Goal: Task Accomplishment & Management: Use online tool/utility

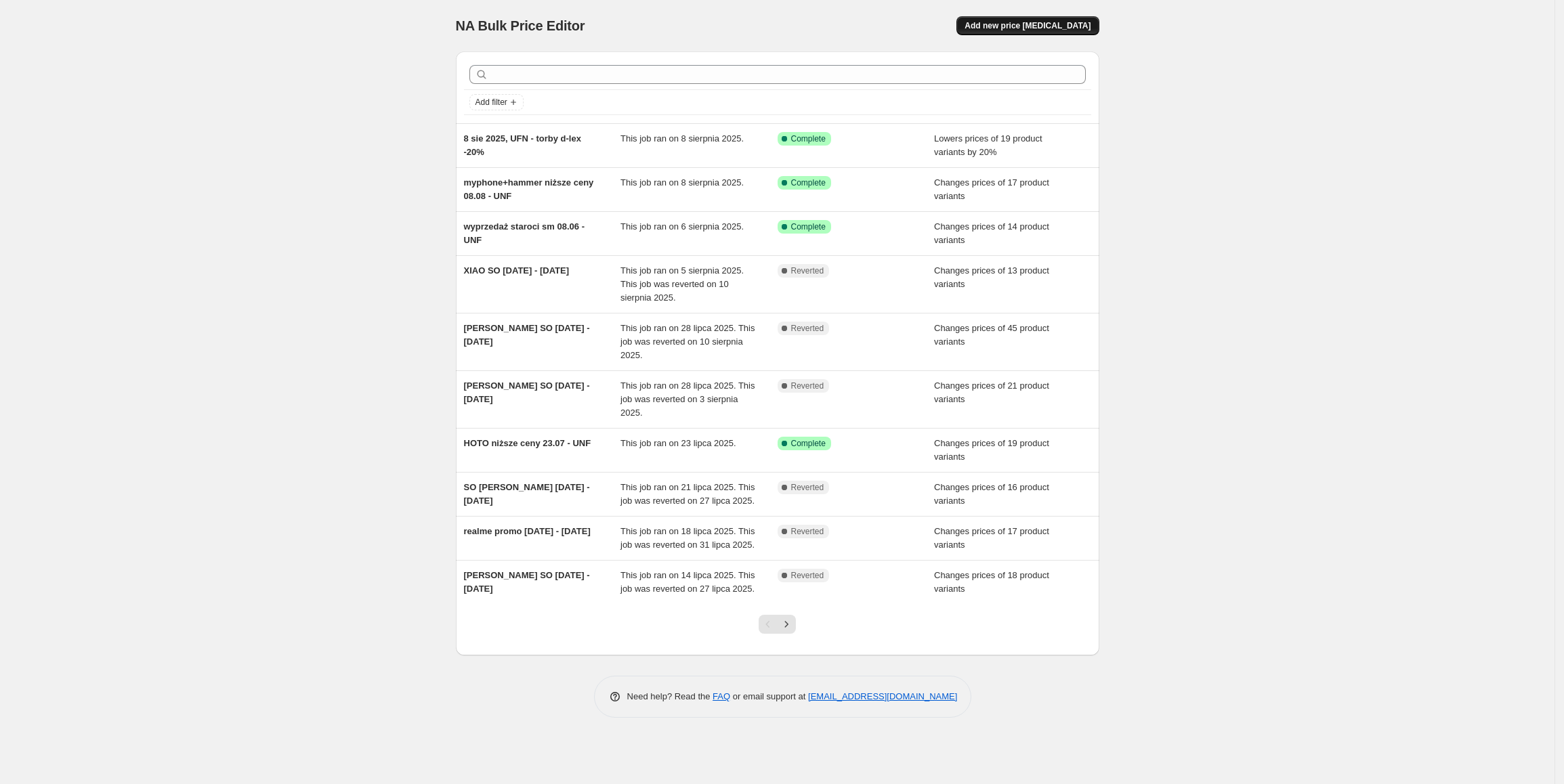
click at [1035, 22] on span "Add new price [MEDICAL_DATA]" at bounding box center [1027, 26] width 126 height 10
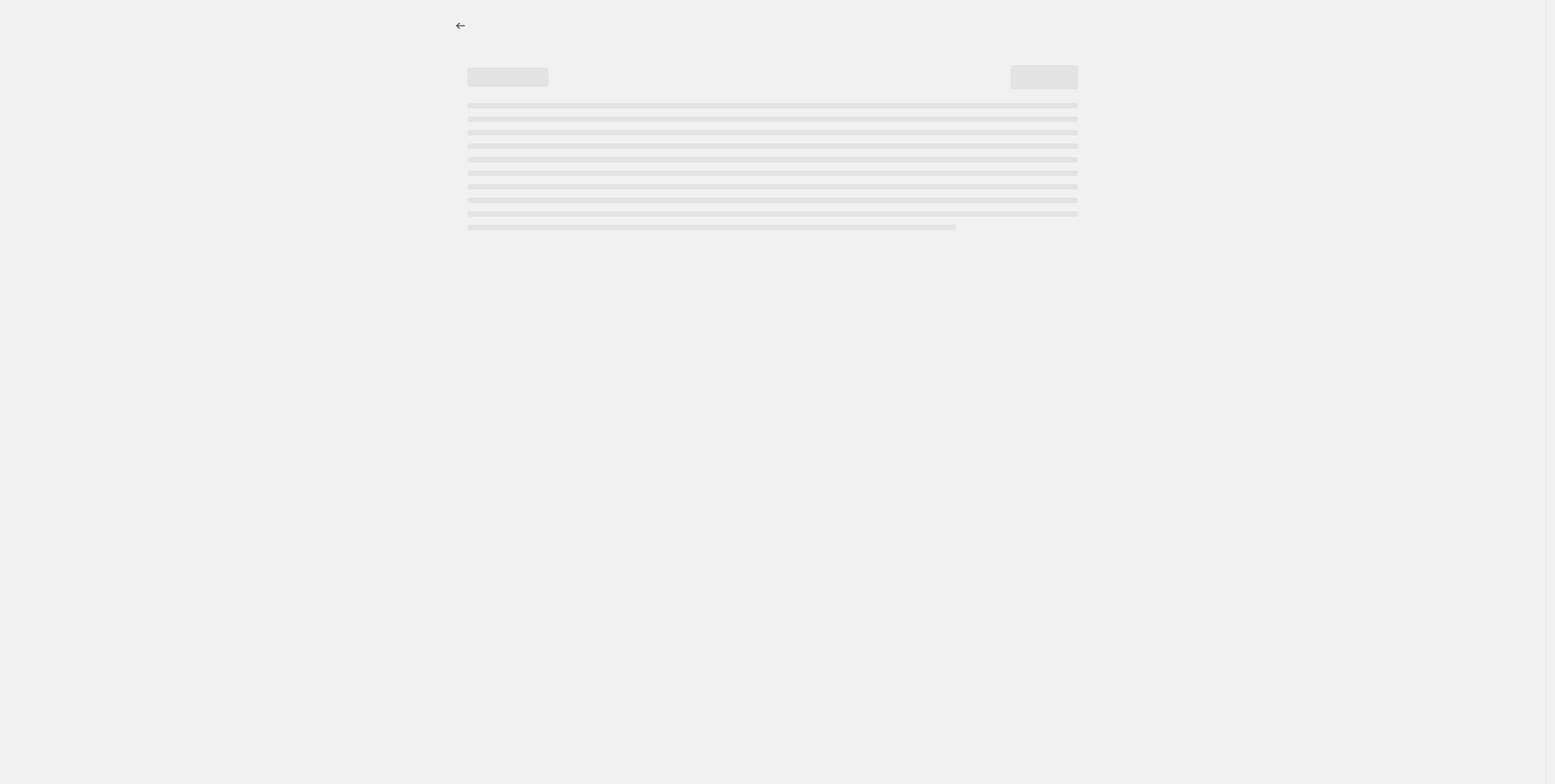
select select "percentage"
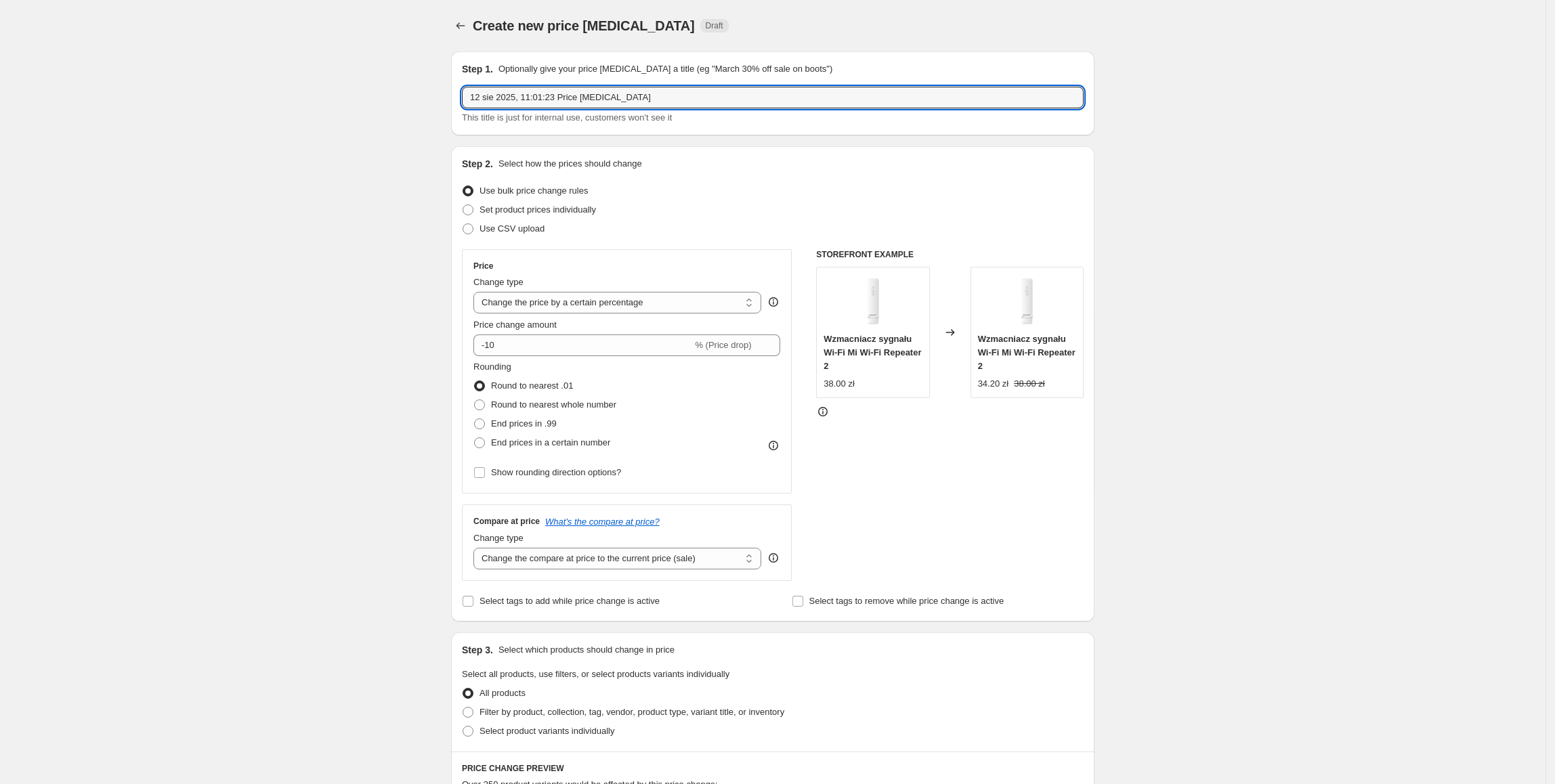
drag, startPoint x: 653, startPoint y: 96, endPoint x: 453, endPoint y: 97, distance: 200.0
click at [453, 97] on div "Step 1. Optionally give your price [MEDICAL_DATA] a title (eg "March 30% off sa…" at bounding box center [767, 656] width 654 height 1230
type input "1"
click at [483, 97] on input "SO 11.08 - 31.08.2025" at bounding box center [773, 97] width 622 height 22
type input "SO XIAO 11.08 - 31.08.2025"
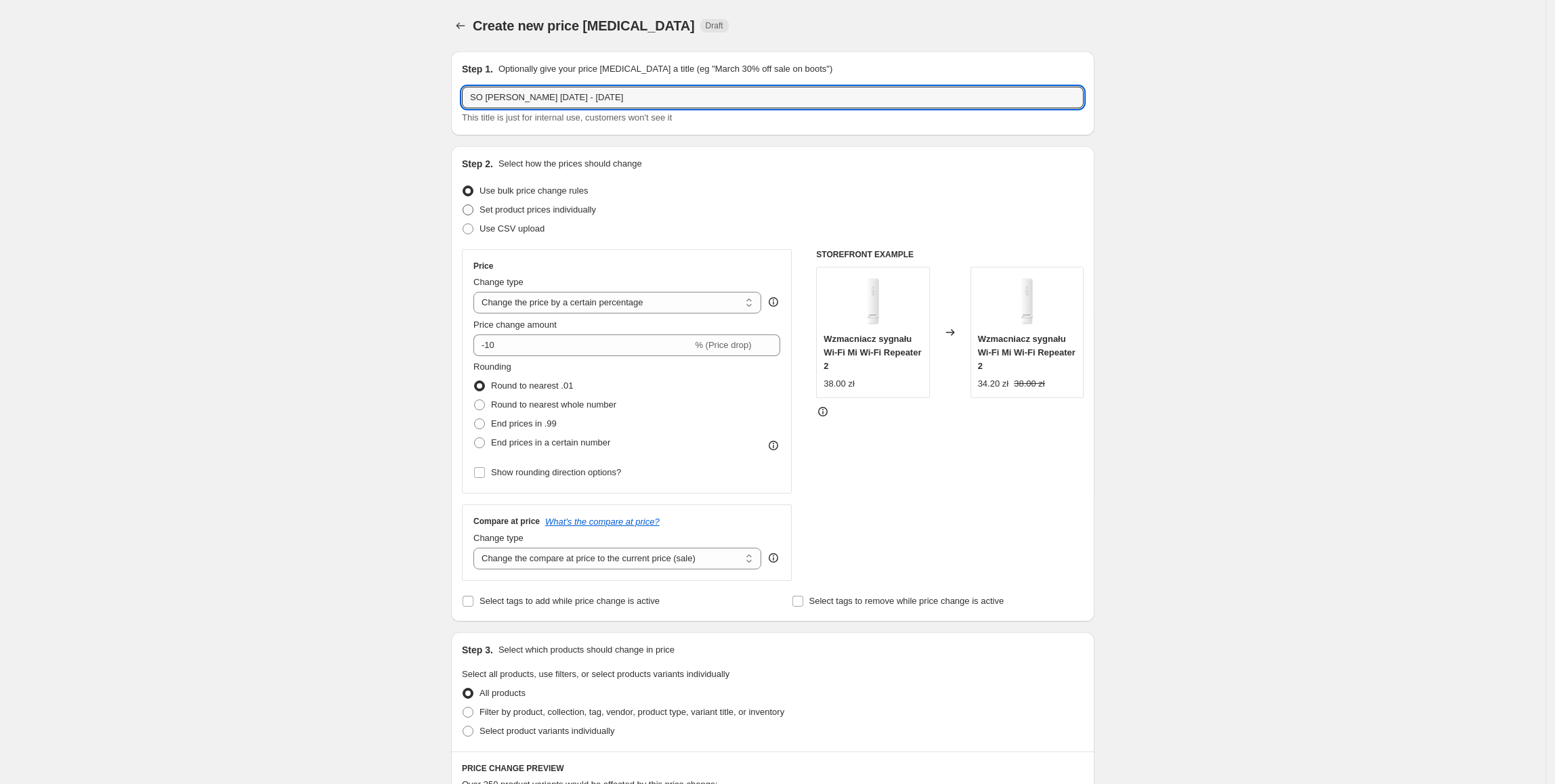
click at [575, 215] on span "Set product prices individually" at bounding box center [538, 210] width 116 height 13
click at [463, 205] on input "Set product prices individually" at bounding box center [463, 204] width 1 height 1
radio input "true"
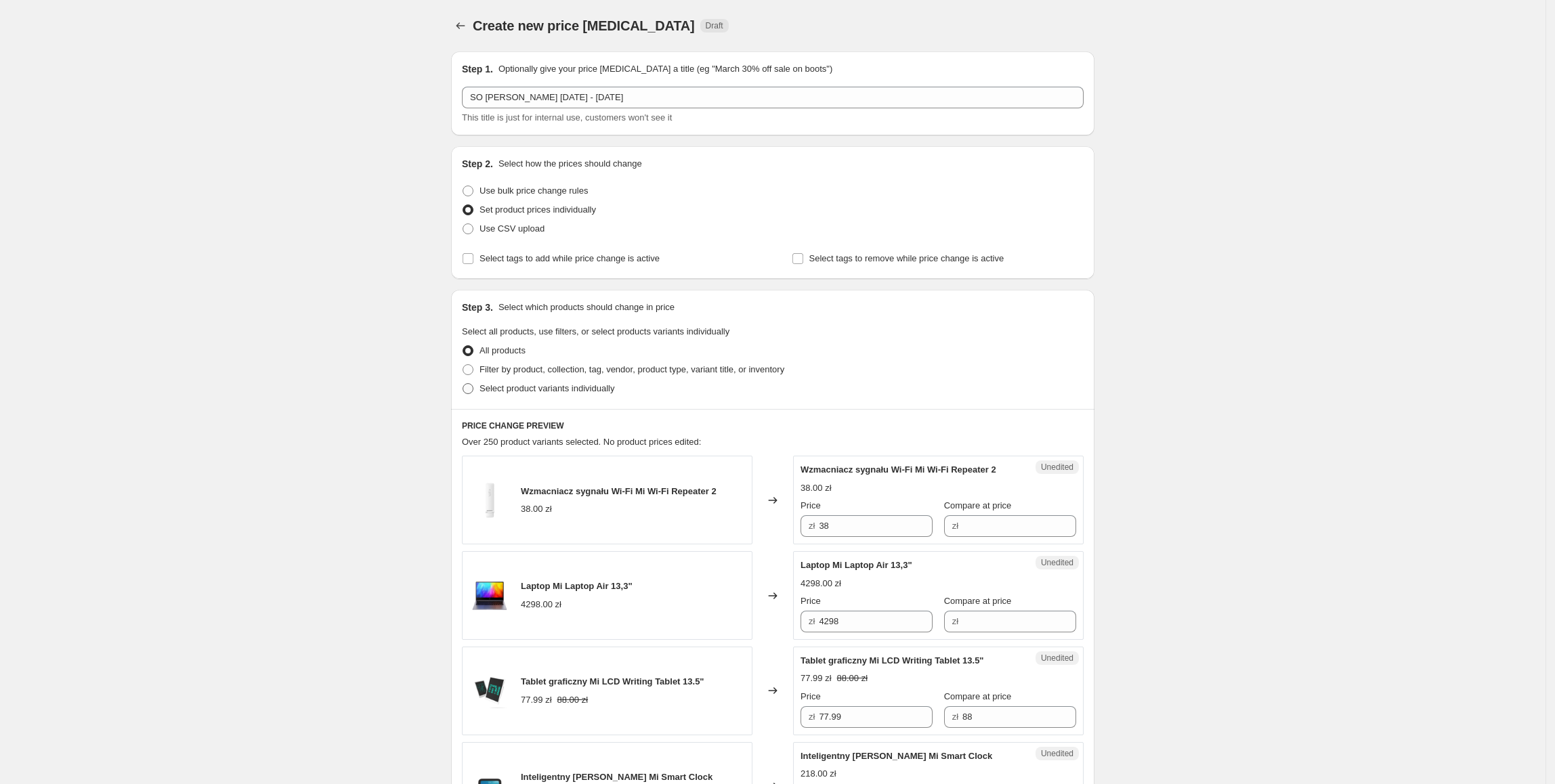
click at [494, 387] on span "Select product variants individually" at bounding box center [547, 388] width 135 height 10
click at [463, 383] on input "Select product variants individually" at bounding box center [463, 383] width 1 height 1
radio input "true"
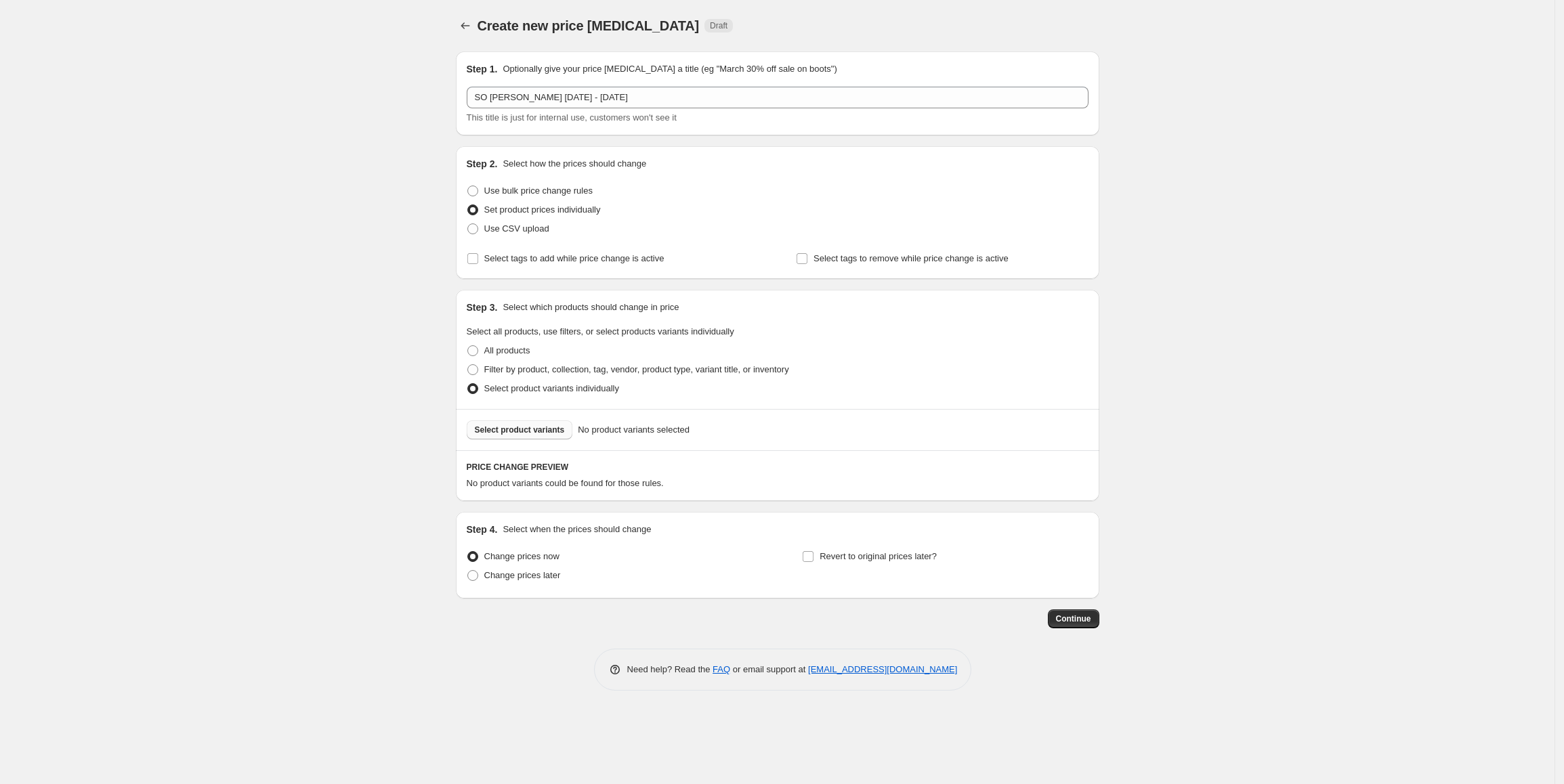
click at [515, 436] on button "Select product variants" at bounding box center [520, 430] width 107 height 19
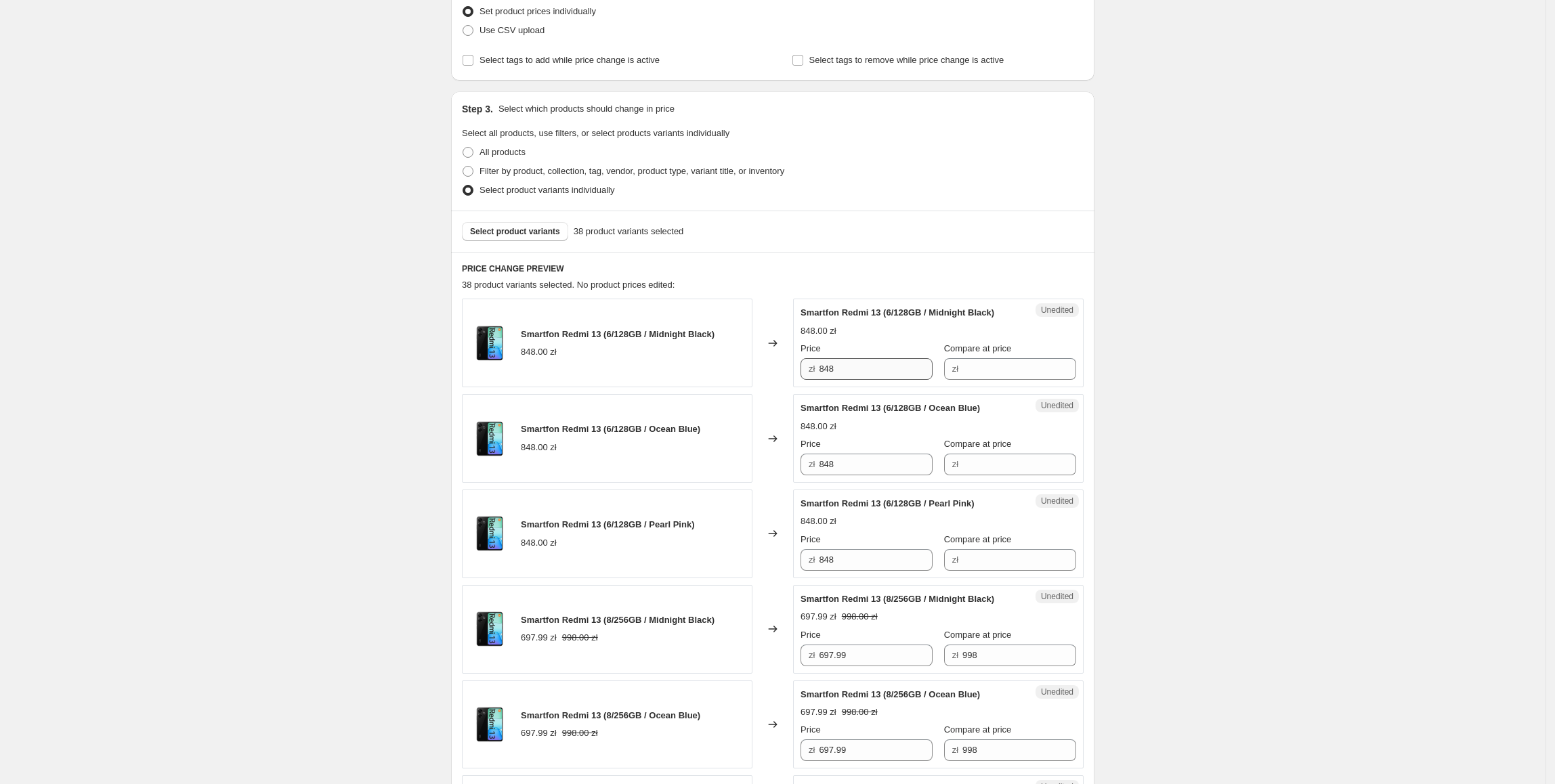
scroll to position [214, 0]
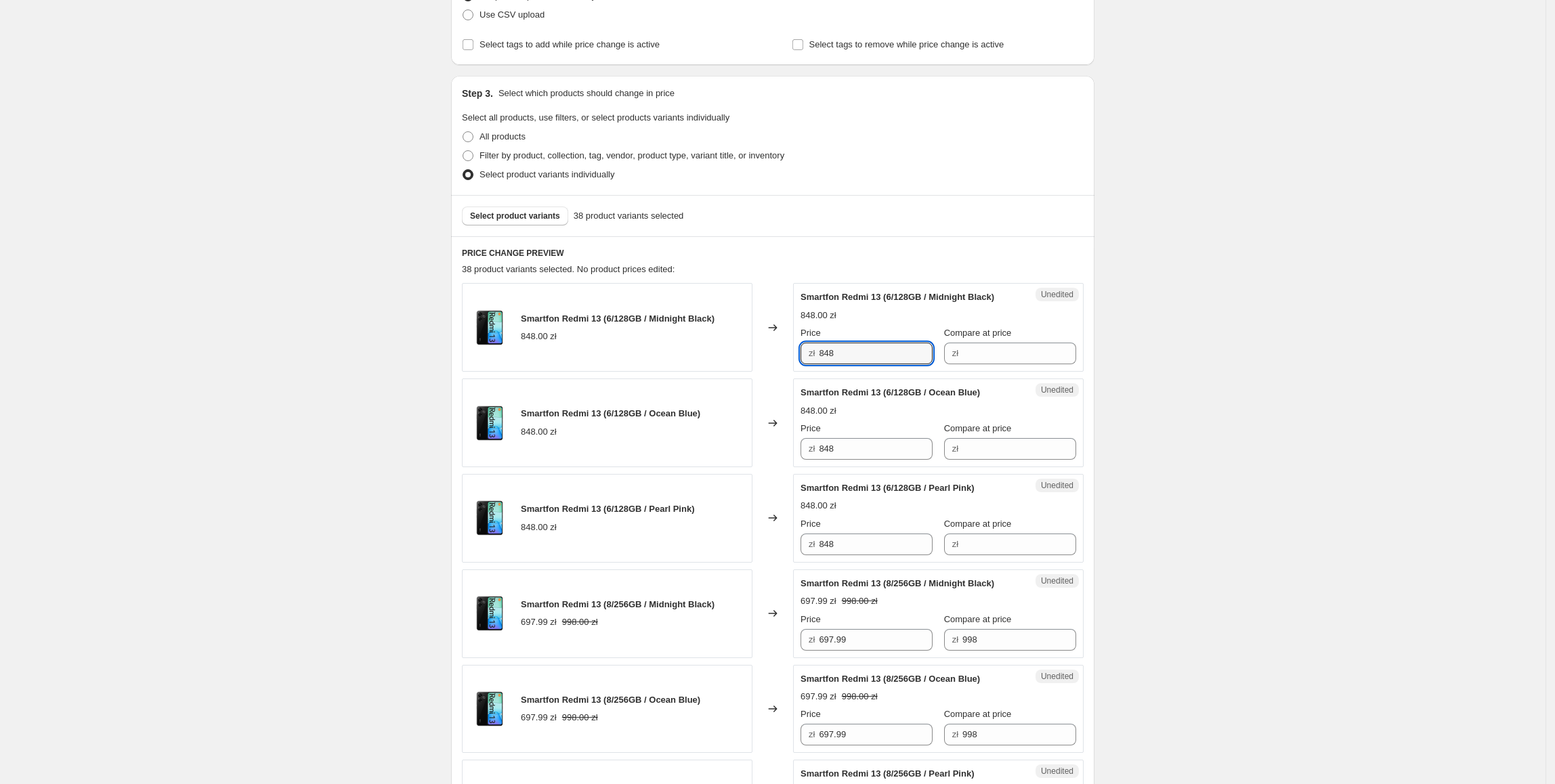
drag, startPoint x: 864, startPoint y: 355, endPoint x: 844, endPoint y: 367, distance: 23.3
click at [783, 355] on div "Smartfon Redmi 13 (6/128GB / Midnight Black) 848.00 zł Changed to Unedited Smar…" at bounding box center [773, 328] width 622 height 89
click at [963, 353] on input "Compare at price" at bounding box center [1019, 353] width 113 height 22
paste input "848"
type input "848"
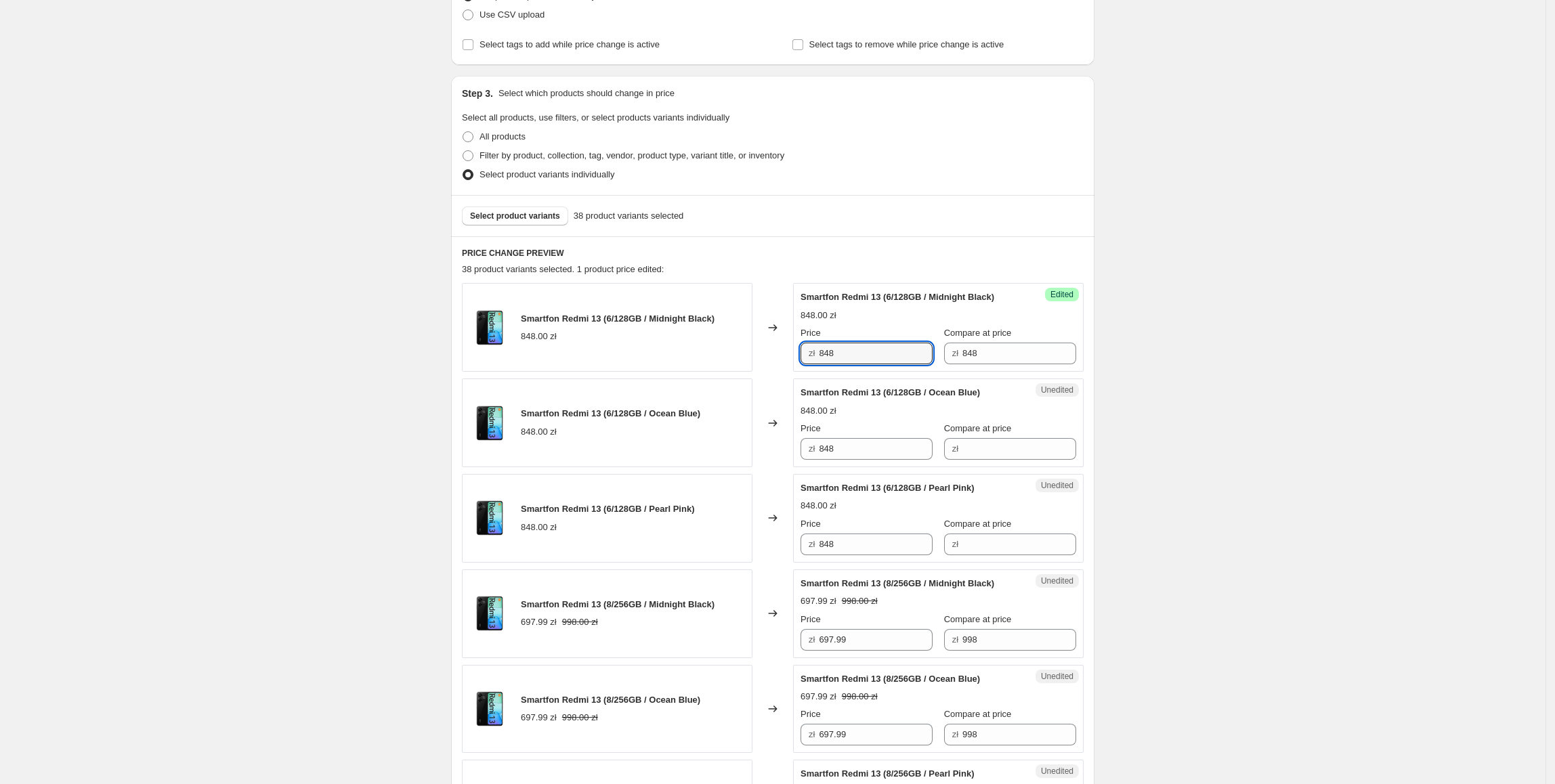
drag, startPoint x: 857, startPoint y: 357, endPoint x: 757, endPoint y: 361, distance: 100.1
click at [757, 361] on div "Smartfon Redmi 13 (6/128GB / Midnight Black) 848.00 zł Changed to Success Edite…" at bounding box center [773, 328] width 622 height 89
type input "449"
drag, startPoint x: 905, startPoint y: 355, endPoint x: 794, endPoint y: 415, distance: 126.2
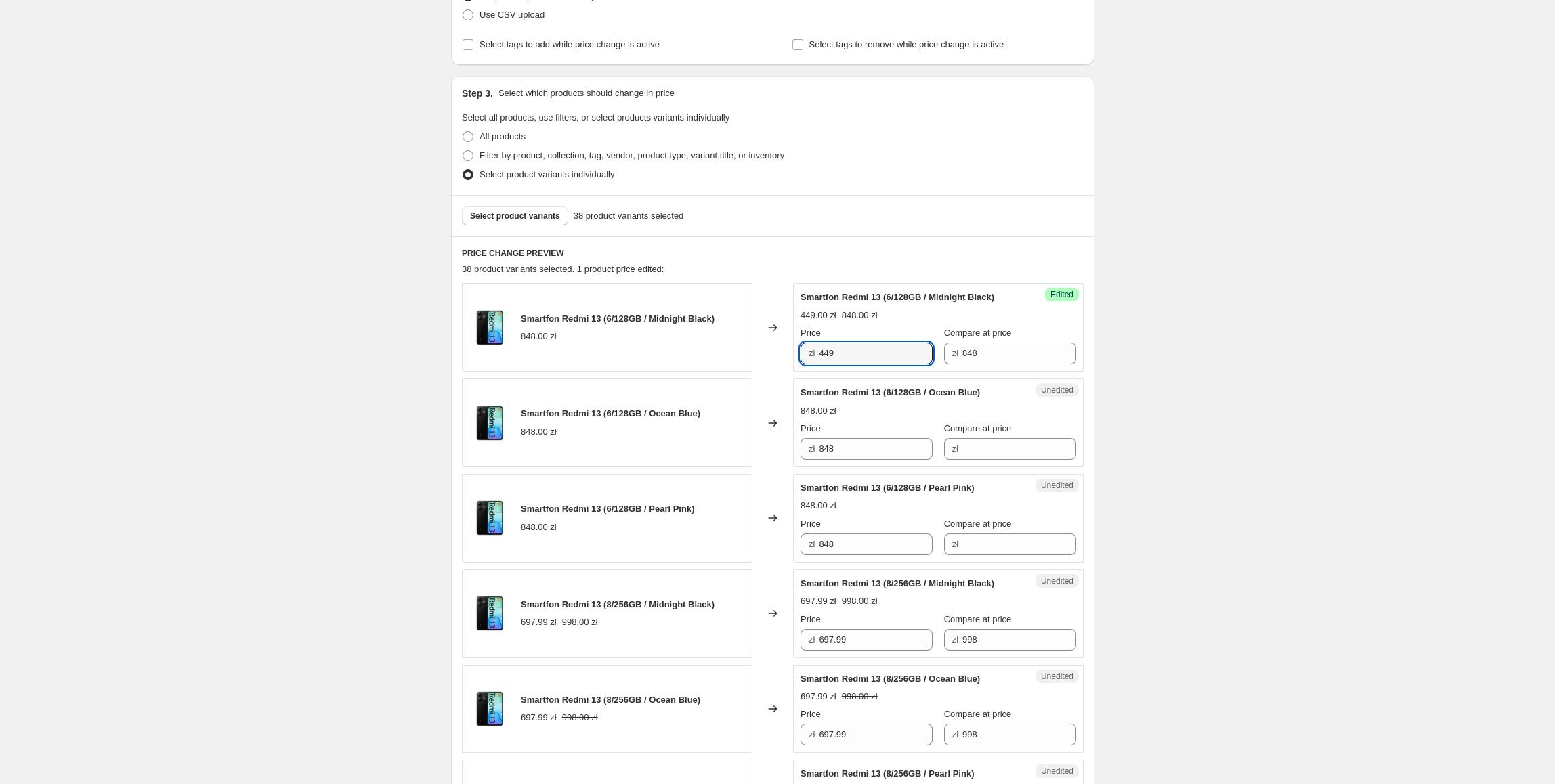
click at [735, 355] on div "Smartfon Redmi 13 (6/128GB / Midnight Black) 848.00 zł Changed to Success Edite…" at bounding box center [773, 328] width 622 height 89
drag, startPoint x: 844, startPoint y: 453, endPoint x: 797, endPoint y: 453, distance: 47.0
click at [797, 453] on div "Unedited Smartfon Redmi 13 (6/128GB / Ocean Blue) 848.00 zł Price zł 848 Compar…" at bounding box center [938, 423] width 291 height 89
paste input "449"
type input "449"
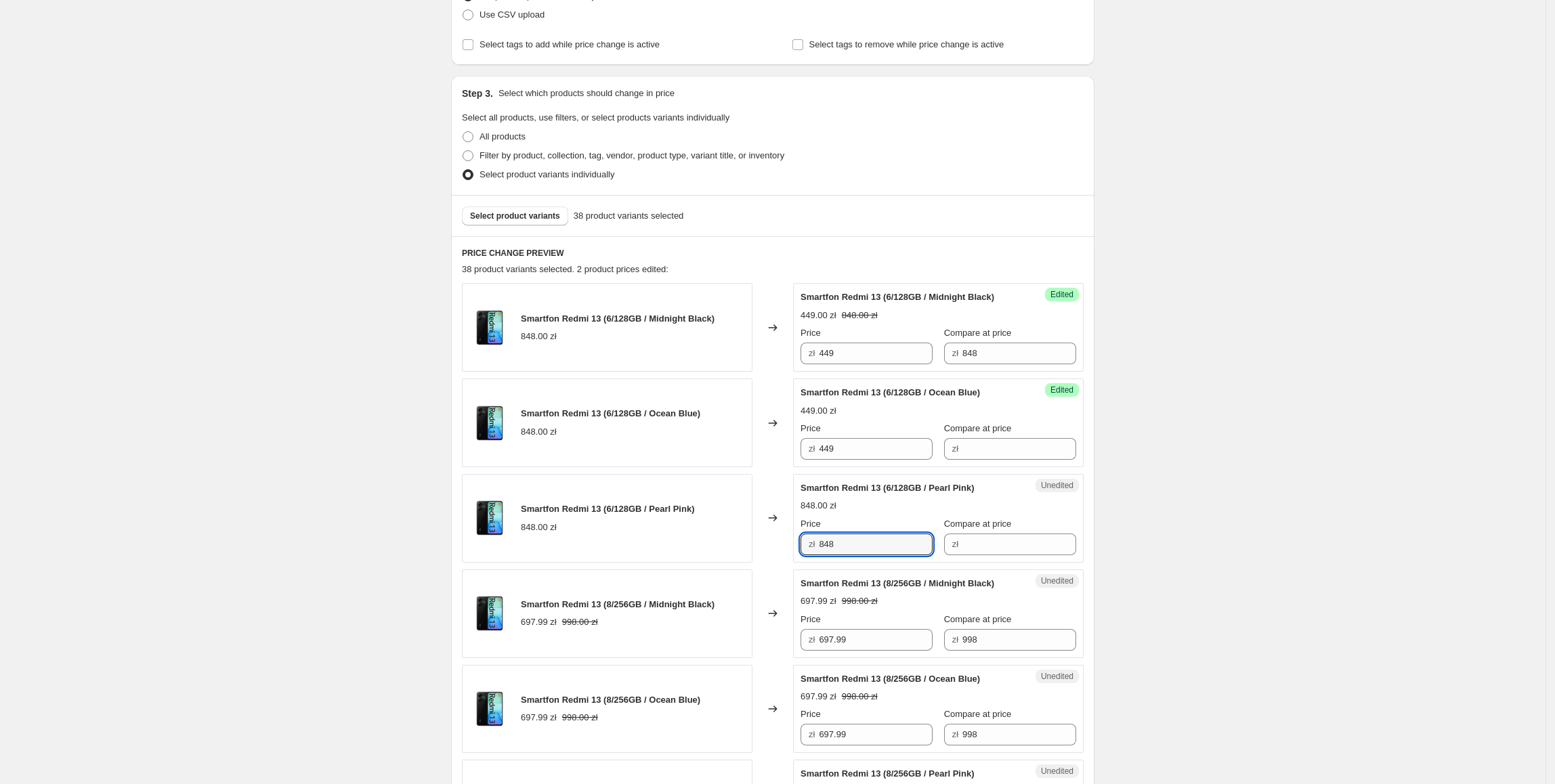
drag, startPoint x: 841, startPoint y: 543, endPoint x: 770, endPoint y: 543, distance: 71.0
click at [770, 543] on div "Smartfon Redmi 13 (6/128GB / Pearl Pink) 848.00 zł Changed to Unedited Smartfon…" at bounding box center [773, 519] width 622 height 89
paste input "449"
type input "449"
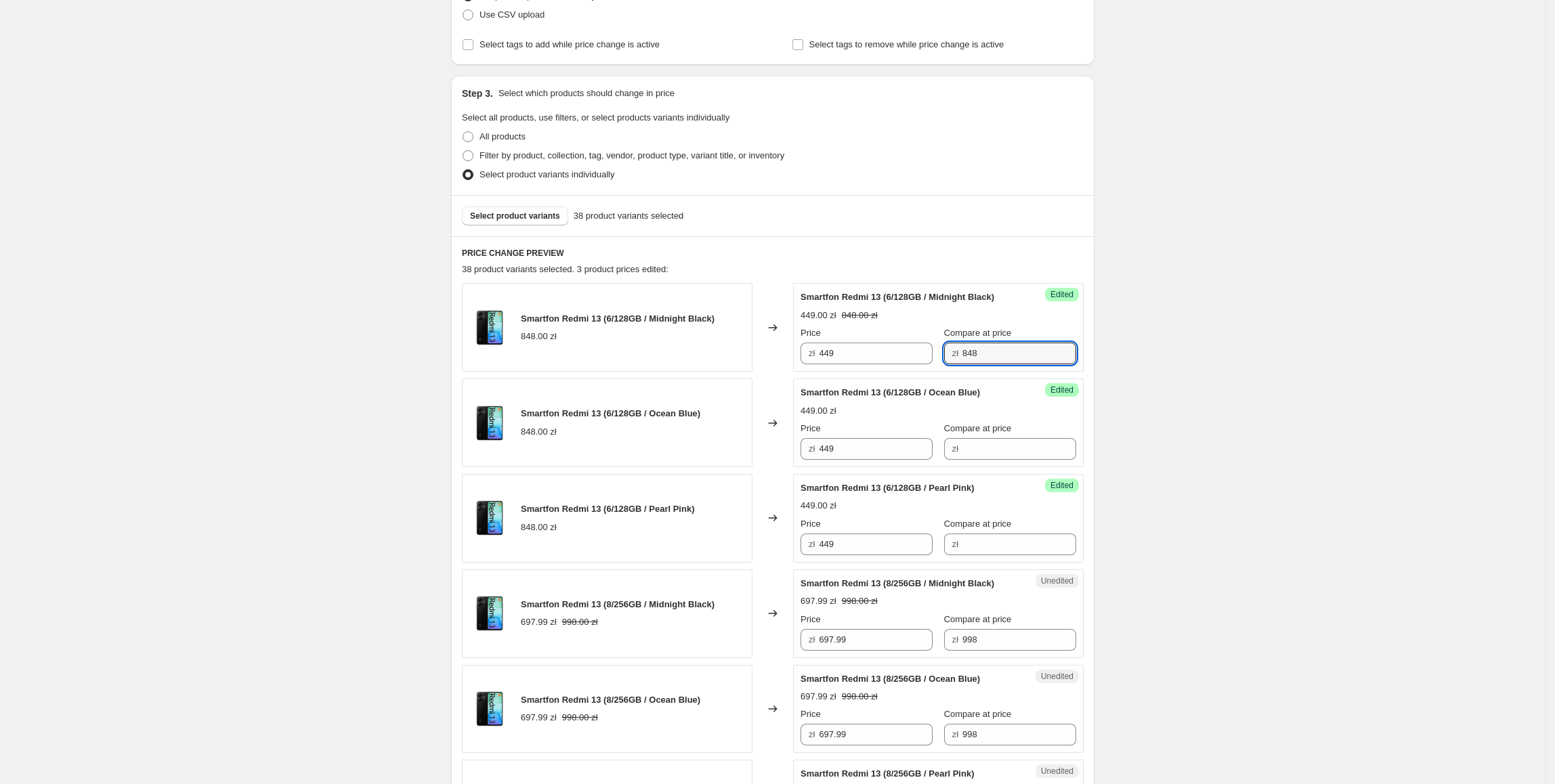
drag, startPoint x: 1035, startPoint y: 356, endPoint x: 889, endPoint y: 385, distance: 148.9
click at [846, 359] on div "Price zł 449 Compare at price zł 848" at bounding box center [938, 346] width 276 height 38
drag, startPoint x: 1006, startPoint y: 449, endPoint x: 976, endPoint y: 480, distance: 43.1
click at [1006, 449] on input "Compare at price" at bounding box center [1019, 449] width 113 height 22
paste input "848"
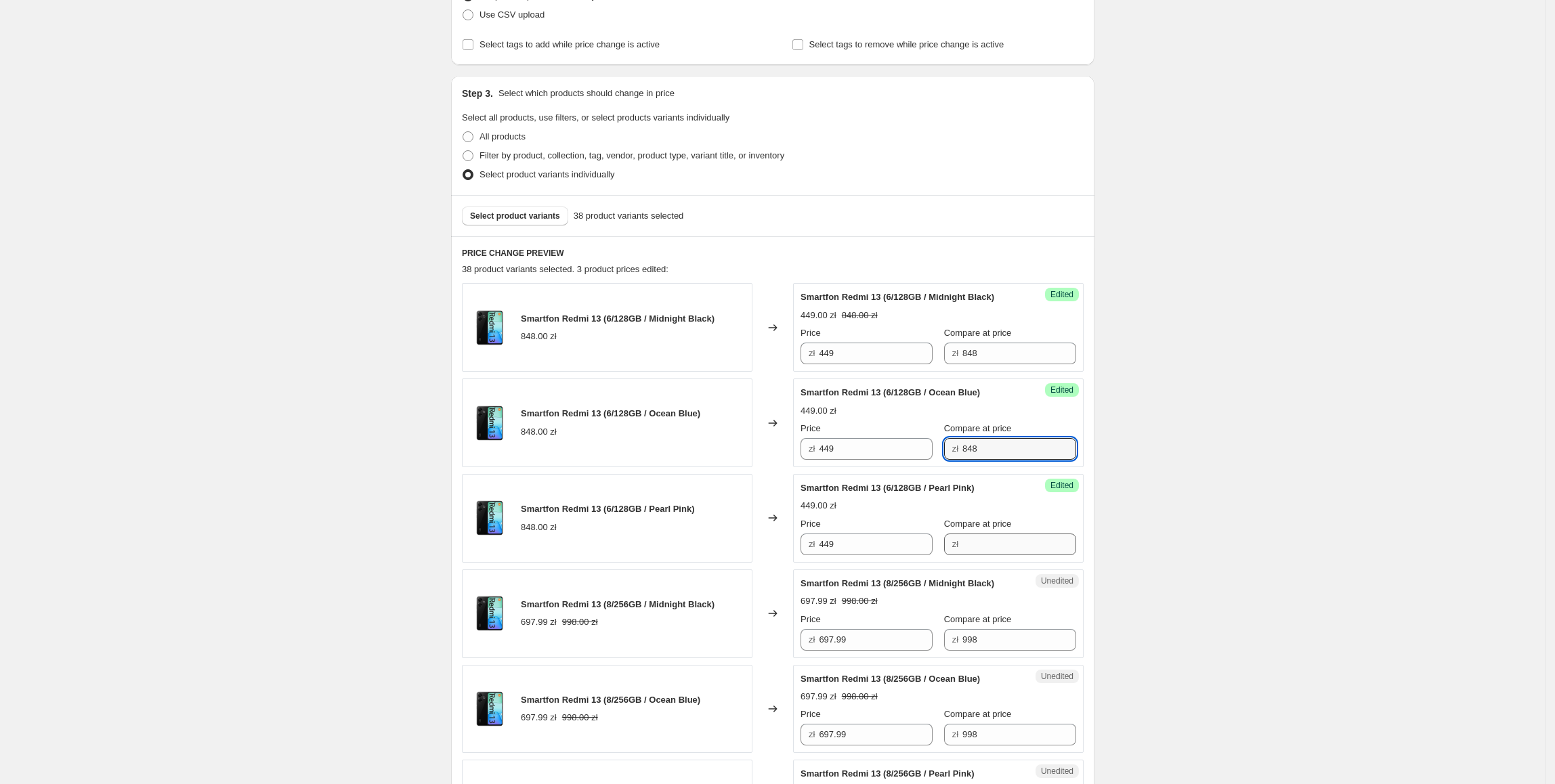
type input "848"
click at [971, 540] on input "Compare at price" at bounding box center [1019, 544] width 113 height 22
paste input "848"
type input "848"
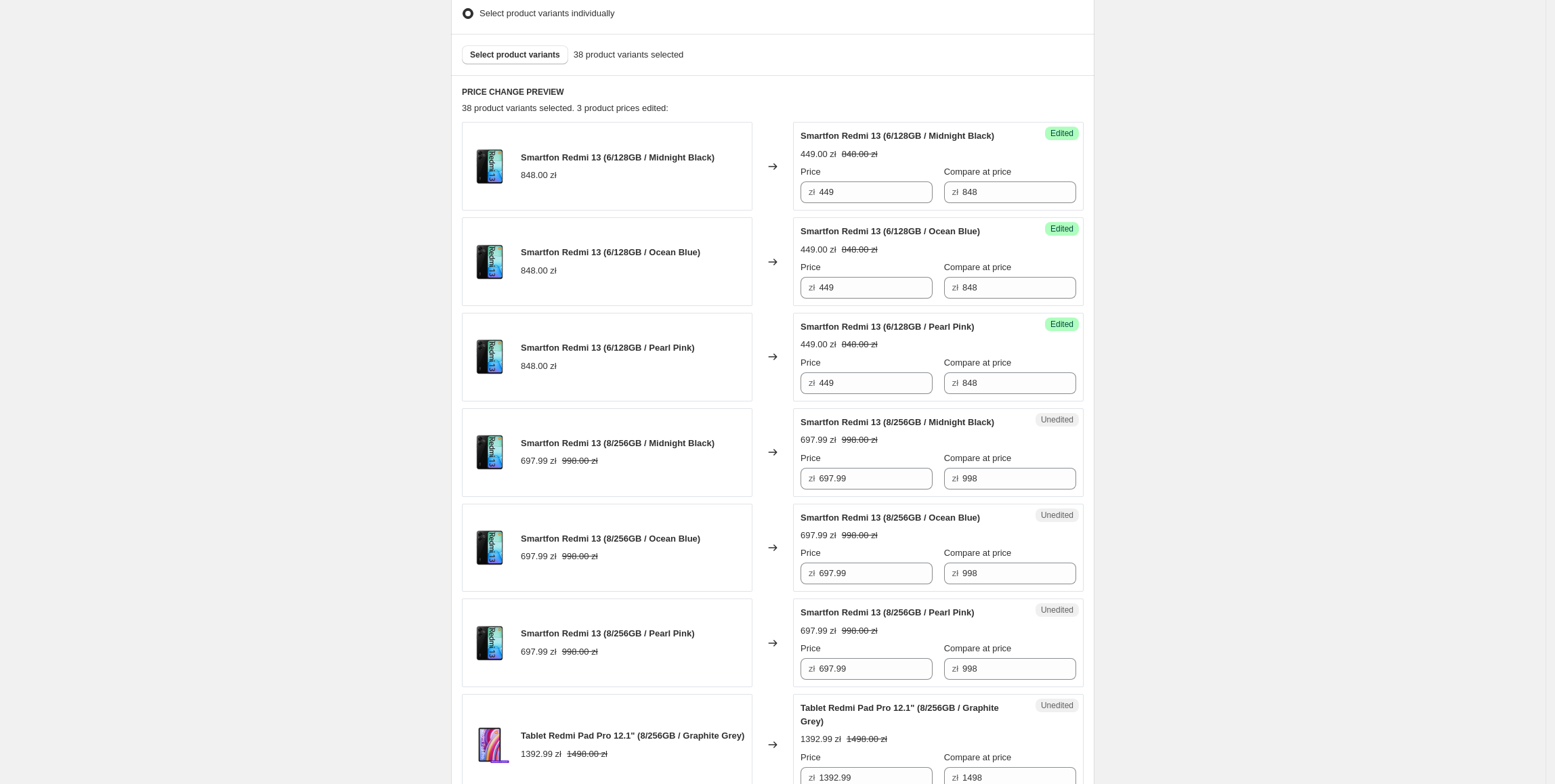
scroll to position [396, 0]
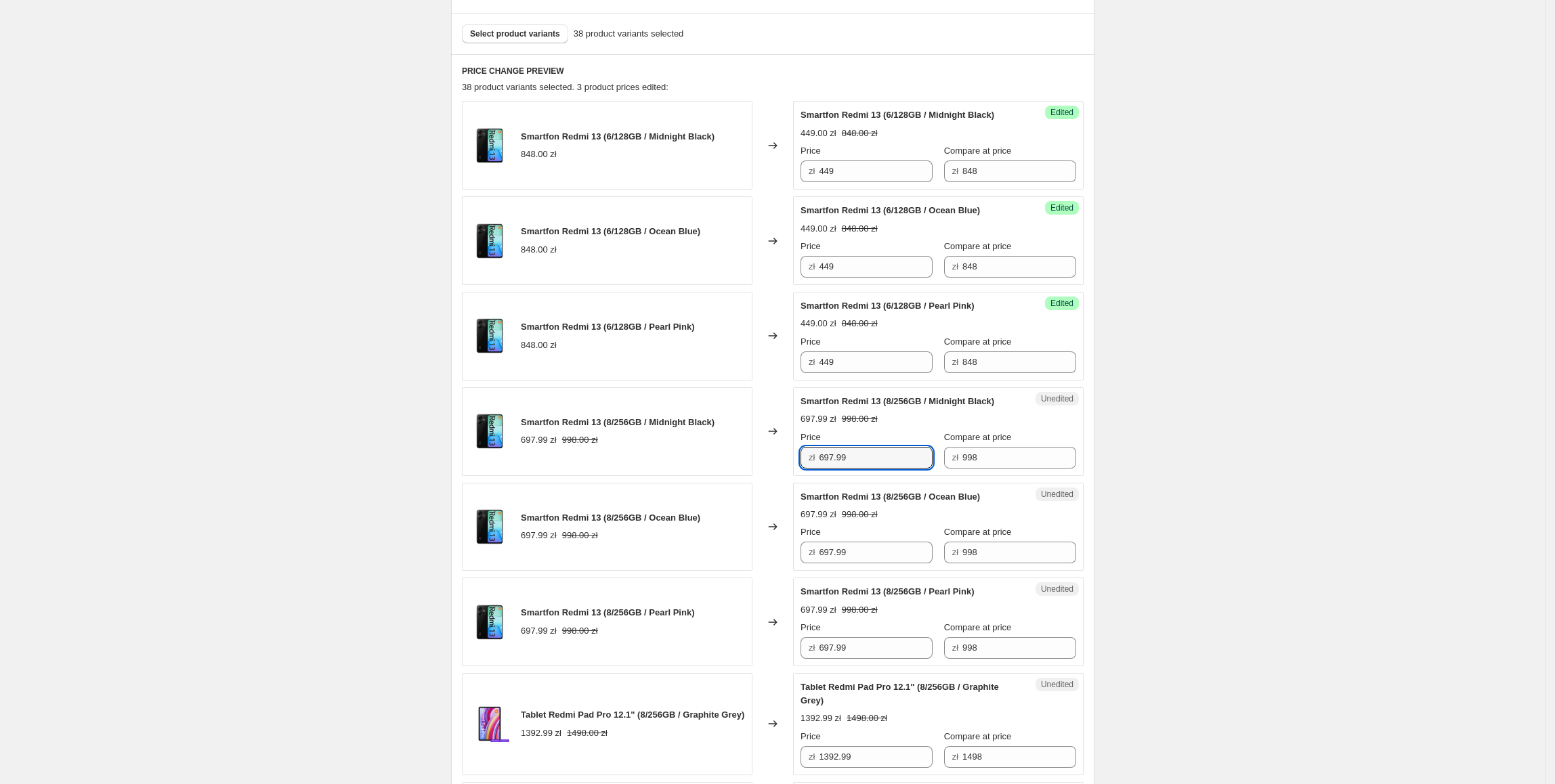
drag, startPoint x: 879, startPoint y: 459, endPoint x: 805, endPoint y: 460, distance: 74.0
click at [805, 460] on div "zł 697.99" at bounding box center [866, 457] width 132 height 22
type input "599"
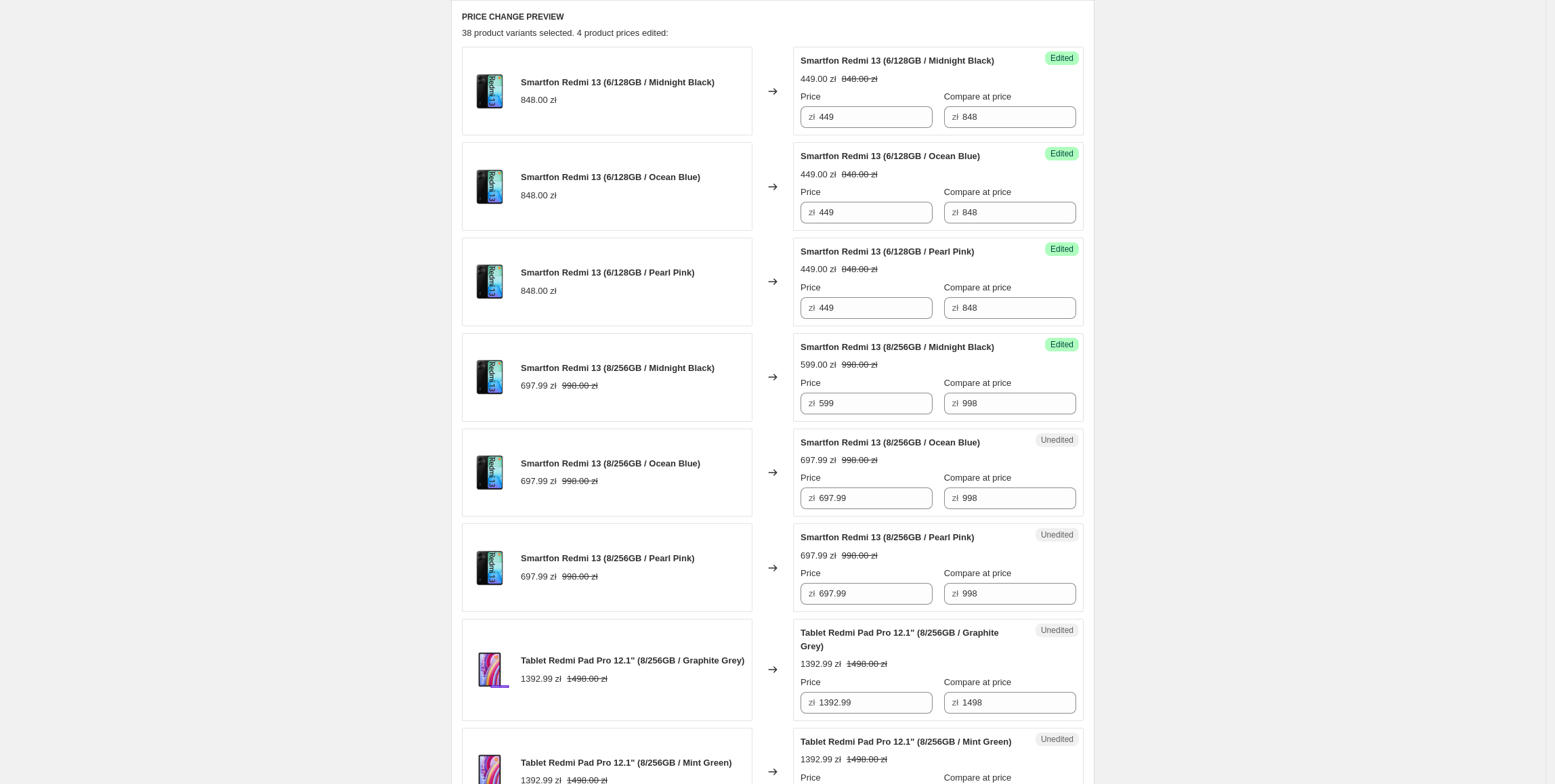
scroll to position [451, 0]
drag, startPoint x: 844, startPoint y: 401, endPoint x: 734, endPoint y: 413, distance: 110.7
click at [716, 405] on div "Smartfon Redmi 13 (8/256GB / Midnight Black) 697.99 zł 998.00 zł Changed to Suc…" at bounding box center [773, 377] width 622 height 89
paste input "5"
drag, startPoint x: 872, startPoint y: 499, endPoint x: 768, endPoint y: 504, distance: 104.1
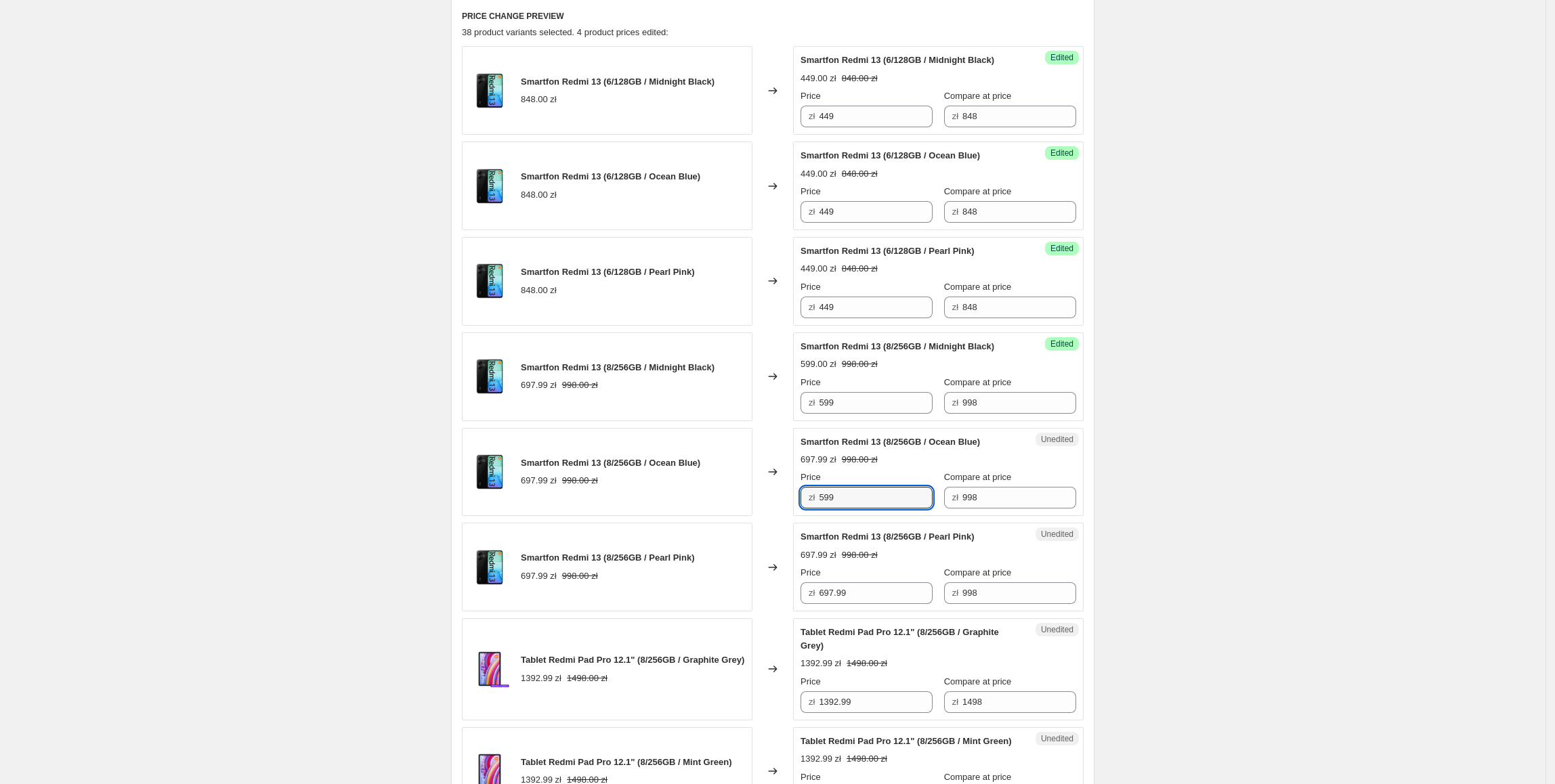
click at [768, 504] on div "Smartfon Redmi 13 (8/256GB / Ocean Blue) 697.99 zł 998.00 zł Changed to Unedite…" at bounding box center [773, 472] width 622 height 89
type input "599"
drag, startPoint x: 870, startPoint y: 597, endPoint x: 746, endPoint y: 611, distance: 124.8
click at [743, 610] on div "Smartfon Redmi 13 (8/256GB / Pearl Pink) 697.99 zł 998.00 zł Changed to Unedite…" at bounding box center [773, 567] width 622 height 89
paste input "5"
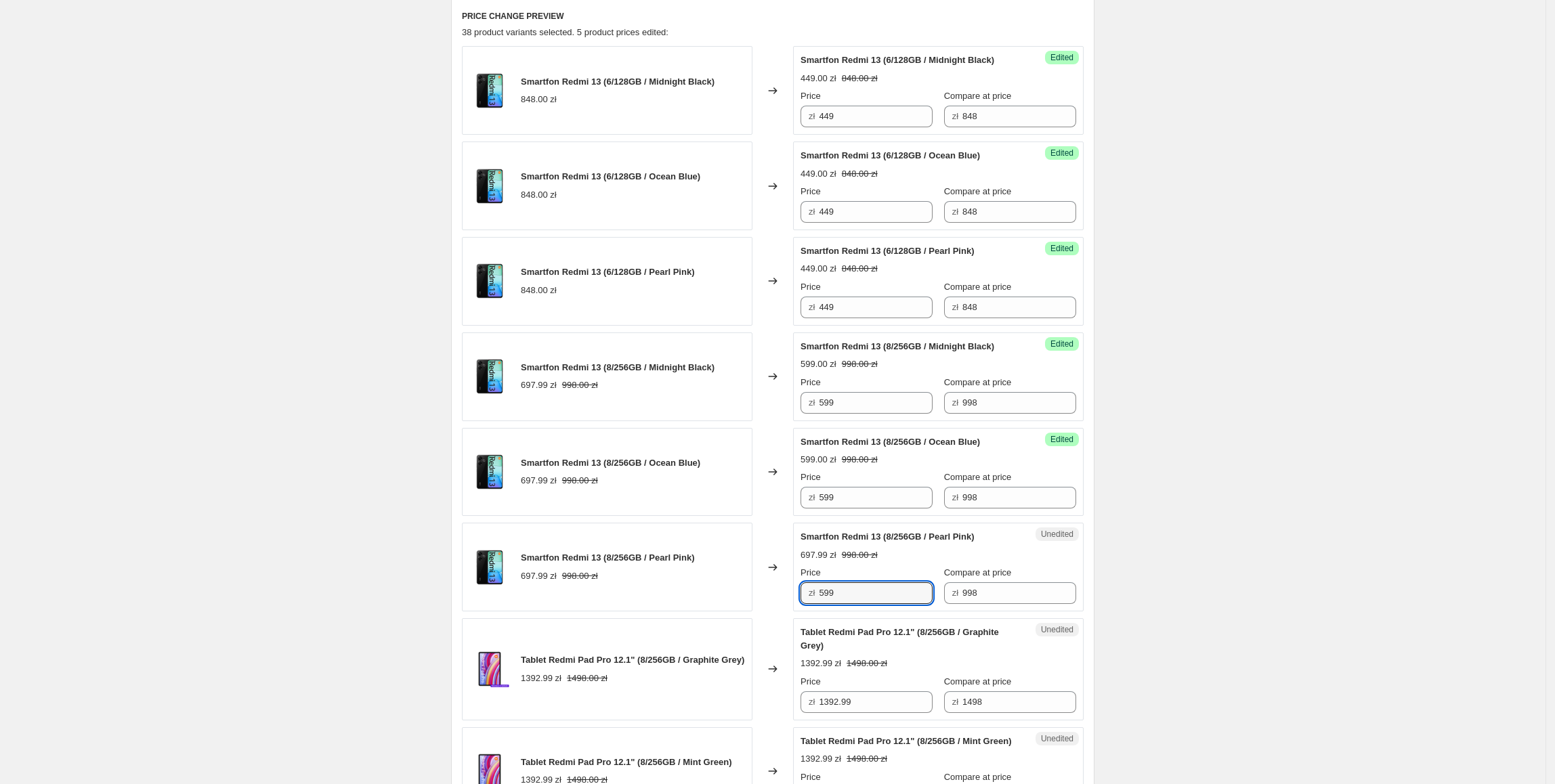
type input "599"
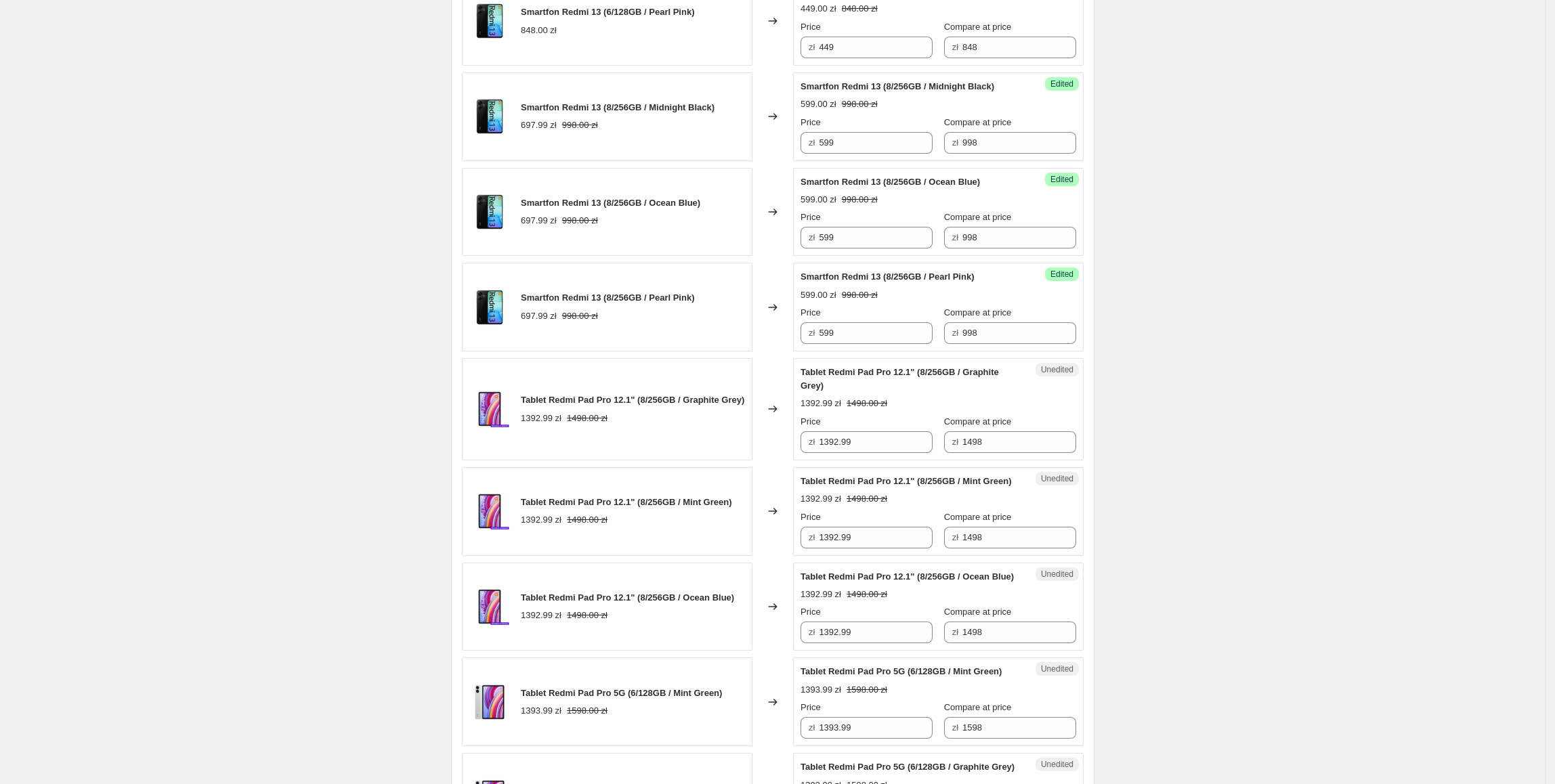
scroll to position [714, 0]
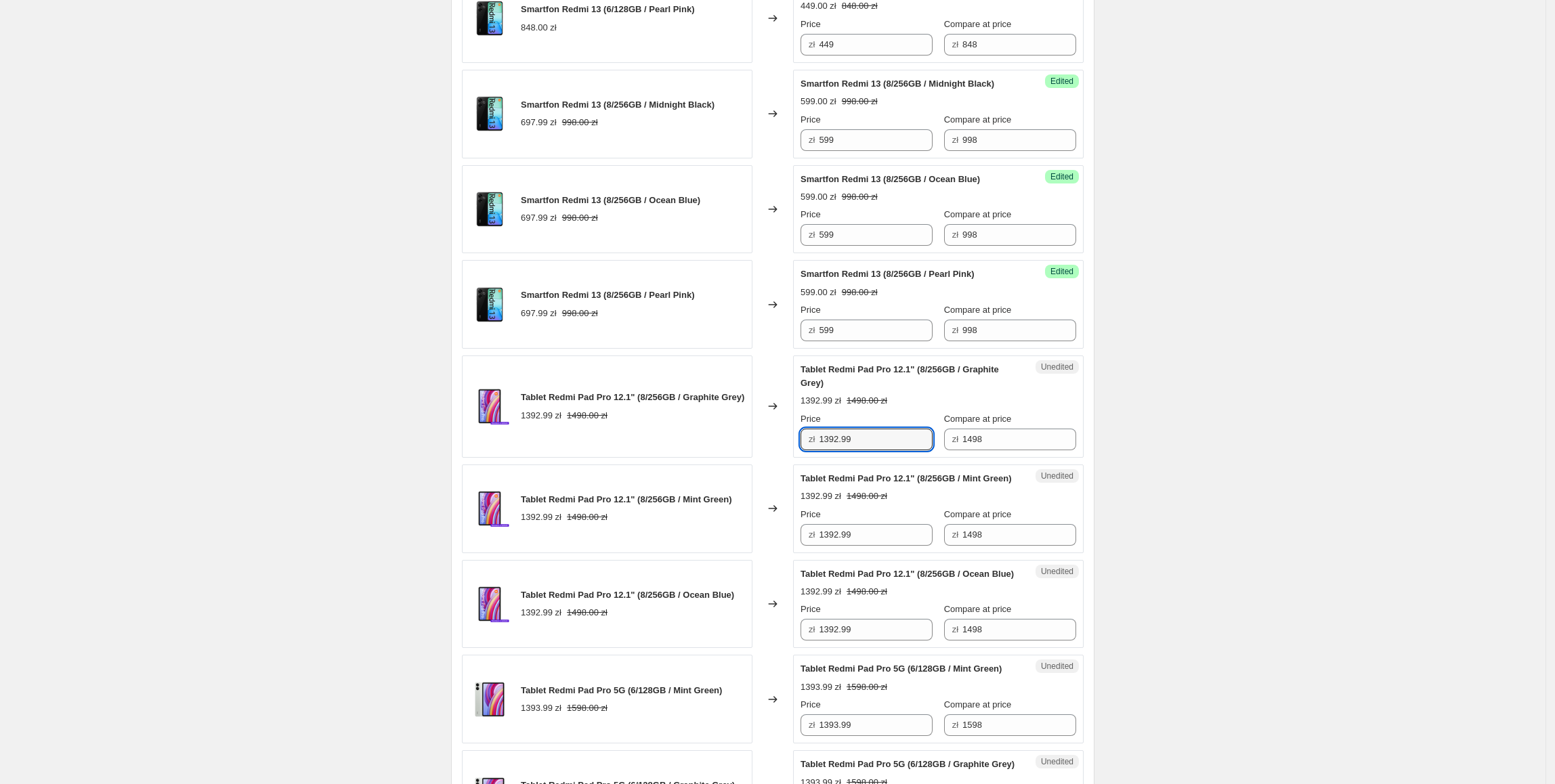
drag, startPoint x: 884, startPoint y: 443, endPoint x: 819, endPoint y: 451, distance: 65.5
click at [819, 451] on div "zł 1392.99" at bounding box center [866, 439] width 132 height 22
type input "1249"
click at [1205, 432] on div "Create new price change job. This page is ready Create new price change job Dra…" at bounding box center [773, 622] width 1546 height 2674
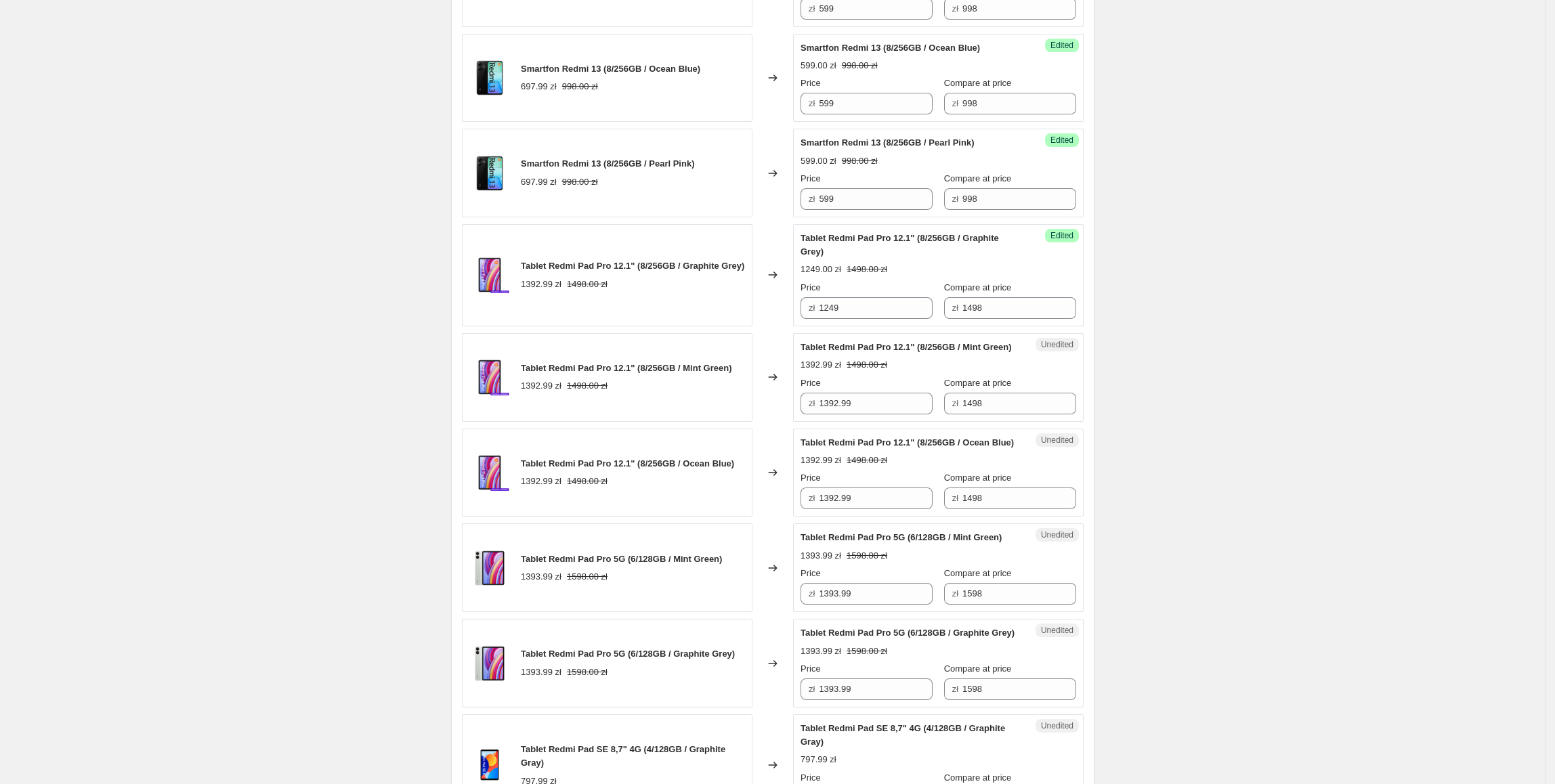
scroll to position [845, 0]
drag, startPoint x: 883, startPoint y: 316, endPoint x: 786, endPoint y: 316, distance: 97.0
click at [786, 316] on div "Tablet Redmi Pad Pro 12.1" (8/256GB / Graphite Grey) 1392.99 zł 1498.00 zł Chan…" at bounding box center [773, 275] width 622 height 102
paste input "24"
drag, startPoint x: 894, startPoint y: 426, endPoint x: 864, endPoint y: 513, distance: 92.0
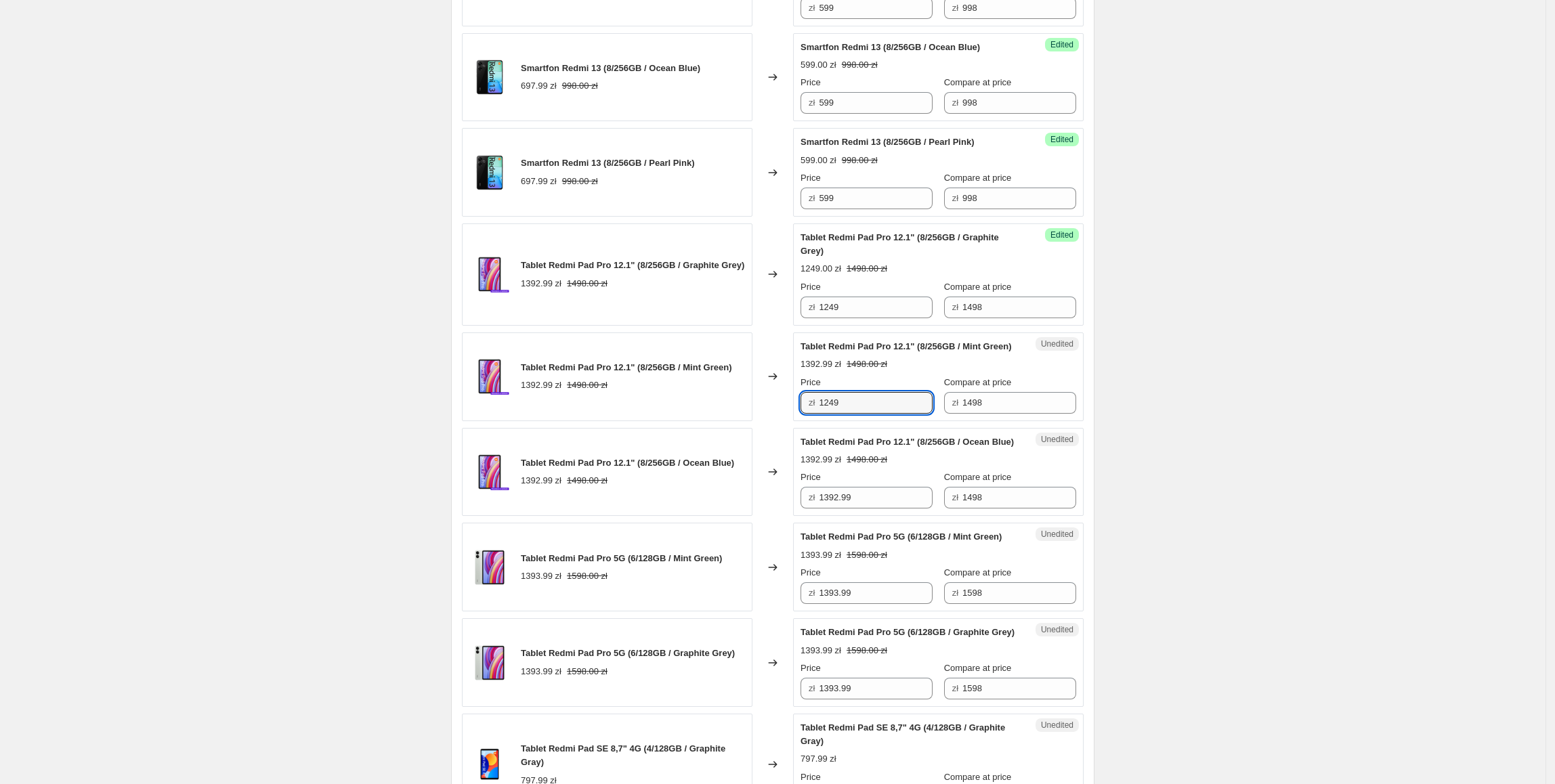
click at [761, 421] on div "Tablet Redmi Pad Pro 12.1" (8/256GB / Mint Green) 1392.99 zł 1498.00 zł Changed…" at bounding box center [773, 377] width 622 height 89
type input "1249"
paste input "24"
drag, startPoint x: 849, startPoint y: 531, endPoint x: 753, endPoint y: 537, distance: 96.2
click at [716, 517] on div "Tablet Redmi Pad Pro 12.1" (8/256GB / Ocean Blue) 1392.99 zł 1498.00 zł Changed…" at bounding box center [773, 472] width 622 height 89
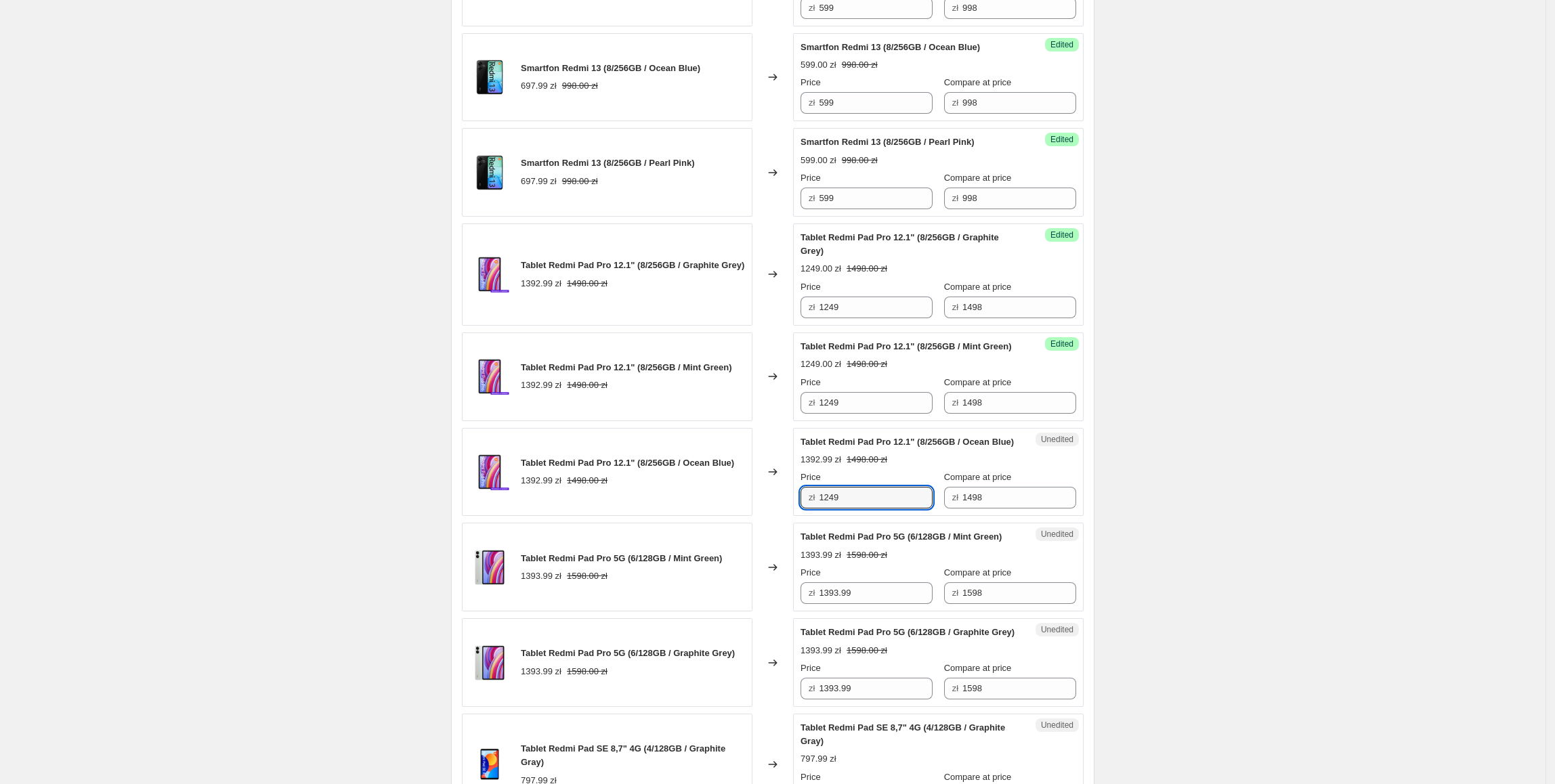
type input "1249"
click at [1268, 527] on div "Create new price change job. This page is ready Create new price change job Dra…" at bounding box center [773, 491] width 1546 height 2674
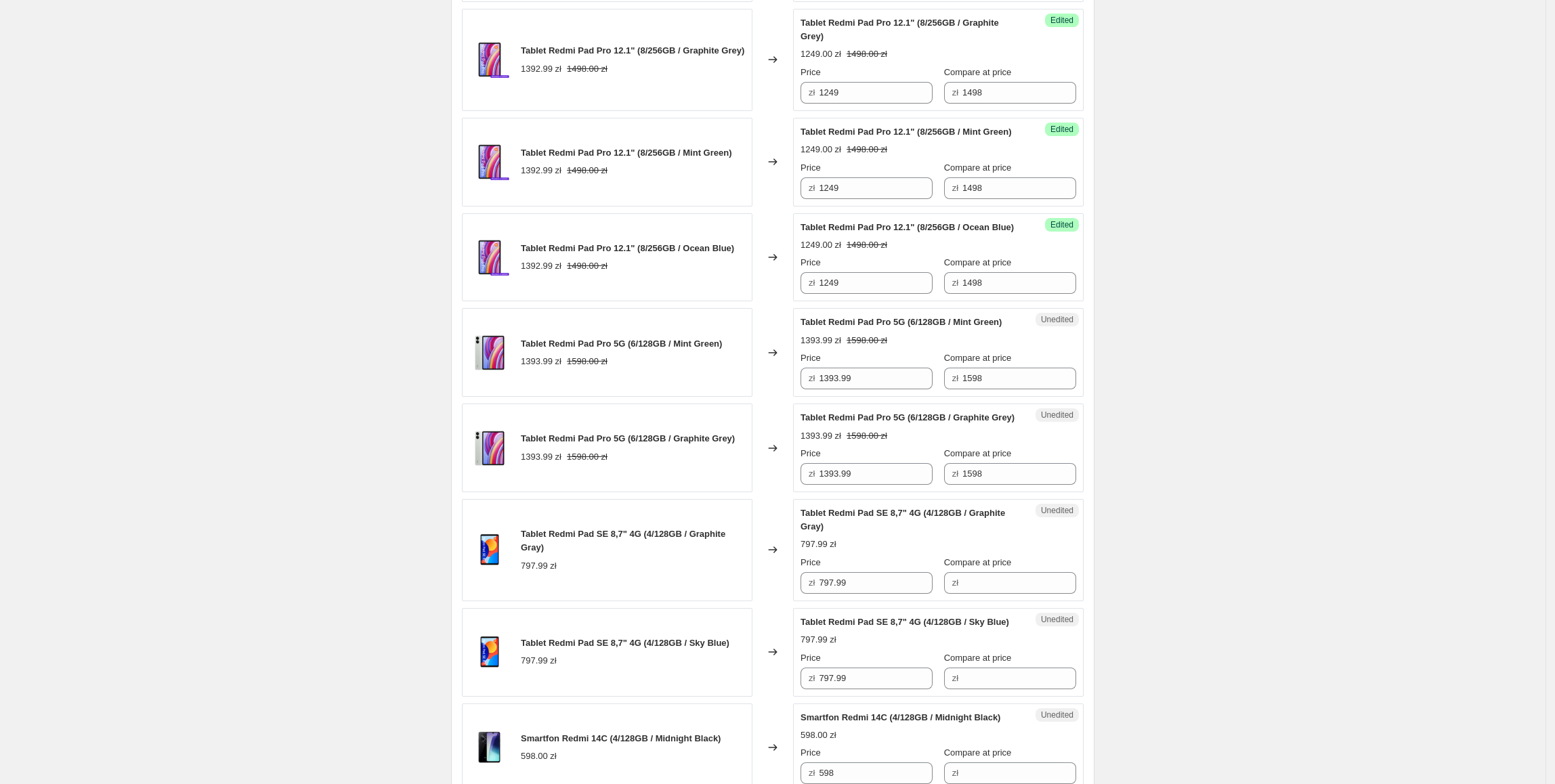
scroll to position [1062, 0]
drag, startPoint x: 875, startPoint y: 421, endPoint x: 813, endPoint y: 420, distance: 62.0
click at [813, 388] on div "zł 1393.99" at bounding box center [866, 377] width 132 height 22
type input "1299"
click at [1330, 353] on div "Create new price change job. This page is ready Create new price change job Dra…" at bounding box center [773, 275] width 1546 height 2674
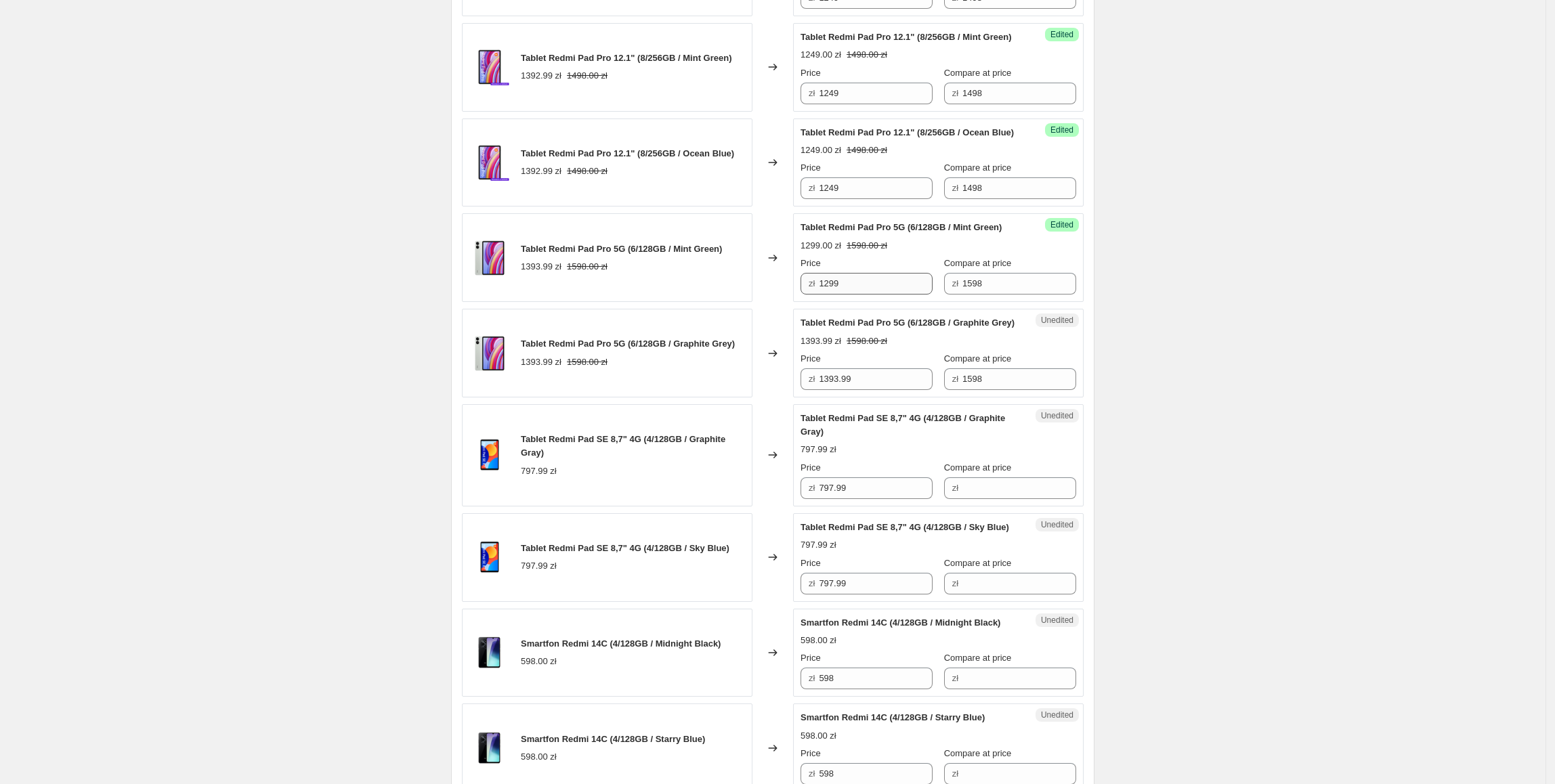
scroll to position [1168, 0]
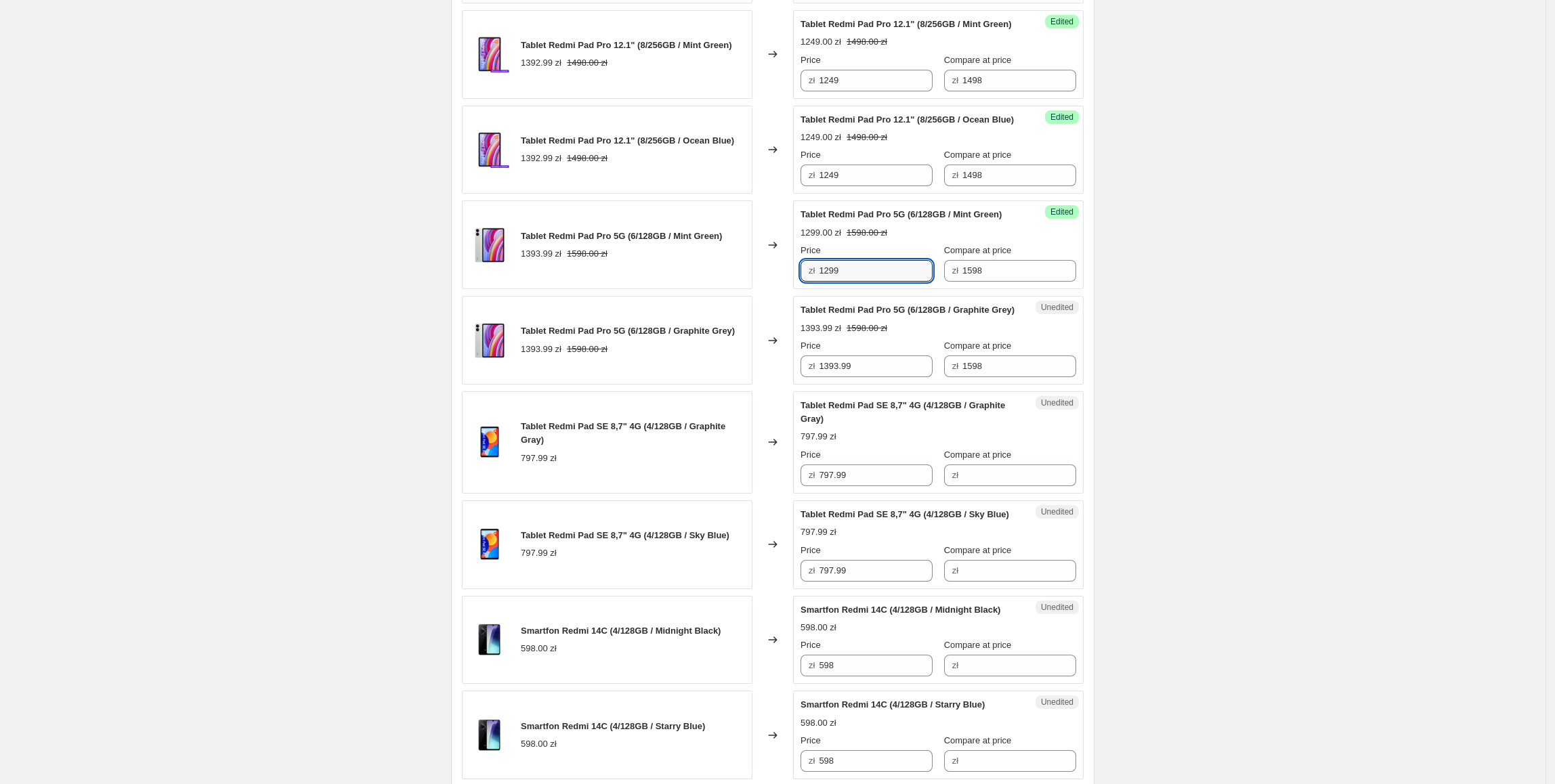
drag, startPoint x: 854, startPoint y: 321, endPoint x: 797, endPoint y: 324, distance: 57.1
click at [797, 289] on div "Success Edited Tablet Redmi Pad Pro 5G (6/128GB / Mint Green) 1299.00 zł 1598.0…" at bounding box center [938, 245] width 291 height 89
drag, startPoint x: 884, startPoint y: 418, endPoint x: 724, endPoint y: 420, distance: 160.0
click at [722, 384] on div "Tablet Redmi Pad Pro 5G (6/128GB / Graphite Grey) 1393.99 zł 1598.00 zł Changed…" at bounding box center [773, 340] width 622 height 89
paste input "2"
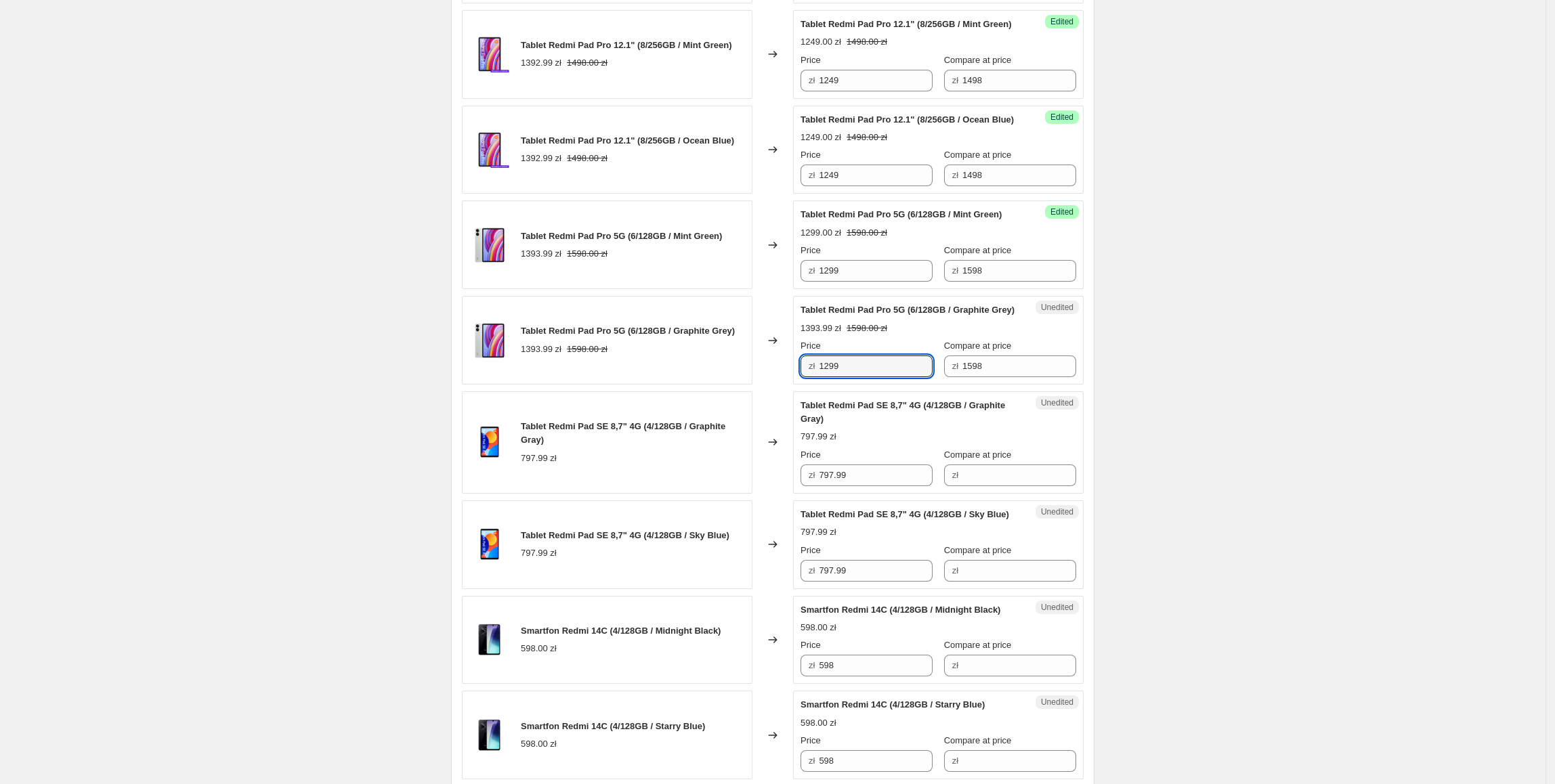
type input "1299"
click at [1255, 432] on div "Create new price change job. This page is ready Create new price change job Dra…" at bounding box center [773, 168] width 1546 height 2674
drag, startPoint x: 914, startPoint y: 539, endPoint x: 825, endPoint y: 539, distance: 89.0
click at [825, 486] on input "797.99" at bounding box center [876, 475] width 113 height 22
drag, startPoint x: 976, startPoint y: 539, endPoint x: 905, endPoint y: 545, distance: 71.3
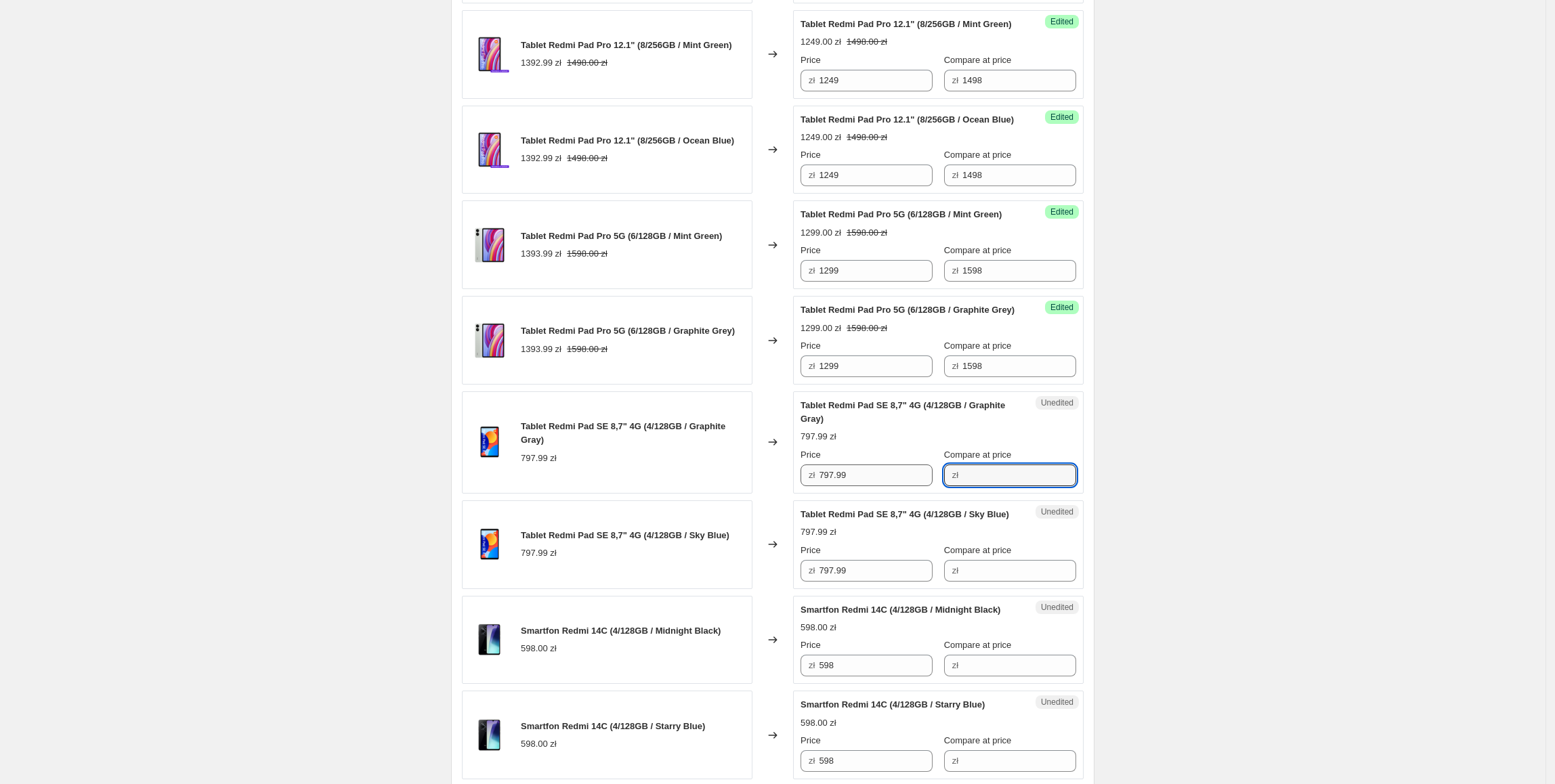
click at [976, 486] on input "Compare at price" at bounding box center [1019, 475] width 113 height 22
paste input "797.99"
type input "797.99"
drag, startPoint x: 886, startPoint y: 543, endPoint x: 814, endPoint y: 543, distance: 72.0
click at [814, 486] on div "zł 797.99" at bounding box center [866, 475] width 132 height 22
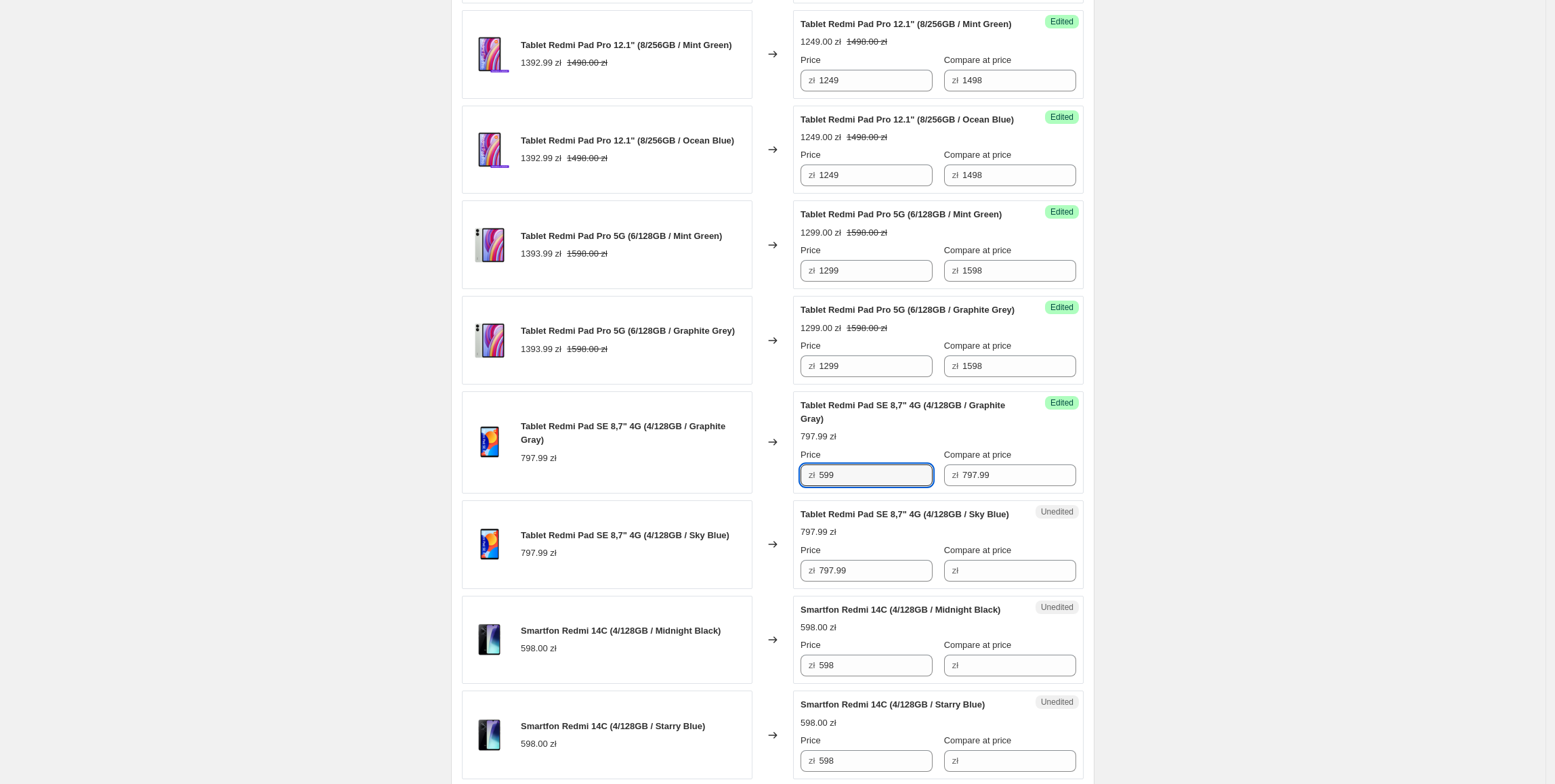
type input "599"
click at [1393, 439] on div "Create new price change job. This page is ready Create new price change job Dra…" at bounding box center [773, 168] width 1546 height 2674
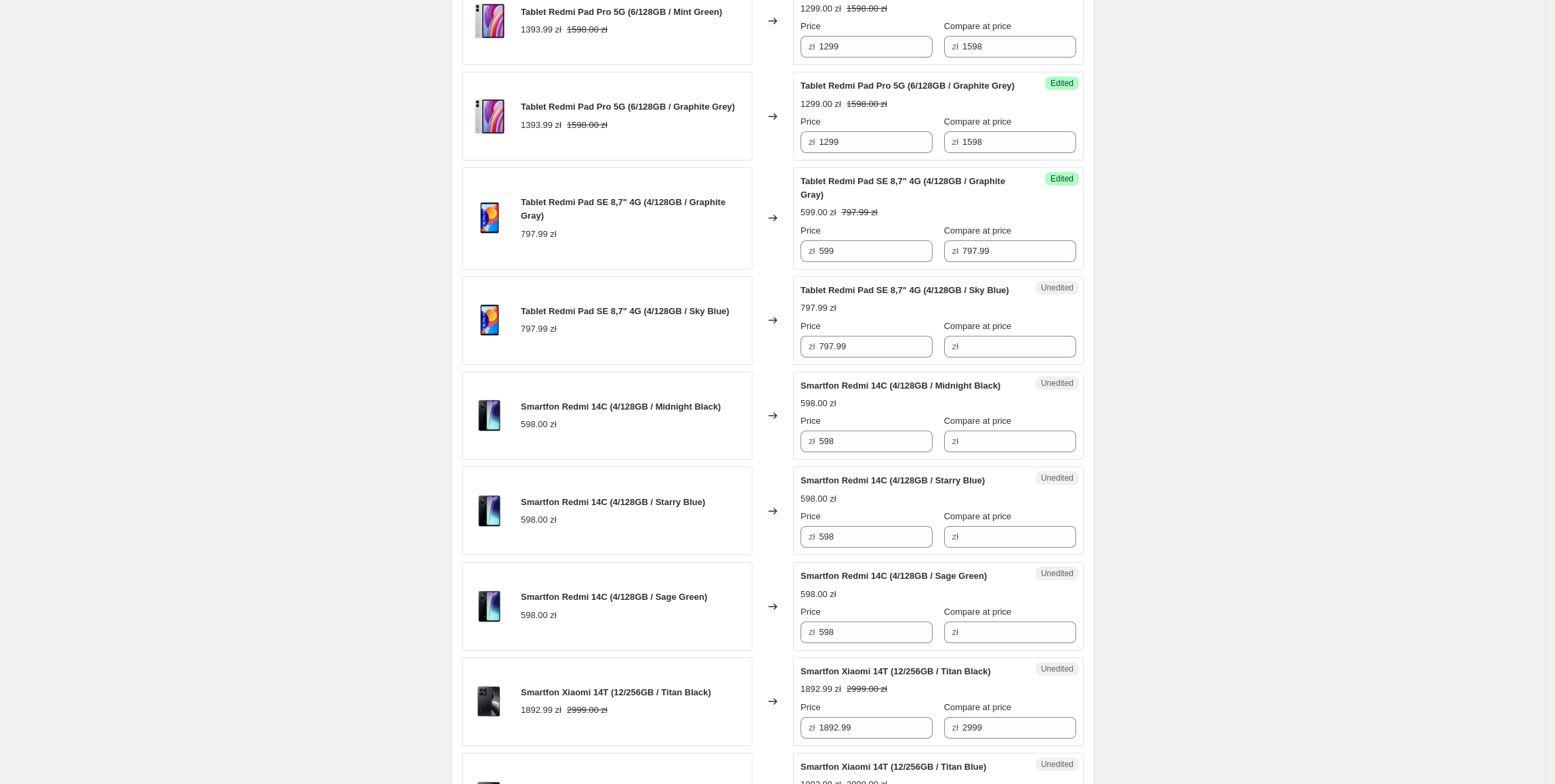
scroll to position [1393, 0]
drag, startPoint x: 849, startPoint y: 315, endPoint x: 794, endPoint y: 318, distance: 55.1
click at [794, 269] on div "Tablet Redmi Pad SE 8,7" 4G (4/128GB / Graphite Gray) 797.99 zł Changed to Succ…" at bounding box center [773, 217] width 622 height 102
drag, startPoint x: 880, startPoint y: 421, endPoint x: 807, endPoint y: 425, distance: 73.1
click at [797, 365] on div "Unedited Tablet Redmi Pad SE 8,7" 4G (4/128GB / Sky Blue) 797.99 zł Price zł 79…" at bounding box center [938, 320] width 291 height 89
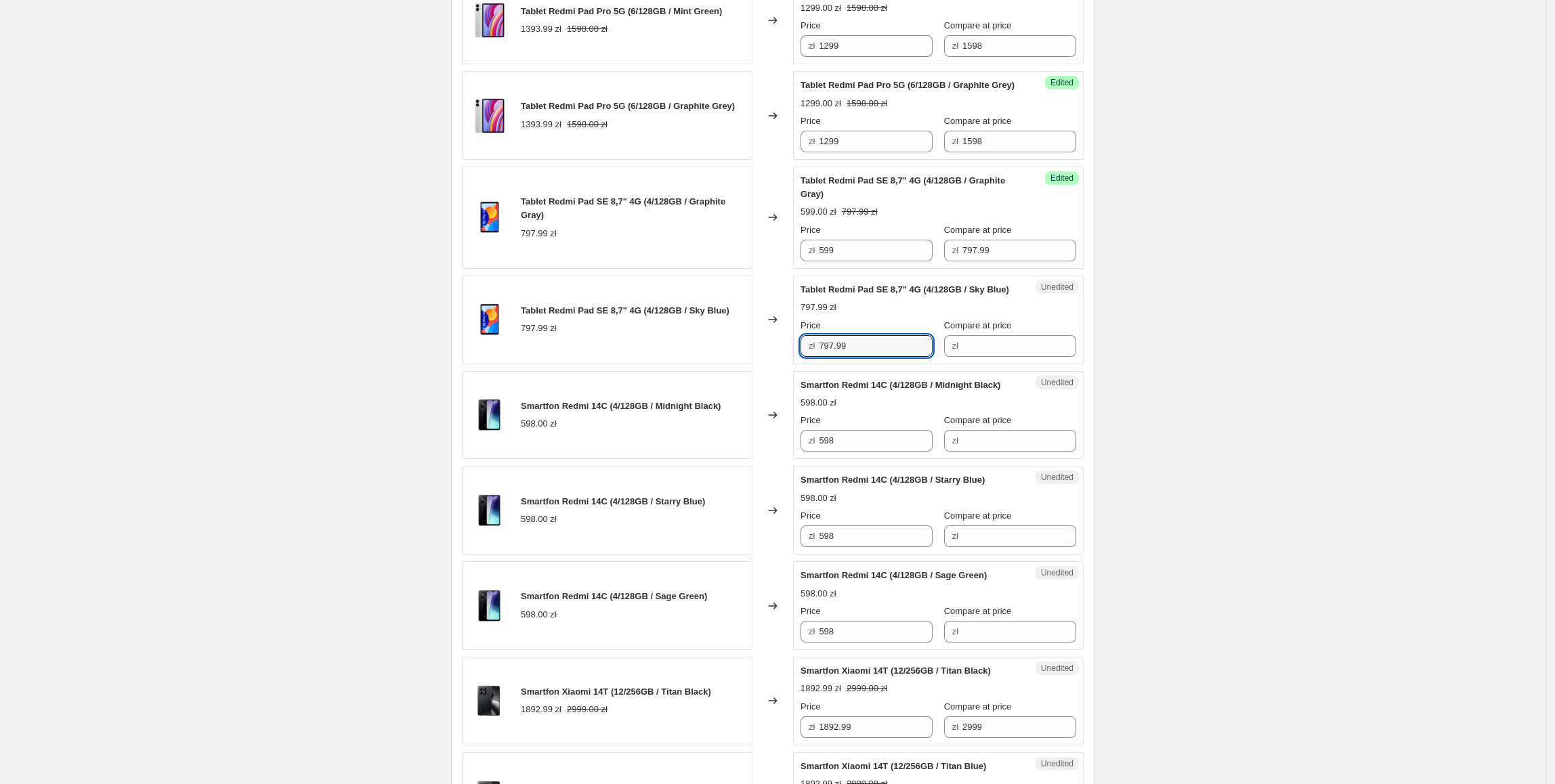
paste input "5"
type input "599"
drag, startPoint x: 1021, startPoint y: 315, endPoint x: 1000, endPoint y: 458, distance: 144.5
click at [858, 262] on div "Price zł 599 Compare at price zł 797.99" at bounding box center [938, 243] width 276 height 38
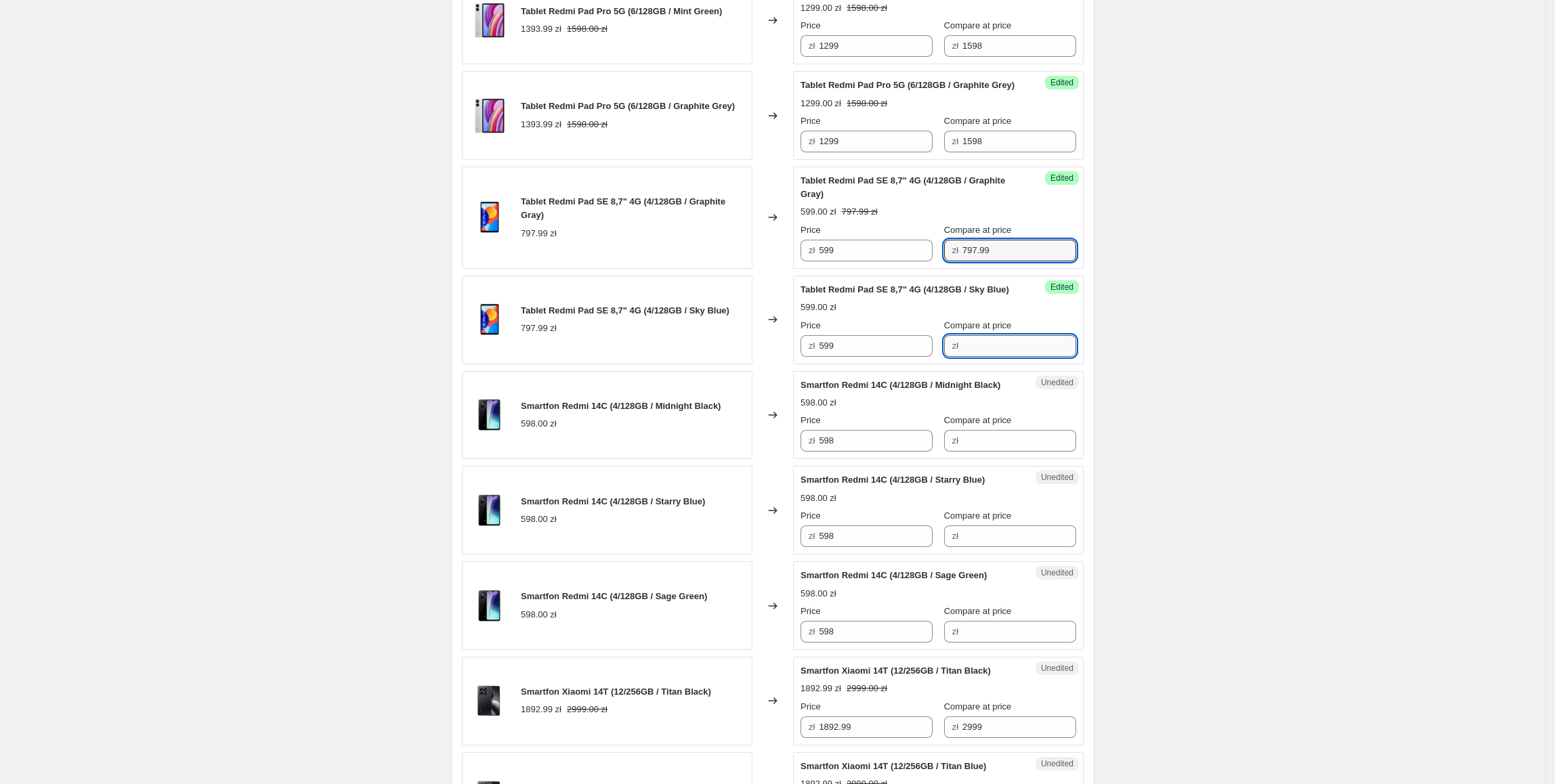
click at [993, 357] on input "Compare at price" at bounding box center [1019, 346] width 113 height 22
paste input "797.99"
type input "797.99"
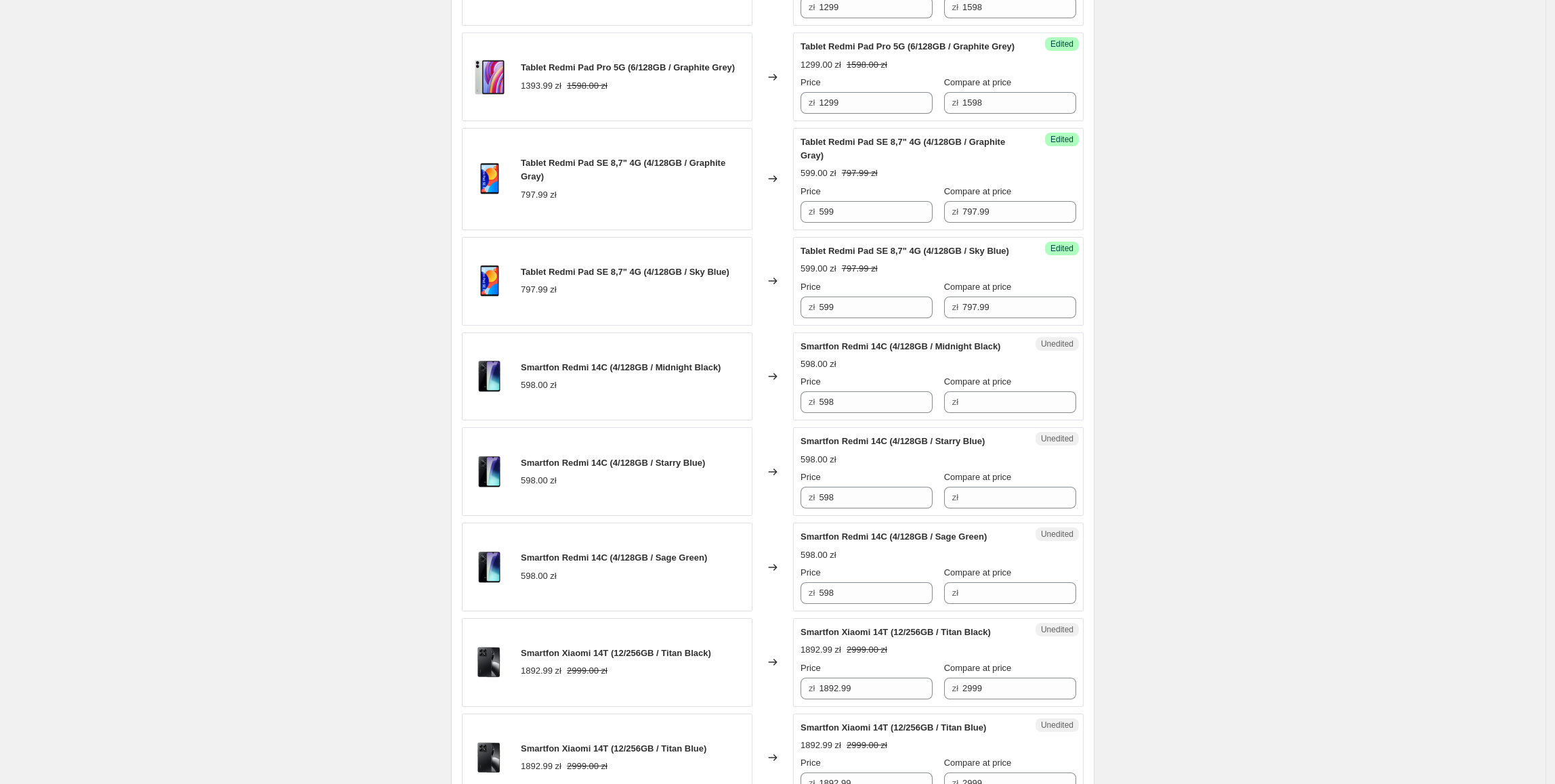
scroll to position [1490, 0]
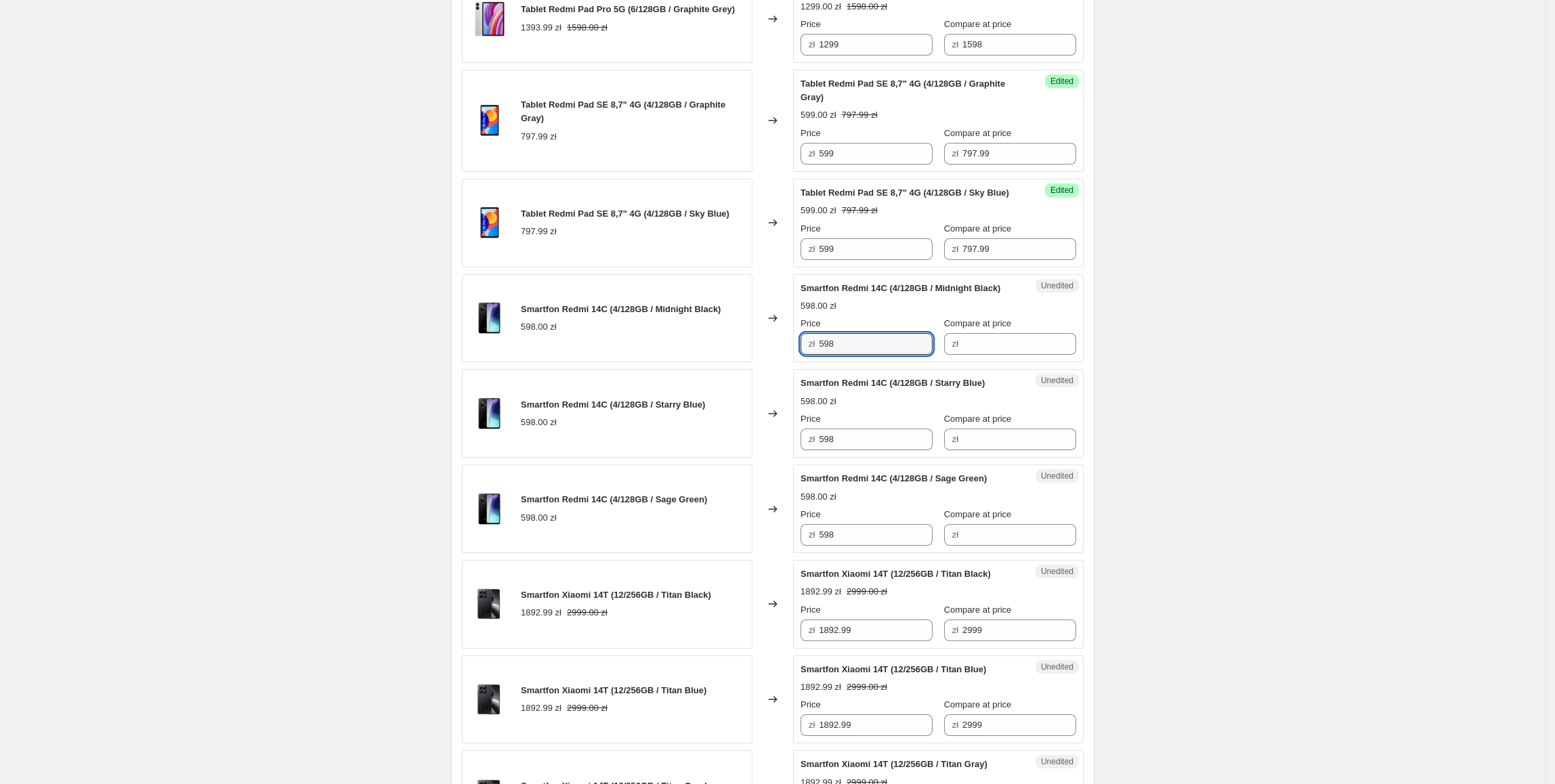
drag, startPoint x: 855, startPoint y: 429, endPoint x: 931, endPoint y: 432, distance: 76.1
click at [778, 363] on div "Smartfon Redmi 14C (4/128GB / Midnight Black) 598.00 zł Changed to Unedited Sma…" at bounding box center [773, 318] width 622 height 89
drag, startPoint x: 1021, startPoint y: 429, endPoint x: 1009, endPoint y: 429, distance: 12.0
click at [1020, 355] on input "Compare at price" at bounding box center [1019, 344] width 113 height 22
paste input "598"
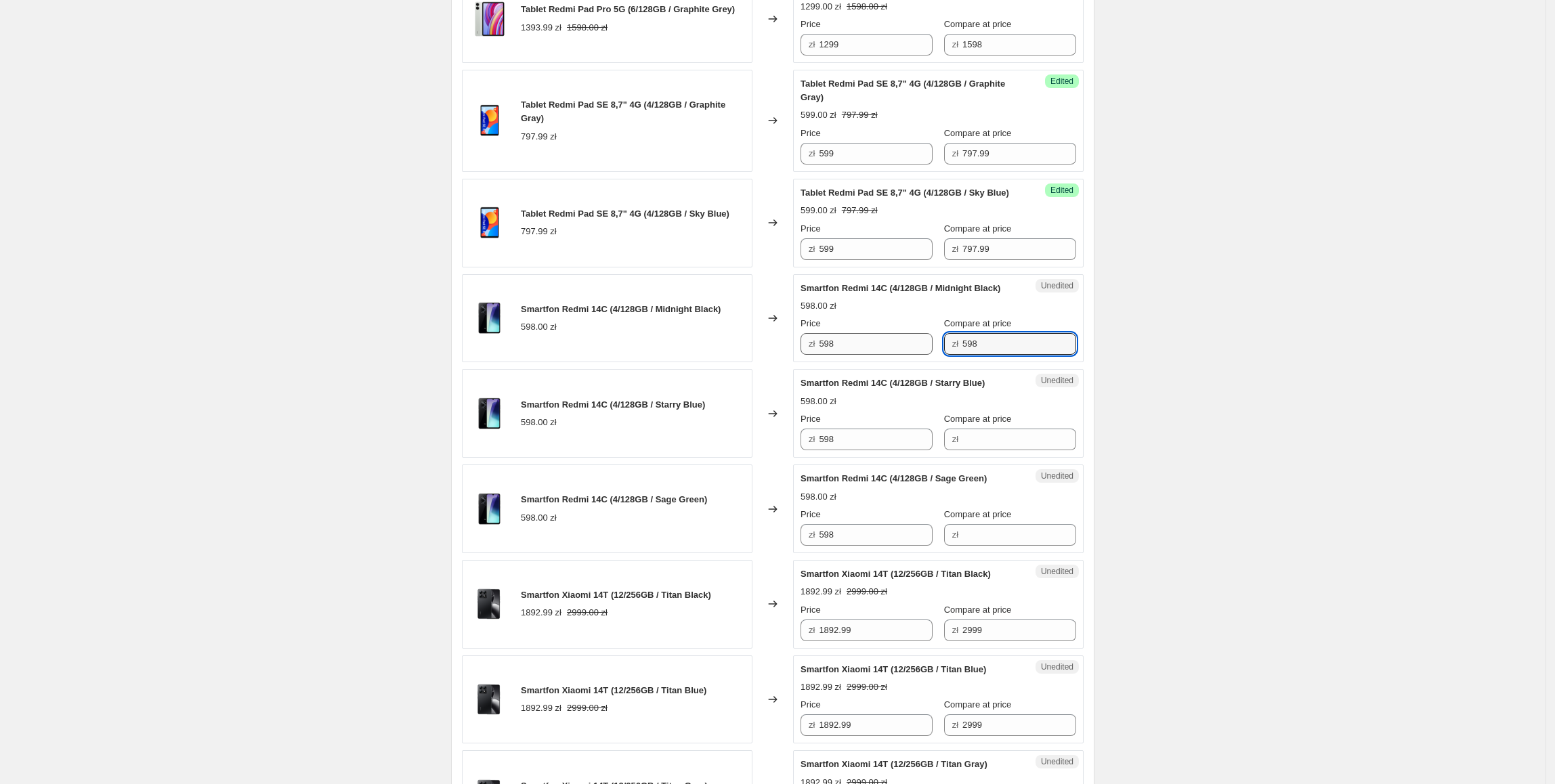
type input "598"
drag, startPoint x: 844, startPoint y: 427, endPoint x: 812, endPoint y: 427, distance: 32.0
click at [812, 355] on div "zł 598" at bounding box center [866, 344] width 132 height 22
type input "349"
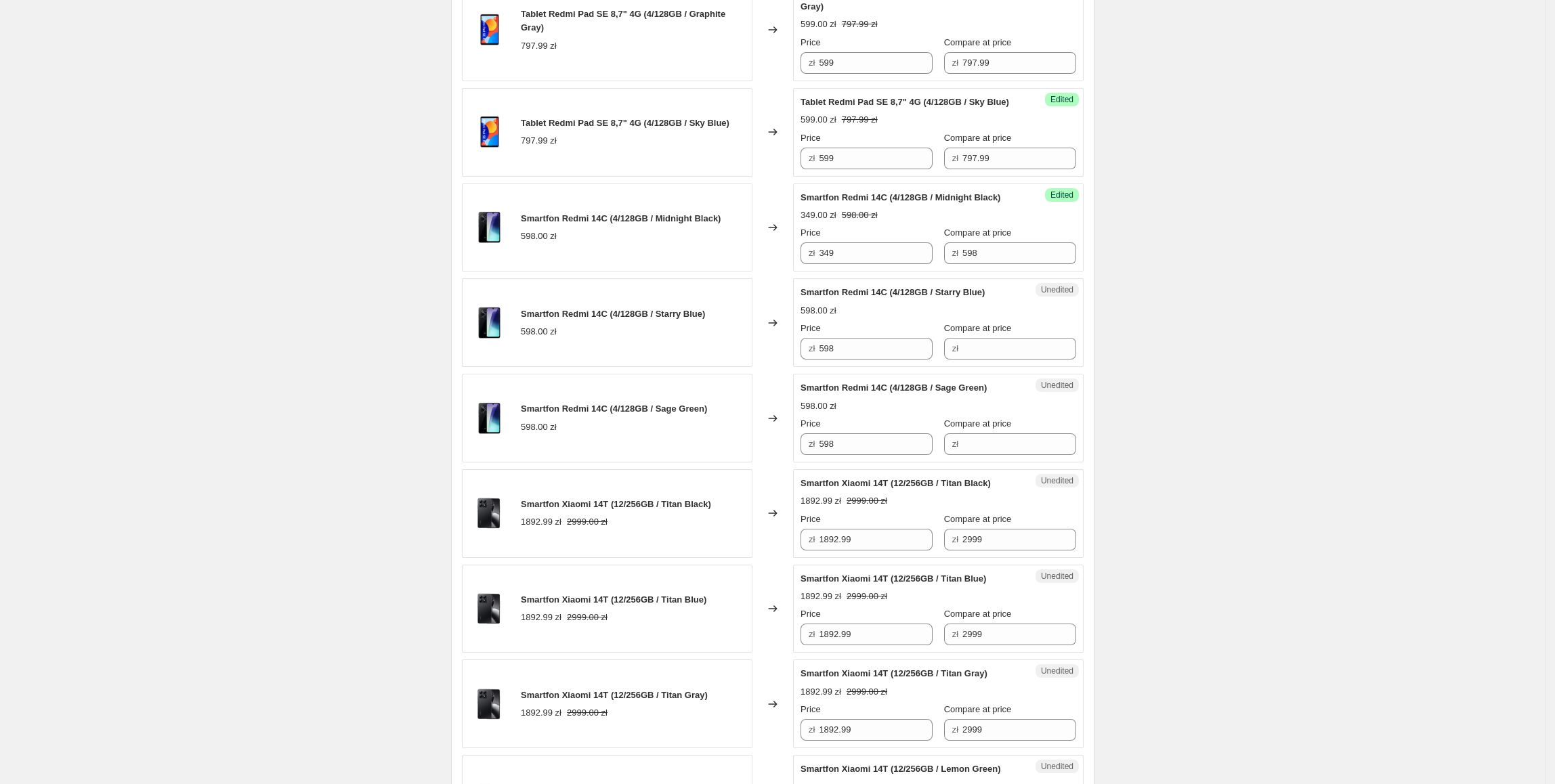
scroll to position [1607, 0]
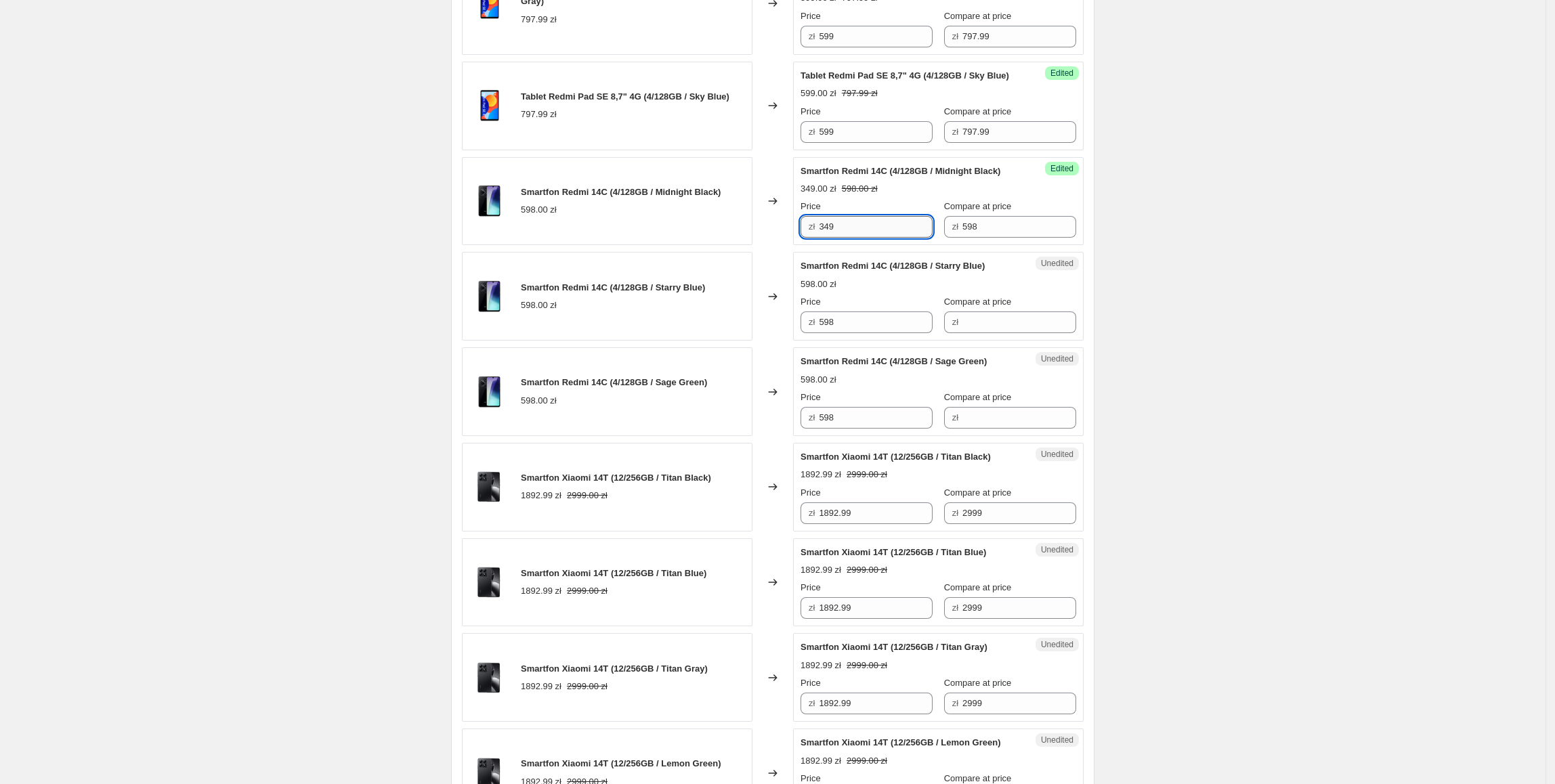
drag, startPoint x: 886, startPoint y: 310, endPoint x: 827, endPoint y: 312, distance: 59.0
click at [828, 238] on input "349" at bounding box center [876, 227] width 113 height 22
click at [850, 238] on input "349" at bounding box center [876, 227] width 113 height 22
drag, startPoint x: 856, startPoint y: 317, endPoint x: 815, endPoint y: 325, distance: 41.8
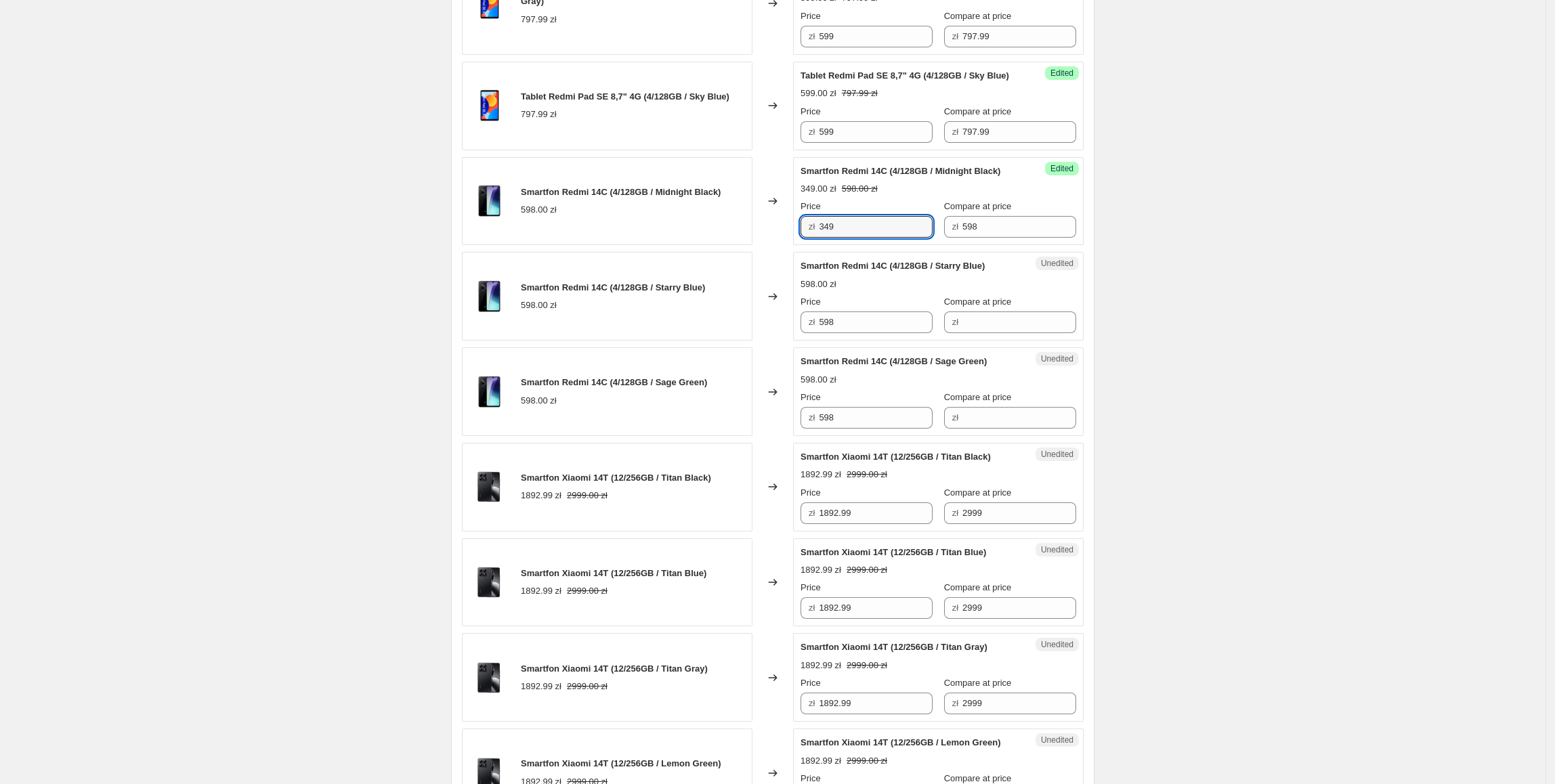
click at [808, 238] on div "zł 349" at bounding box center [866, 227] width 132 height 22
paste input "349"
drag, startPoint x: 846, startPoint y: 399, endPoint x: 824, endPoint y: 445, distance: 51.0
click at [781, 341] on div "Smartfon Redmi 14C (4/128GB / Starry Blue) 598.00 zł Changed to Unedited Smartf…" at bounding box center [773, 297] width 622 height 89
type input "349"
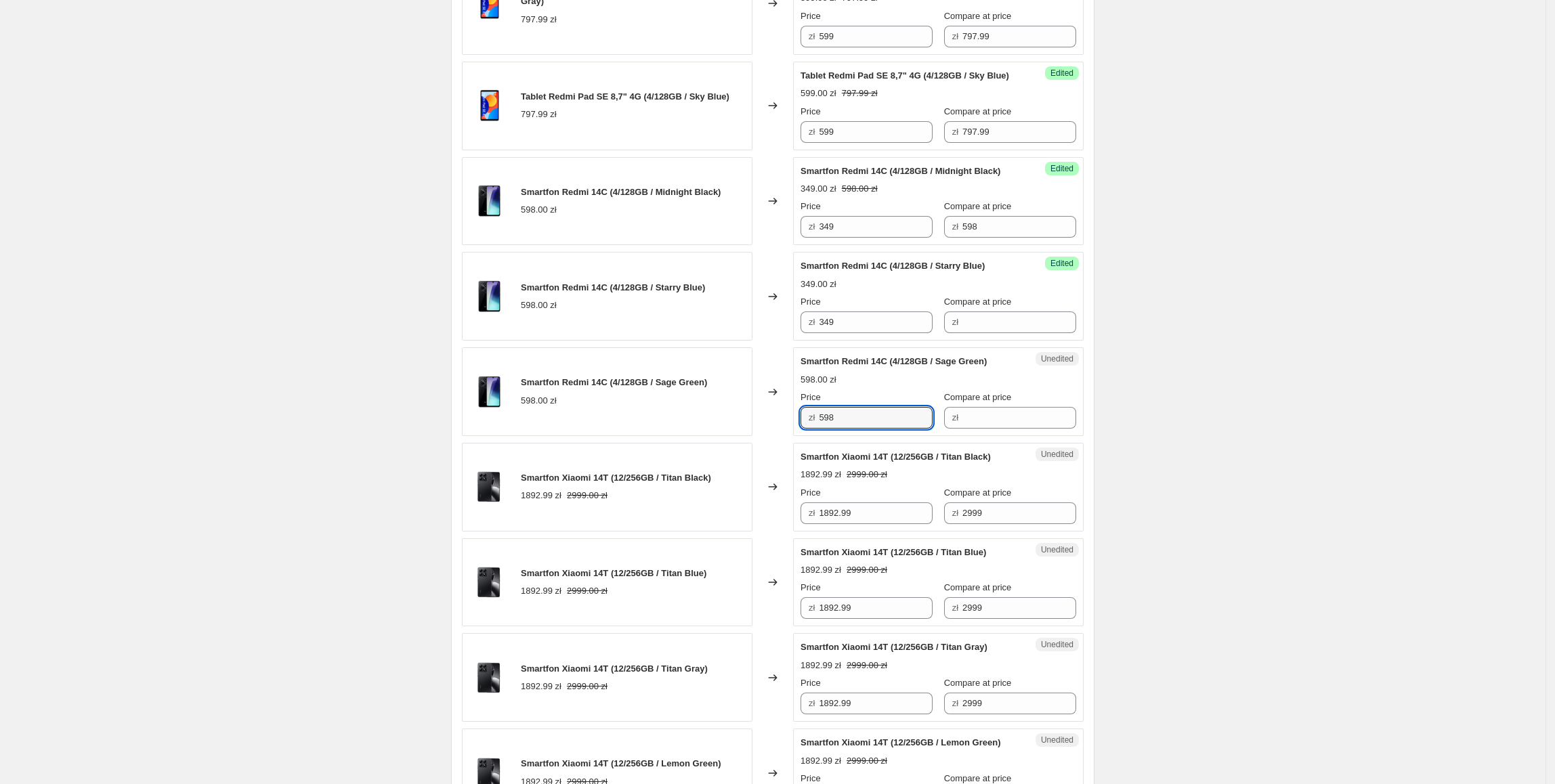
paste input "349"
drag, startPoint x: 756, startPoint y: 510, endPoint x: 721, endPoint y: 513, distance: 35.1
click at [721, 436] on div "Smartfon Redmi 14C (4/128GB / Sage Green) 598.00 zł Changed to Unedited Smartfo…" at bounding box center [773, 392] width 622 height 89
type input "349"
click at [716, 436] on div "Smartfon Redmi 14C (4/128GB / Sage Green) 598.00 zł" at bounding box center [607, 392] width 291 height 89
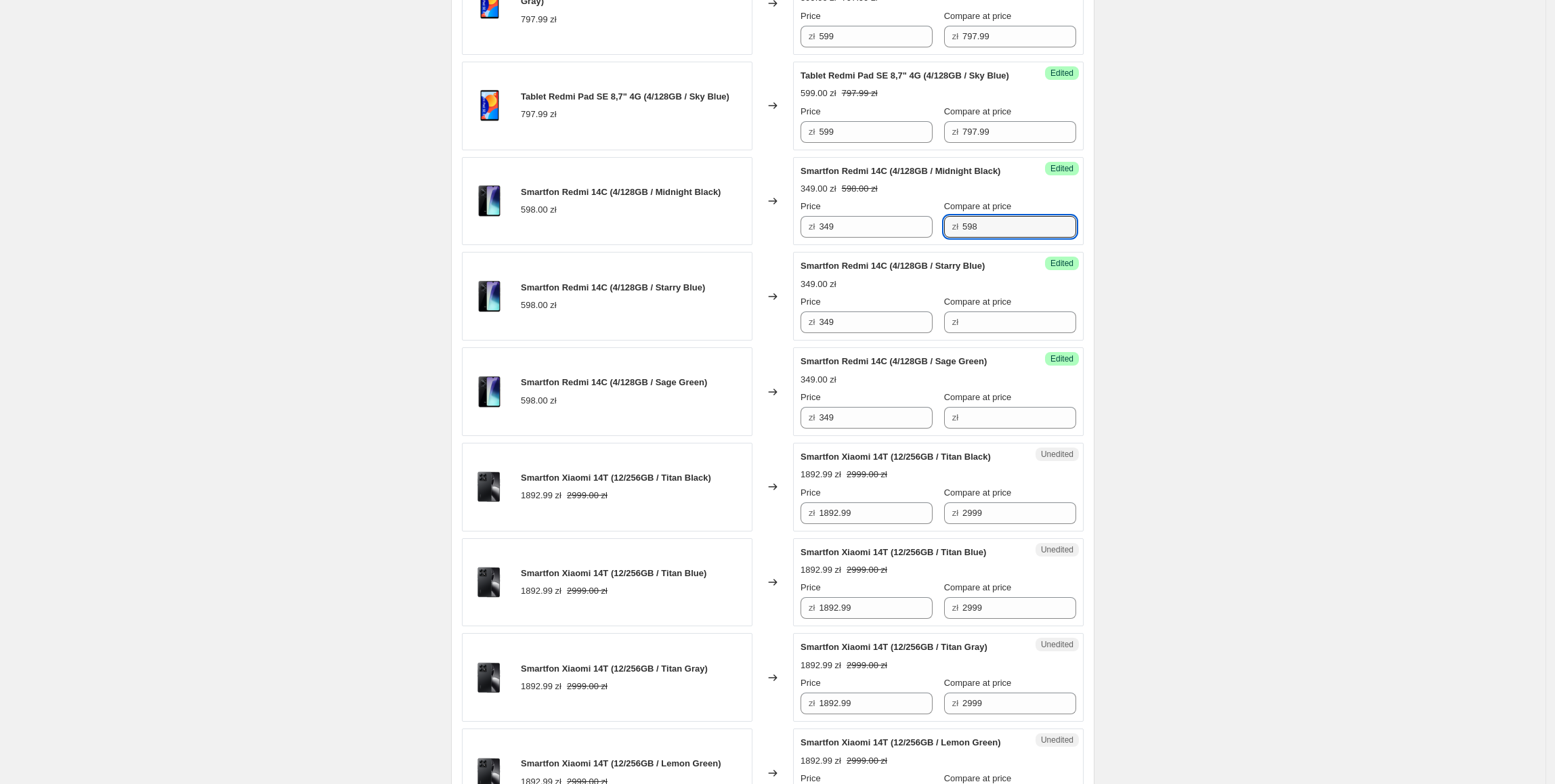
drag, startPoint x: 997, startPoint y: 320, endPoint x: 957, endPoint y: 379, distance: 71.3
click at [912, 238] on div "Price zł 349 Compare at price zł 598" at bounding box center [938, 218] width 276 height 38
click at [967, 333] on input "Compare at price" at bounding box center [1019, 322] width 113 height 22
paste input "598"
type input "598"
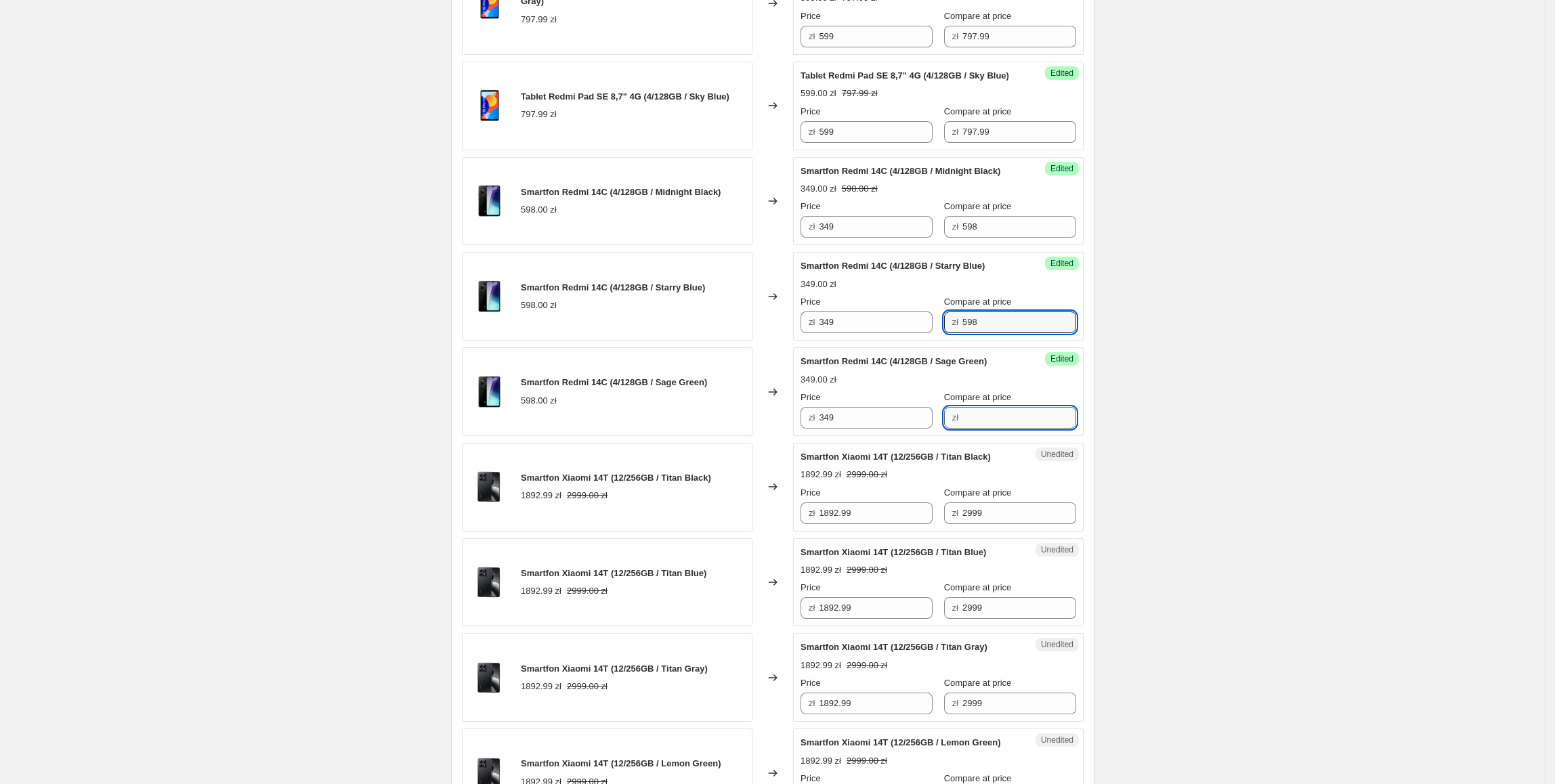
click at [973, 429] on input "Compare at price" at bounding box center [1019, 418] width 113 height 22
paste input "598"
type input "598"
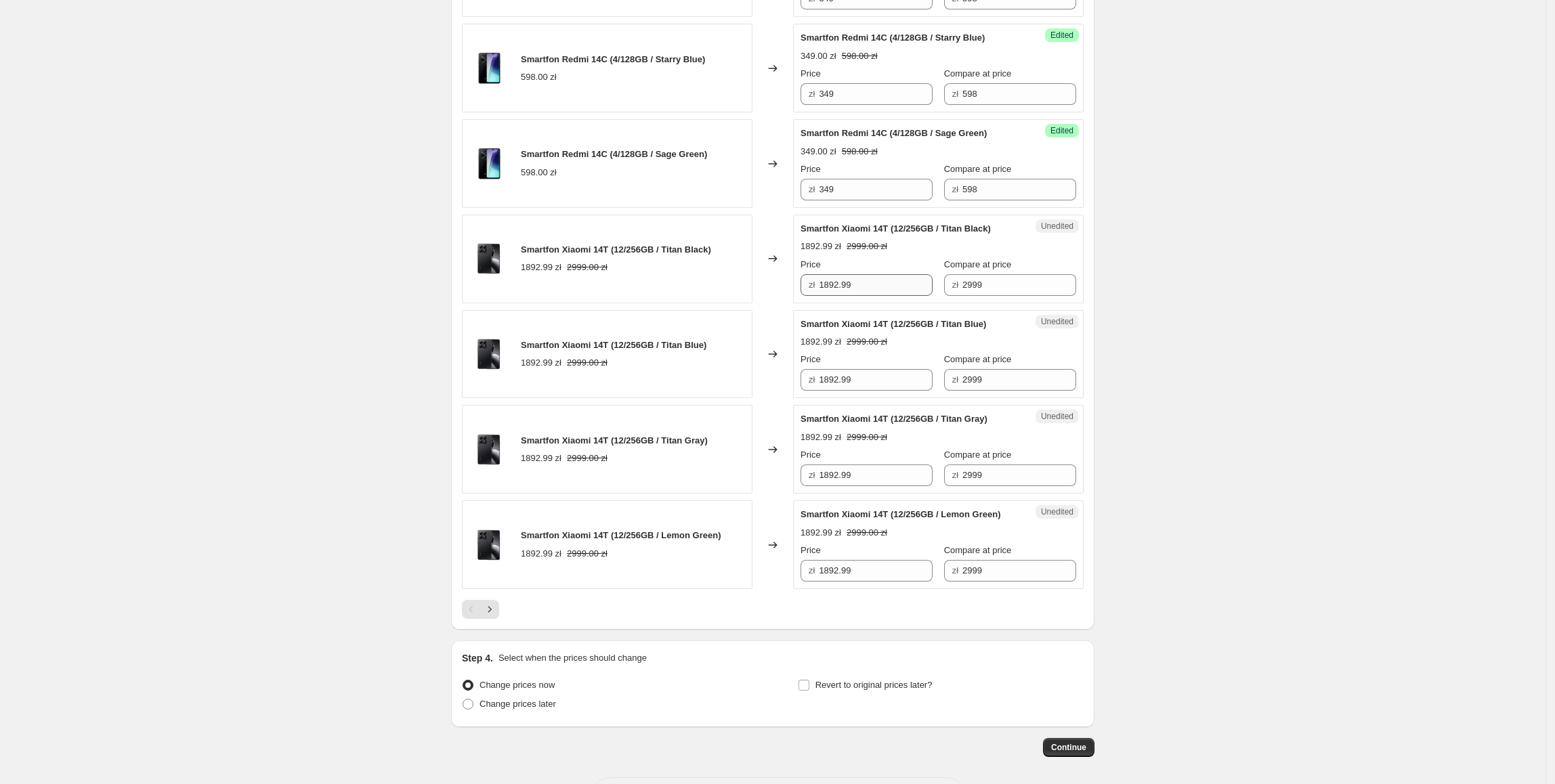
scroll to position [1836, 0]
drag, startPoint x: 881, startPoint y: 372, endPoint x: 812, endPoint y: 377, distance: 69.2
click at [812, 295] on div "zł 1892.99" at bounding box center [866, 283] width 132 height 22
type input "1699"
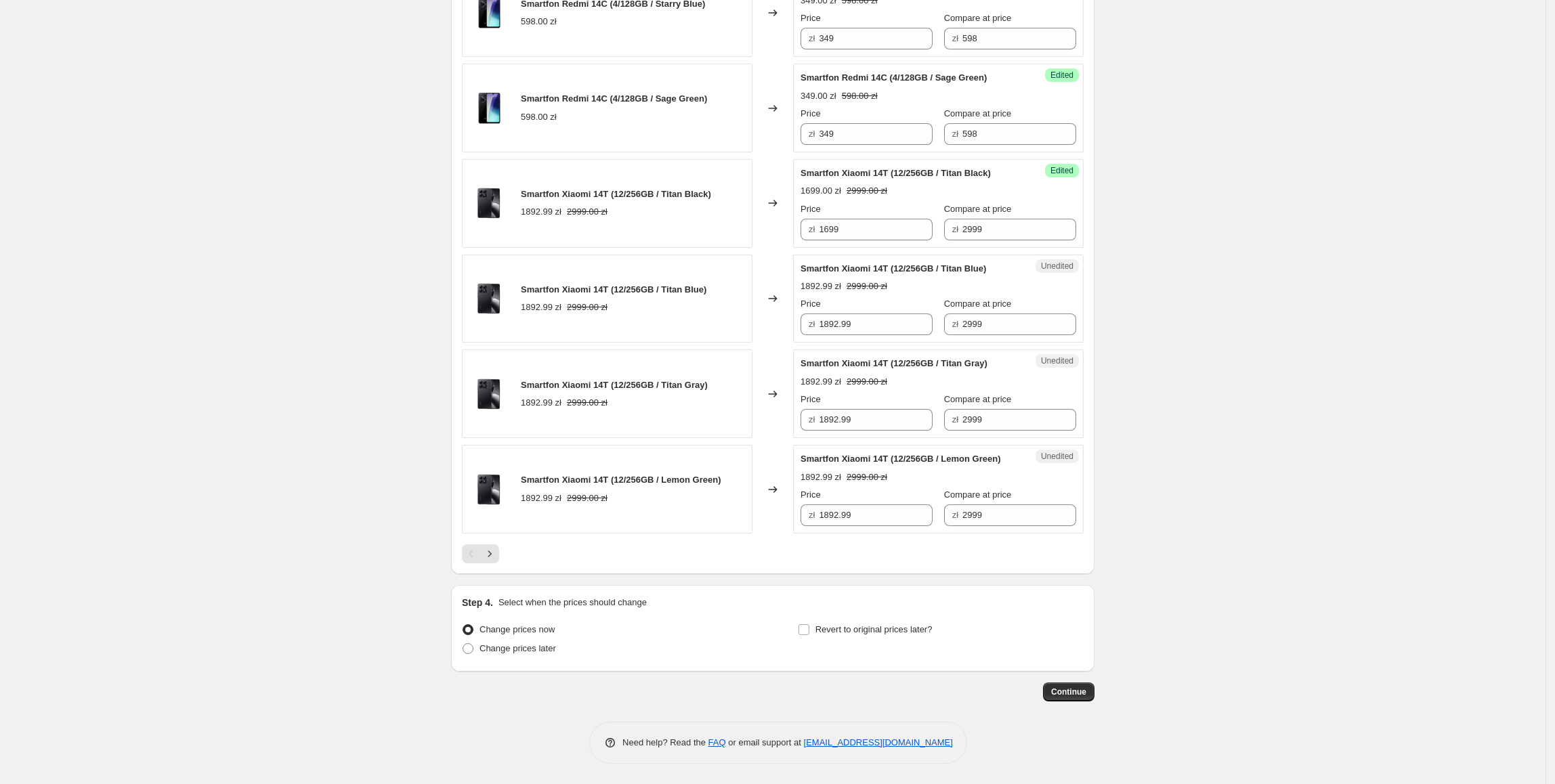
scroll to position [1893, 0]
drag, startPoint x: 900, startPoint y: 298, endPoint x: 886, endPoint y: 303, distance: 14.9
click at [886, 216] on div "Price" at bounding box center [866, 209] width 132 height 13
drag, startPoint x: 877, startPoint y: 312, endPoint x: 773, endPoint y: 322, distance: 104.5
click at [773, 247] on div "Smartfon Xiaomi 14T (12/256GB / Titan Black) 1892.99 zł 2999.00 zł Changed to S…" at bounding box center [773, 203] width 622 height 89
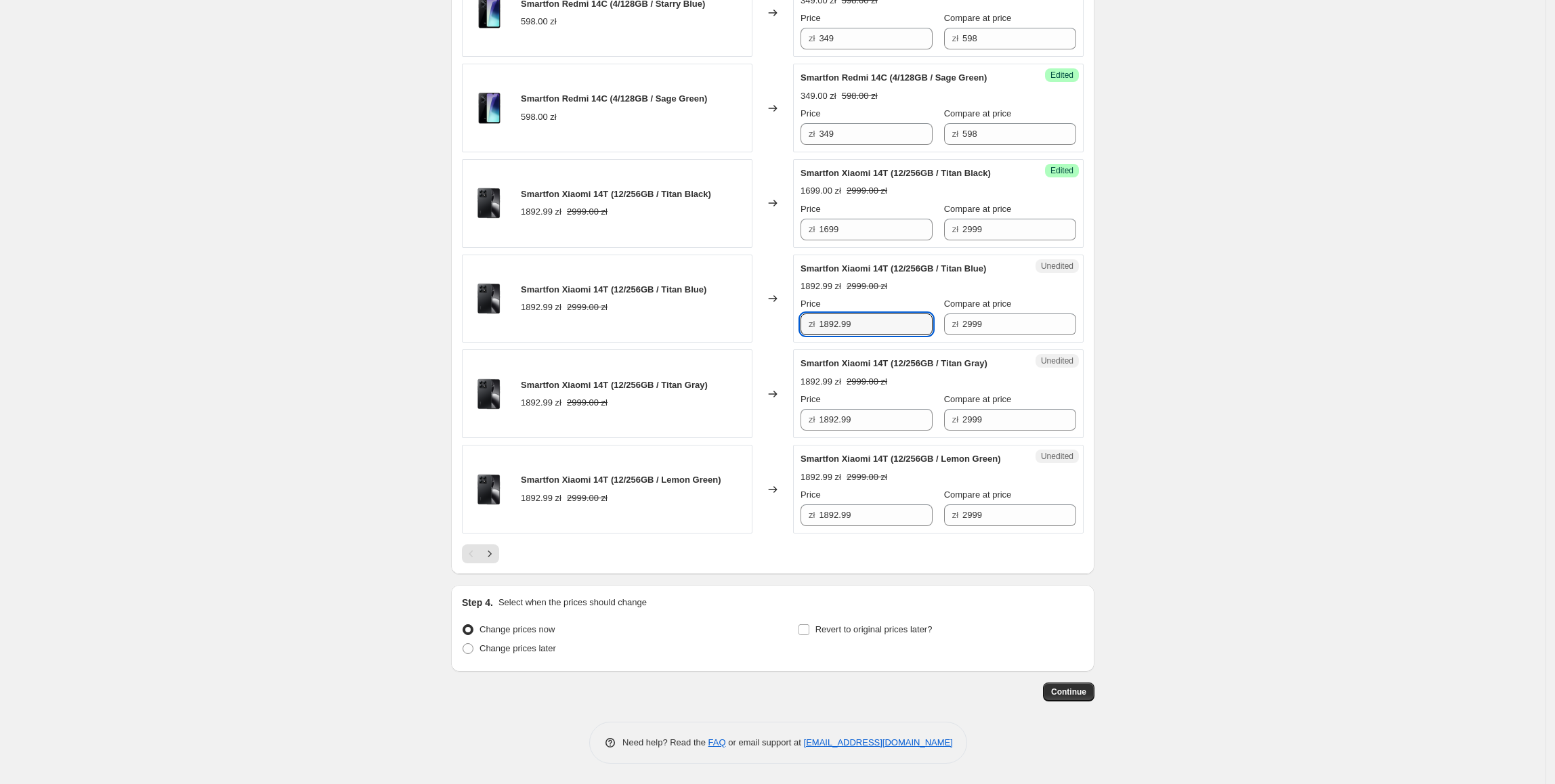
drag, startPoint x: 887, startPoint y: 415, endPoint x: 728, endPoint y: 435, distance: 160.3
click at [719, 343] on div "Smartfon Xiaomi 14T (12/256GB / Titan Blue) 1892.99 zł 2999.00 zł Changed to Un…" at bounding box center [773, 299] width 622 height 89
paste input "6"
type input "1699"
drag, startPoint x: 900, startPoint y: 515, endPoint x: 728, endPoint y: 515, distance: 172.0
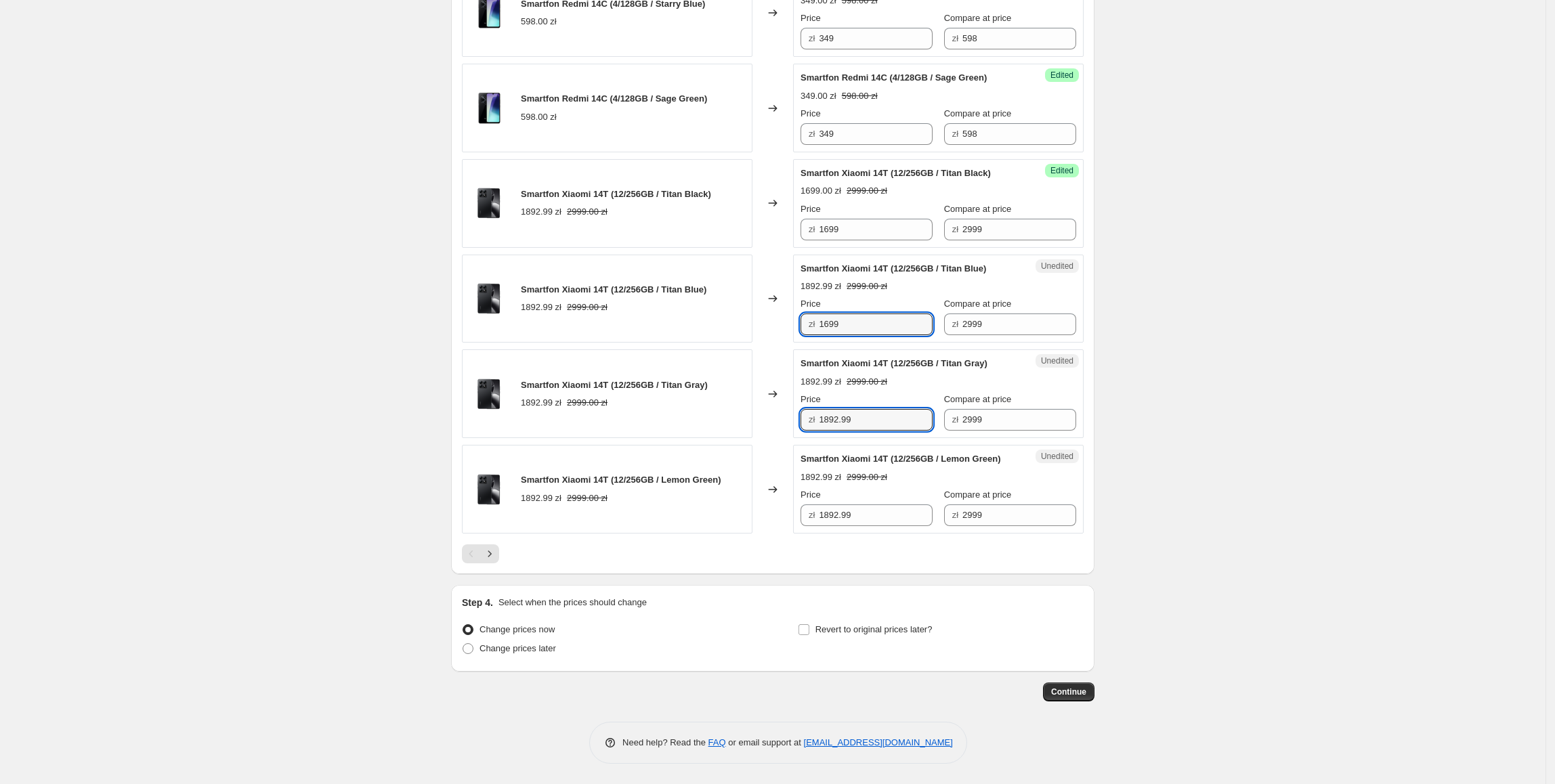
click at [728, 438] on div "Smartfon Xiaomi 14T (12/256GB / Titan Gray) 1892.99 zł 2999.00 zł Changed to Un…" at bounding box center [773, 394] width 622 height 89
paste input "6"
type input "1699"
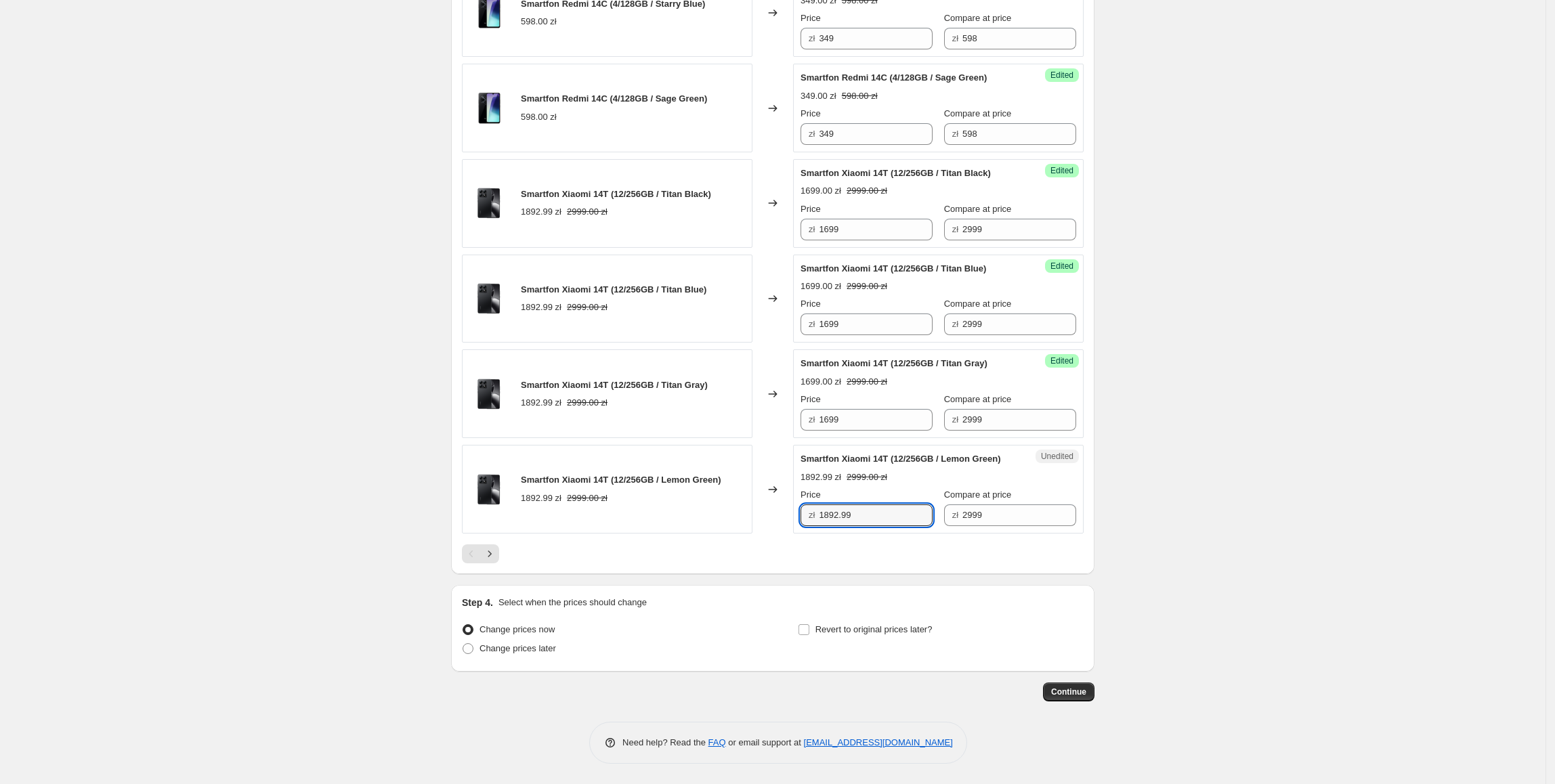
paste input "6"
drag, startPoint x: 877, startPoint y: 625, endPoint x: 780, endPoint y: 626, distance: 97.0
click at [780, 534] on div "Smartfon Xiaomi 14T (12/256GB / Lemon Green) 1892.99 zł 2999.00 zł Changed to U…" at bounding box center [773, 489] width 622 height 89
type input "1699"
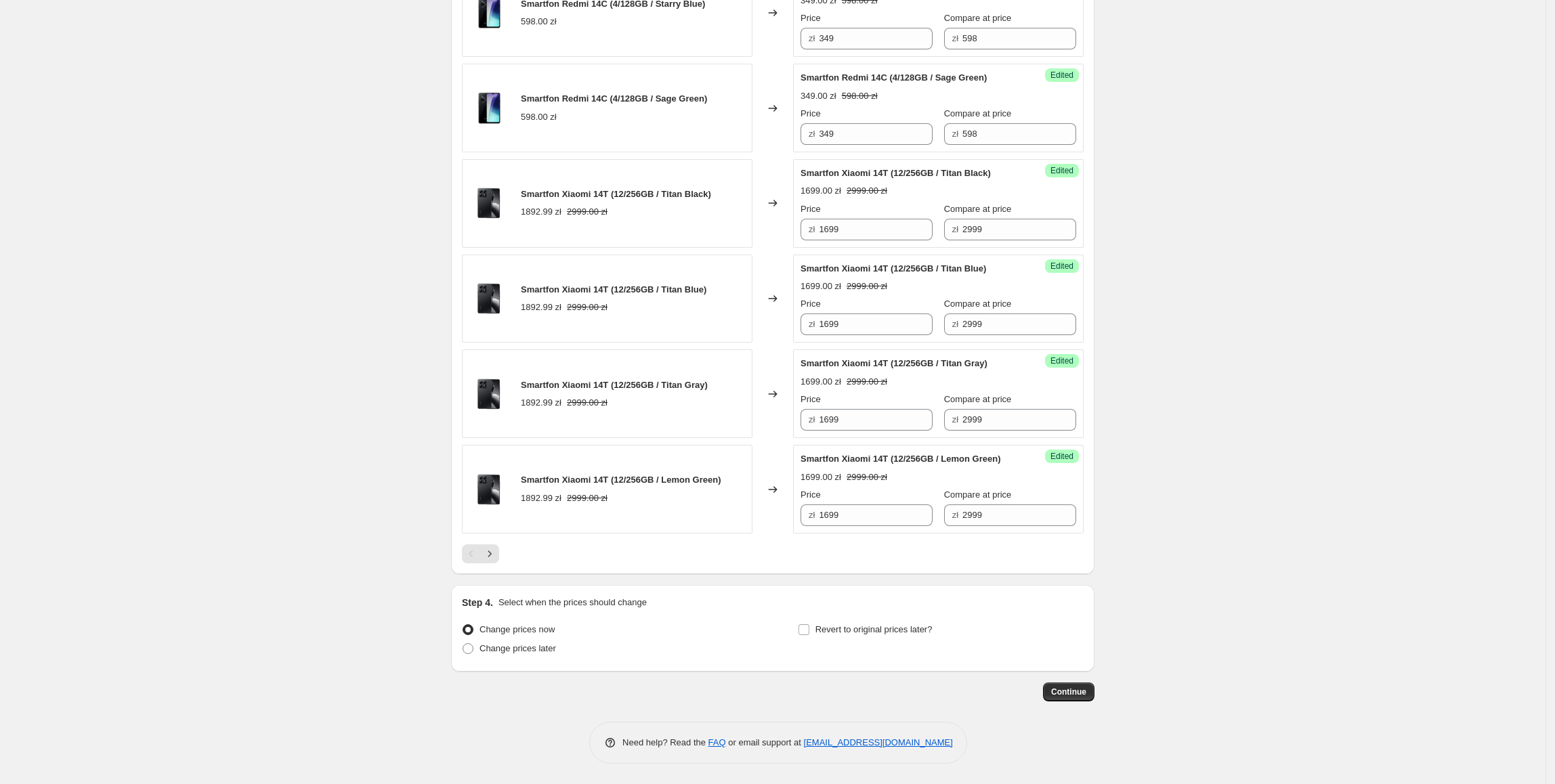
scroll to position [1967, 0]
click at [499, 563] on button "Next" at bounding box center [489, 554] width 19 height 19
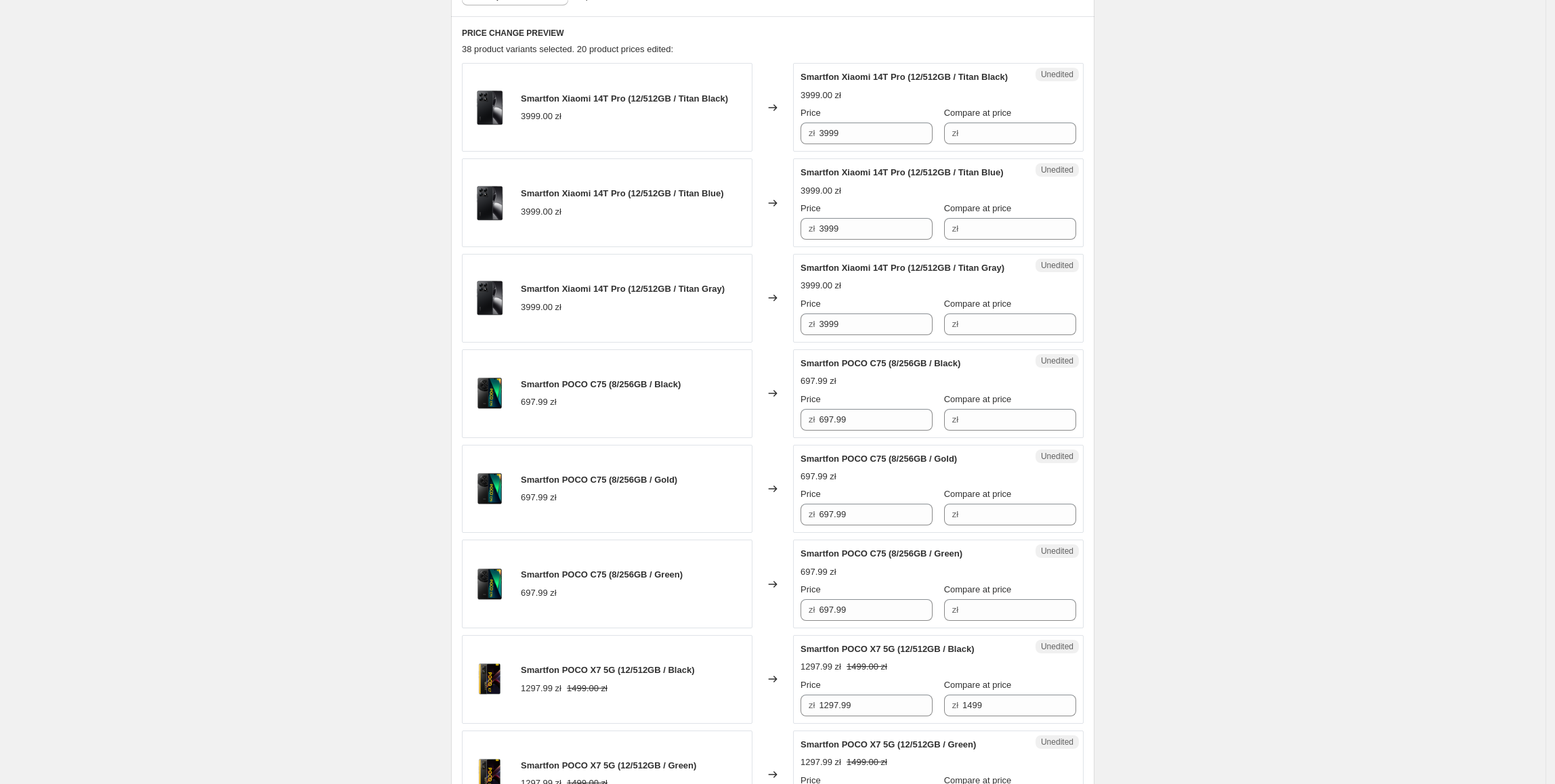
scroll to position [418, 0]
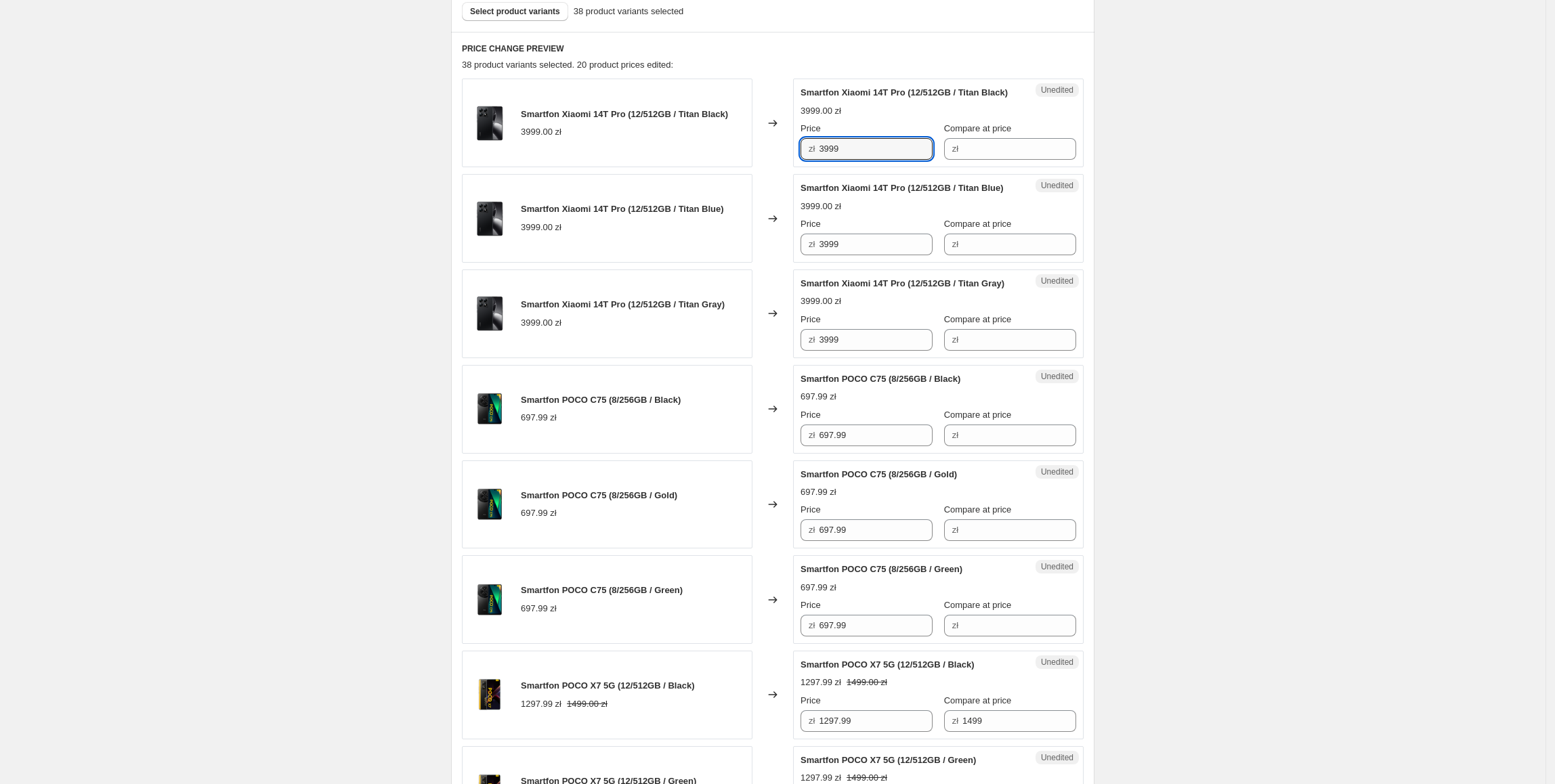
drag, startPoint x: 874, startPoint y: 155, endPoint x: 727, endPoint y: 161, distance: 147.1
click at [711, 156] on div "Smartfon Xiaomi 14T Pro (12/512GB / Titan Black) 3999.00 zł Changed to Unedited…" at bounding box center [773, 123] width 622 height 89
drag, startPoint x: 1008, startPoint y: 162, endPoint x: 1000, endPoint y: 162, distance: 8.0
click at [1008, 160] on input "Compare at price" at bounding box center [1019, 148] width 113 height 22
paste input "3999"
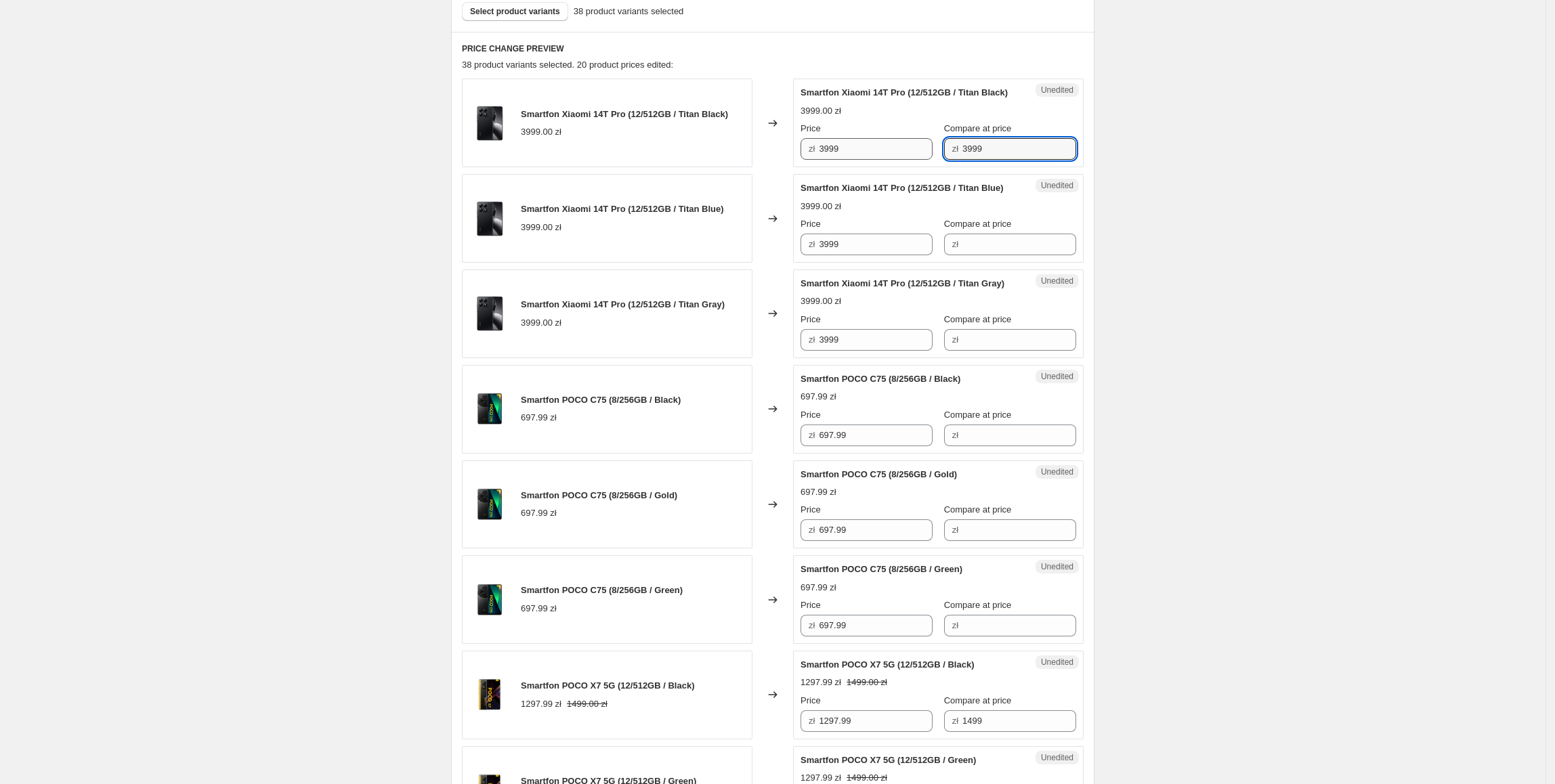
type input "3999"
drag, startPoint x: 880, startPoint y: 168, endPoint x: 715, endPoint y: 168, distance: 165.0
click at [715, 167] on div "Smartfon Xiaomi 14T Pro (12/512GB / Titan Black) 3999.00 zł Changed to Success …" at bounding box center [773, 123] width 622 height 89
type input "2699"
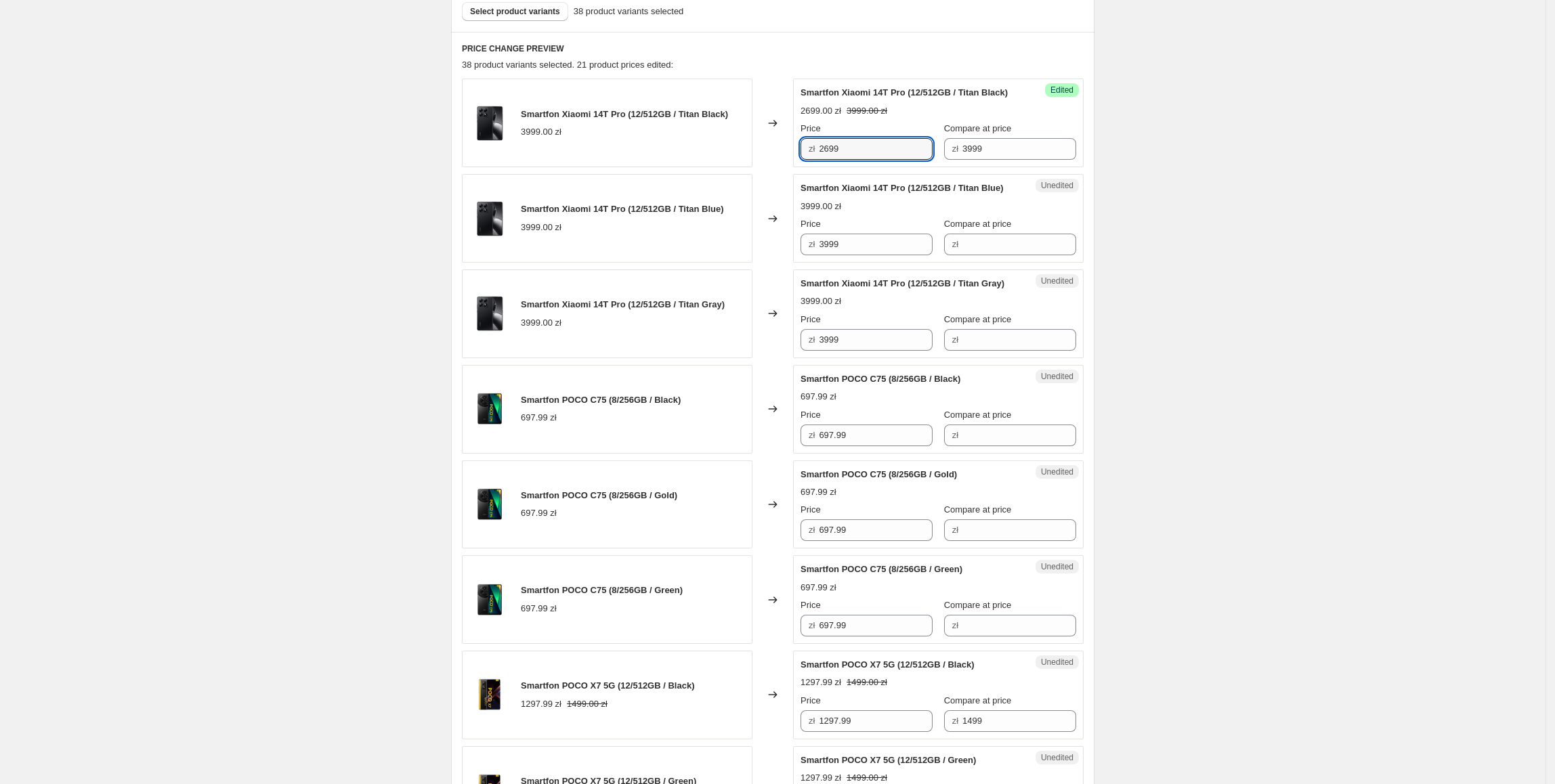
drag, startPoint x: 841, startPoint y: 169, endPoint x: 767, endPoint y: 169, distance: 74.0
click at [767, 167] on div "Smartfon Xiaomi 14T Pro (12/512GB / Titan Black) 3999.00 zł Changed to Success …" at bounding box center [773, 123] width 622 height 89
drag, startPoint x: 872, startPoint y: 275, endPoint x: 741, endPoint y: 288, distance: 131.6
click at [735, 263] on div "Smartfon Xiaomi 14T Pro (12/512GB / Titan Blue) 3999.00 zł Changed to Unedited …" at bounding box center [773, 218] width 622 height 89
paste input "26"
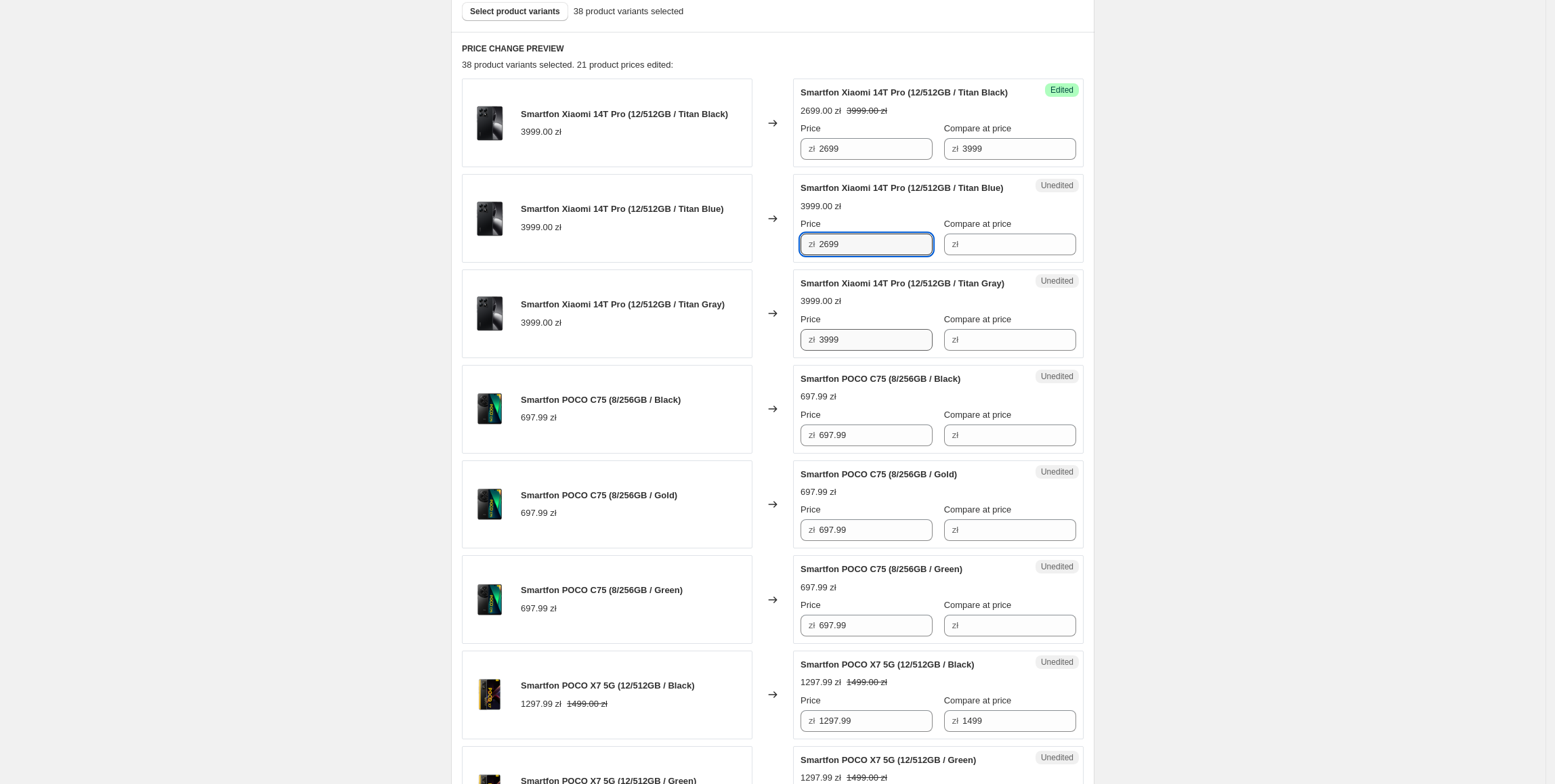
type input "2699"
drag, startPoint x: 863, startPoint y: 384, endPoint x: 694, endPoint y: 387, distance: 169.0
click at [694, 358] on div "Smartfon Xiaomi 14T Pro (12/512GB / Titan Gray) 3999.00 zł Changed to Unedited …" at bounding box center [773, 314] width 622 height 89
paste input "26"
type input "2699"
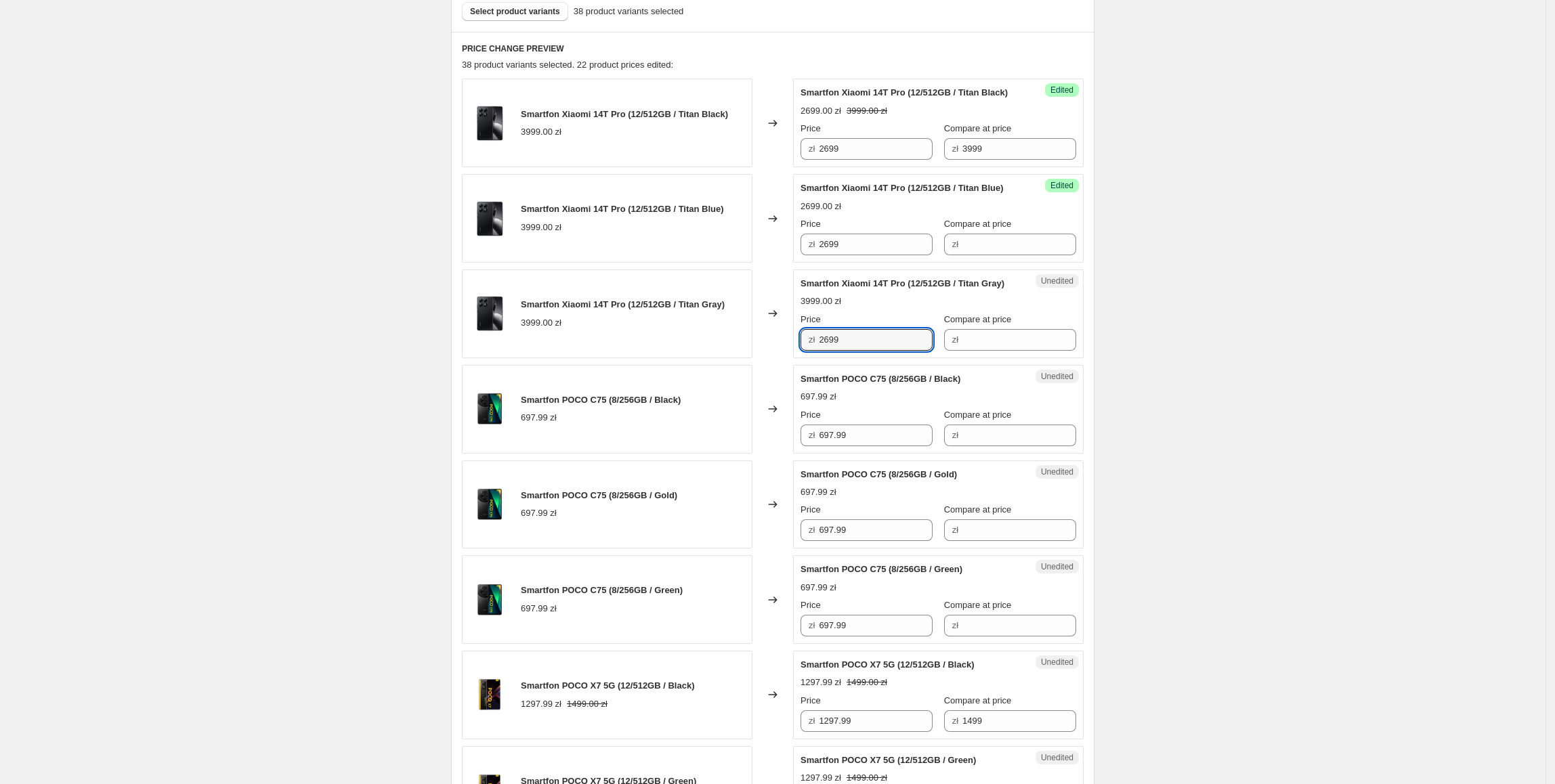
drag, startPoint x: 716, startPoint y: 388, endPoint x: 738, endPoint y: 374, distance: 26.1
click at [718, 358] on div "Smartfon Xiaomi 14T Pro (12/512GB / Titan Gray) 3999.00 zł" at bounding box center [607, 314] width 291 height 89
drag, startPoint x: 944, startPoint y: 163, endPoint x: 868, endPoint y: 183, distance: 78.6
click at [989, 255] on input "Compare at price" at bounding box center [1019, 244] width 113 height 22
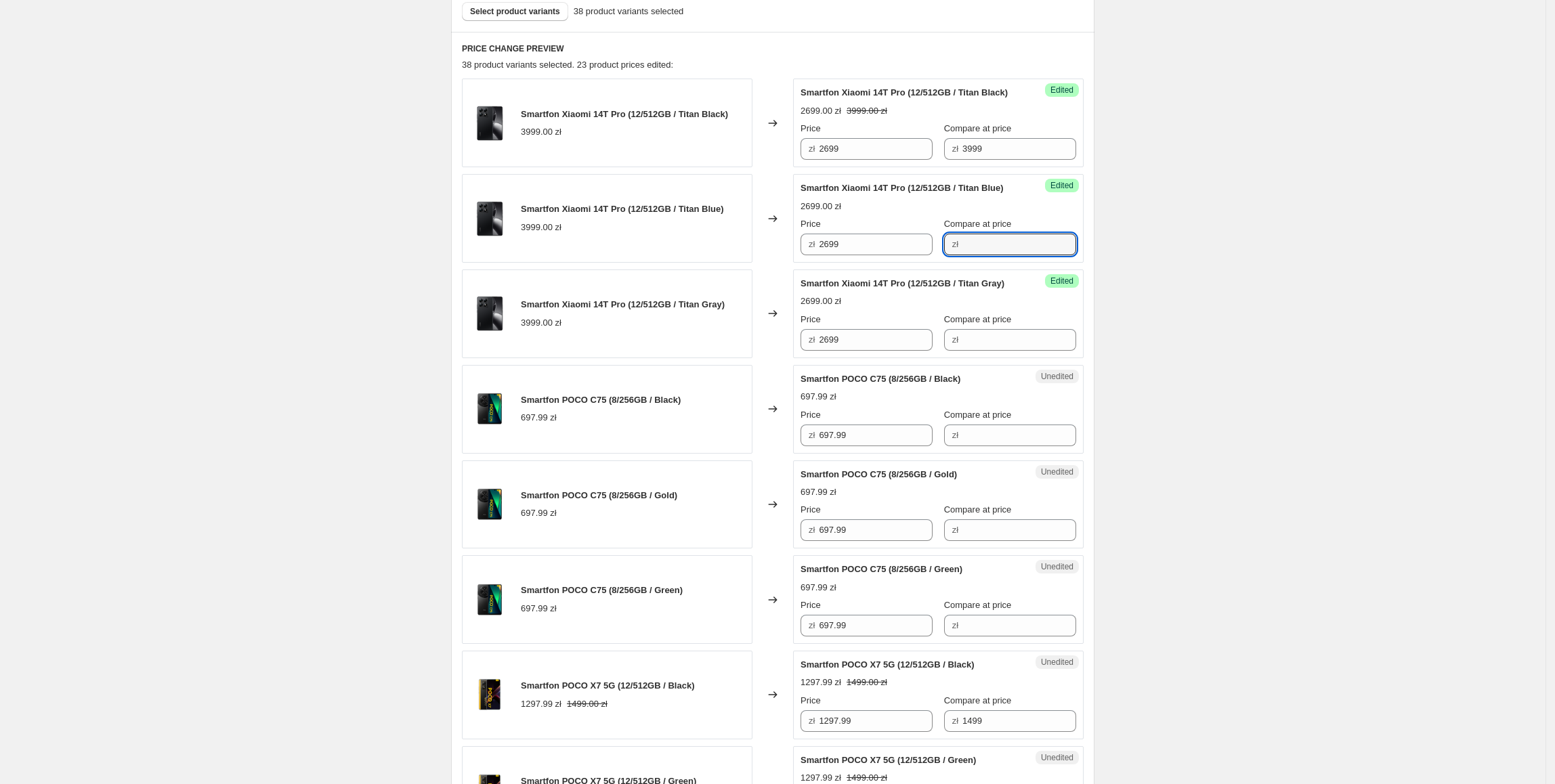
paste input "3999"
type input "3999"
click at [960, 358] on div "Success Edited Smartfon Xiaomi 14T Pro (12/512GB / Titan Gray) 2699.00 zł Price…" at bounding box center [938, 314] width 291 height 89
click at [994, 350] on input "Compare at price" at bounding box center [1019, 339] width 113 height 22
paste input "3999"
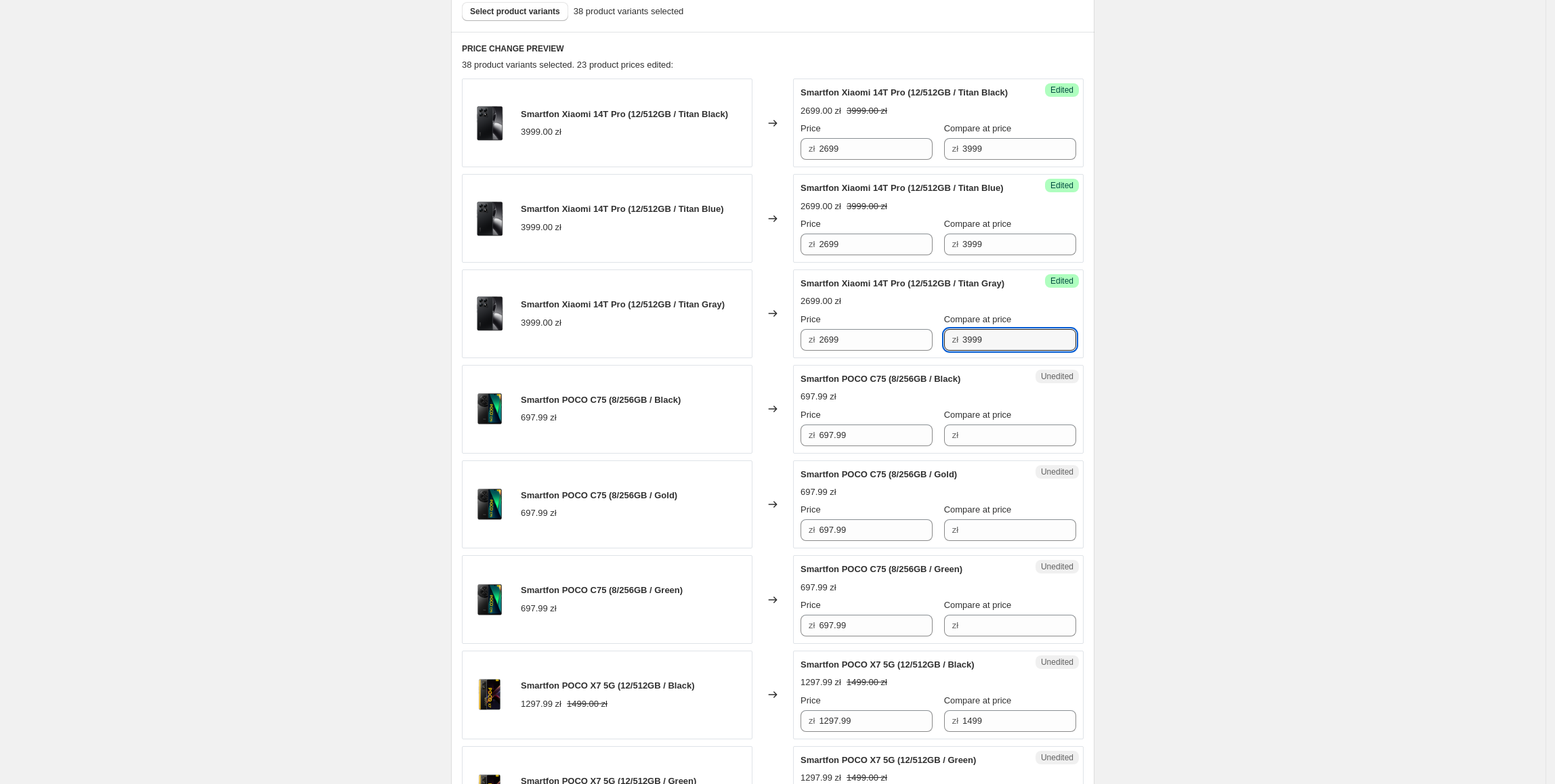
type input "3999"
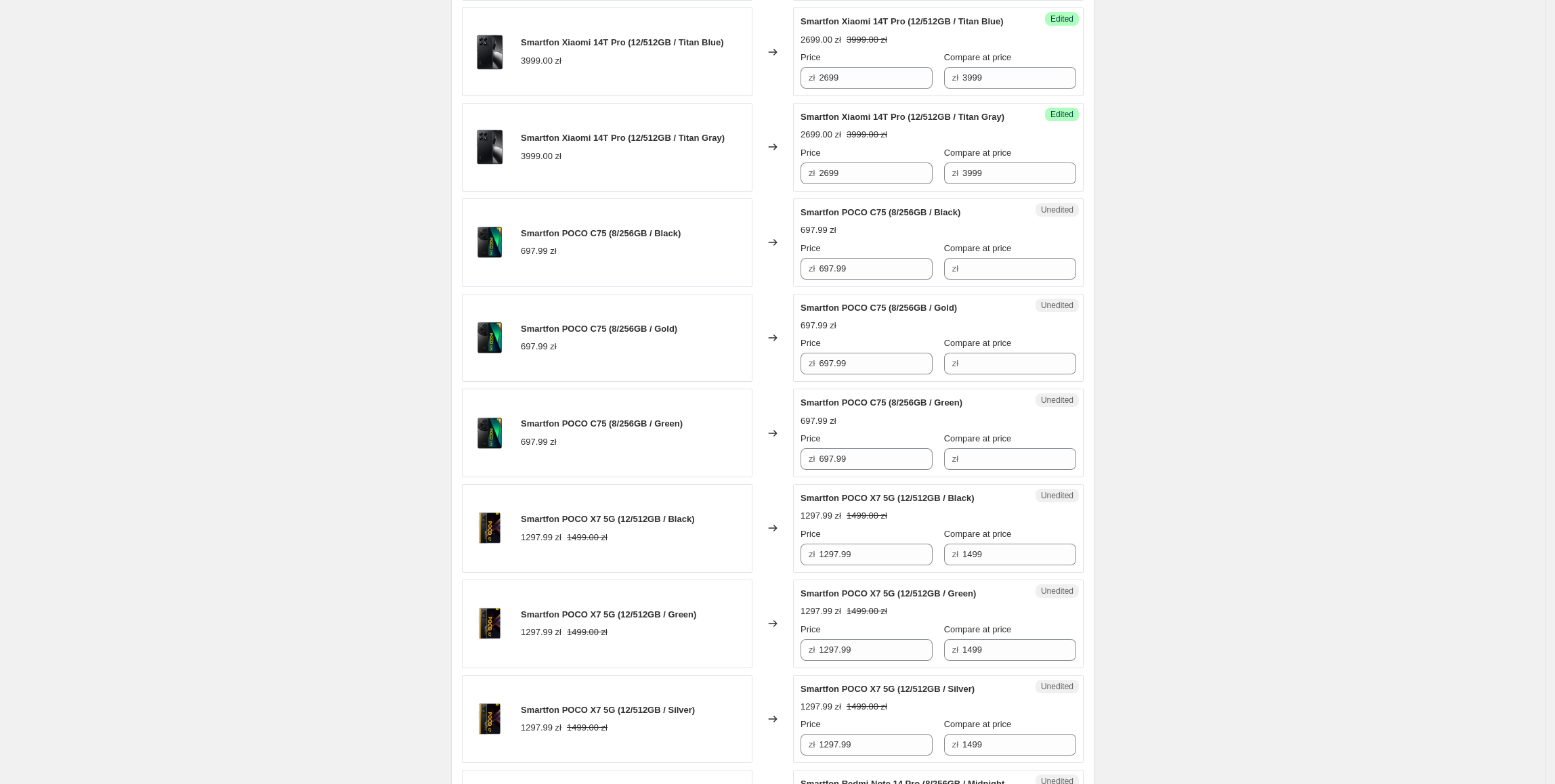
scroll to position [587, 0]
drag, startPoint x: 875, startPoint y: 320, endPoint x: 817, endPoint y: 317, distance: 58.1
click at [817, 286] on div "Unedited Smartfon POCO C75 (8/256GB / Black) 697.99 zł Price zł 697.99 Compare …" at bounding box center [938, 242] width 291 height 89
copy div "zł"
click at [986, 279] on input "Compare at price" at bounding box center [1019, 267] width 113 height 22
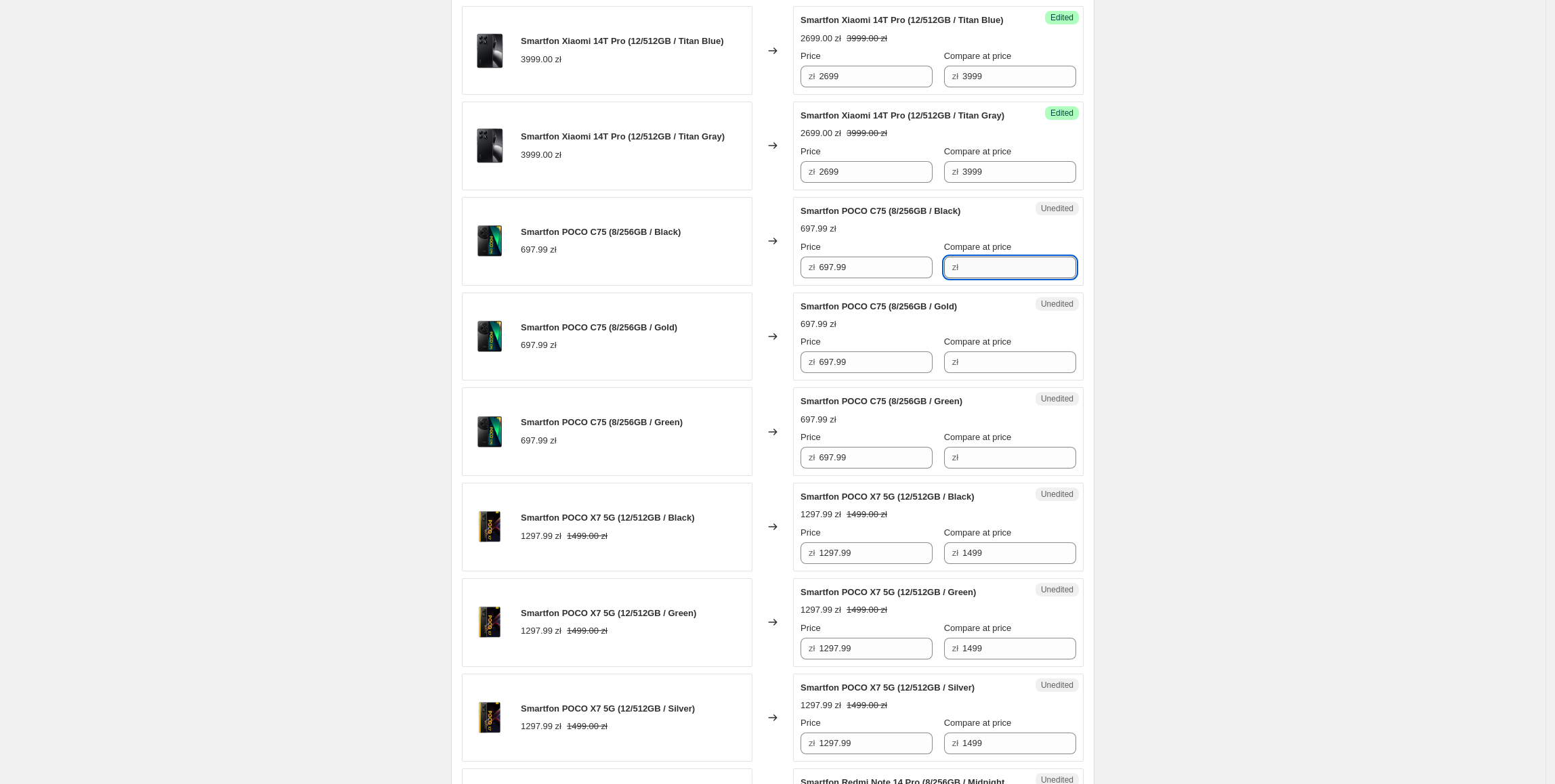
paste input "697.99"
type input "697.99"
drag, startPoint x: 843, startPoint y: 316, endPoint x: 816, endPoint y: 320, distance: 27.3
click at [816, 286] on div "Unedited Smartfon POCO C75 (8/256GB / Black) 697.99 zł Price zł 697.99 Compare …" at bounding box center [938, 242] width 291 height 89
type input "449"
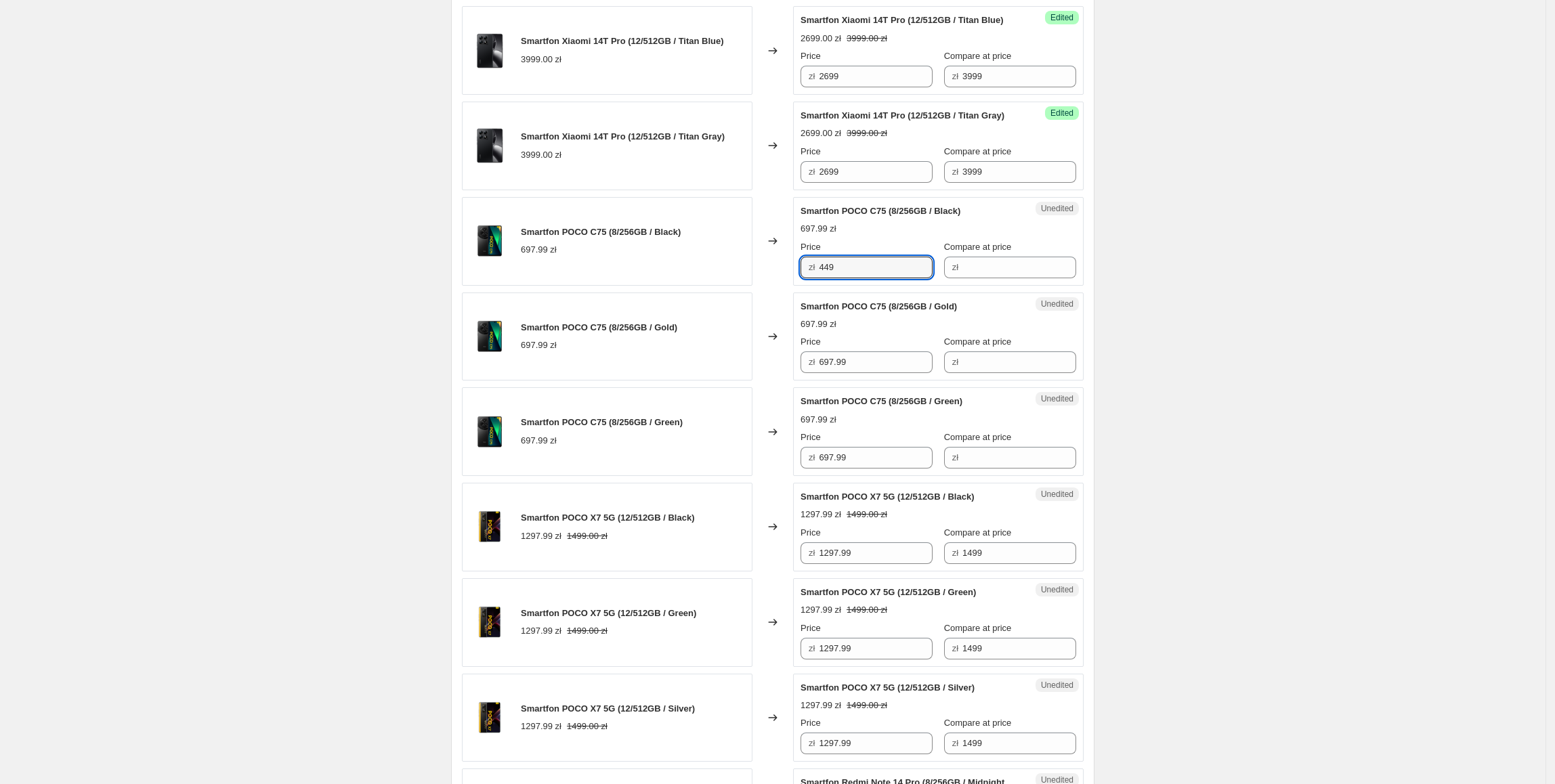
click at [1437, 432] on div "Create new price change job. This page is ready Create new price change job Dra…" at bounding box center [773, 662] width 1546 height 2497
drag, startPoint x: 874, startPoint y: 315, endPoint x: 780, endPoint y: 315, distance: 94.0
click at [780, 286] on div "Smartfon POCO C75 (8/256GB / Black) 697.99 zł Changed to Success Edited Smartfo…" at bounding box center [773, 242] width 622 height 89
paste input "44"
drag, startPoint x: 778, startPoint y: 420, endPoint x: 809, endPoint y: 462, distance: 52.2
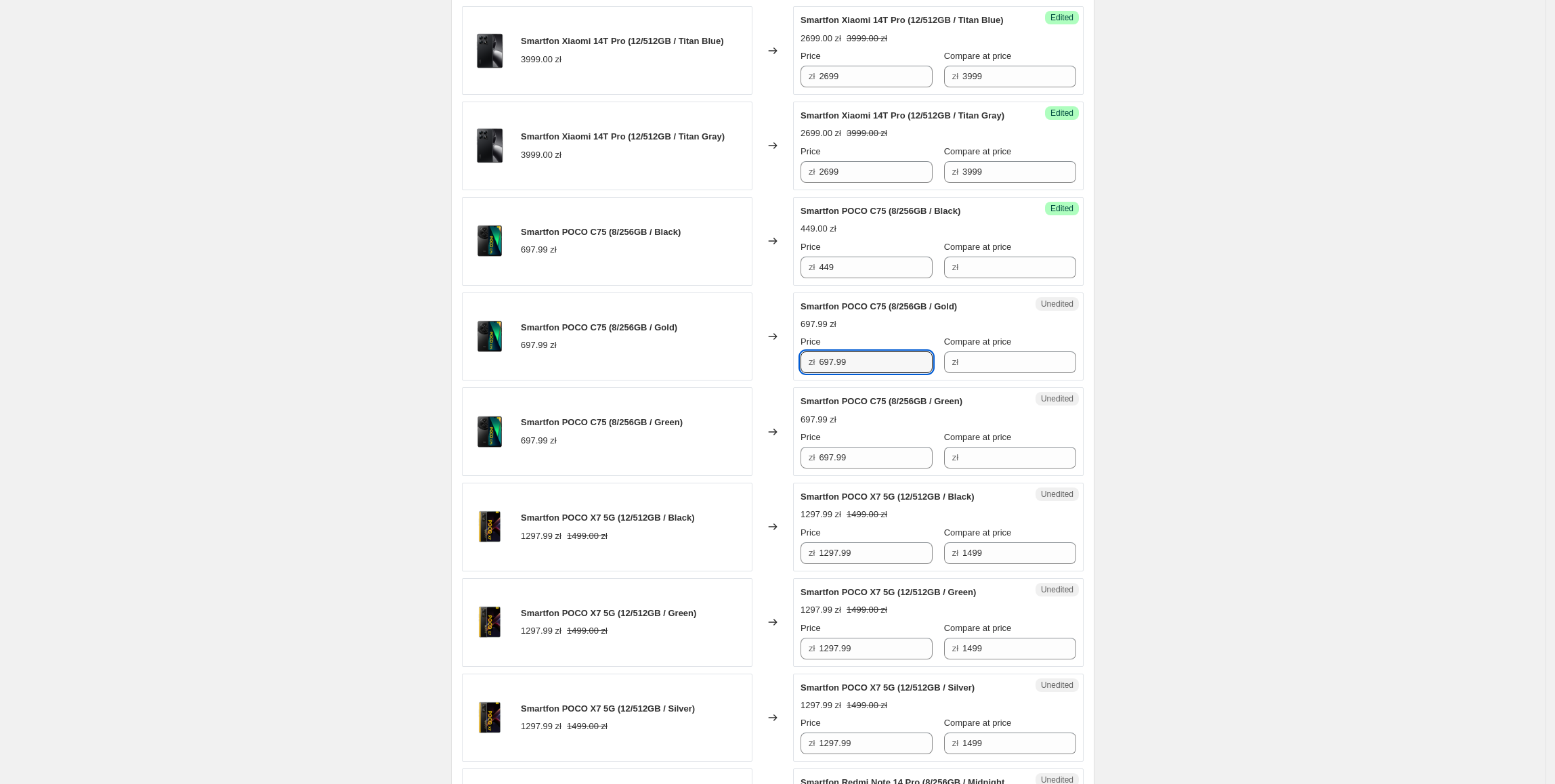
click at [757, 434] on div "Smartfon Xiaomi 14T Pro (12/512GB / Titan Black) 3999.00 zł Changed to Success …" at bounding box center [773, 785] width 622 height 1749
type input "449"
paste input "44"
drag, startPoint x: 883, startPoint y: 499, endPoint x: 706, endPoint y: 508, distance: 177.2
click at [706, 476] on div "Smartfon POCO C75 (8/256GB / Green) 697.99 zł Changed to Unedited Smartfon POCO…" at bounding box center [773, 432] width 622 height 89
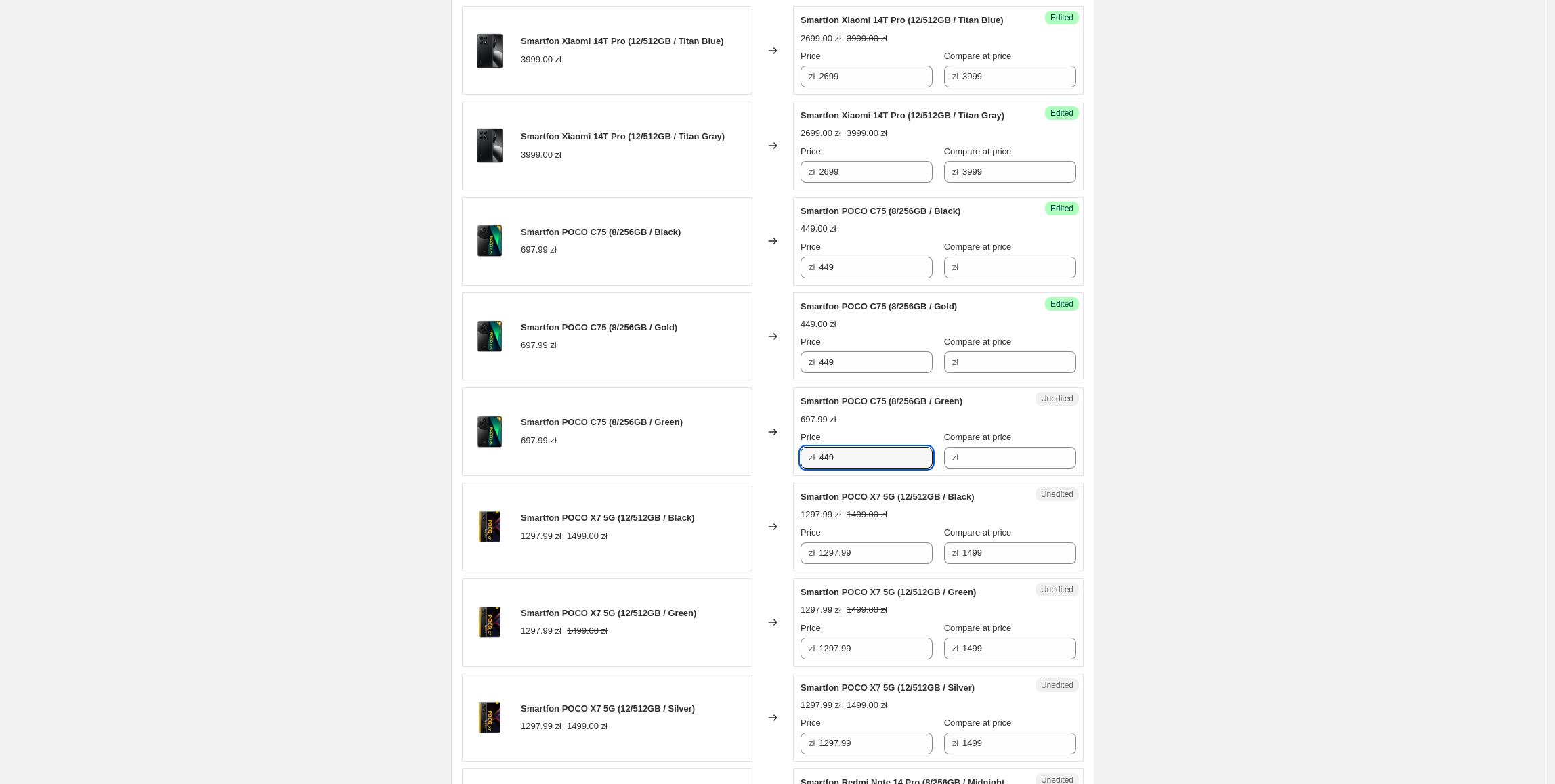
type input "449"
click at [705, 476] on div "Smartfon POCO C75 (8/256GB / Green) 697.99 zł" at bounding box center [607, 432] width 291 height 89
click at [989, 279] on input "Compare at price" at bounding box center [1019, 267] width 113 height 22
type input "699"
click at [1136, 431] on div "Create new price change job. This page is ready Create new price change job Dra…" at bounding box center [773, 662] width 1546 height 2497
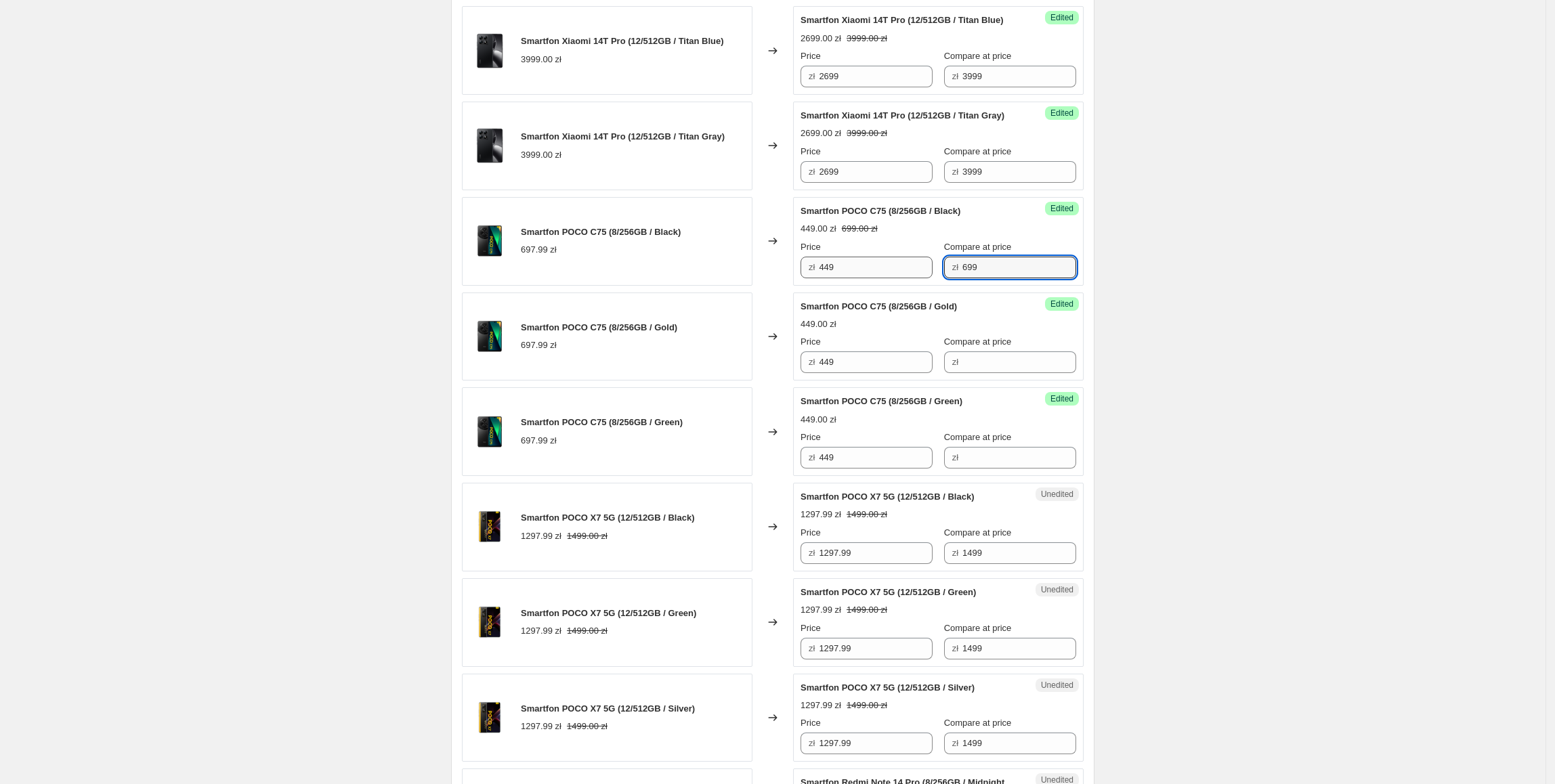
drag, startPoint x: 1027, startPoint y: 309, endPoint x: 876, endPoint y: 315, distance: 151.1
click at [876, 279] on div "Price zł 449 Compare at price zł 699" at bounding box center [938, 259] width 276 height 38
drag, startPoint x: 989, startPoint y: 397, endPoint x: 989, endPoint y: 406, distance: 9.0
click at [989, 373] on input "Compare at price" at bounding box center [1019, 362] width 113 height 22
paste input "699"
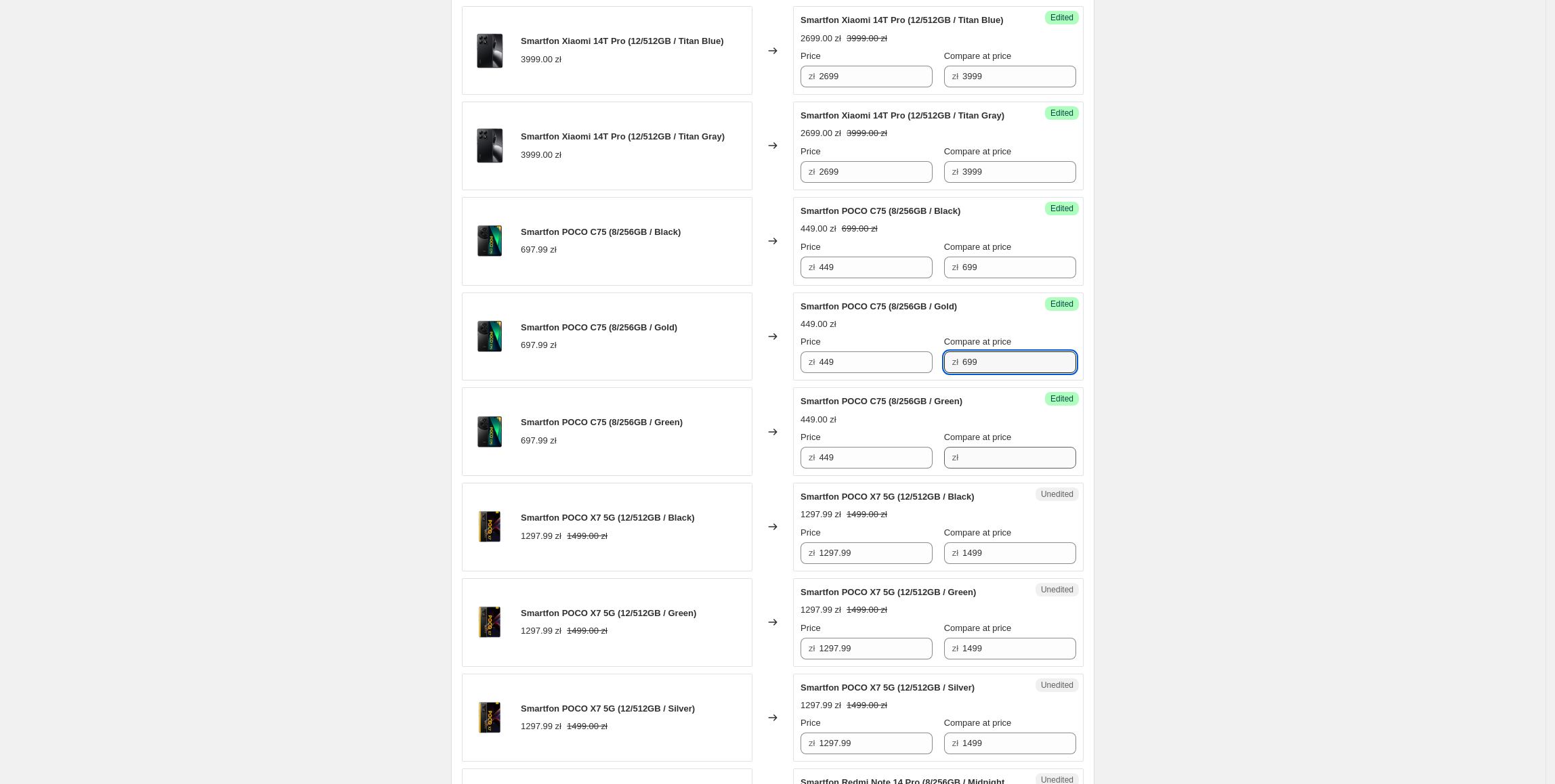
type input "699"
click at [963, 469] on input "Compare at price" at bounding box center [1019, 457] width 113 height 22
paste input "699"
type input "699"
click at [1179, 431] on div "Create new price change job. This page is ready Create new price change job Dra…" at bounding box center [773, 662] width 1546 height 2497
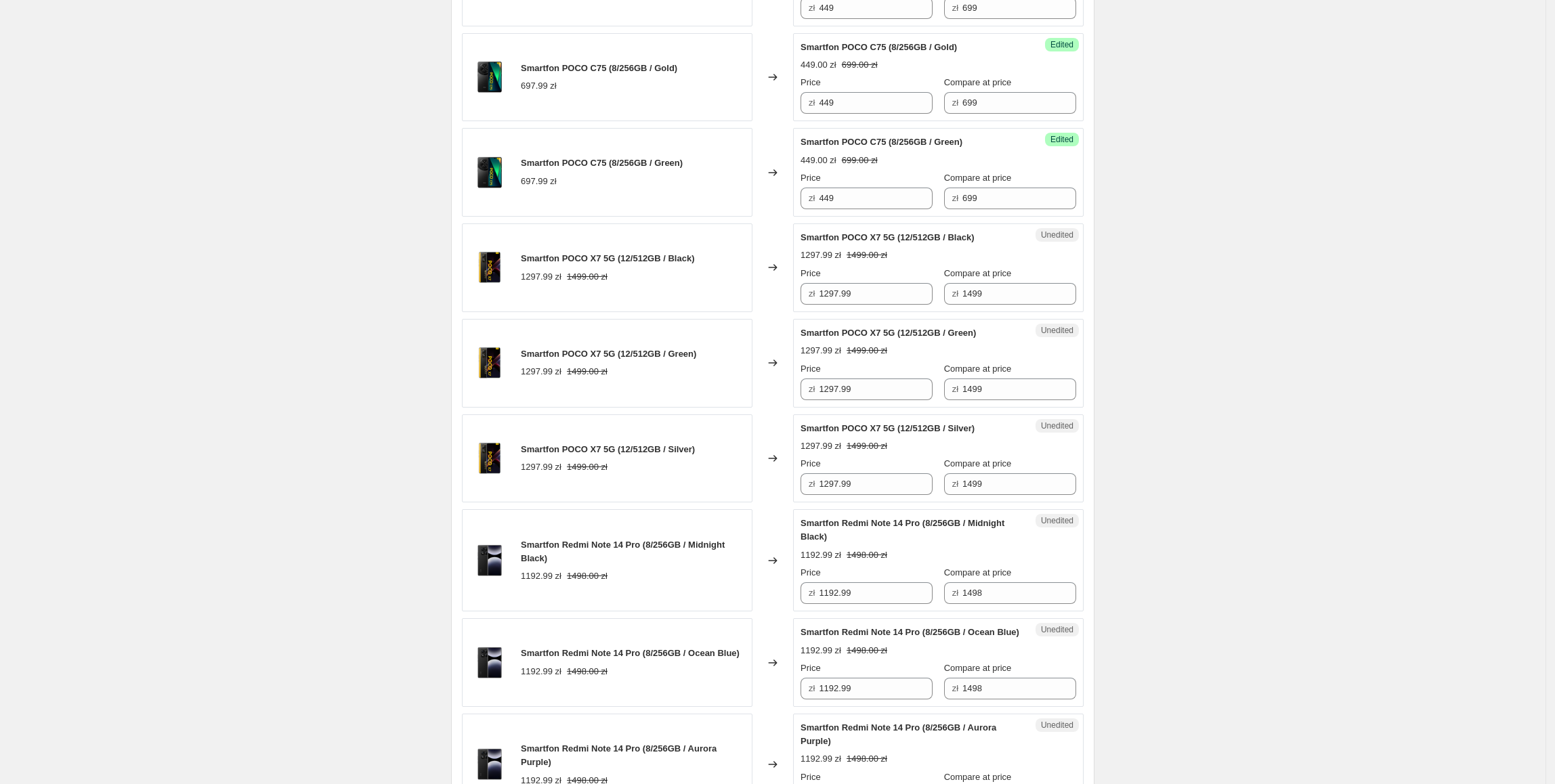
scroll to position [881, 0]
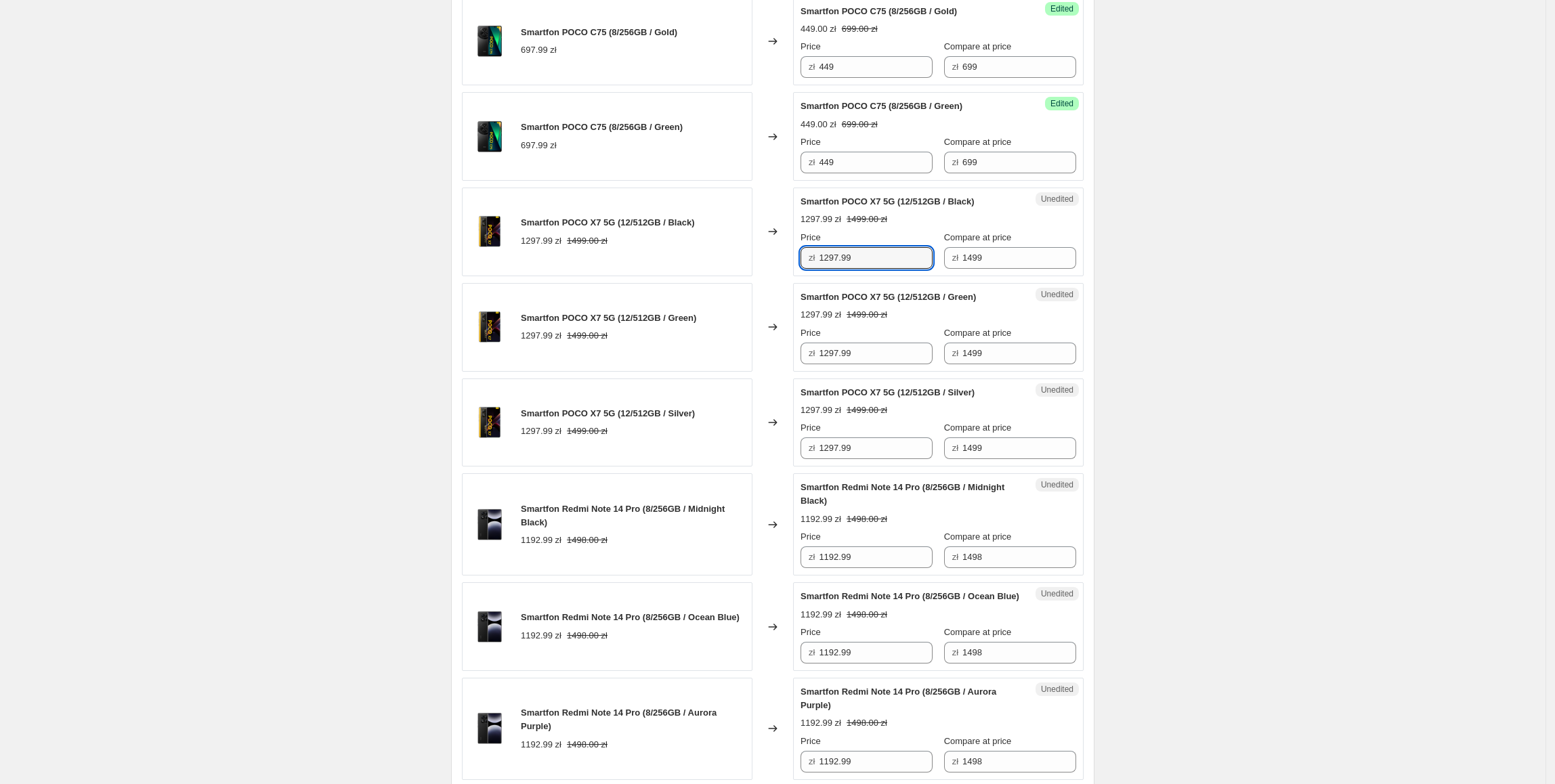
drag, startPoint x: 879, startPoint y: 294, endPoint x: 803, endPoint y: 298, distance: 76.1
click at [803, 276] on div "Unedited Smartfon POCO X7 5G (12/512GB / Black) 1297.99 zł 1499.00 zł Price zł …" at bounding box center [938, 232] width 291 height 89
type input "1299"
drag, startPoint x: 1434, startPoint y: 410, endPoint x: 1420, endPoint y: 410, distance: 14.0
click at [1434, 410] on div "Create new price change job. This page is ready Create new price change job Dra…" at bounding box center [773, 367] width 1546 height 2497
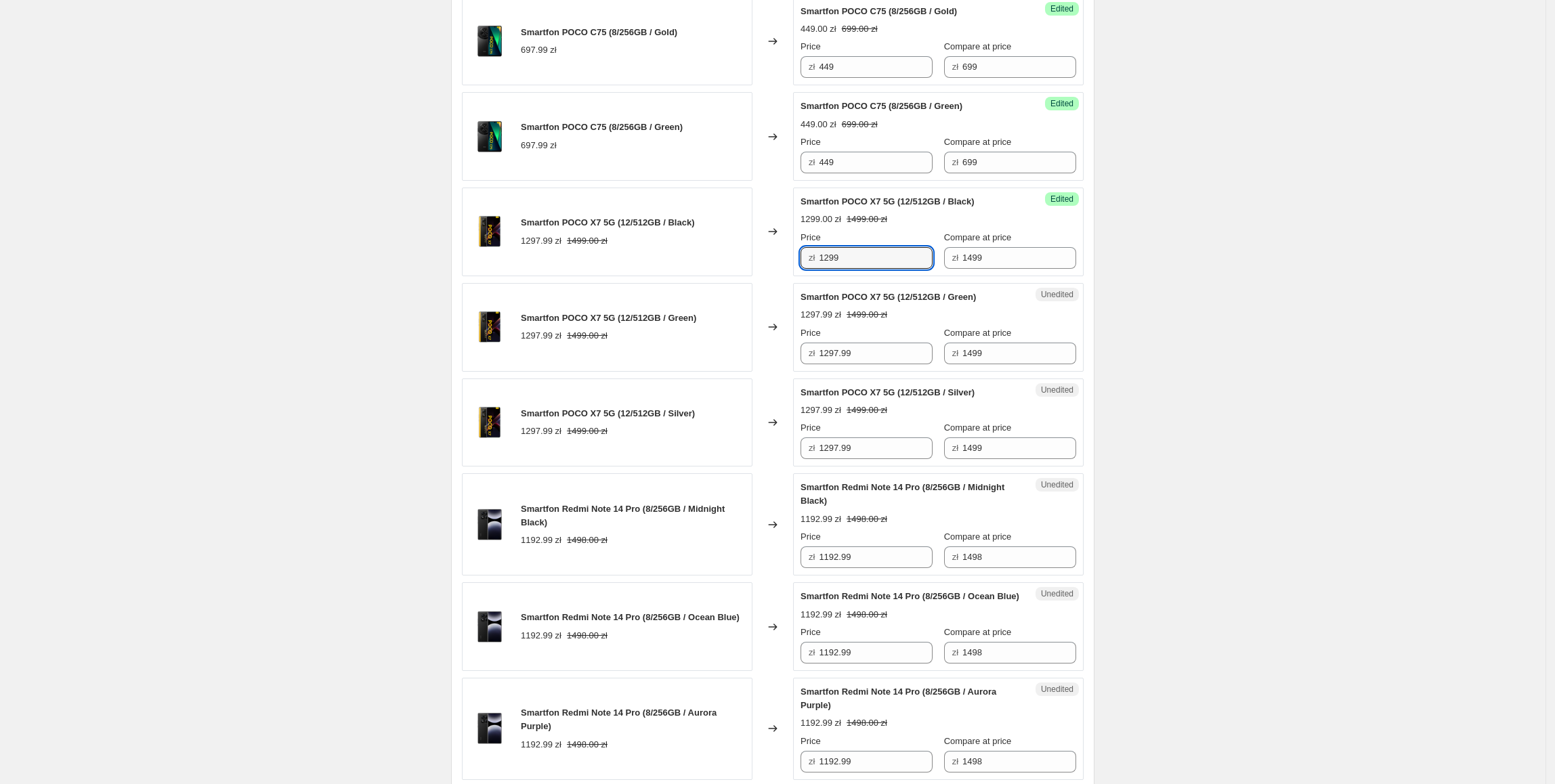
drag, startPoint x: 881, startPoint y: 296, endPoint x: 837, endPoint y: 366, distance: 82.7
click at [772, 276] on div "Smartfon POCO X7 5G (12/512GB / Black) 1297.99 zł 1499.00 zł Changed to Success…" at bounding box center [773, 232] width 622 height 89
paste input "text"
drag, startPoint x: 905, startPoint y: 391, endPoint x: 844, endPoint y: 478, distance: 106.3
click at [741, 372] on div "Smartfon POCO X7 5G (12/512GB / Green) 1297.99 zł 1499.00 zł Changed to Unedite…" at bounding box center [773, 328] width 622 height 89
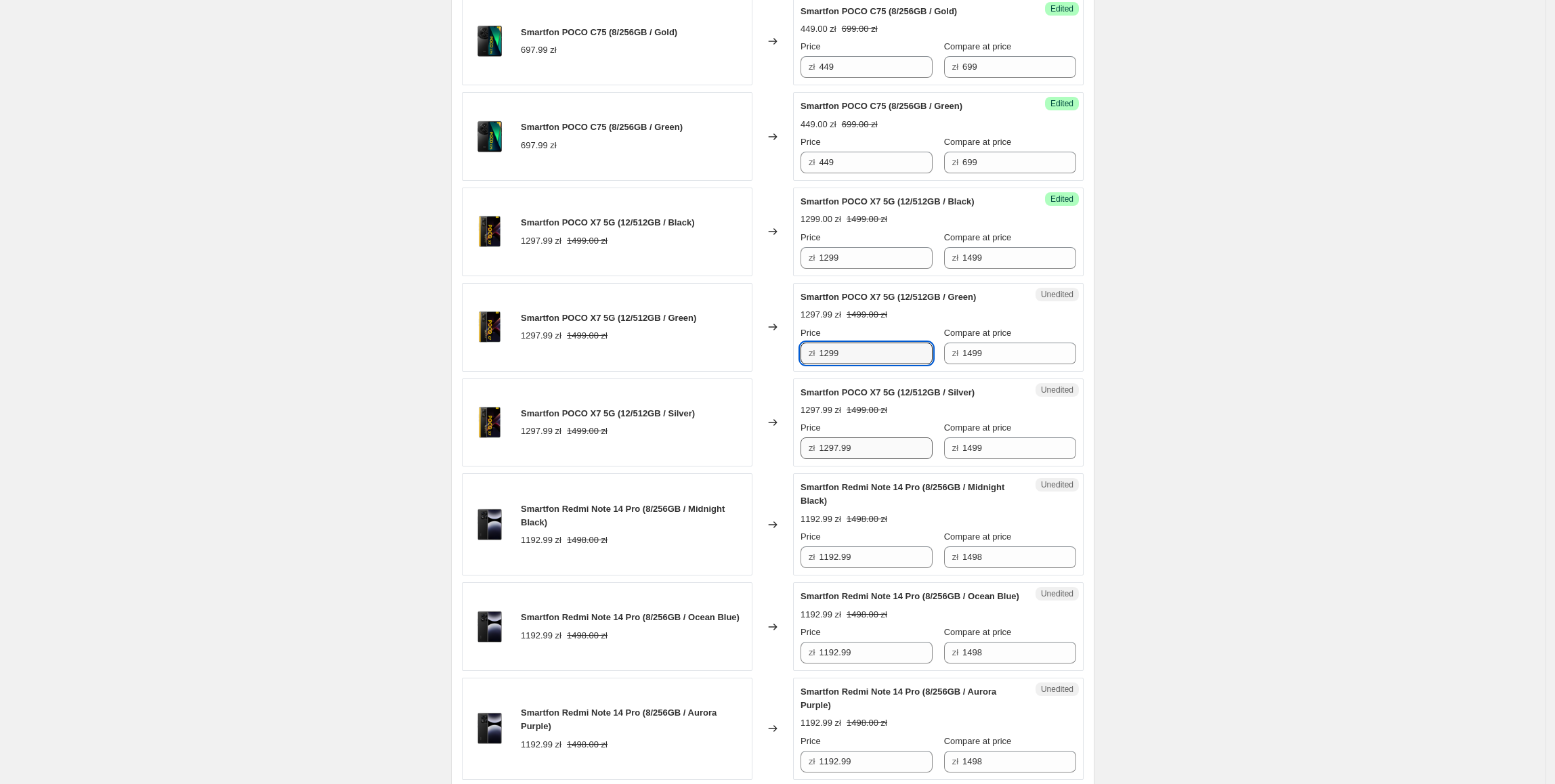
type input "1299"
click at [903, 459] on input "1297.99" at bounding box center [876, 448] width 113 height 22
drag, startPoint x: 878, startPoint y: 499, endPoint x: 772, endPoint y: 499, distance: 106.0
click at [772, 468] on div "Smartfon POCO X7 5G (12/512GB / Silver) 1297.99 zł 1499.00 zł Changed to Unedit…" at bounding box center [773, 423] width 622 height 89
paste input "text"
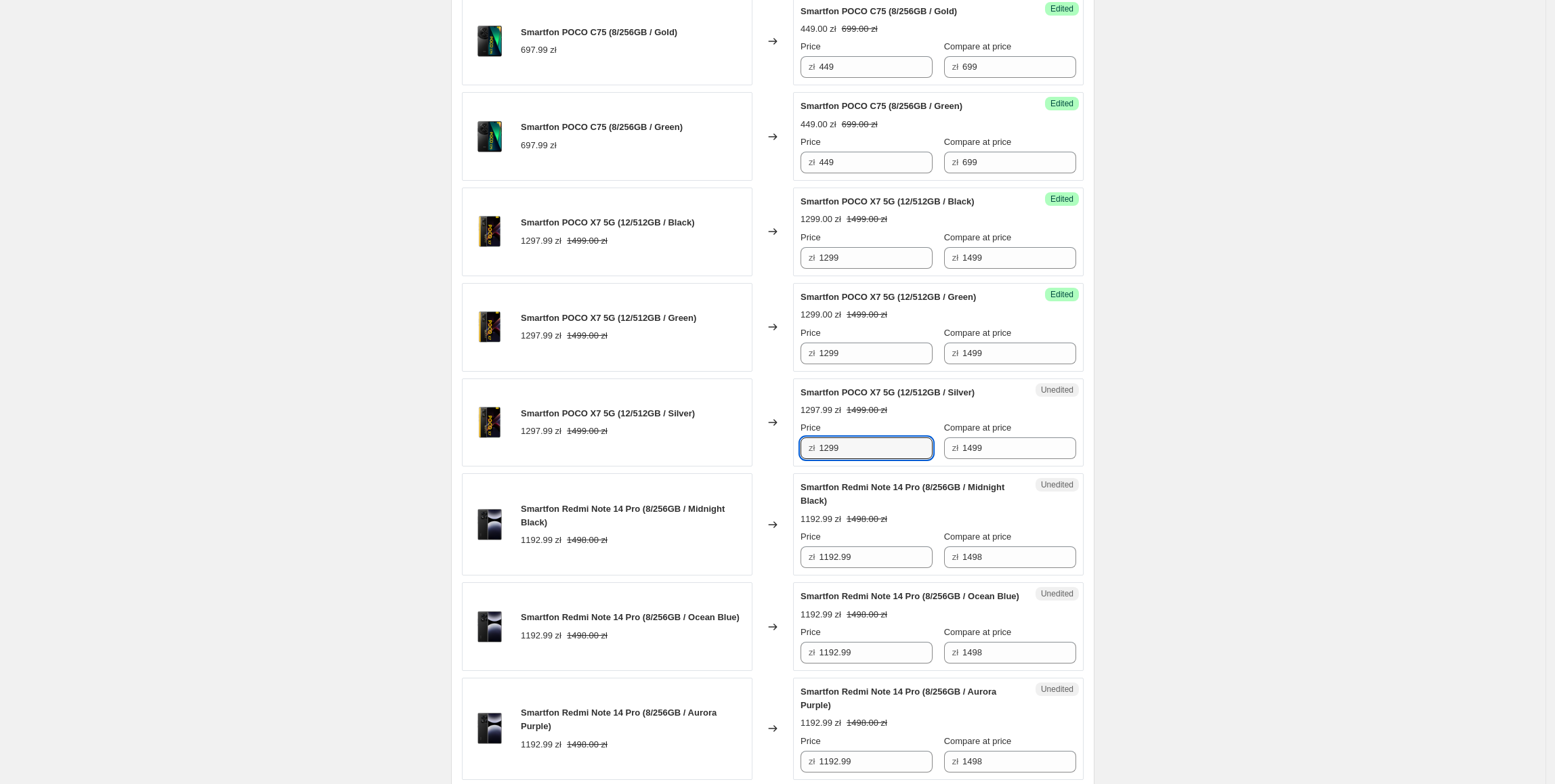
type input "1299"
click at [1164, 513] on div "Create new price change job. This page is ready Create new price change job Dra…" at bounding box center [773, 367] width 1546 height 2497
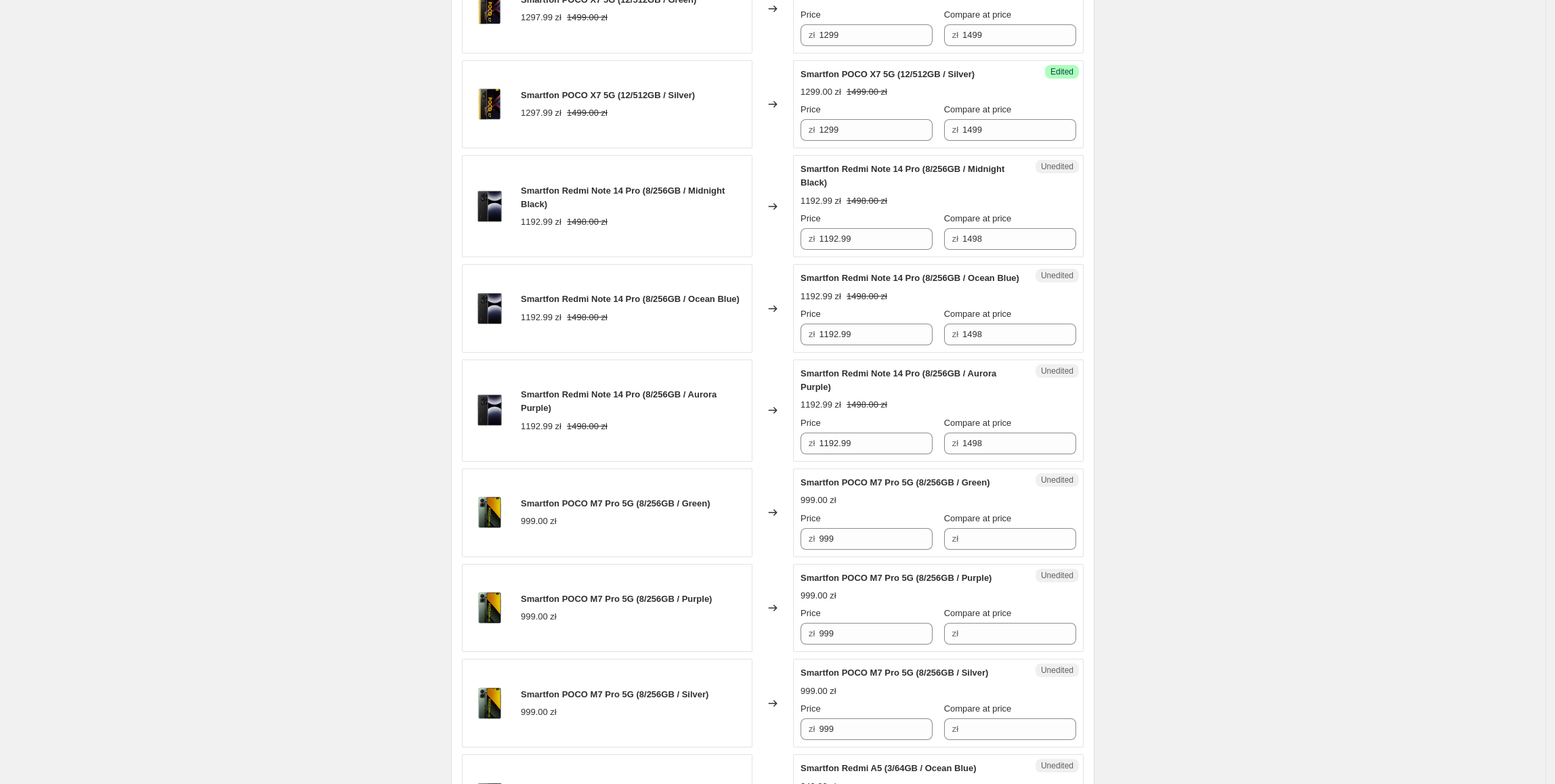
scroll to position [1201, 0]
drag, startPoint x: 902, startPoint y: 281, endPoint x: 811, endPoint y: 282, distance: 91.0
click at [811, 249] on div "zł 1192.99" at bounding box center [866, 238] width 132 height 22
type input "1099"
click at [1290, 193] on div "Create new price change job. This page is ready Create new price change job Dra…" at bounding box center [773, 48] width 1546 height 2497
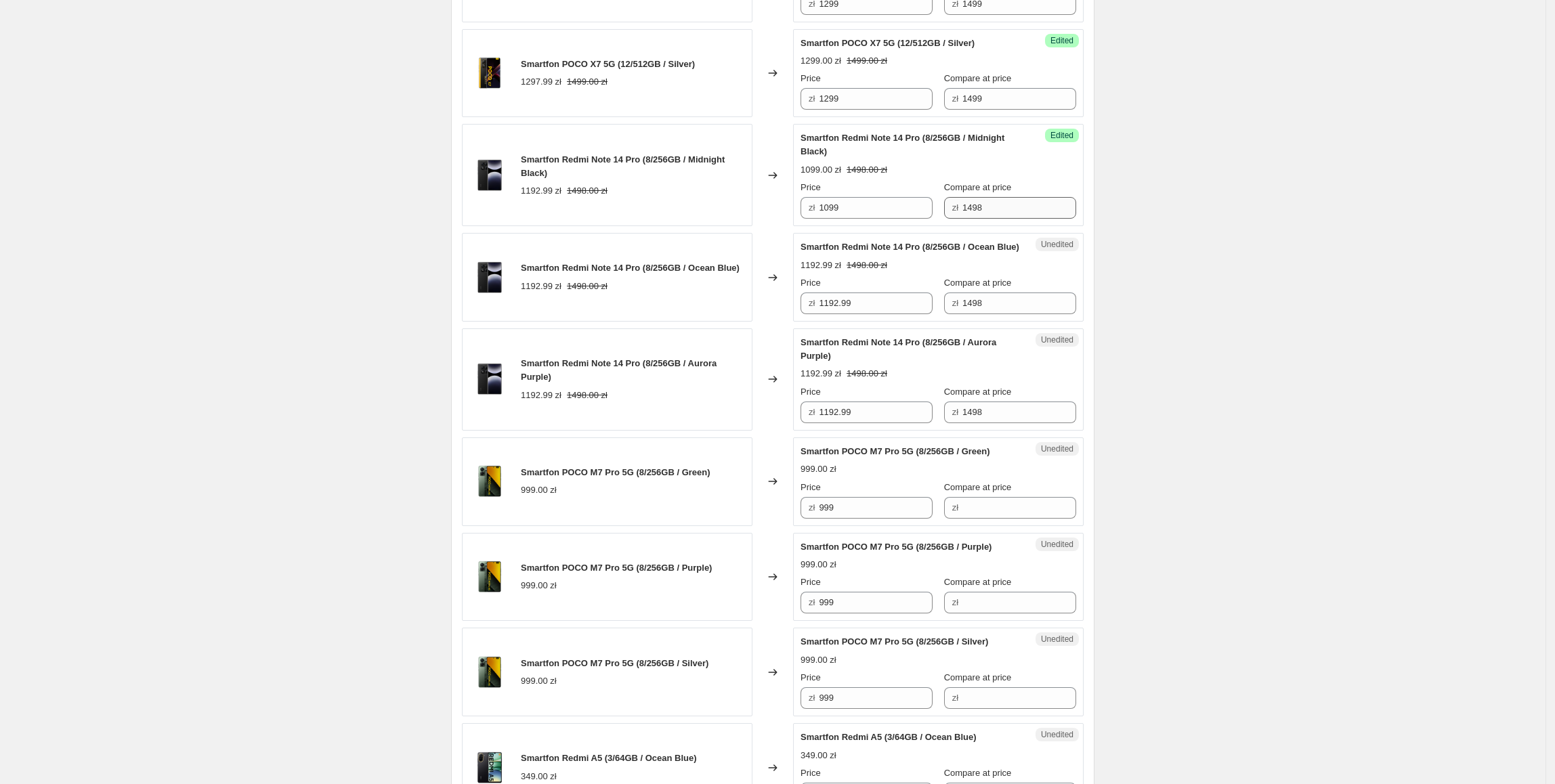
scroll to position [1234, 0]
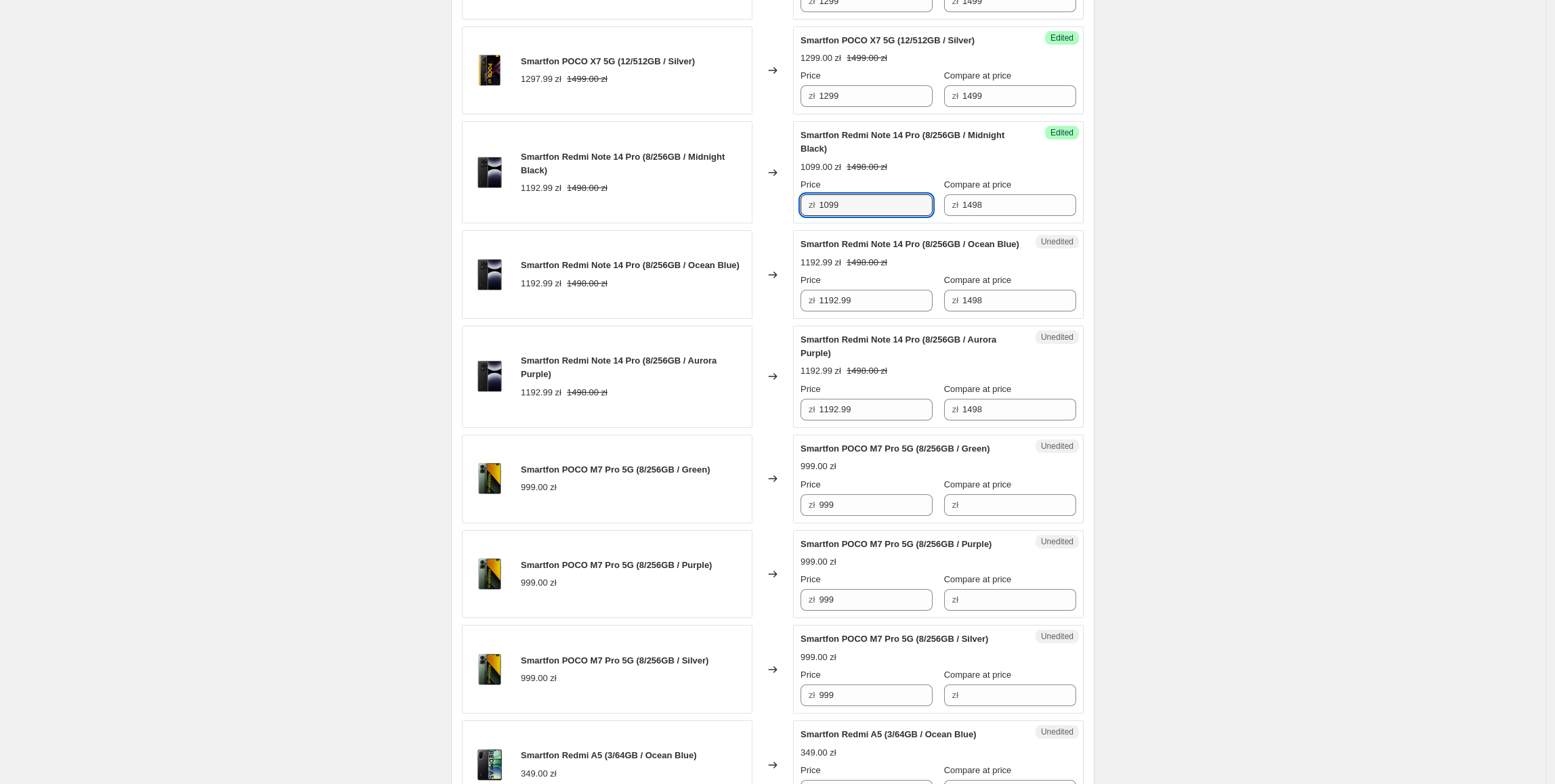
drag, startPoint x: 890, startPoint y: 247, endPoint x: 693, endPoint y: 250, distance: 197.0
click at [693, 224] on div "Smartfon Redmi Note 14 Pro (8/256GB / Midnight Black) 1192.99 zł 1498.00 zł Cha…" at bounding box center [773, 172] width 622 height 102
drag, startPoint x: 881, startPoint y: 357, endPoint x: 771, endPoint y: 359, distance: 110.0
click at [770, 319] on div "Smartfon Redmi Note 14 Pro (8/256GB / Ocean Blue) 1192.99 zł 1498.00 zł Changed…" at bounding box center [773, 275] width 622 height 89
paste input "0"
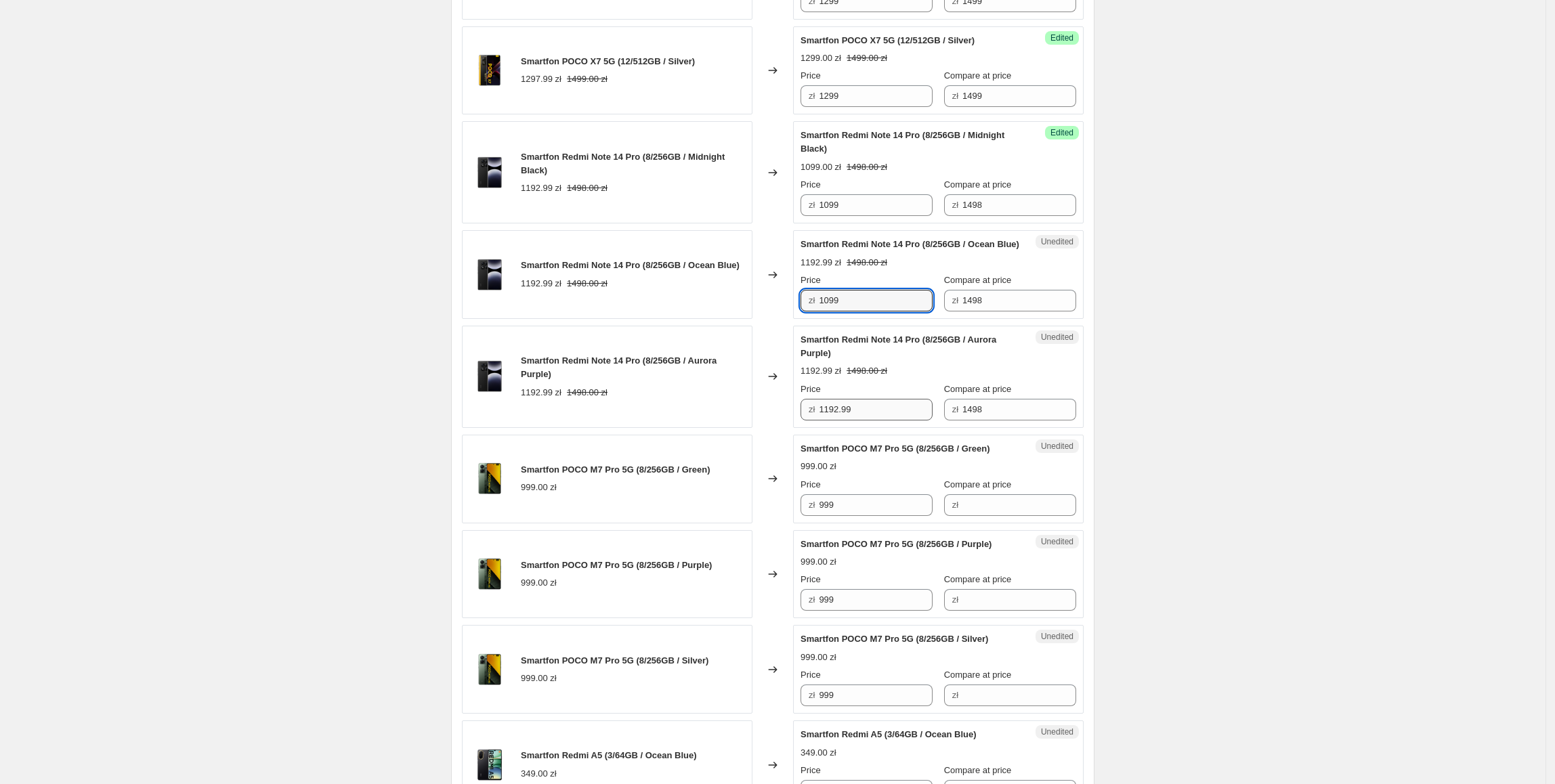
type input "1099"
drag, startPoint x: 886, startPoint y: 469, endPoint x: 781, endPoint y: 481, distance: 105.7
click at [764, 428] on div "Smartfon Redmi Note 14 Pro (8/256GB / Aurora Purple) 1192.99 zł 1498.00 zł Chan…" at bounding box center [773, 377] width 622 height 102
paste input "0"
type input "1099"
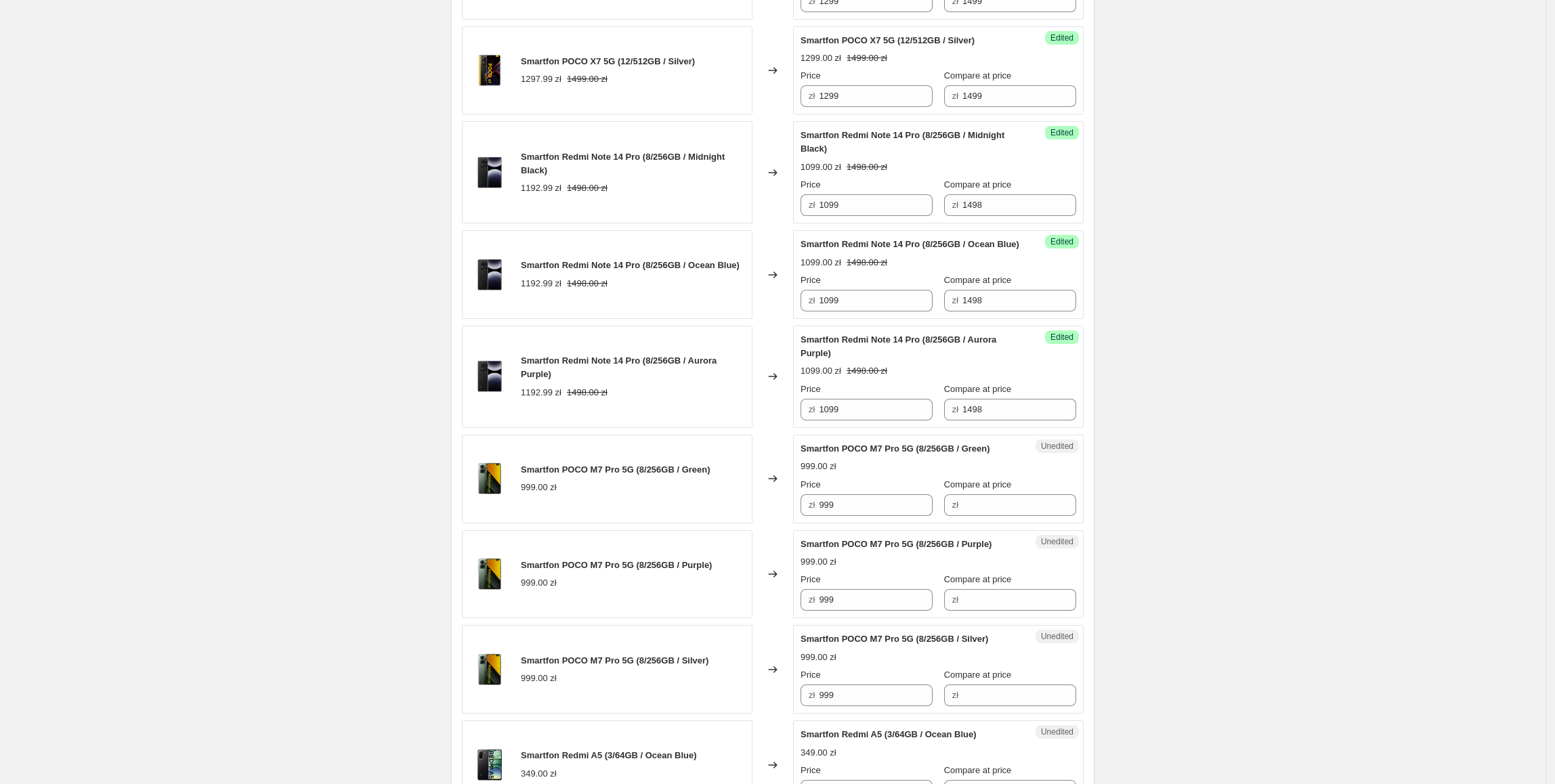
click at [1326, 426] on div "Create new price change job. This page is ready Create new price change job Dra…" at bounding box center [773, 15] width 1546 height 2497
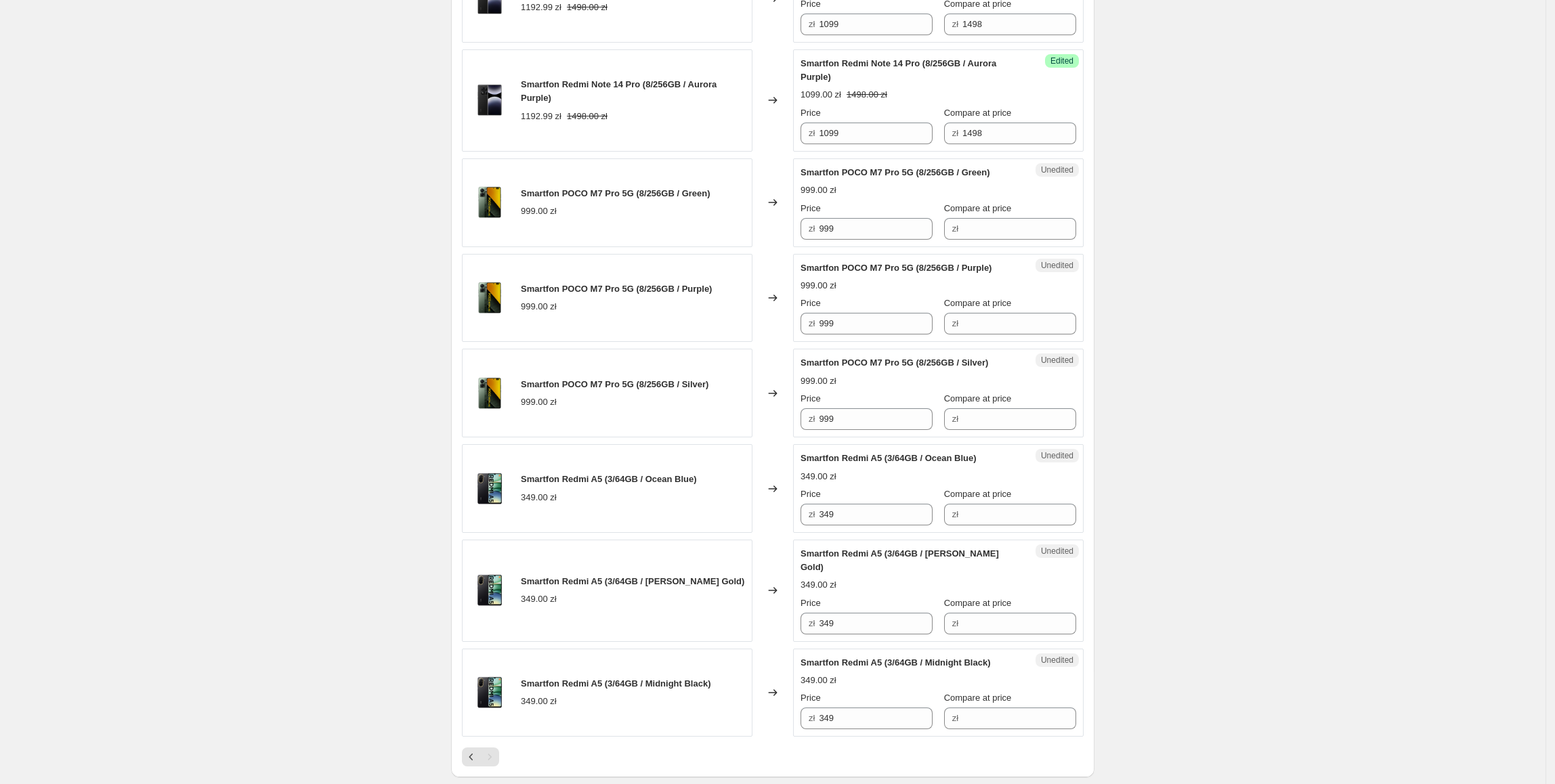
scroll to position [1511, 0]
drag, startPoint x: 848, startPoint y: 288, endPoint x: 815, endPoint y: 293, distance: 33.4
click at [811, 238] on div "zł 999" at bounding box center [866, 227] width 132 height 22
click at [971, 238] on input "Compare at price" at bounding box center [1019, 227] width 113 height 22
paste input "999"
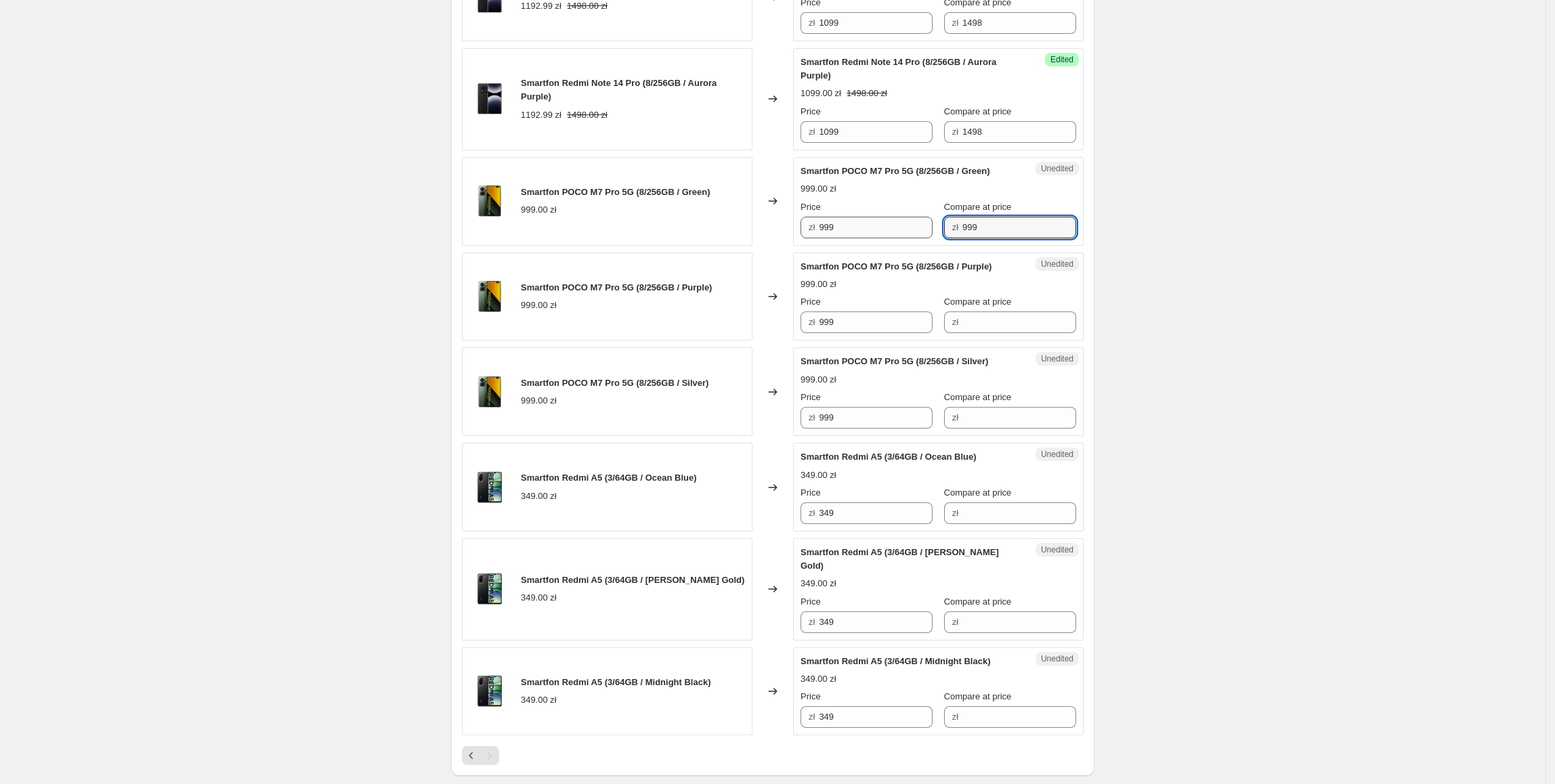
type input "999"
drag, startPoint x: 874, startPoint y: 297, endPoint x: 761, endPoint y: 296, distance: 113.0
click at [761, 246] on div "Smartfon POCO M7 Pro 5G (8/256GB / Green) 999.00 zł Changed to Success Edited S…" at bounding box center [773, 201] width 622 height 89
type input "849"
click at [1080, 436] on div "Unedited Smartfon POCO M7 Pro 5G (8/256GB / Silver) 999.00 zł Price zł 999 Comp…" at bounding box center [938, 392] width 291 height 89
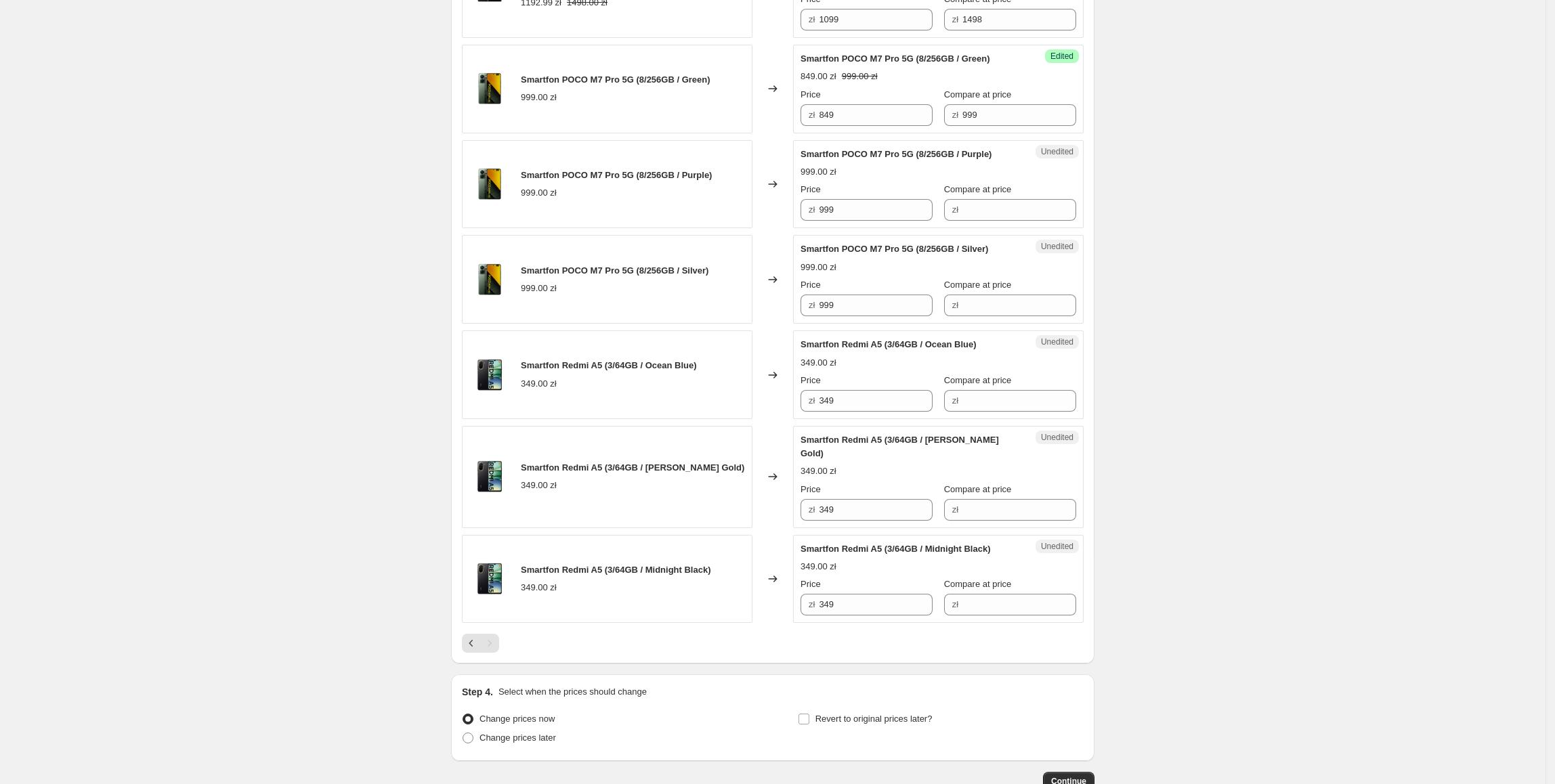
scroll to position [1625, 0]
drag, startPoint x: 874, startPoint y: 174, endPoint x: 774, endPoint y: 203, distance: 104.1
click at [734, 132] on div "Smartfon POCO M7 Pro 5G (8/256GB / Green) 999.00 zł Changed to Success Edited S…" at bounding box center [773, 88] width 622 height 89
paste input "84"
drag, startPoint x: 859, startPoint y: 261, endPoint x: 753, endPoint y: 264, distance: 106.0
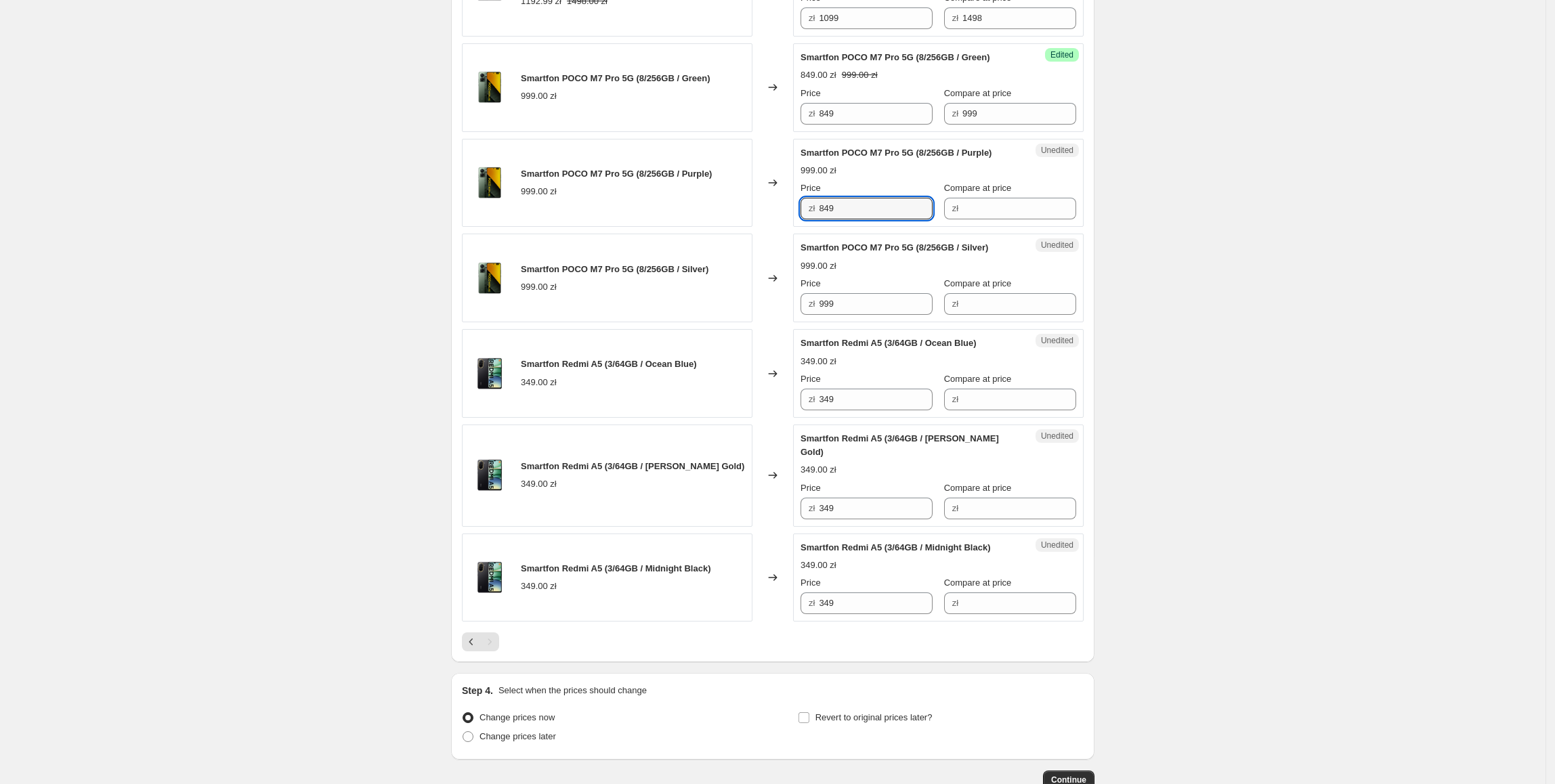
click at [753, 228] on div "Smartfon POCO M7 Pro 5G (8/256GB / Purple) 999.00 zł Changed to Unedited Smartf…" at bounding box center [773, 183] width 622 height 89
type input "849"
click at [884, 315] on input "999" at bounding box center [876, 303] width 113 height 22
drag, startPoint x: 872, startPoint y: 371, endPoint x: 706, endPoint y: 371, distance: 166.0
click at [706, 322] on div "Smartfon POCO M7 Pro 5G (8/256GB / Silver) 999.00 zł Changed to Unedited Smartf…" at bounding box center [773, 278] width 622 height 89
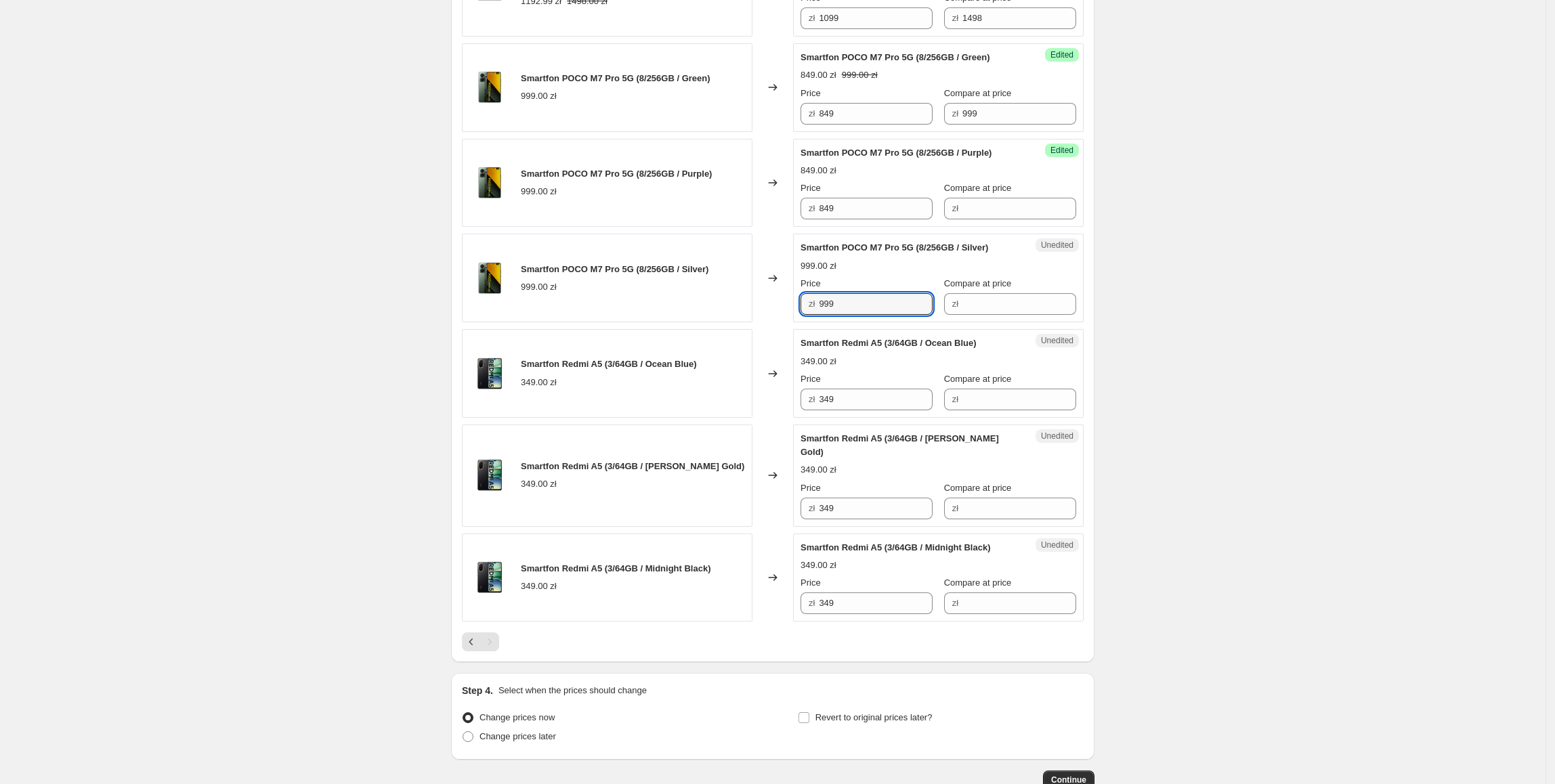
paste input "84"
type input "849"
drag, startPoint x: 963, startPoint y: 178, endPoint x: 984, endPoint y: 250, distance: 75.0
click at [900, 125] on div "Price zł 849 Compare at price zł 999" at bounding box center [938, 106] width 276 height 38
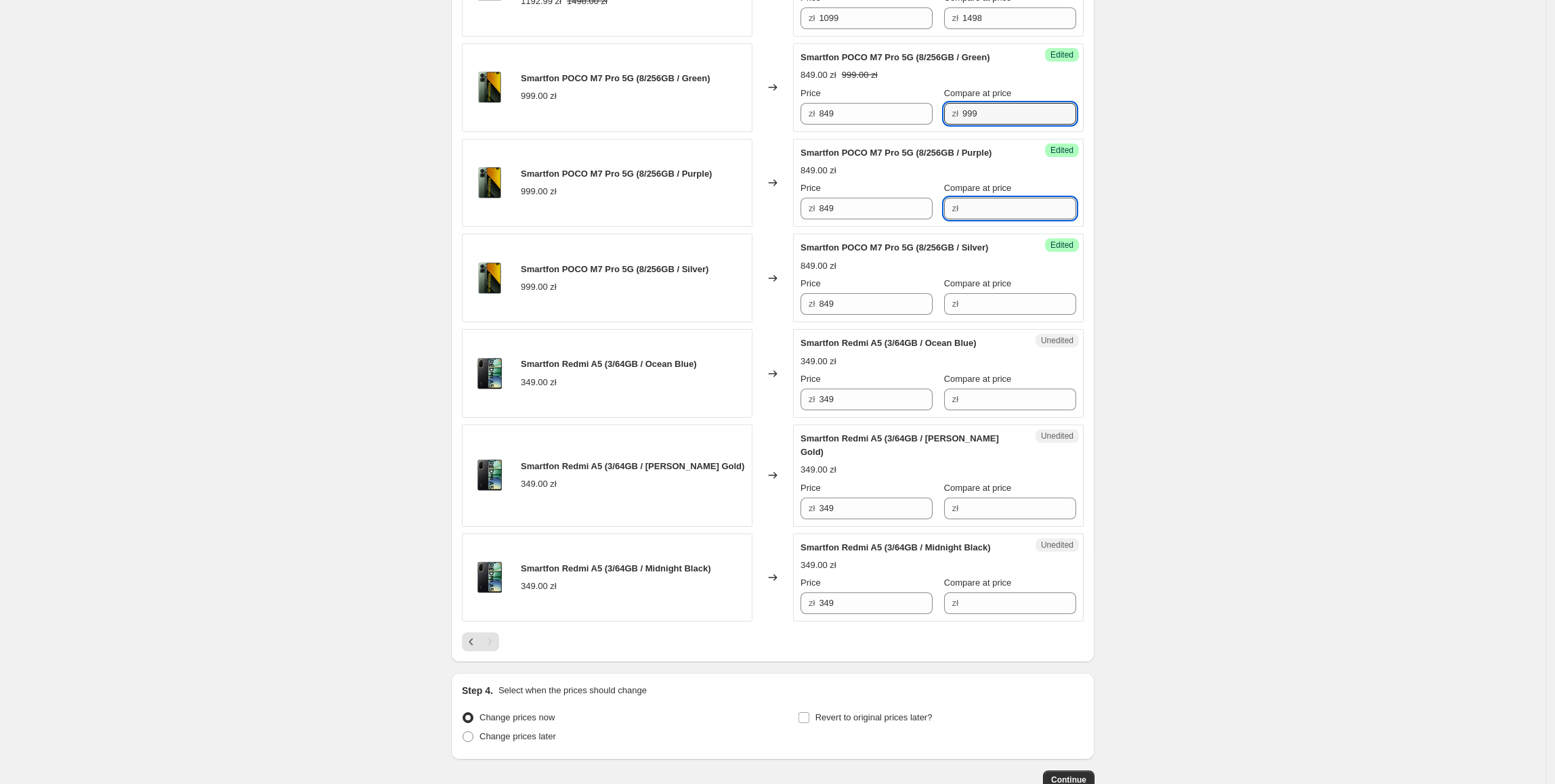
click at [1002, 219] on input "Compare at price" at bounding box center [1019, 208] width 113 height 22
paste input "999"
type input "999"
drag, startPoint x: 976, startPoint y: 366, endPoint x: 986, endPoint y: 368, distance: 10.2
click at [978, 315] on input "Compare at price" at bounding box center [1019, 303] width 113 height 22
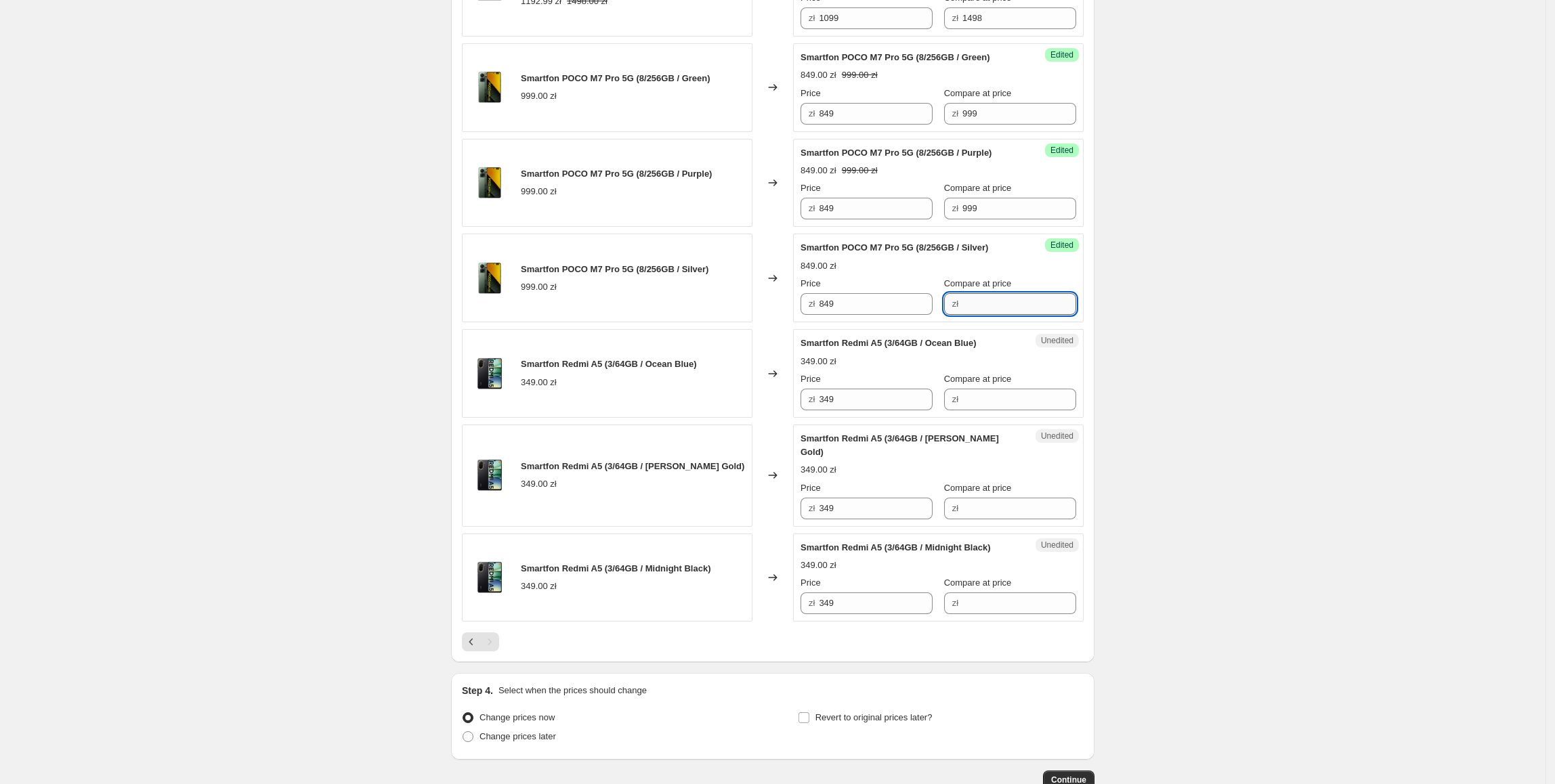
paste input "999"
type input "999"
drag, startPoint x: 854, startPoint y: 459, endPoint x: 796, endPoint y: 459, distance: 58.0
click at [796, 418] on div "Smartfon Redmi A5 (3/64GB / Ocean Blue) 349.00 zł Changed to Unedited Smartfon …" at bounding box center [773, 373] width 622 height 89
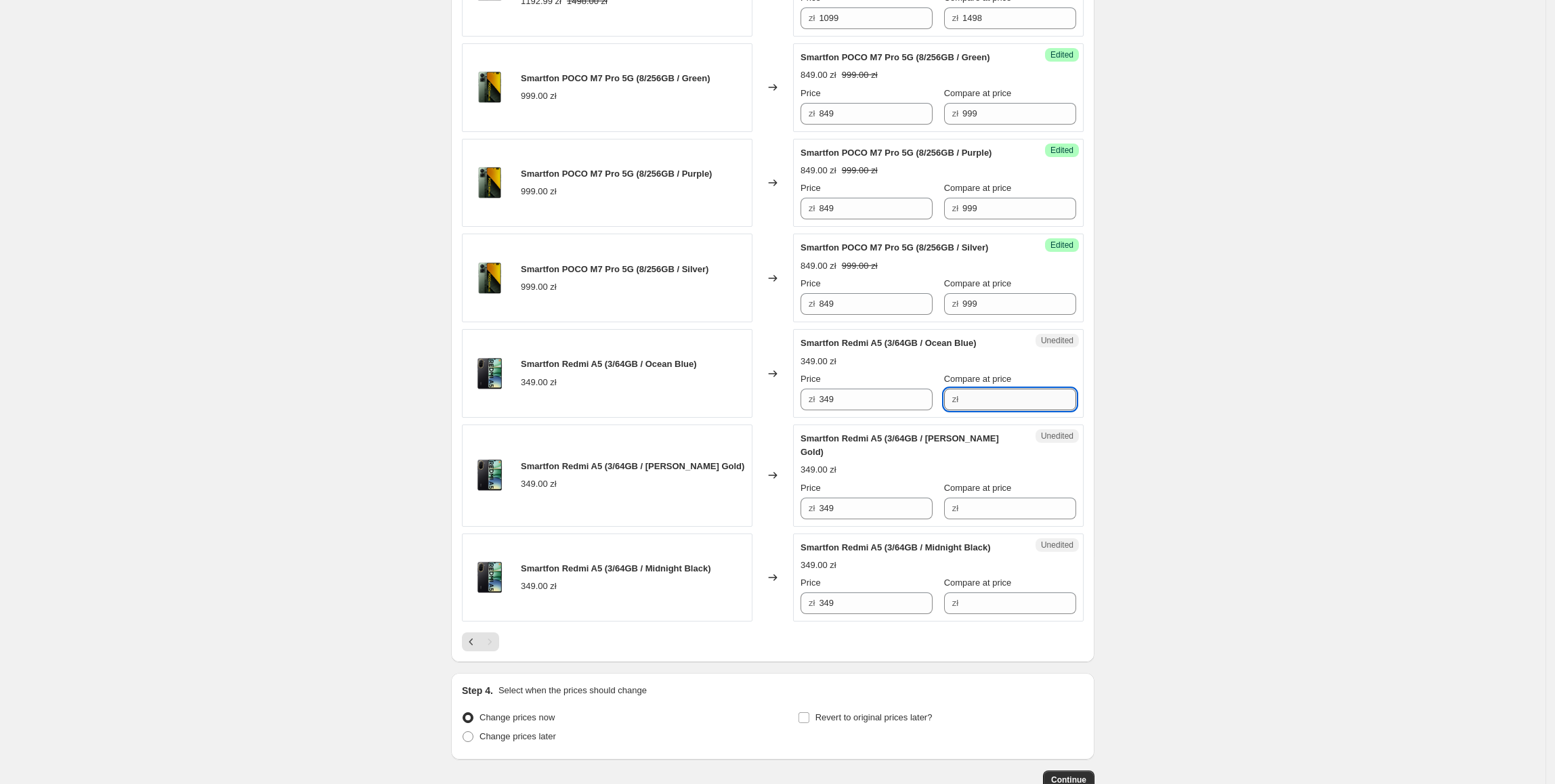
click at [991, 410] on input "Compare at price" at bounding box center [1019, 399] width 113 height 22
paste input "349"
type input "349"
drag, startPoint x: 908, startPoint y: 466, endPoint x: 812, endPoint y: 467, distance: 96.0
click at [812, 410] on div "zł 349" at bounding box center [866, 399] width 132 height 22
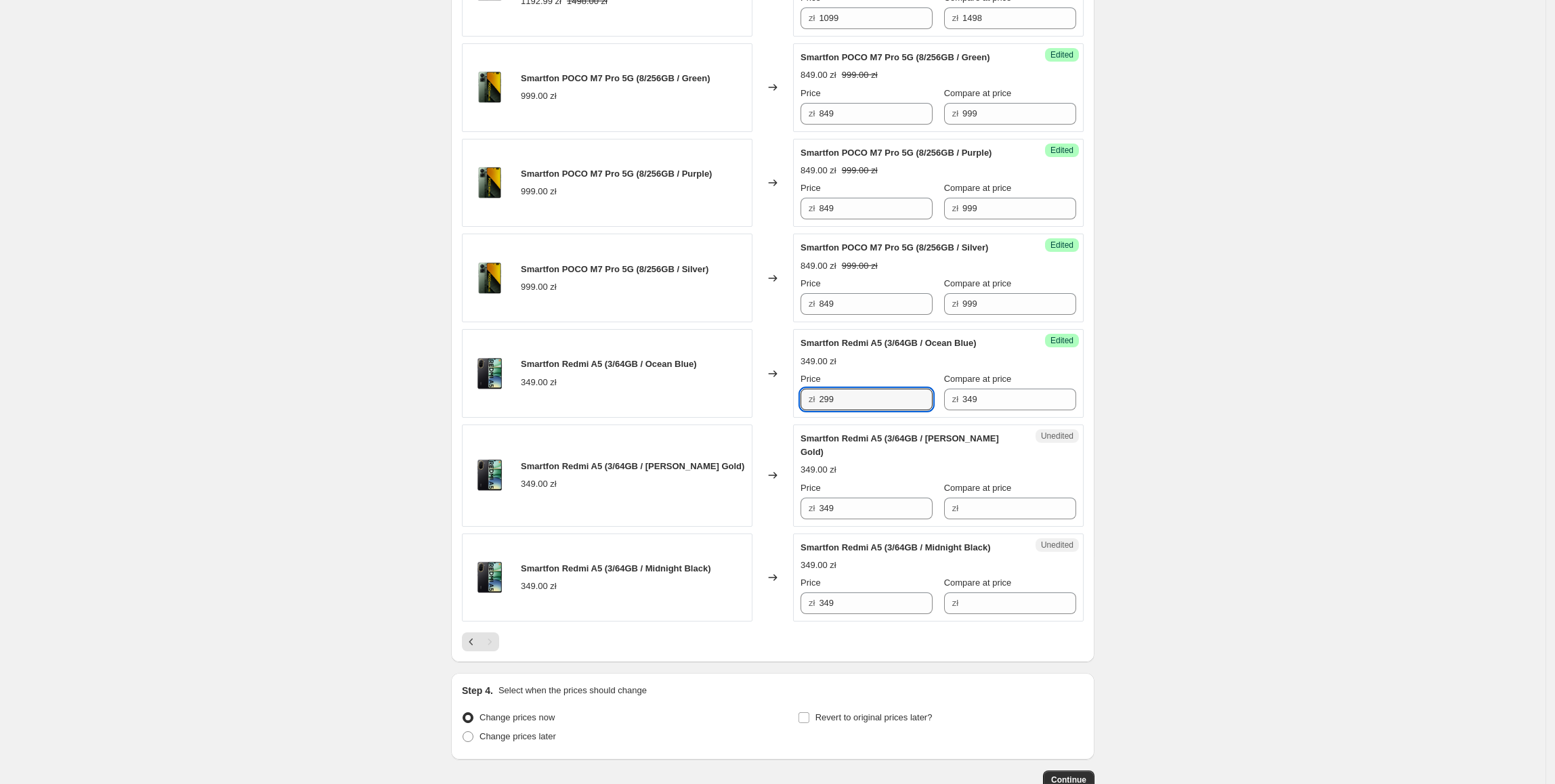
type input "299"
drag, startPoint x: 875, startPoint y: 439, endPoint x: 825, endPoint y: 463, distance: 55.5
click at [824, 410] on div "Price zł 299" at bounding box center [866, 391] width 132 height 38
drag, startPoint x: 860, startPoint y: 463, endPoint x: 726, endPoint y: 467, distance: 134.1
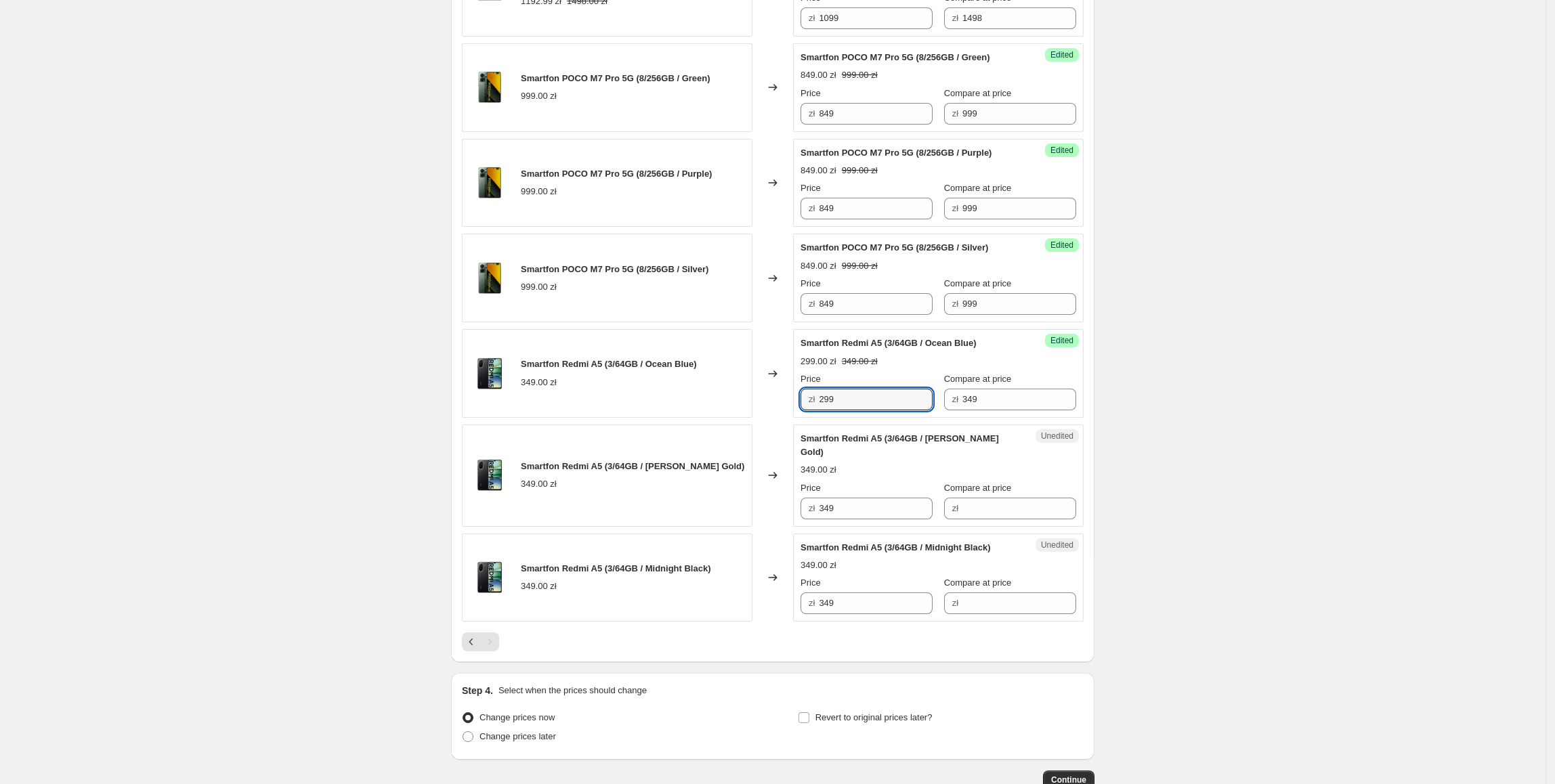
click at [726, 418] on div "Smartfon Redmi A5 (3/64GB / Ocean Blue) 349.00 zł Changed to Success Edited Sma…" at bounding box center [773, 373] width 622 height 89
paste input "29"
drag, startPoint x: 884, startPoint y: 553, endPoint x: 836, endPoint y: 643, distance: 102.0
type input "299"
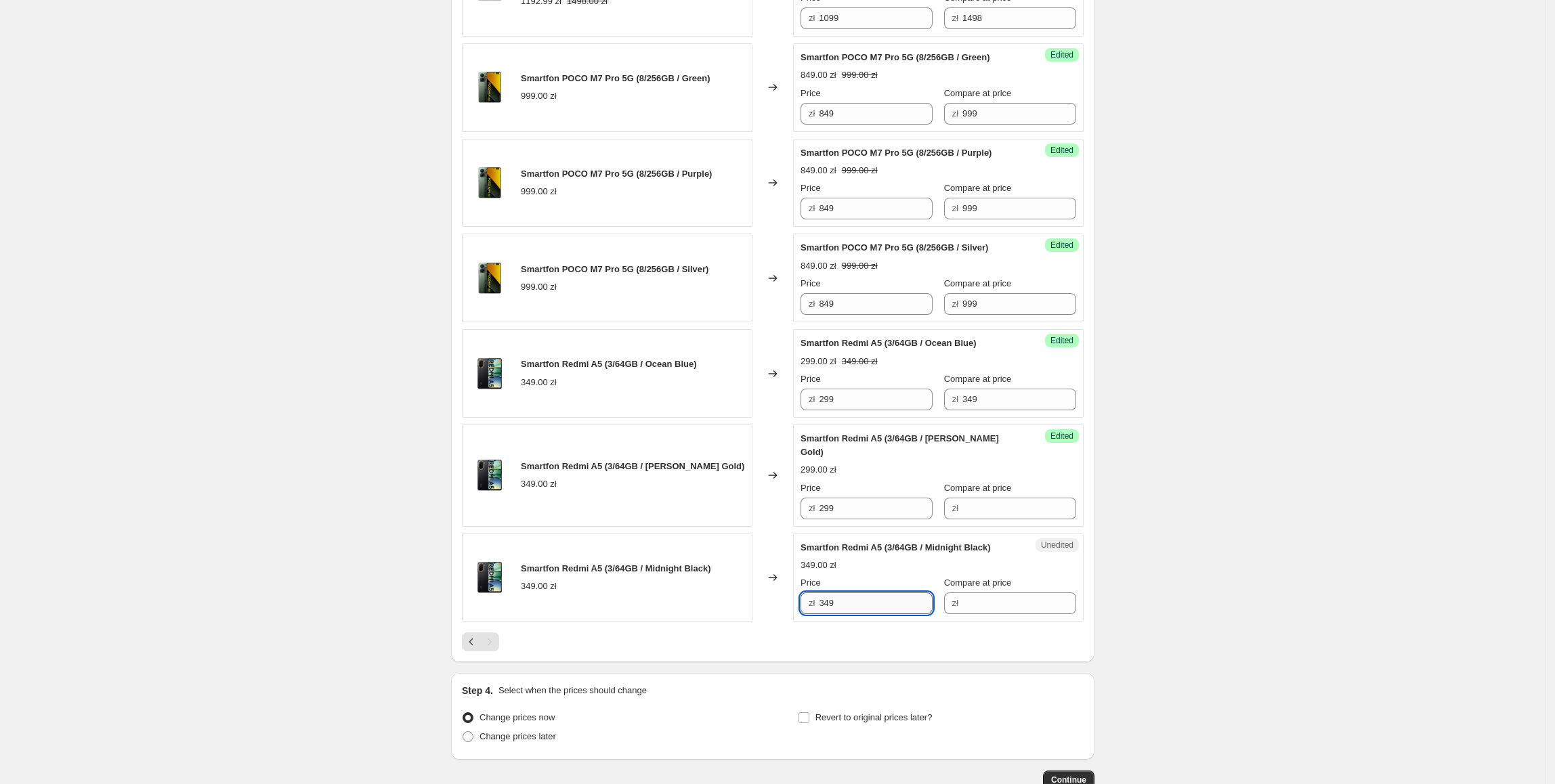
paste input "29"
drag, startPoint x: 855, startPoint y: 649, endPoint x: 824, endPoint y: 658, distance: 32.3
click at [751, 622] on div "Smartfon Redmi A5 (3/64GB / Midnight Black) 349.00 zł Changed to Unedited Smart…" at bounding box center [773, 578] width 622 height 89
type input "299"
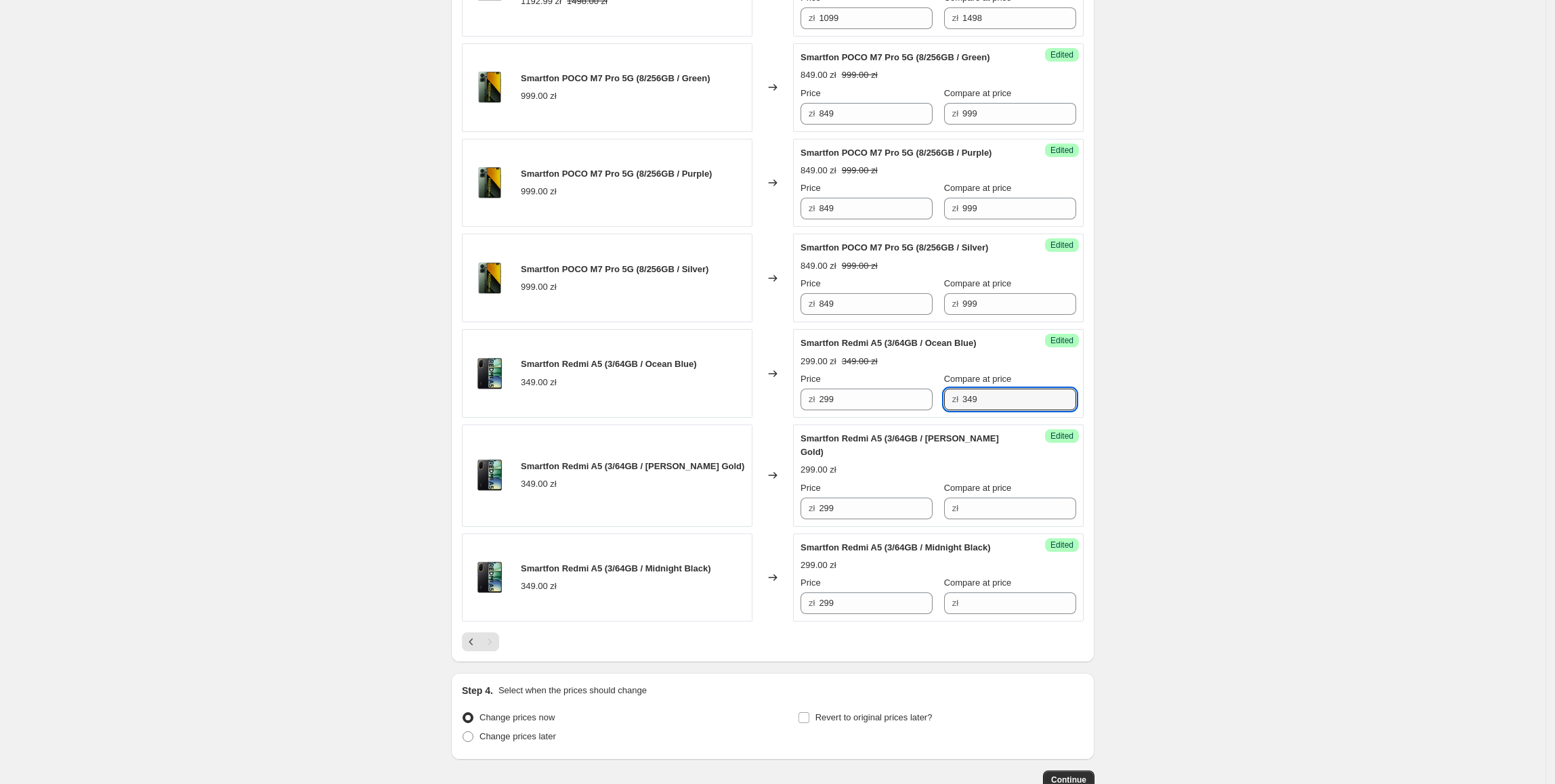
drag, startPoint x: 1017, startPoint y: 460, endPoint x: 951, endPoint y: 503, distance: 78.8
click at [924, 418] on div "Success Edited Smartfon Redmi A5 (3/64GB / Ocean Blue) 299.00 zł 349.00 zł Pric…" at bounding box center [938, 373] width 291 height 89
click at [987, 495] on label "Compare at price" at bounding box center [978, 488] width 68 height 13
click at [992, 520] on input "Compare at price" at bounding box center [1019, 508] width 113 height 22
paste input "349"
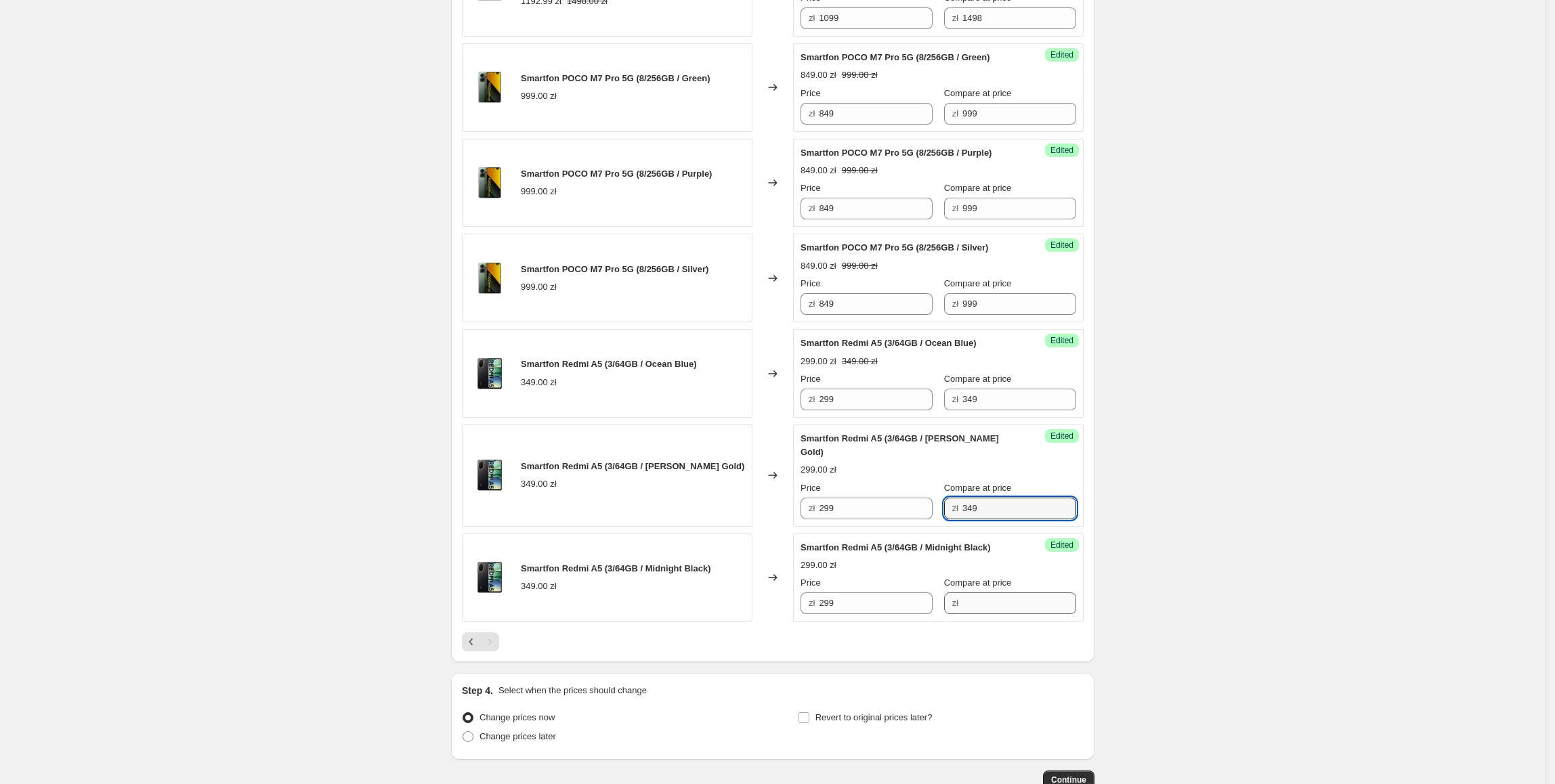
type input "349"
click at [982, 614] on input "Compare at price" at bounding box center [1019, 603] width 113 height 22
paste input "349"
type input "349"
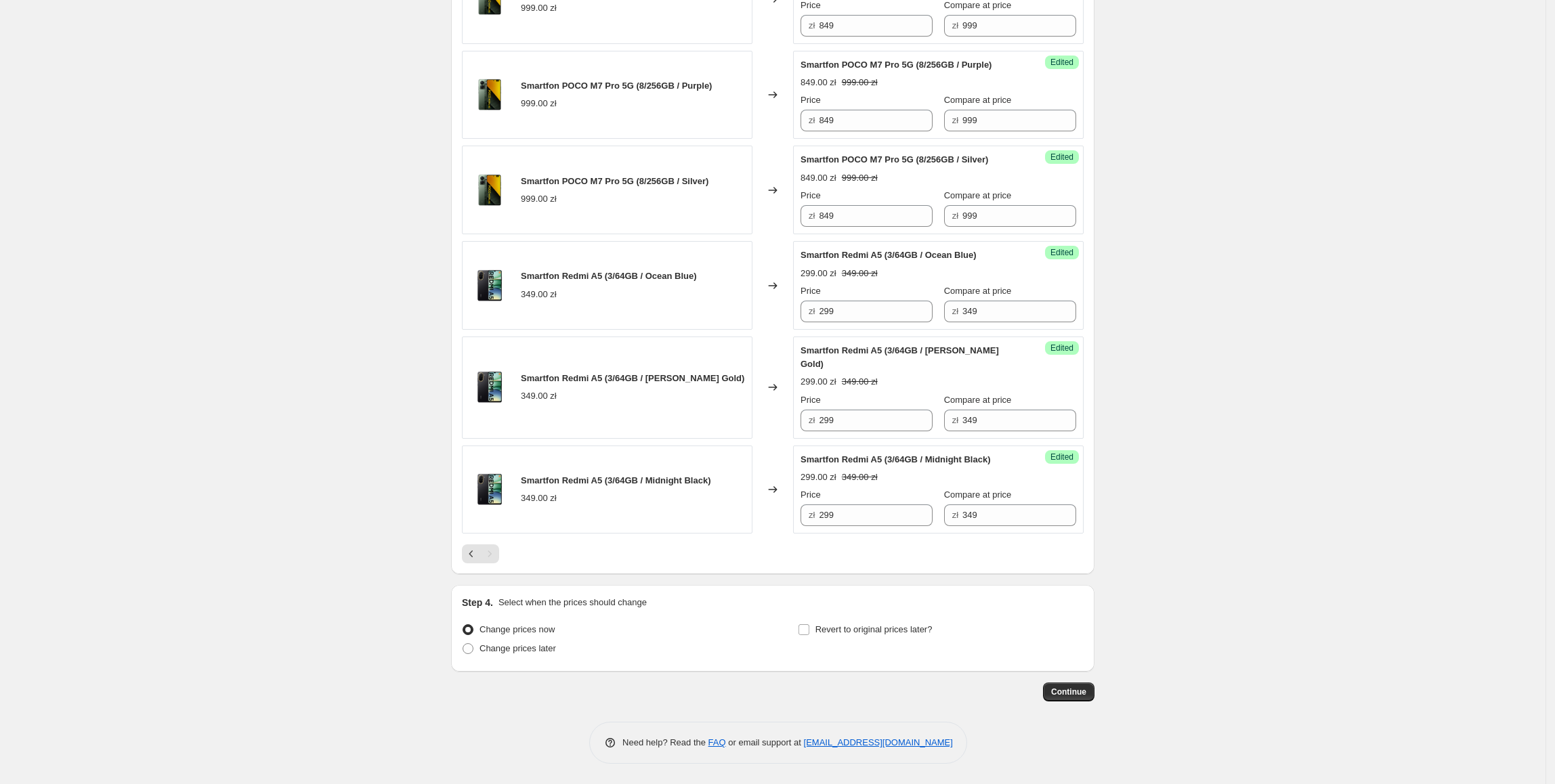
scroll to position [1731, 0]
click at [873, 635] on span "Revert to original prices later?" at bounding box center [874, 629] width 117 height 10
click at [810, 635] on input "Revert to original prices later?" at bounding box center [803, 629] width 10 height 10
checkbox input "true"
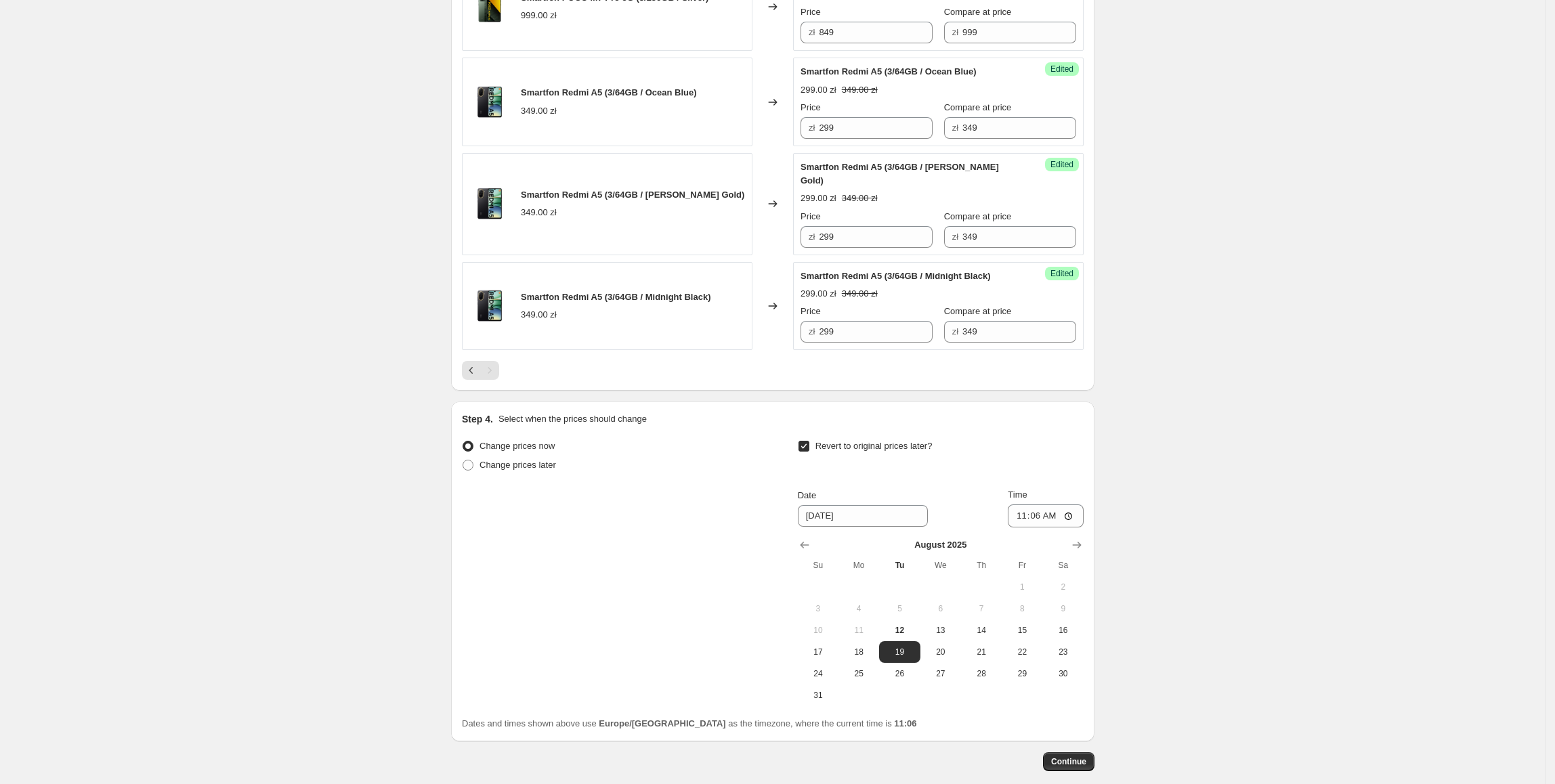
scroll to position [1909, 0]
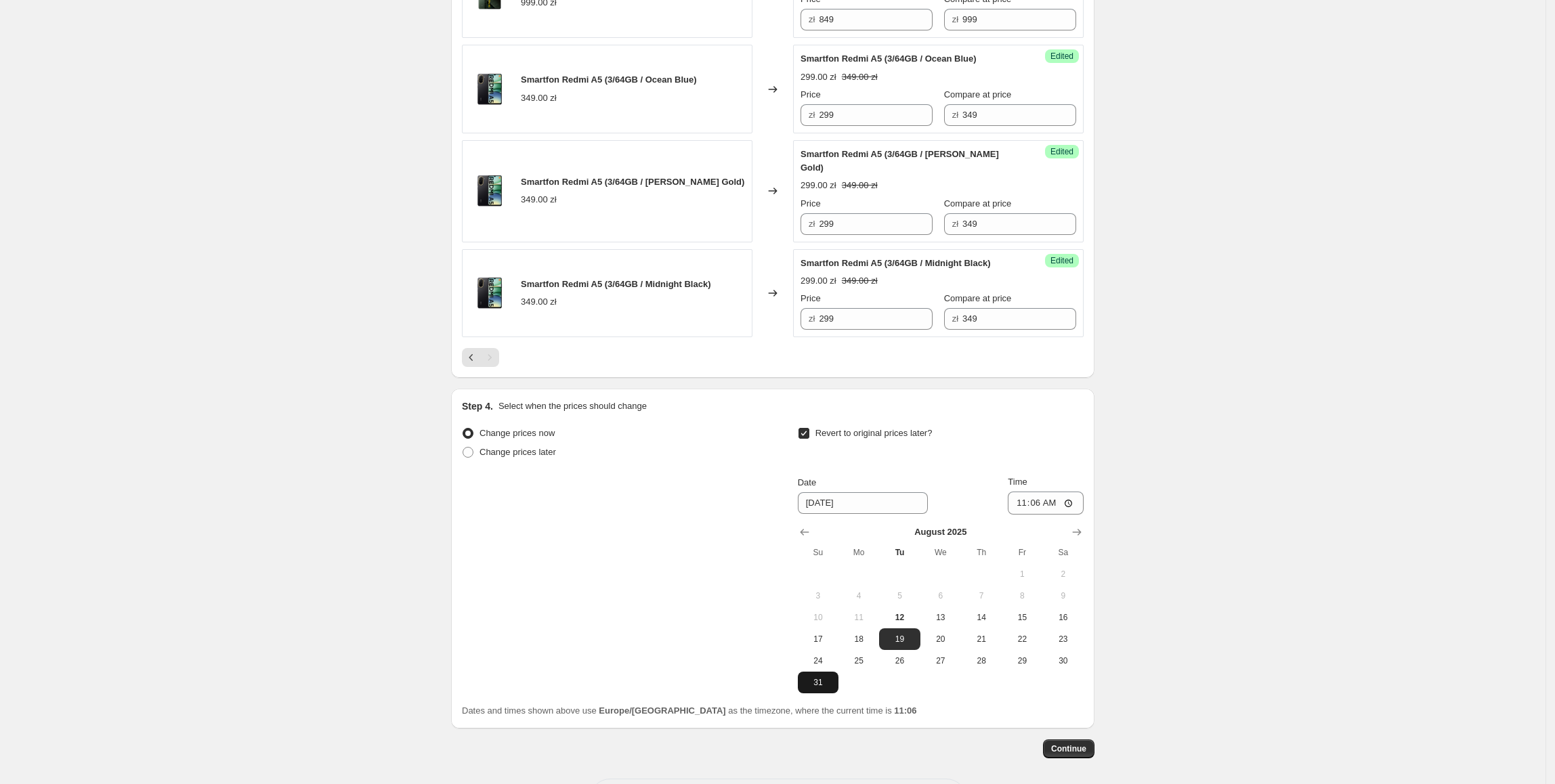
click at [819, 688] on span "31" at bounding box center [818, 682] width 30 height 10
type input "8/31/2025"
click at [1036, 515] on input "11:06" at bounding box center [1046, 503] width 76 height 23
type input "23:55"
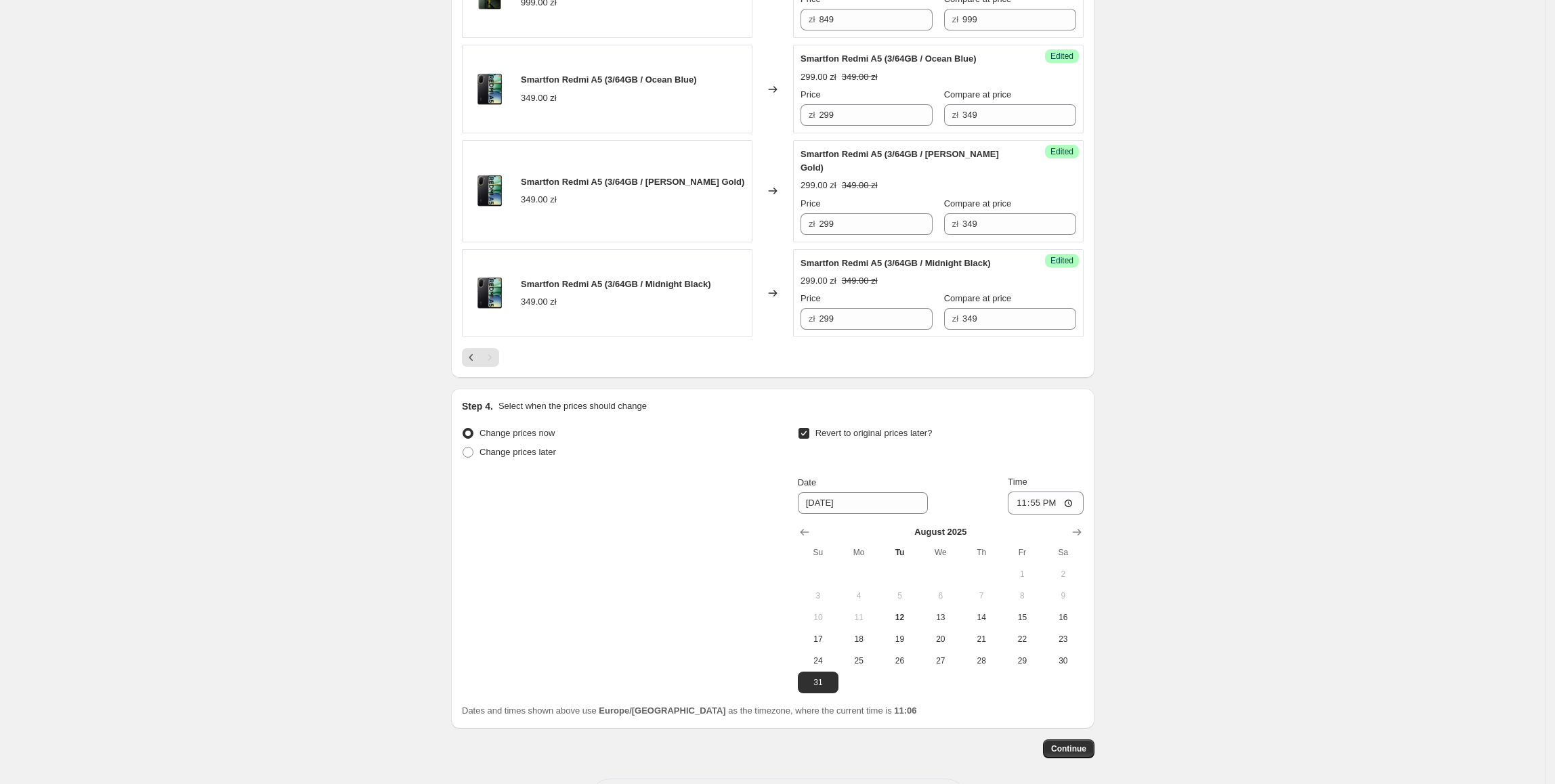
scroll to position [2016, 0]
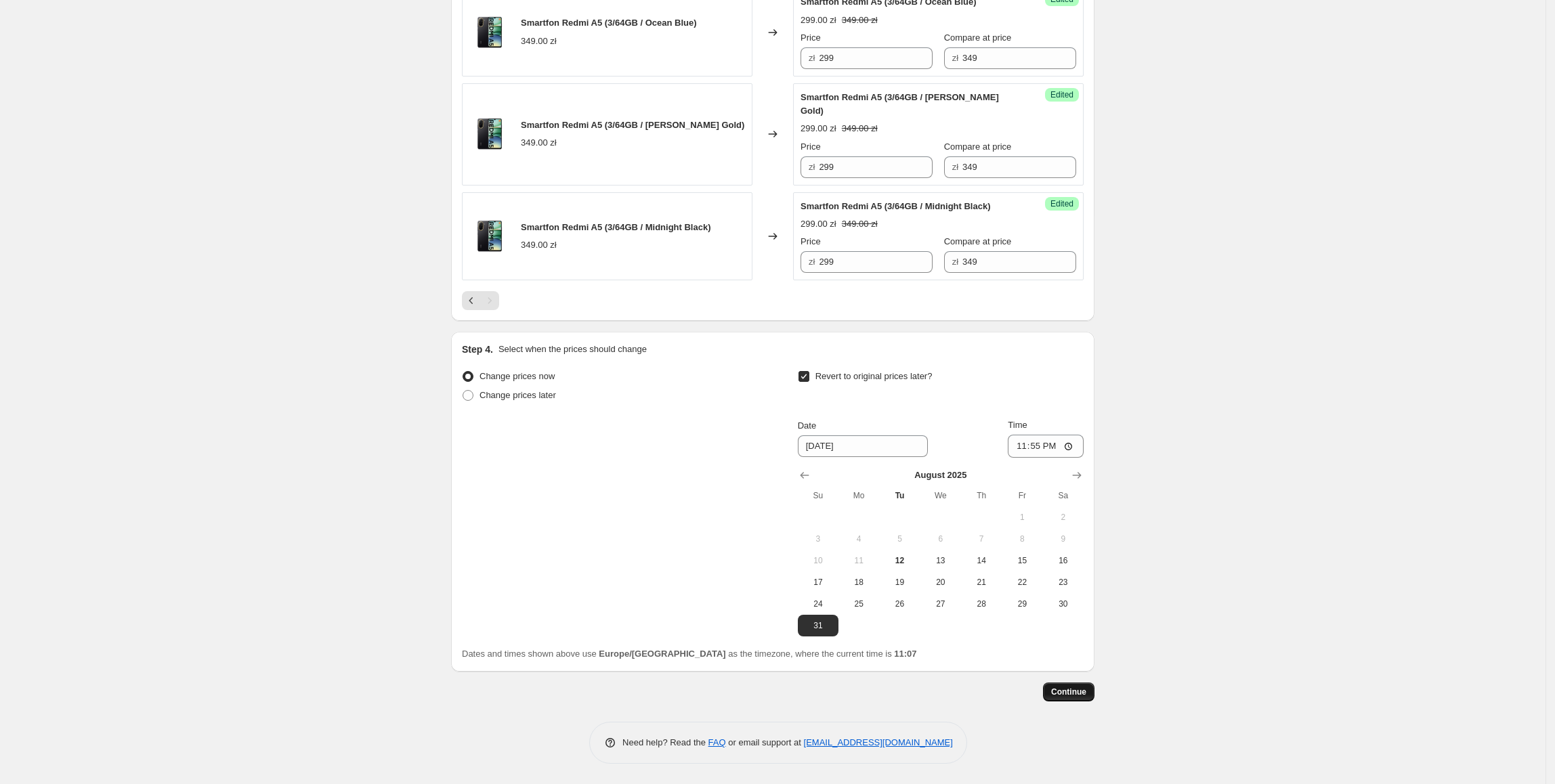
click at [1066, 688] on span "Continue" at bounding box center [1068, 691] width 35 height 10
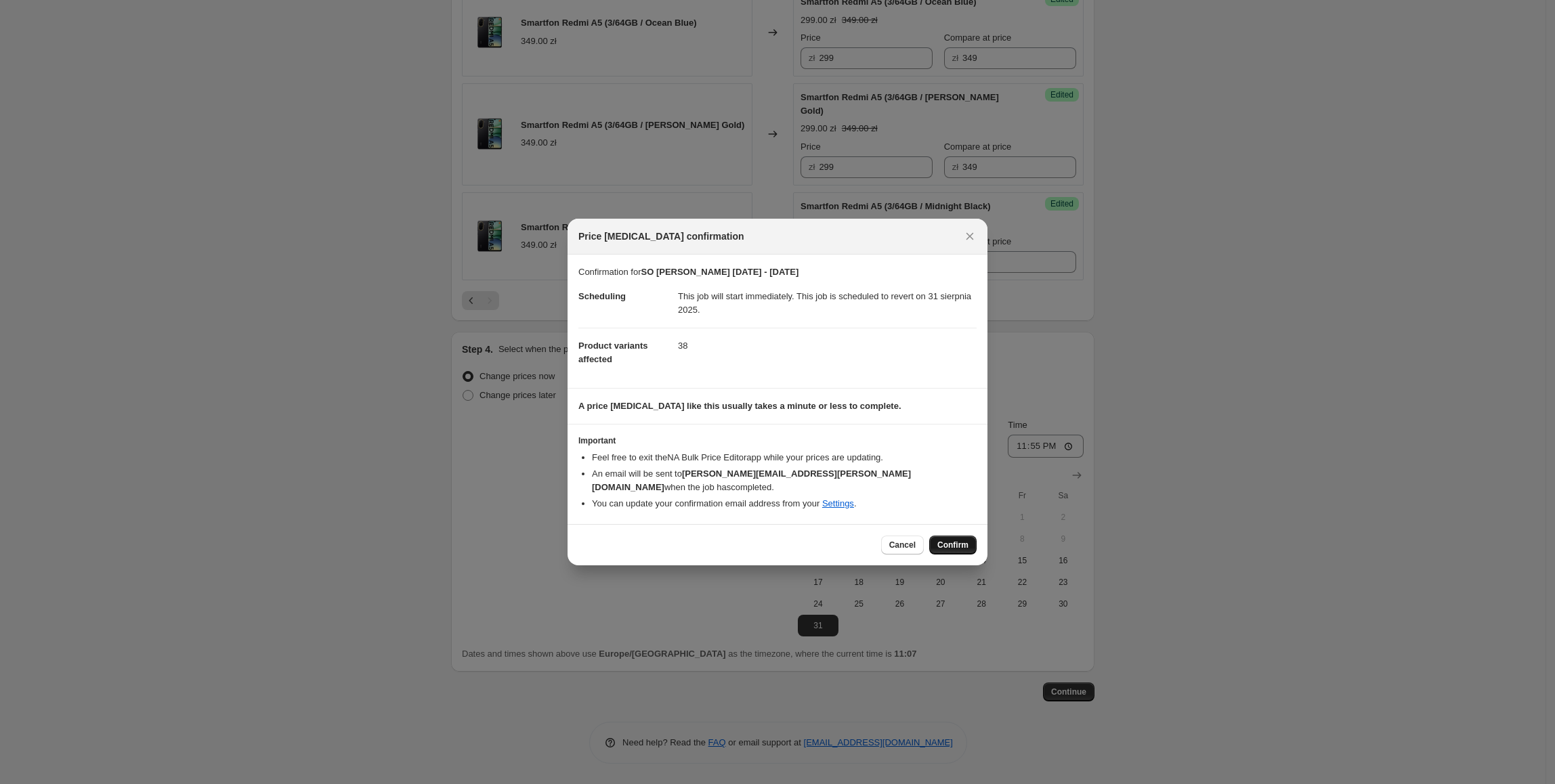
click at [962, 539] on span "Confirm" at bounding box center [952, 544] width 31 height 10
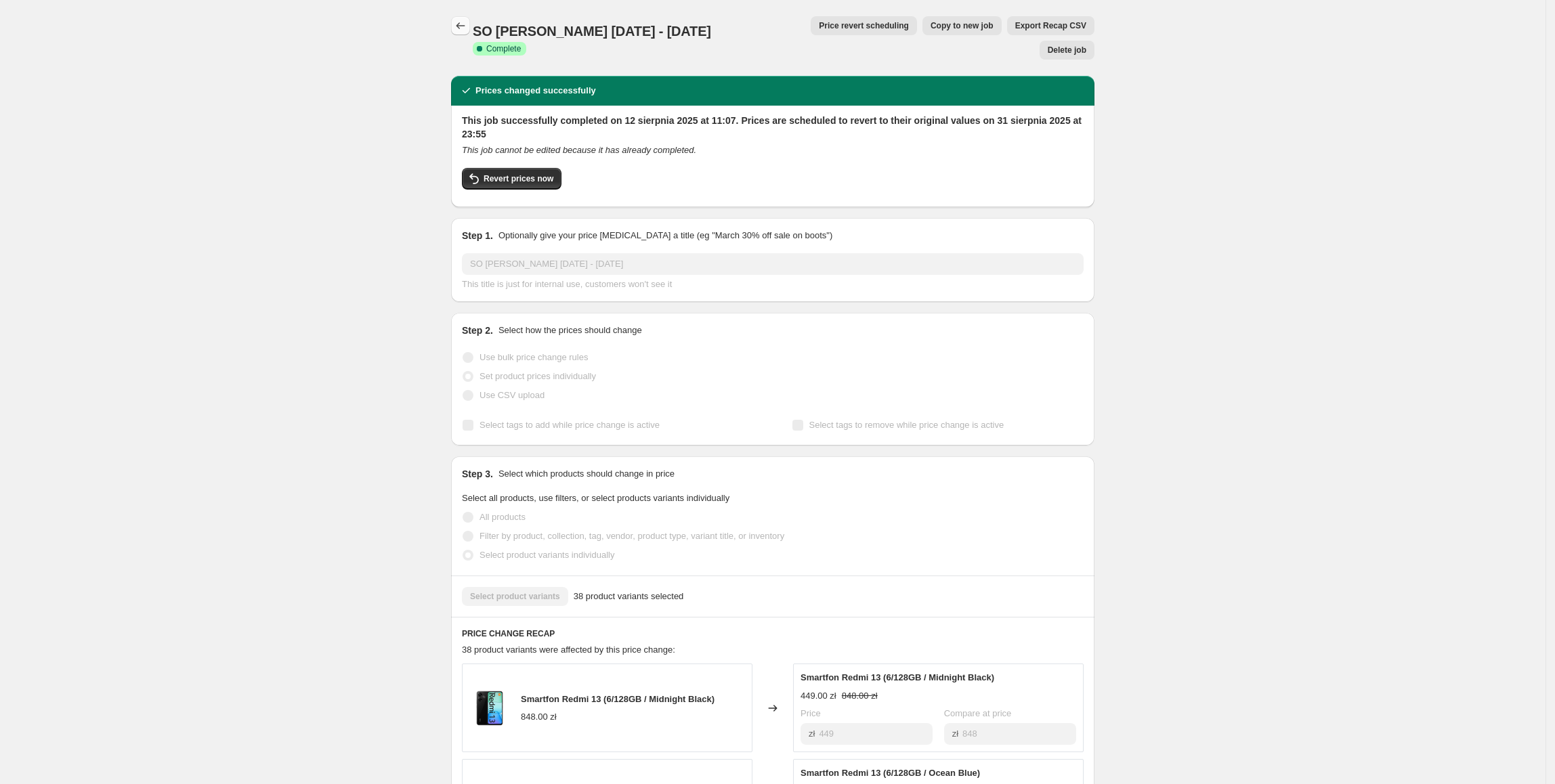
click at [463, 26] on icon "Price change jobs" at bounding box center [460, 26] width 13 height 13
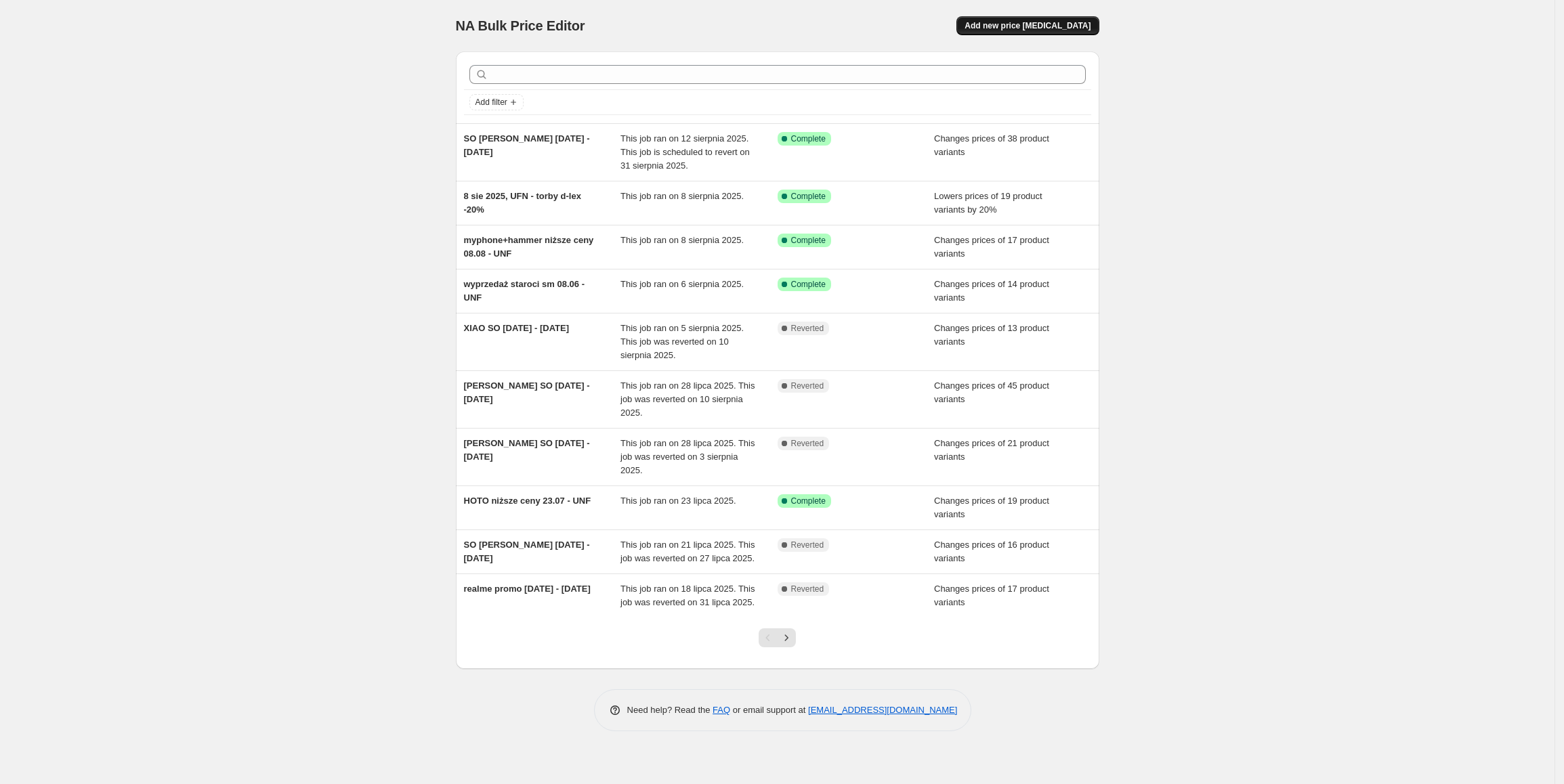
click at [1060, 33] on button "Add new price change job" at bounding box center [1027, 26] width 143 height 19
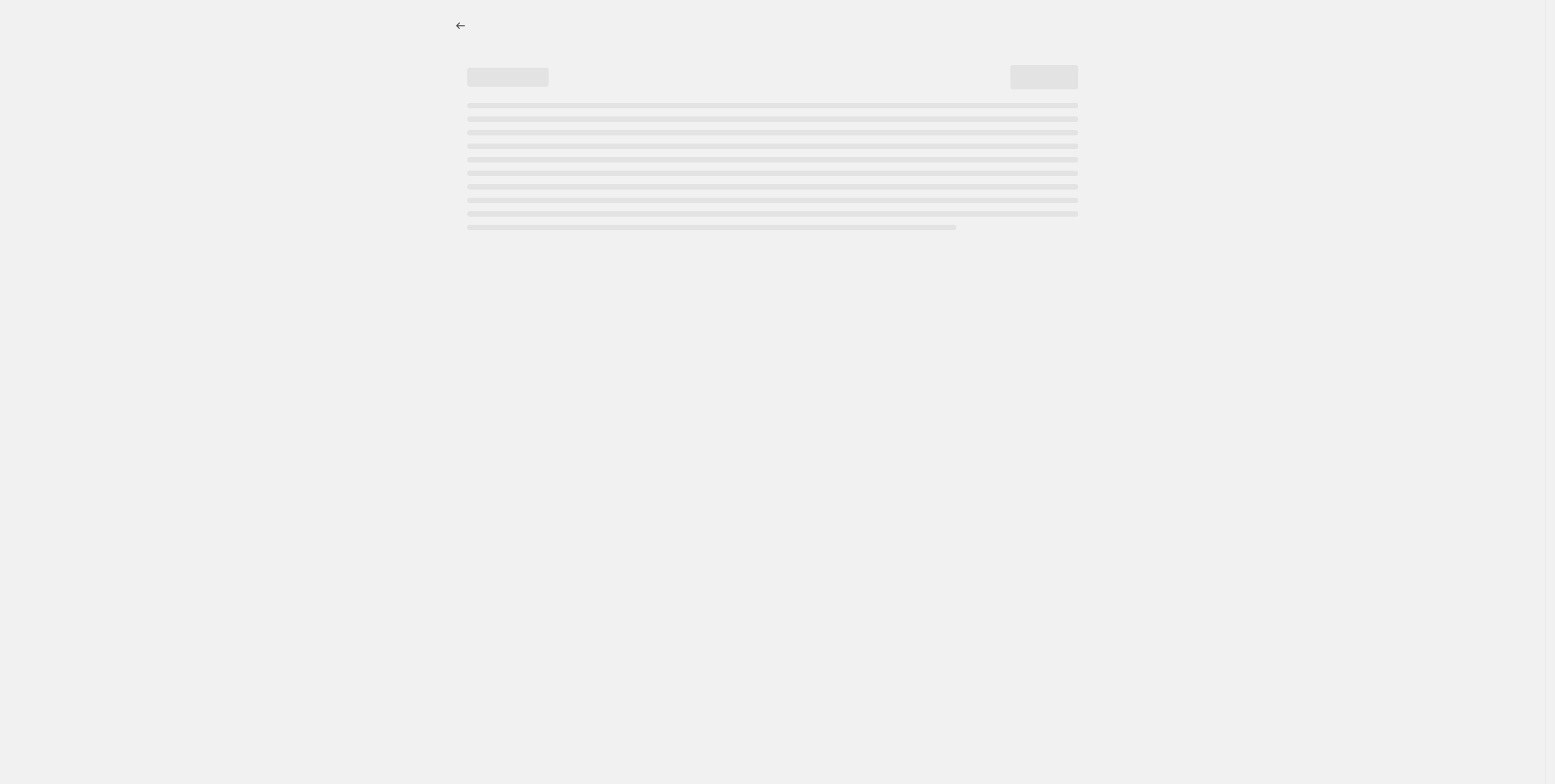
select select "percentage"
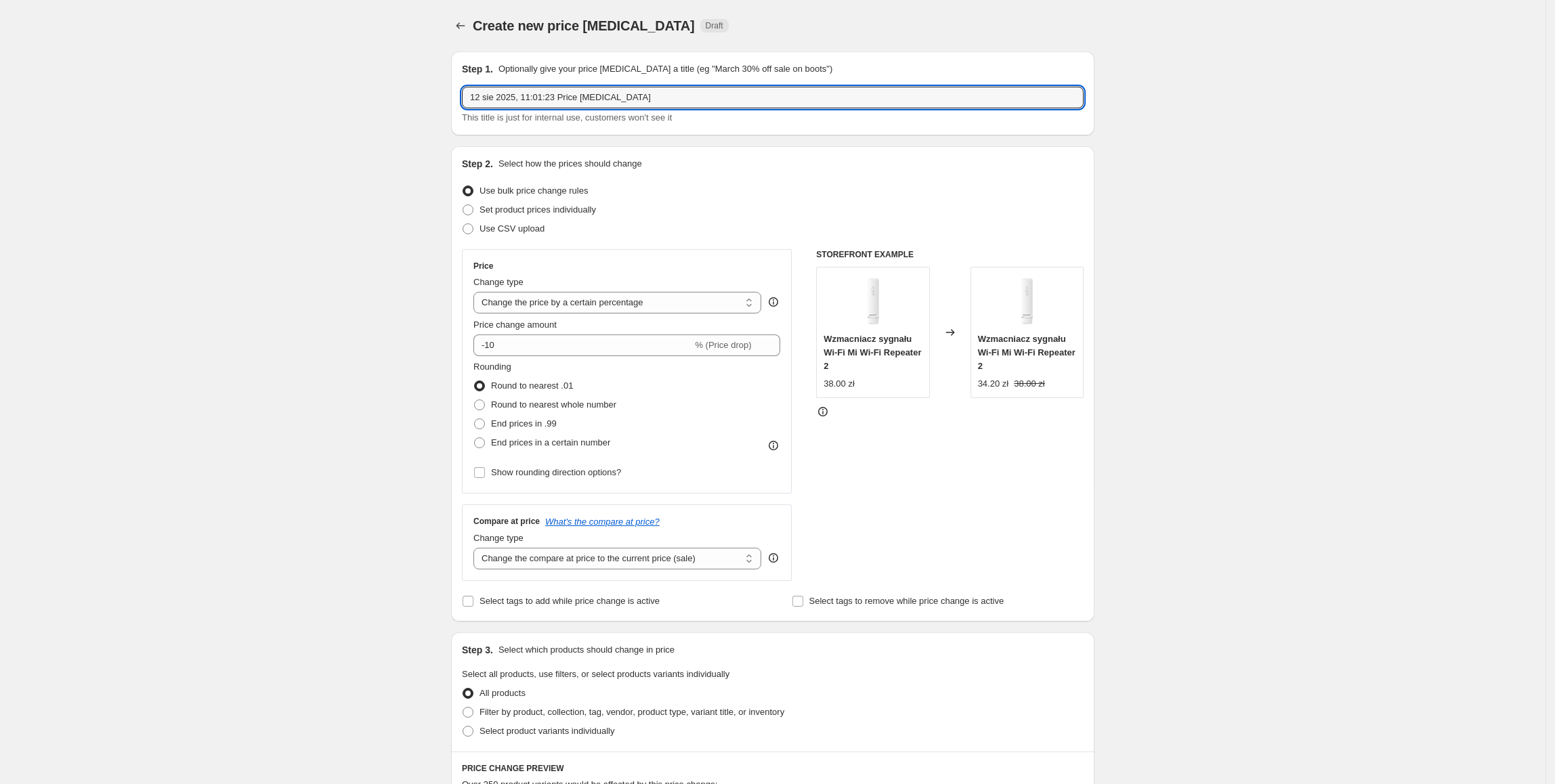
drag, startPoint x: 644, startPoint y: 99, endPoint x: 297, endPoint y: 99, distance: 347.0
click at [297, 99] on div "Create new price change job. This page is ready Create new price change job Dra…" at bounding box center [773, 676] width 1546 height 1354
type input "SO XIAO 11.08-17.08.2025"
click at [587, 206] on span "Set product prices individually" at bounding box center [538, 209] width 116 height 10
click at [463, 205] on input "Set product prices individually" at bounding box center [463, 204] width 1 height 1
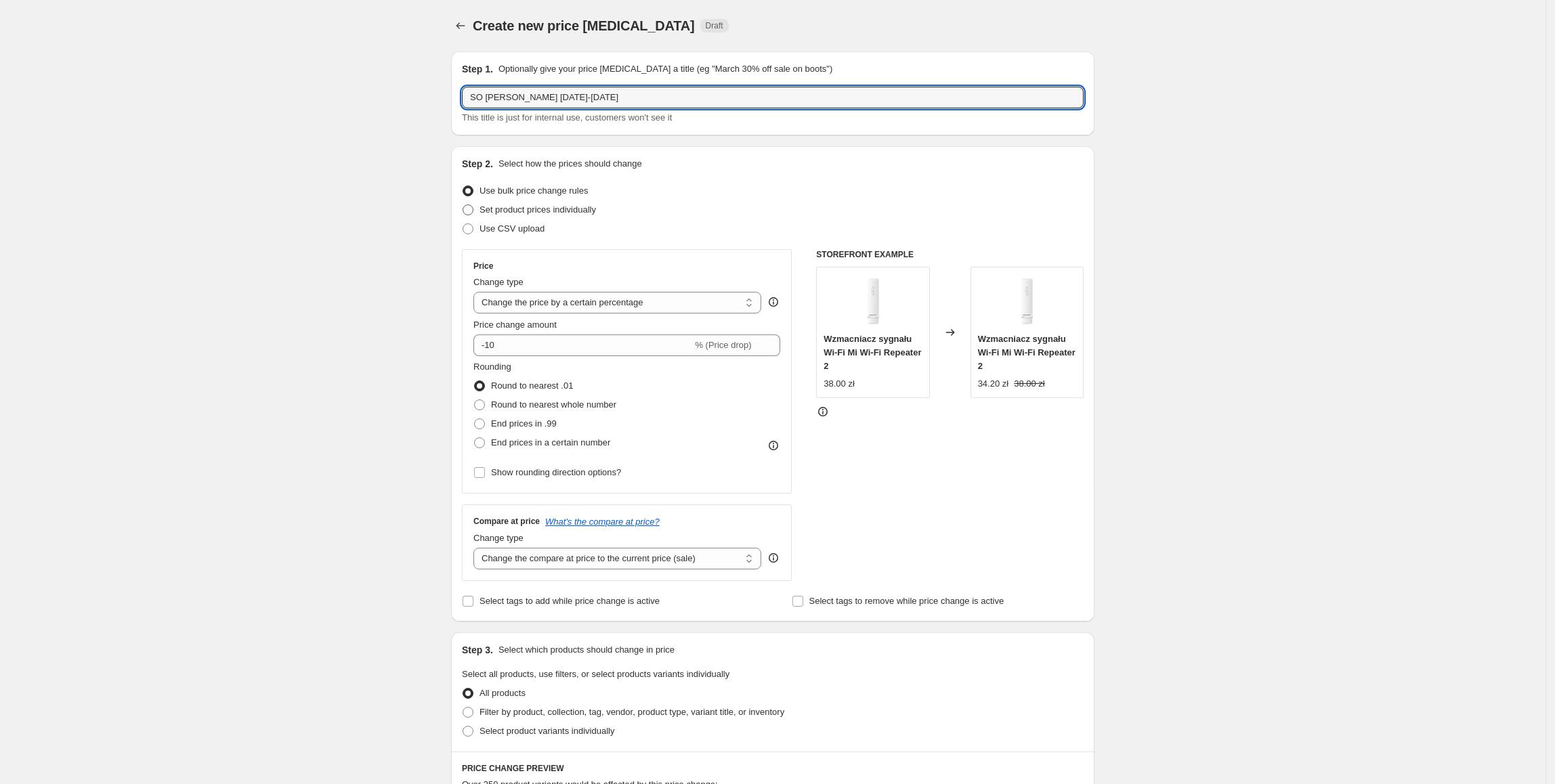
radio input "true"
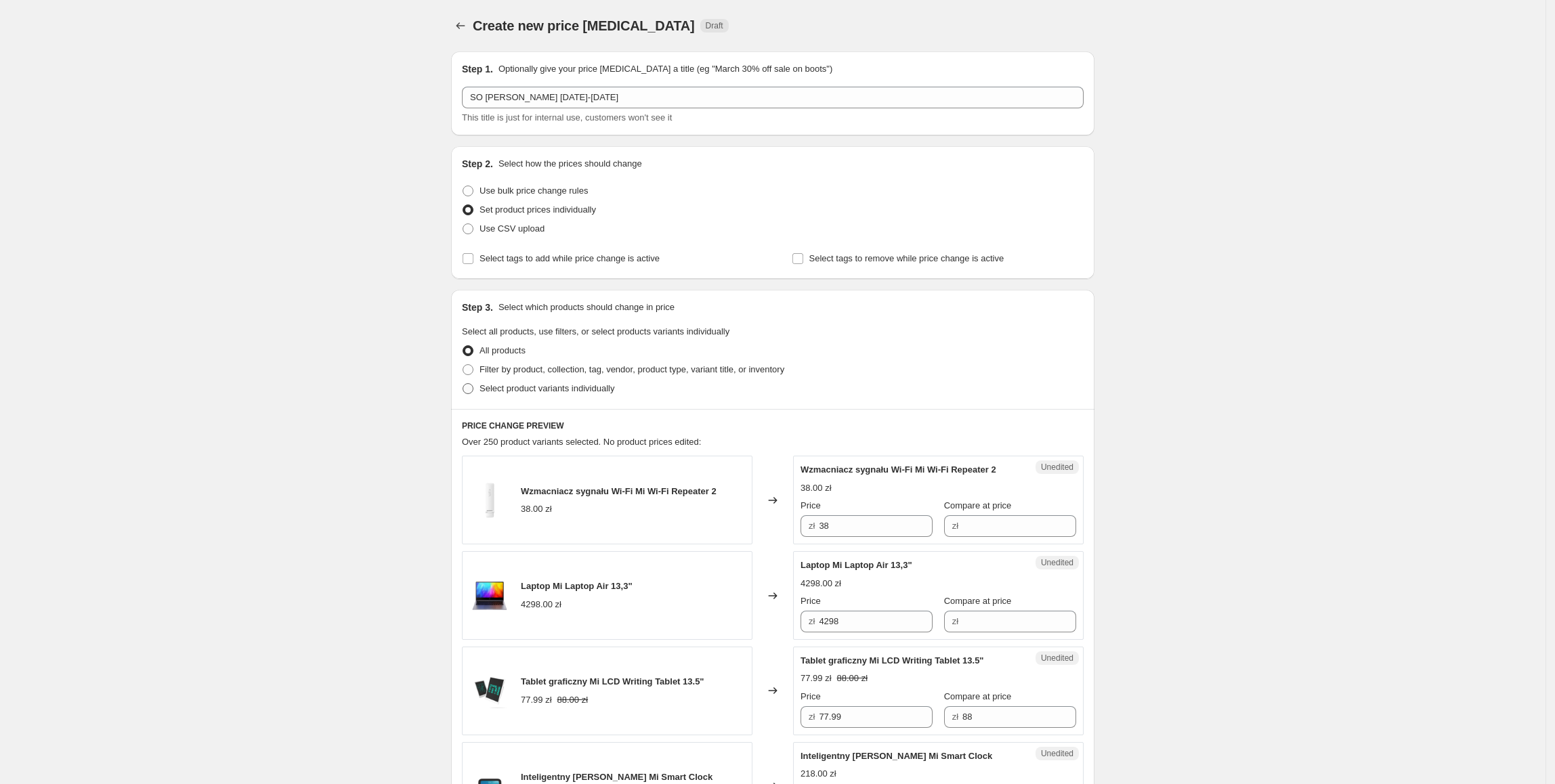
click at [512, 391] on span "Select product variants individually" at bounding box center [547, 388] width 135 height 10
click at [463, 383] on input "Select product variants individually" at bounding box center [463, 383] width 1 height 1
radio input "true"
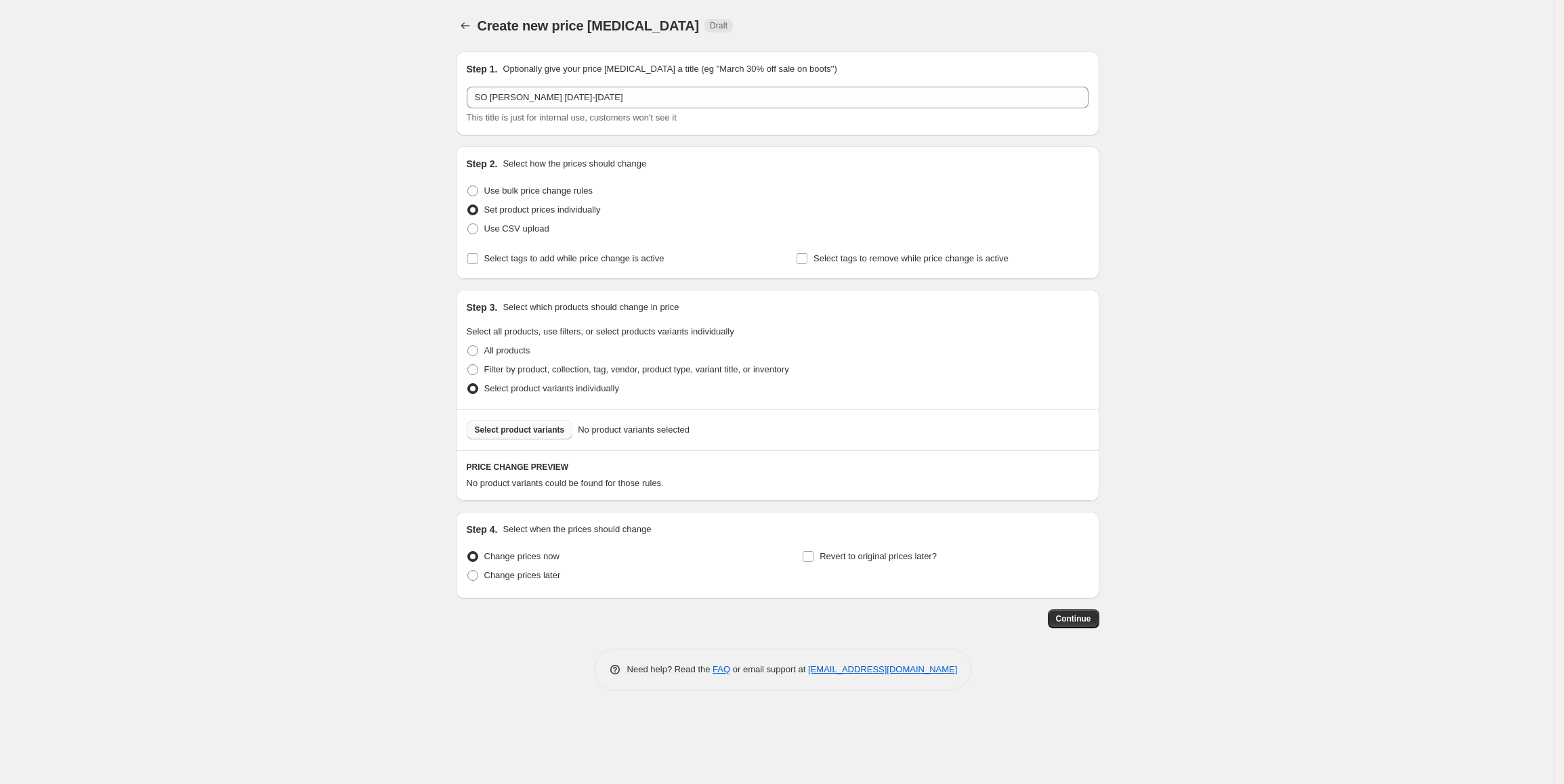
click at [531, 432] on span "Select product variants" at bounding box center [519, 429] width 90 height 10
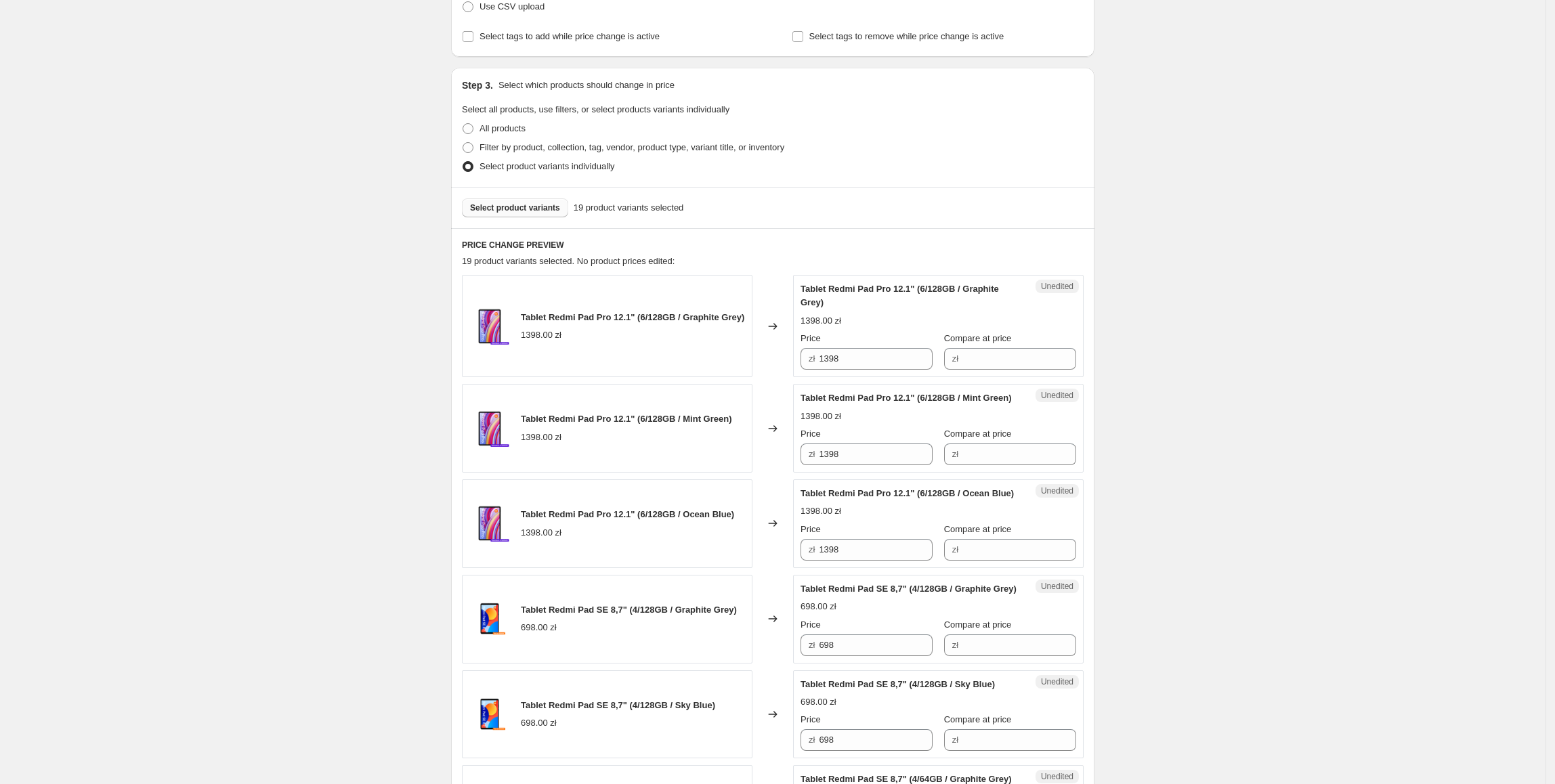
scroll to position [229, 0]
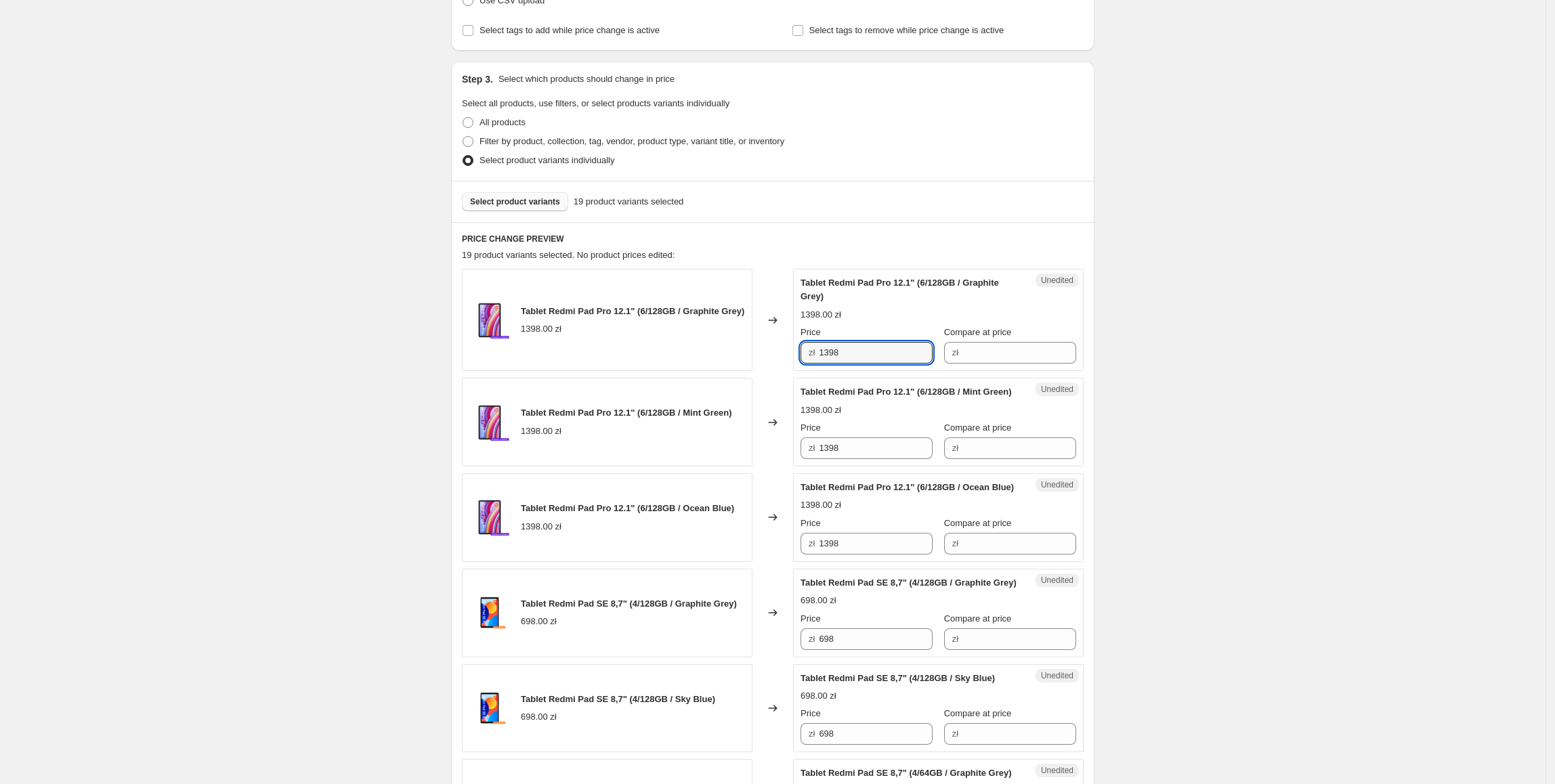
drag, startPoint x: 881, startPoint y: 352, endPoint x: 735, endPoint y: 352, distance: 146.0
click at [734, 352] on div "Tablet Redmi Pad Pro 12.1" (6/128GB / Graphite Grey) 1398.00 zł Changed to Uned…" at bounding box center [773, 320] width 622 height 102
click at [1008, 360] on input "Compare at price" at bounding box center [1019, 352] width 113 height 22
paste input "1398"
type input "1398"
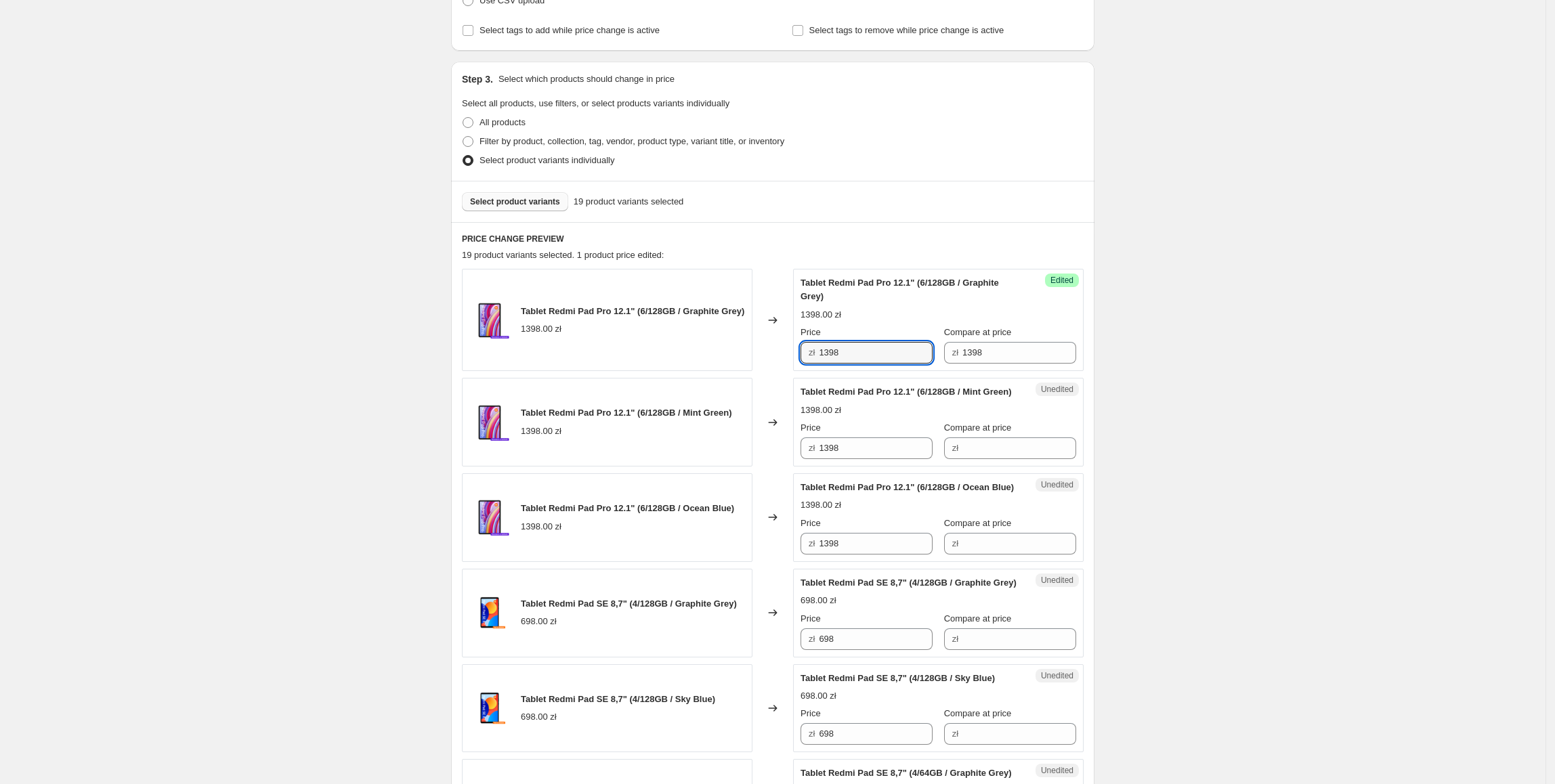
drag, startPoint x: 897, startPoint y: 360, endPoint x: 800, endPoint y: 360, distance: 97.0
click at [800, 360] on div "Success Edited Tablet Redmi Pad Pro 12.1" (6/128GB / Graphite Grey) 1398.00 zł …" at bounding box center [938, 320] width 291 height 102
type input "949"
drag, startPoint x: 1244, startPoint y: 317, endPoint x: 719, endPoint y: 381, distance: 528.9
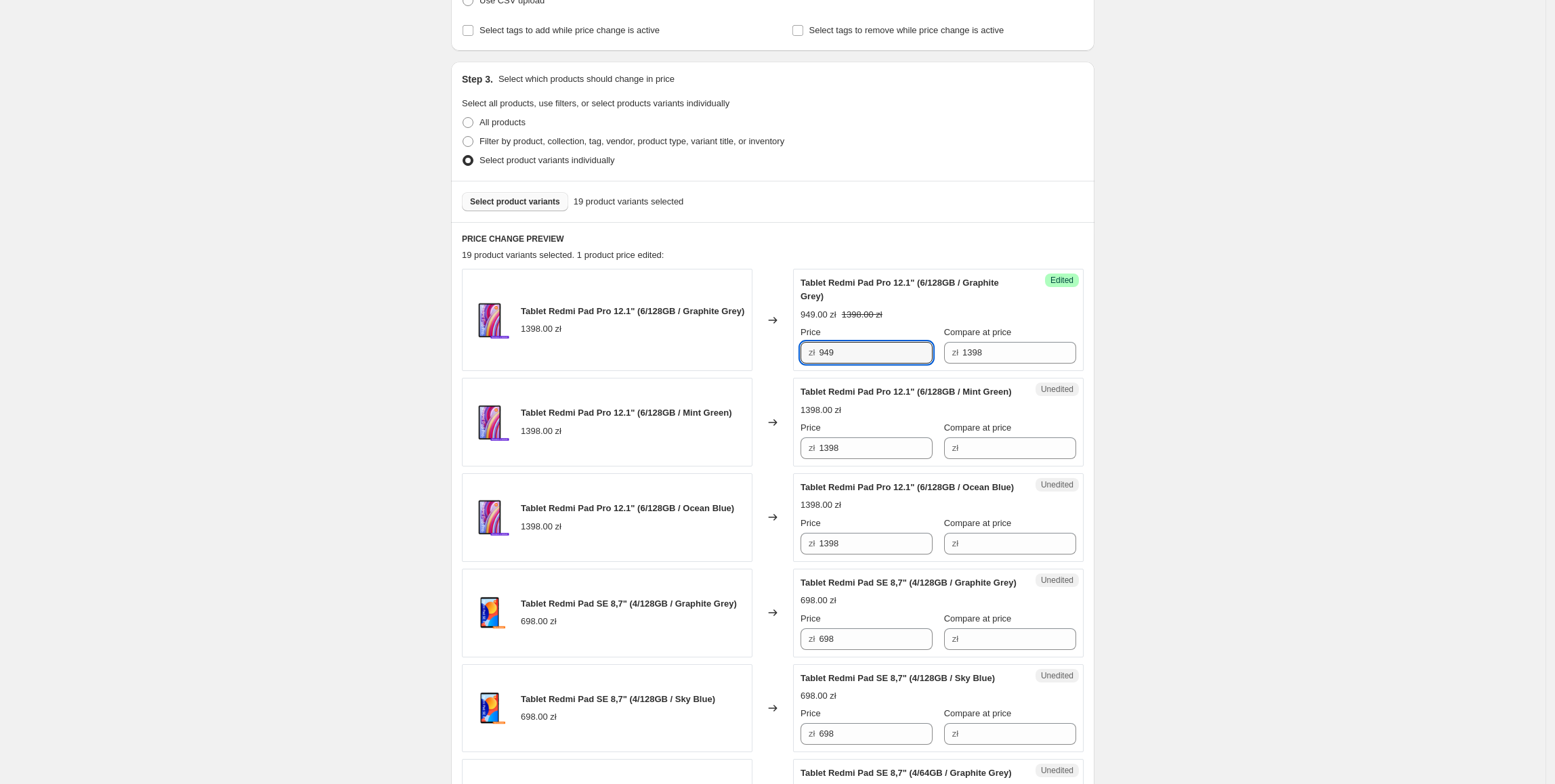
drag, startPoint x: 886, startPoint y: 346, endPoint x: 766, endPoint y: 349, distance: 120.0
click at [766, 348] on div "Tablet Redmi Pad Pro 12.1" (6/128GB / Graphite Grey) 1398.00 zł Changed to Succ…" at bounding box center [773, 320] width 622 height 102
drag, startPoint x: 895, startPoint y: 466, endPoint x: 824, endPoint y: 596, distance: 148.1
click at [725, 467] on div "Tablet Redmi Pad Pro 12.1" (6/128GB / Mint Green) 1398.00 zł Changed to Unedite…" at bounding box center [773, 422] width 622 height 89
paste input "949"
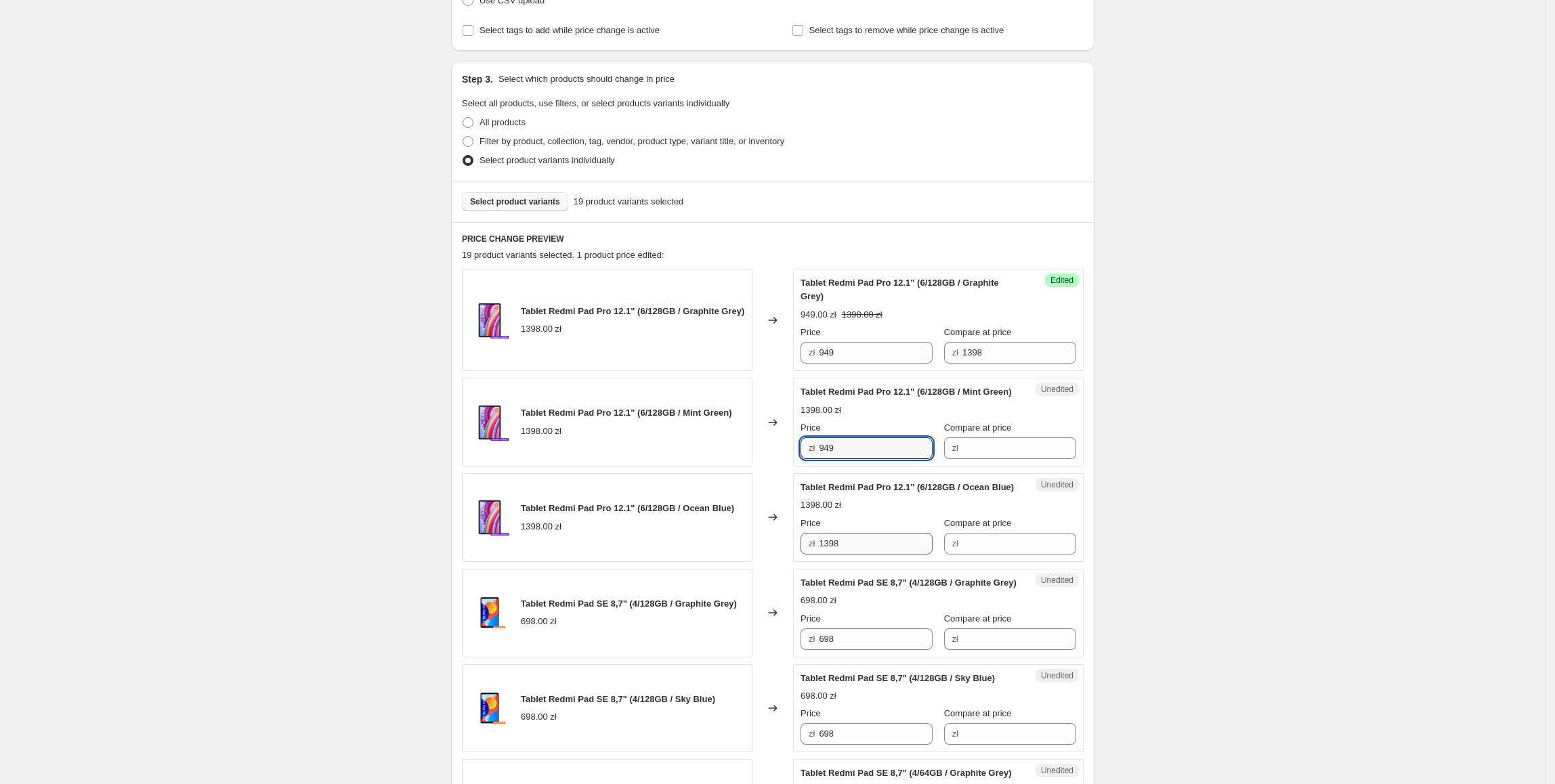
type input "949"
paste input "949"
drag, startPoint x: 869, startPoint y: 577, endPoint x: 715, endPoint y: 578, distance: 154.0
click at [715, 562] on div "Tablet Redmi Pad Pro 12.1" (6/128GB / Ocean Blue) 1398.00 zł Changed to Unedite…" at bounding box center [773, 518] width 622 height 89
type input "949"
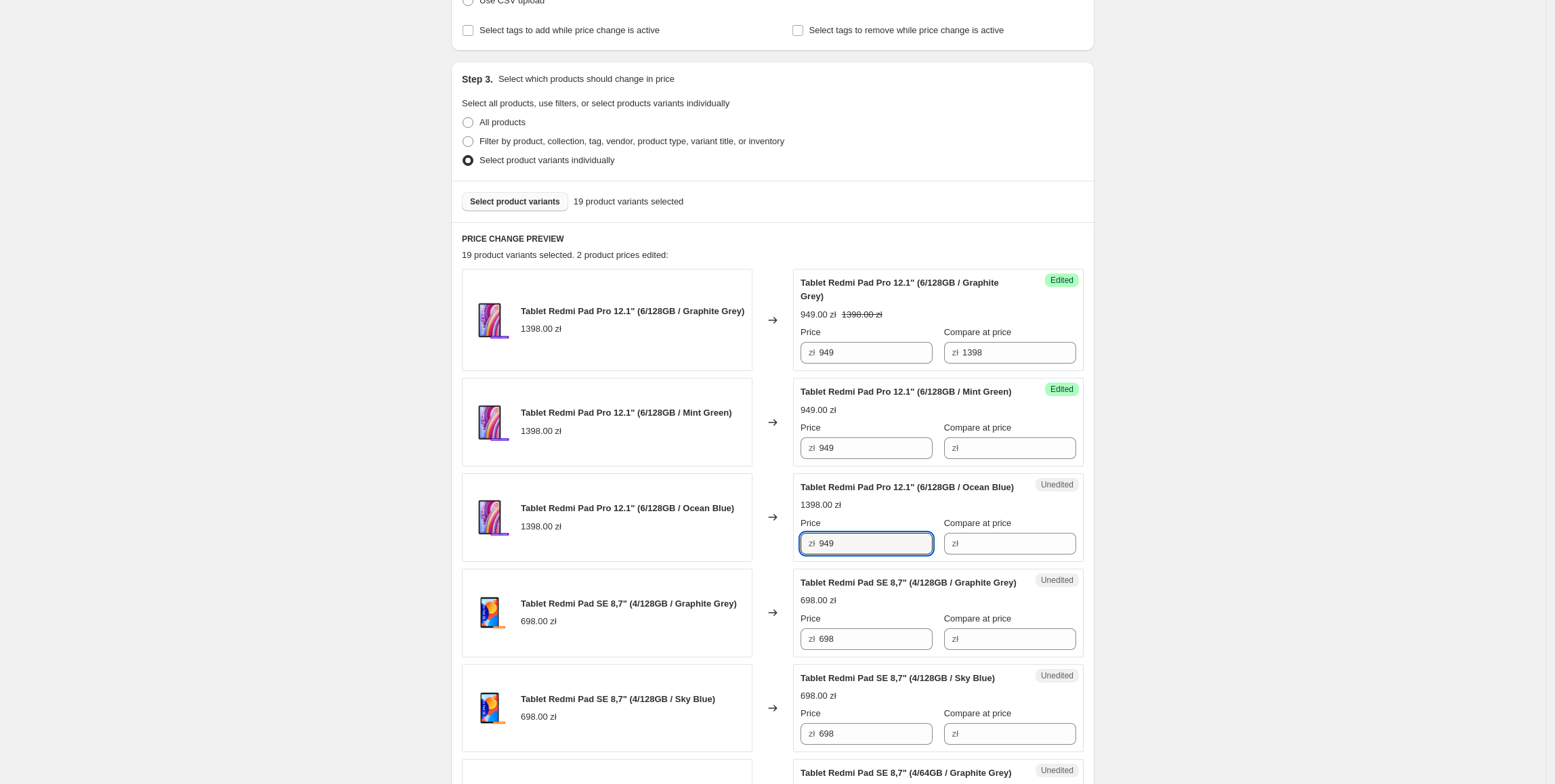
click at [715, 562] on div "Tablet Redmi Pad Pro 12.1" (6/128GB / Ocean Blue) 1398.00 zł" at bounding box center [607, 518] width 291 height 89
drag, startPoint x: 1030, startPoint y: 346, endPoint x: 1027, endPoint y: 485, distance: 139.0
click at [877, 356] on div "Price zł 949 Compare at price zł 1398" at bounding box center [938, 345] width 276 height 38
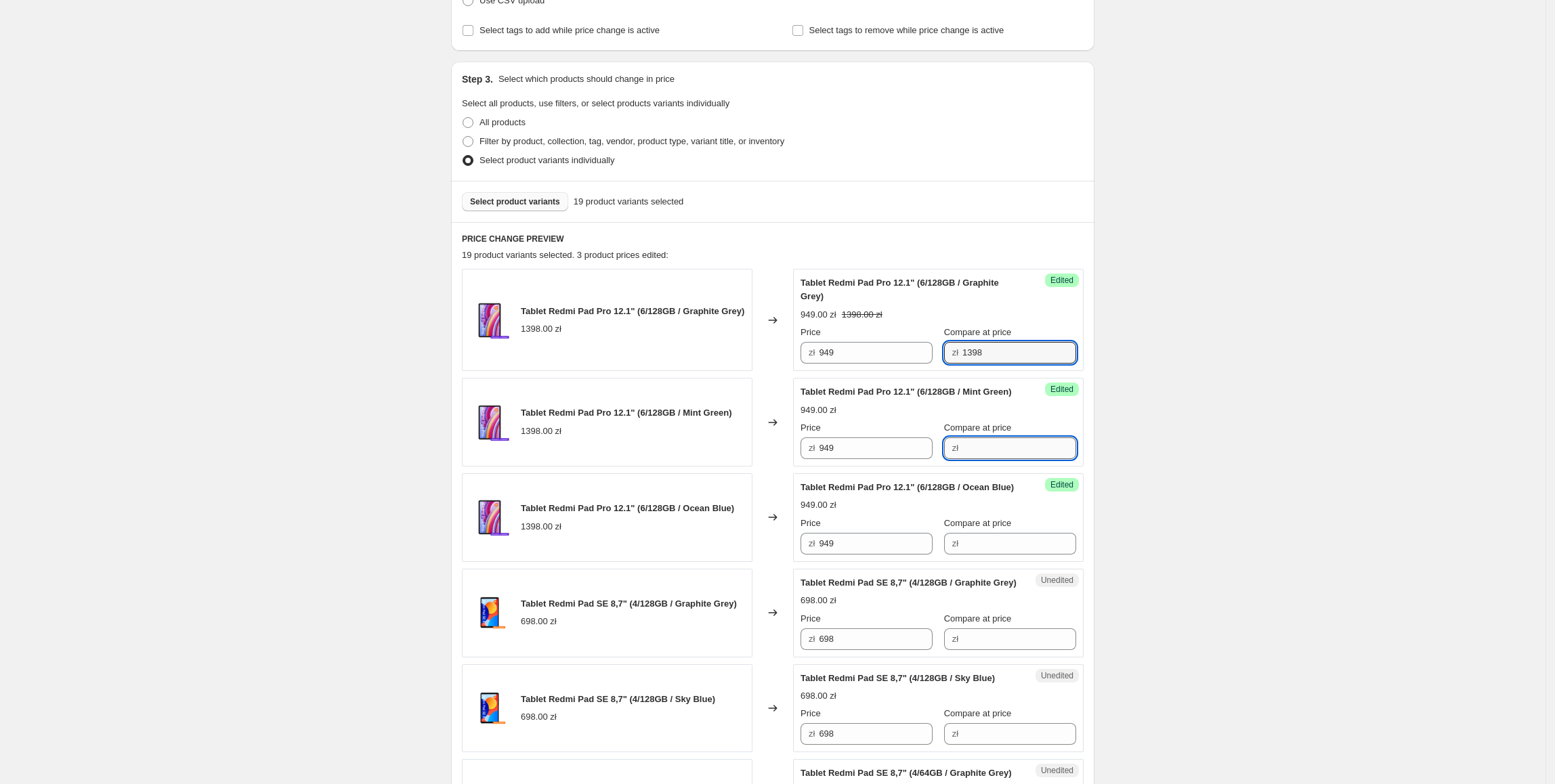
click at [1017, 459] on input "Compare at price" at bounding box center [1019, 448] width 113 height 22
paste input "1398"
type input "1398"
click at [946, 562] on div "Success Edited Tablet Redmi Pad Pro 12.1" (6/128GB / Ocean Blue) 949.00 zł Pric…" at bounding box center [938, 518] width 291 height 89
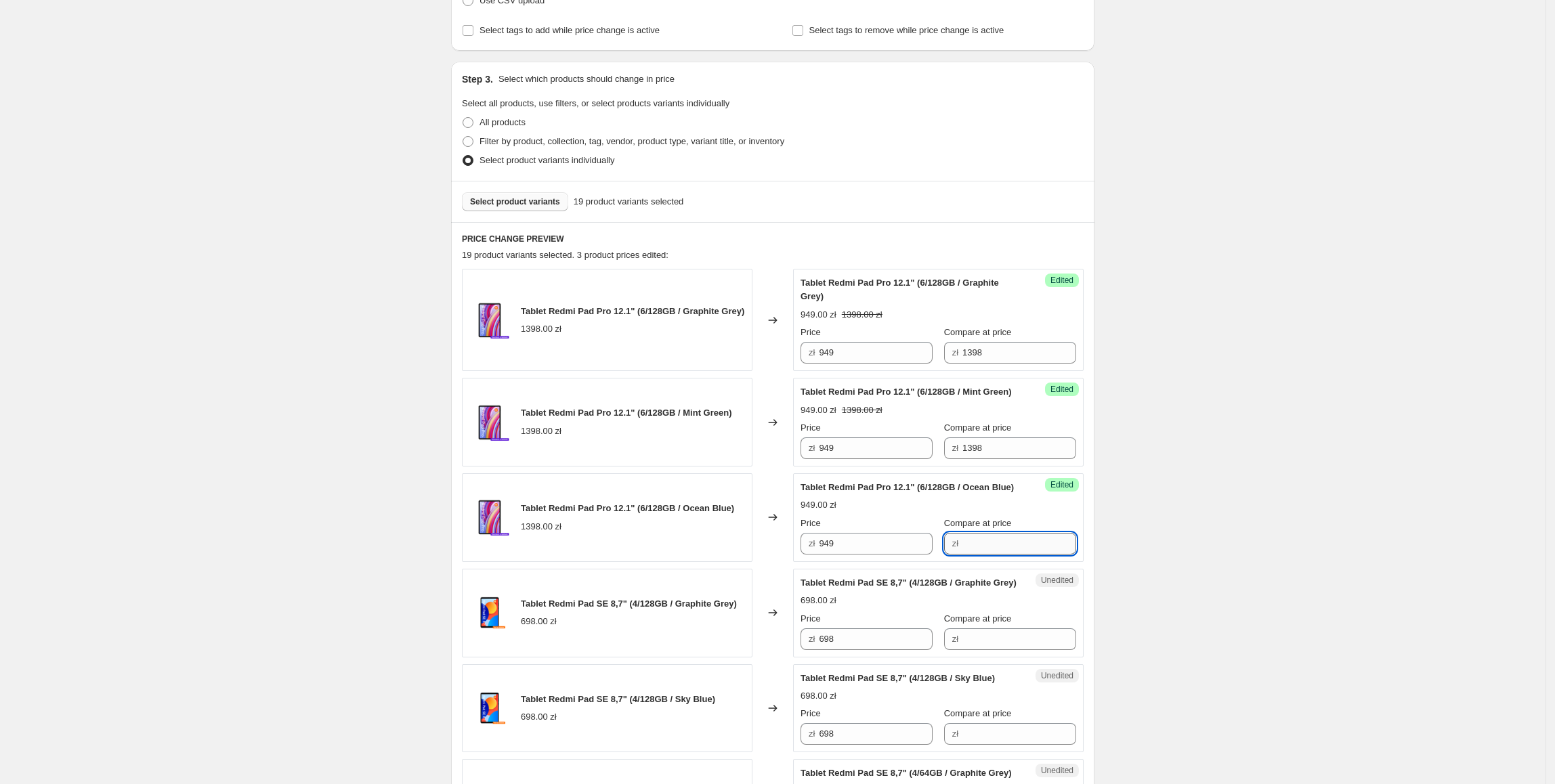
click at [963, 554] on input "Compare at price" at bounding box center [1019, 543] width 113 height 22
paste input "1398"
type input "1398"
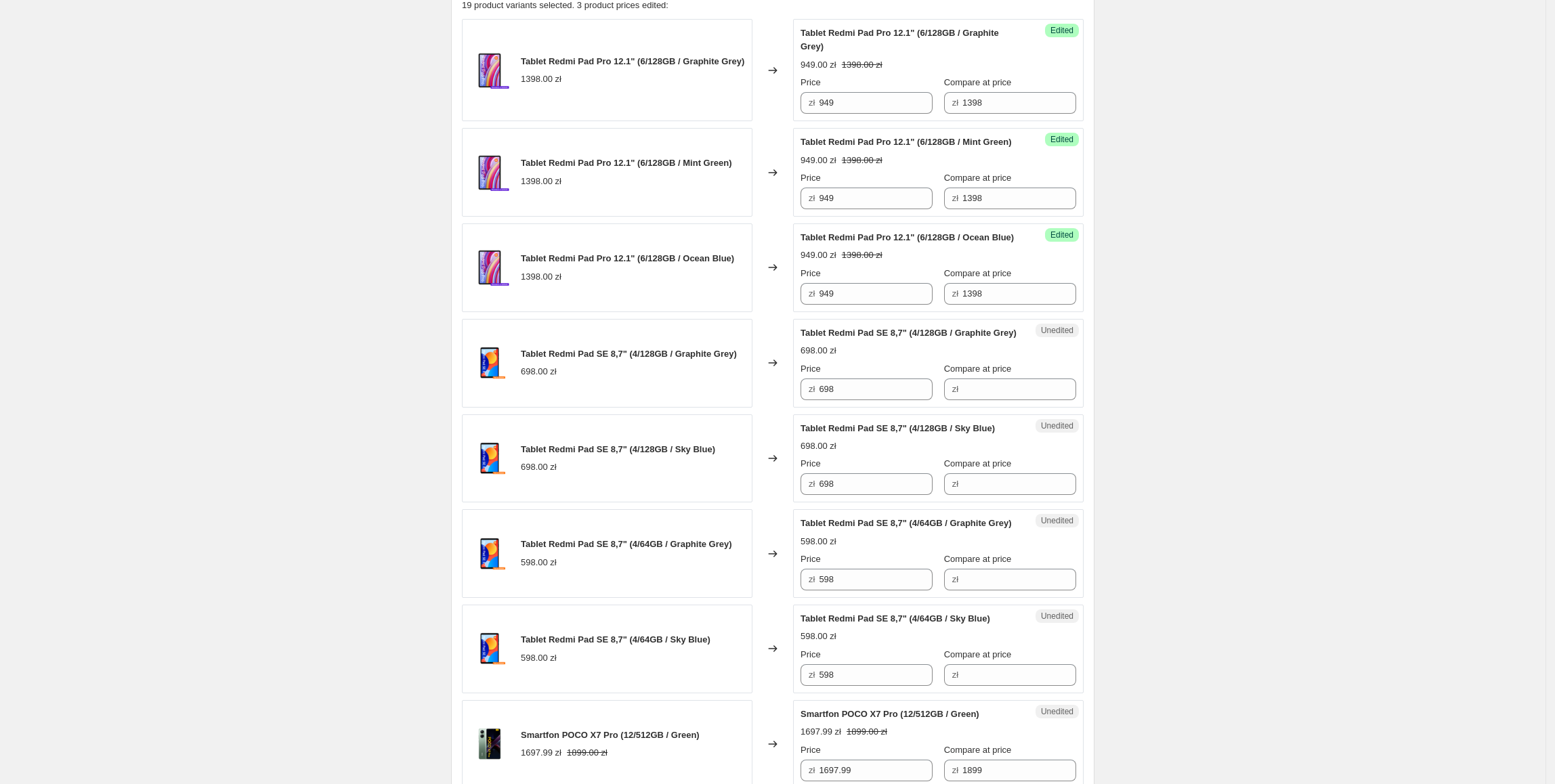
scroll to position [480, 0]
drag, startPoint x: 873, startPoint y: 425, endPoint x: 837, endPoint y: 449, distance: 43.3
drag, startPoint x: 1027, startPoint y: 432, endPoint x: 1005, endPoint y: 432, distance: 22.0
click at [1027, 398] on input "Compare at price" at bounding box center [1019, 387] width 113 height 22
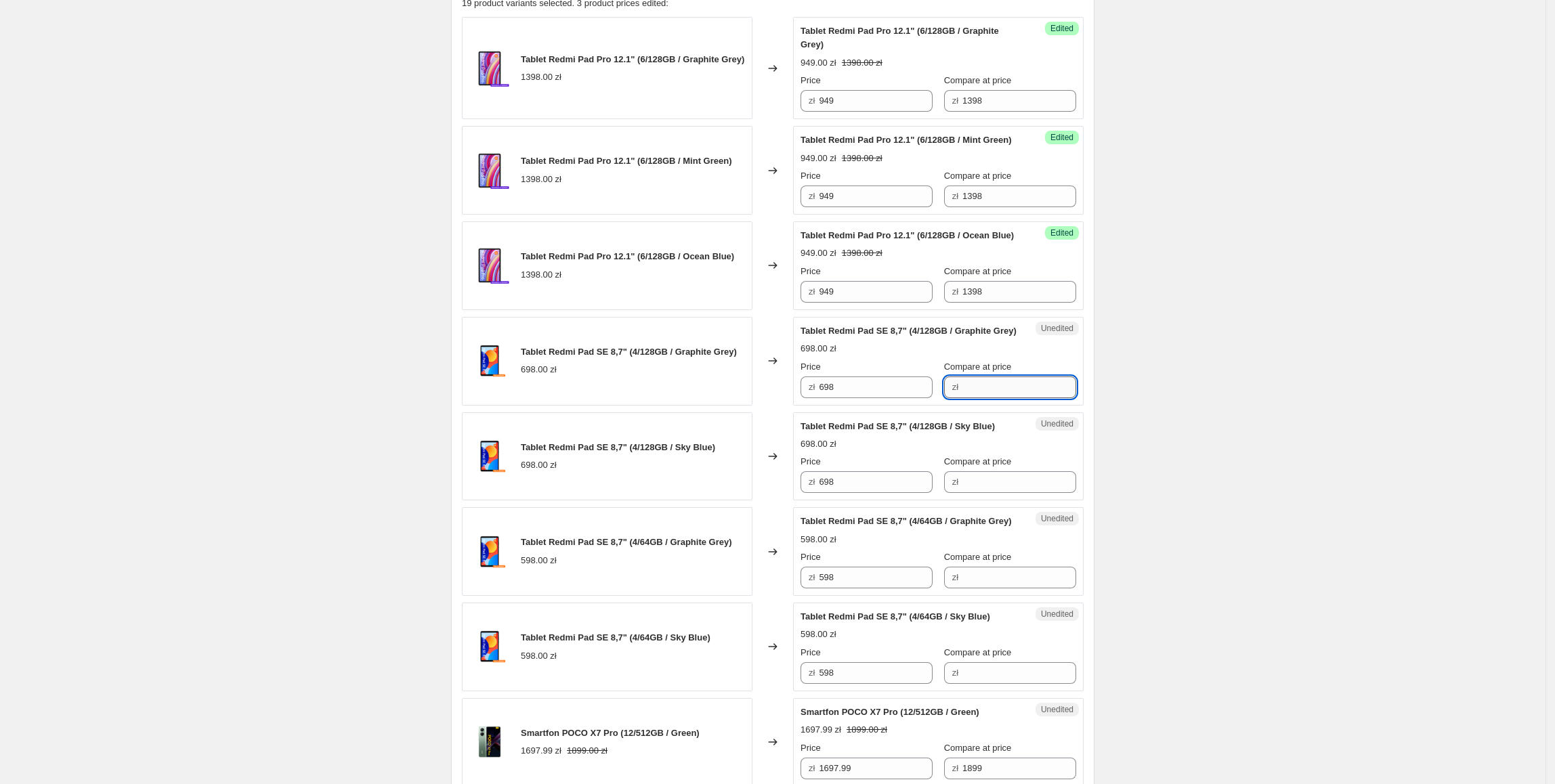
paste input "698"
type input "698"
drag, startPoint x: 843, startPoint y: 427, endPoint x: 813, endPoint y: 434, distance: 30.8
click at [813, 398] on div "zł 698" at bounding box center [866, 387] width 132 height 22
type input "399"
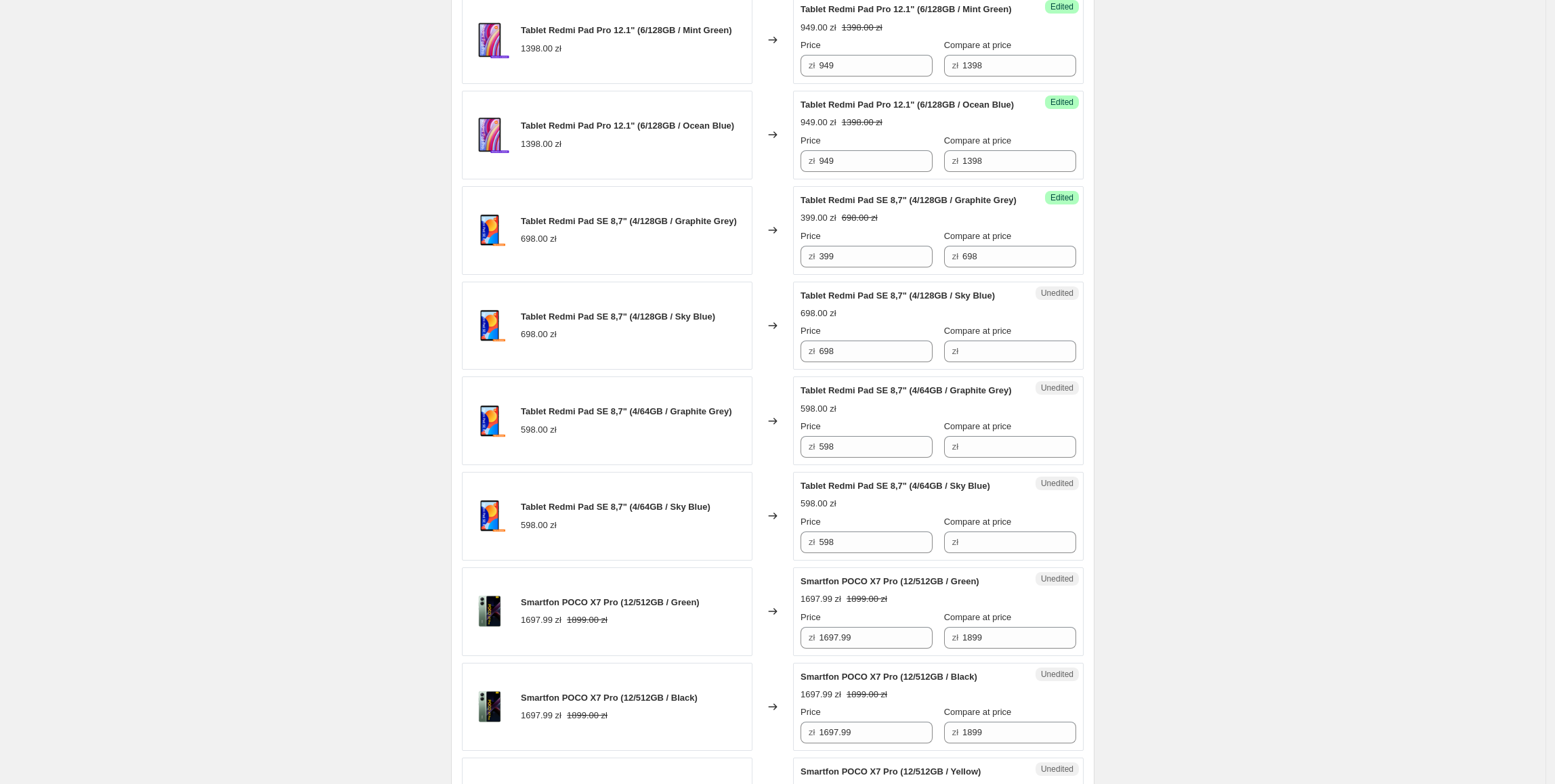
scroll to position [612, 0]
drag, startPoint x: 871, startPoint y: 302, endPoint x: 880, endPoint y: 380, distance: 78.5
click at [755, 274] on div "Tablet Redmi Pad SE 8,7" (4/128GB / Graphite Grey) 698.00 zł Changed to Success…" at bounding box center [773, 230] width 622 height 89
paste input "399"
drag, startPoint x: 862, startPoint y: 393, endPoint x: 812, endPoint y: 437, distance: 66.6
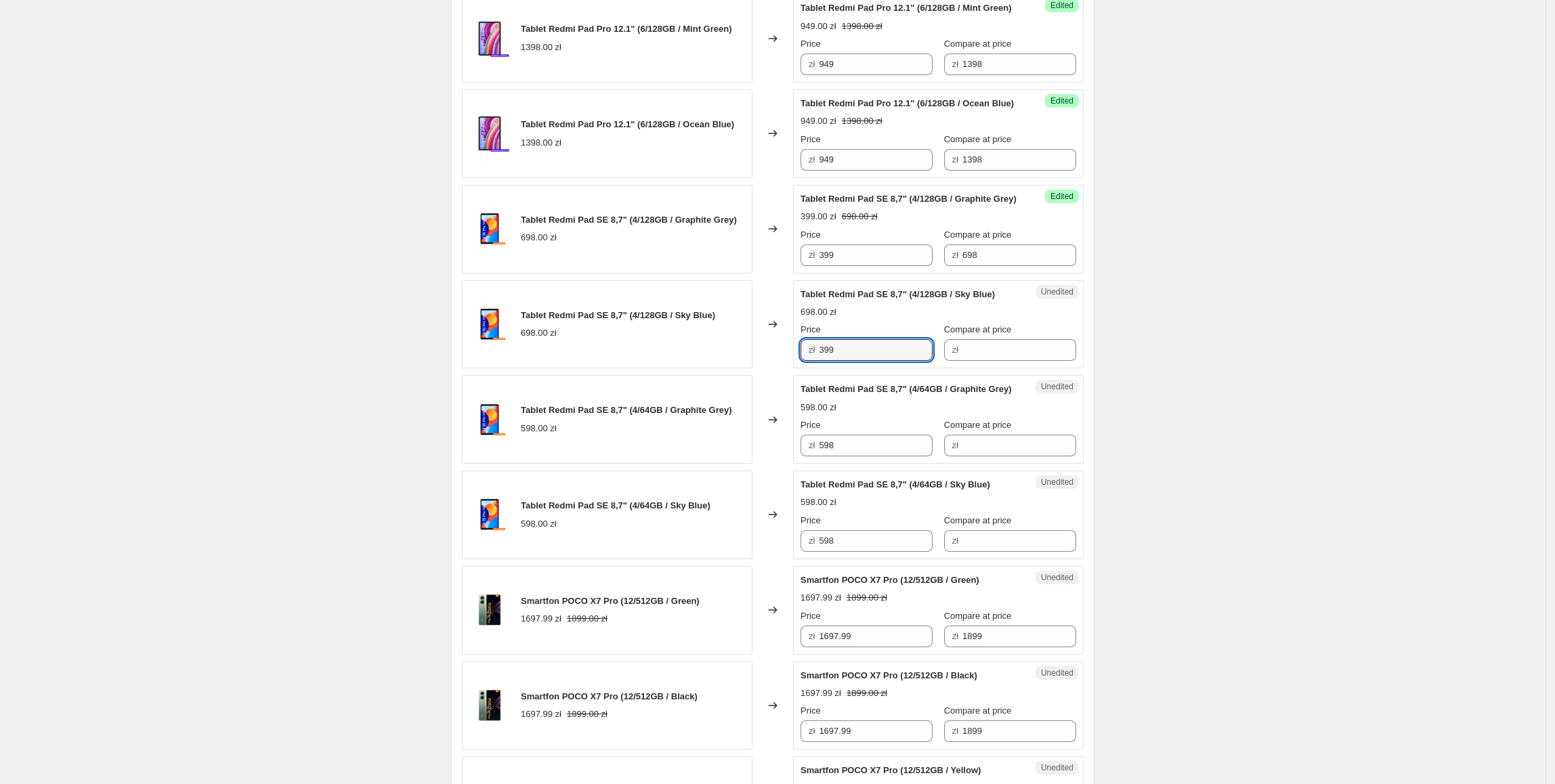
click at [783, 369] on div "Tablet Redmi Pad SE 8,7" (4/128GB / Sky Blue) 698.00 zł Changed to Unedited Tab…" at bounding box center [773, 325] width 622 height 89
type input "399"
drag, startPoint x: 690, startPoint y: 460, endPoint x: 1044, endPoint y: 317, distance: 381.8
click at [709, 418] on div "Tablet Redmi Pad SE 8,7" (4/64GB / Graphite Grey)" at bounding box center [626, 410] width 212 height 13
drag, startPoint x: 1022, startPoint y: 298, endPoint x: 1034, endPoint y: 397, distance: 99.7
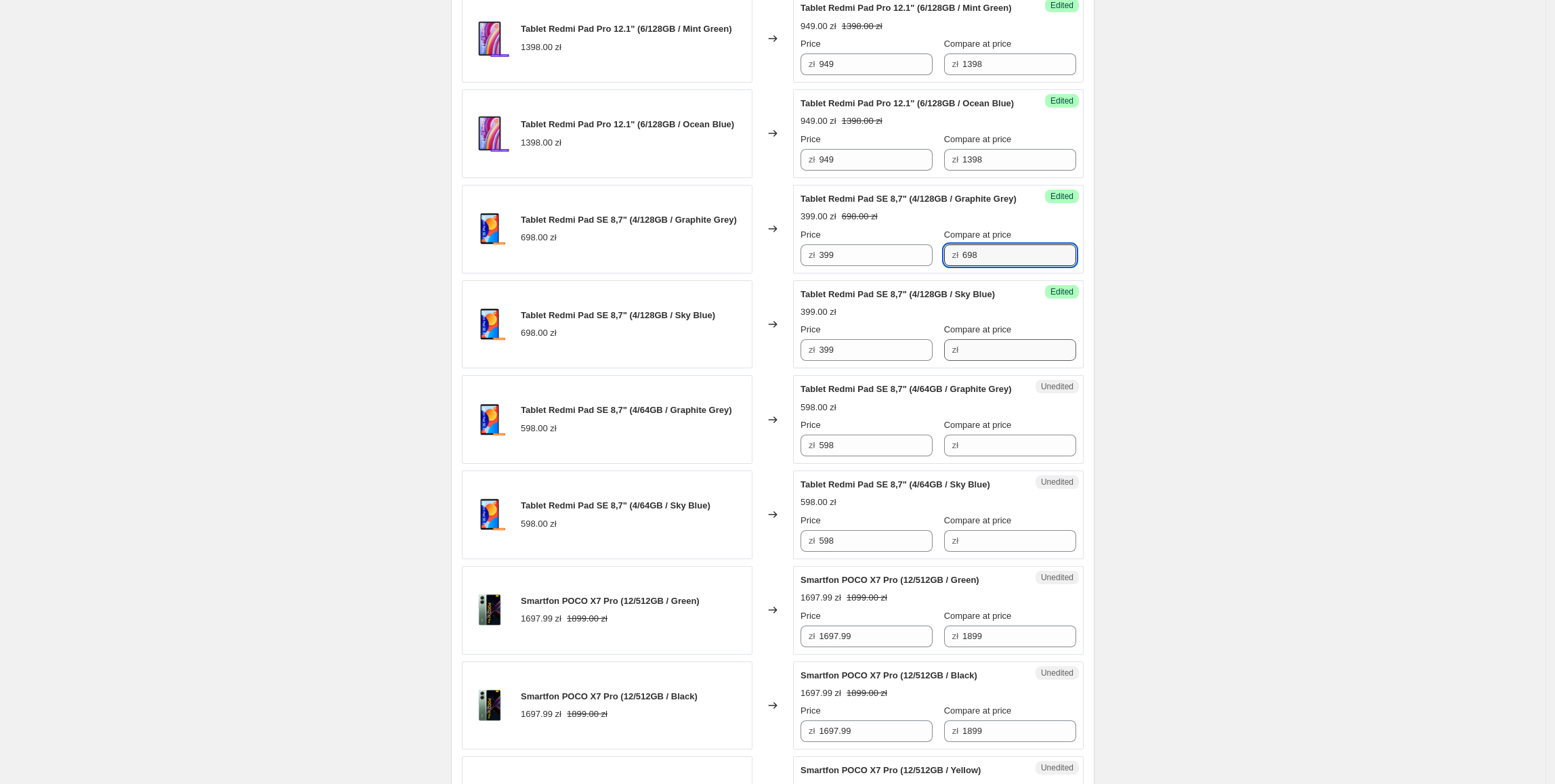
click at [905, 266] on div "Price zł 399 Compare at price zł 698" at bounding box center [938, 247] width 276 height 38
click at [1044, 369] on div "Success Edited Tablet Redmi Pad SE 8,7" (4/128GB / Sky Blue) 399.00 zł Price zł…" at bounding box center [938, 325] width 291 height 89
click at [1033, 361] on input "Compare at price" at bounding box center [1019, 349] width 113 height 22
paste input "698"
type input "698"
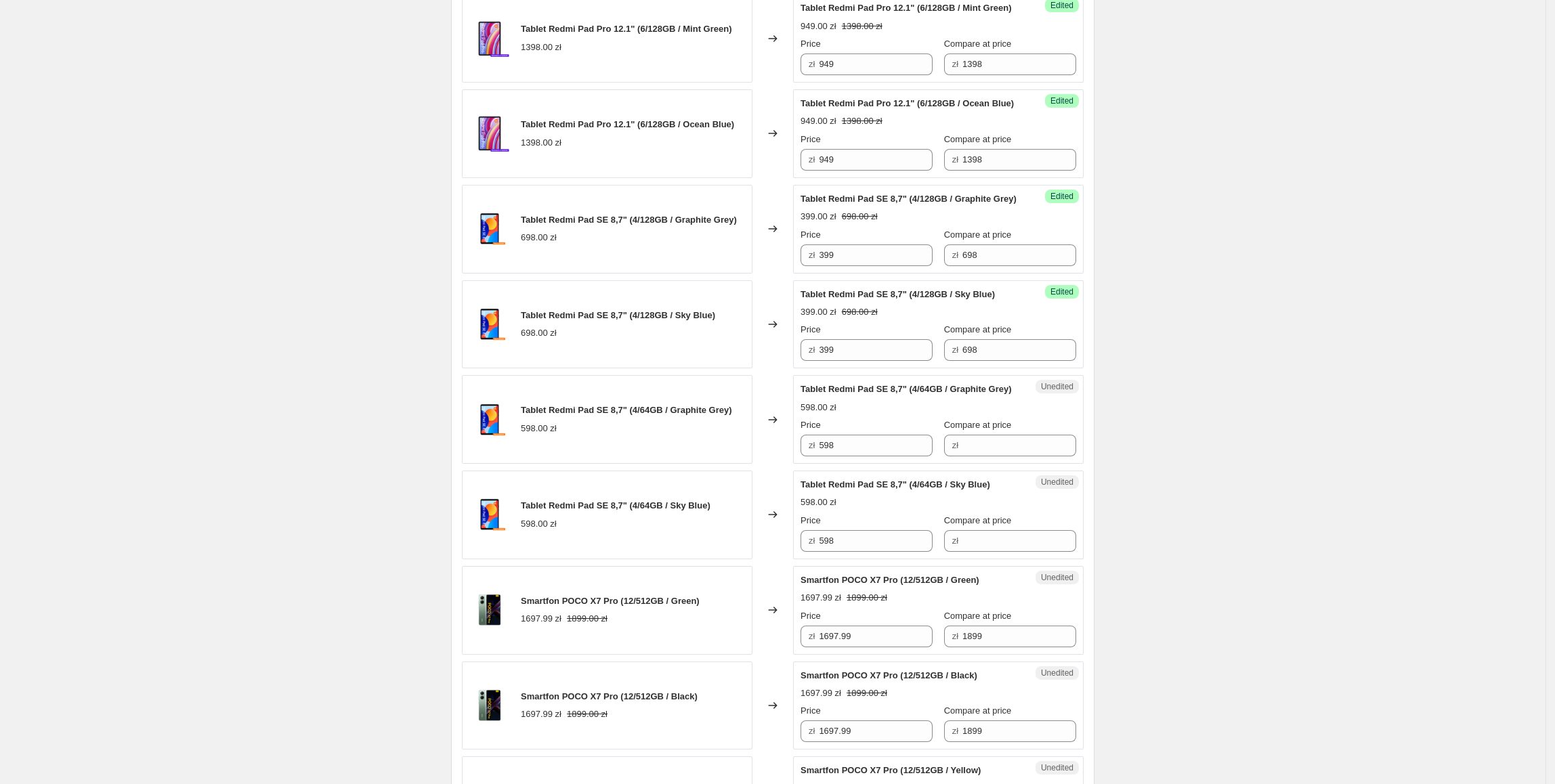
click at [1177, 366] on div "Create new price change job. This page is ready Create new price change job Dra…" at bounding box center [773, 690] width 1546 height 2606
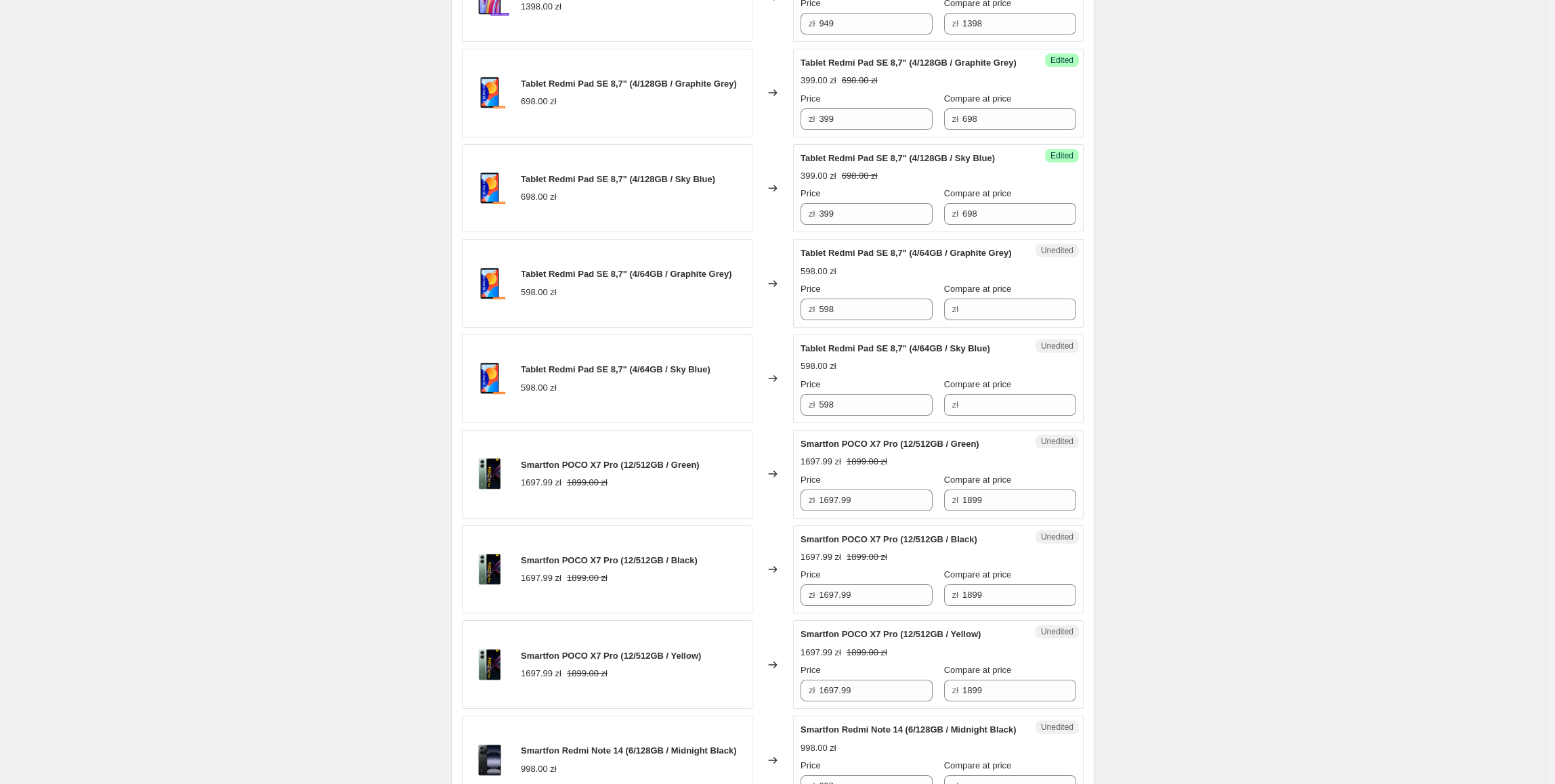
scroll to position [749, 0]
drag, startPoint x: 868, startPoint y: 369, endPoint x: 1096, endPoint y: 377, distance: 228.1
click at [730, 327] on div "Tablet Redmi Pad SE 8,7" (4/64GB / Graphite Grey) 598.00 zł Changed to Unedited…" at bounding box center [773, 282] width 622 height 89
click at [1030, 319] on input "Compare at price" at bounding box center [1019, 308] width 113 height 22
paste input "598"
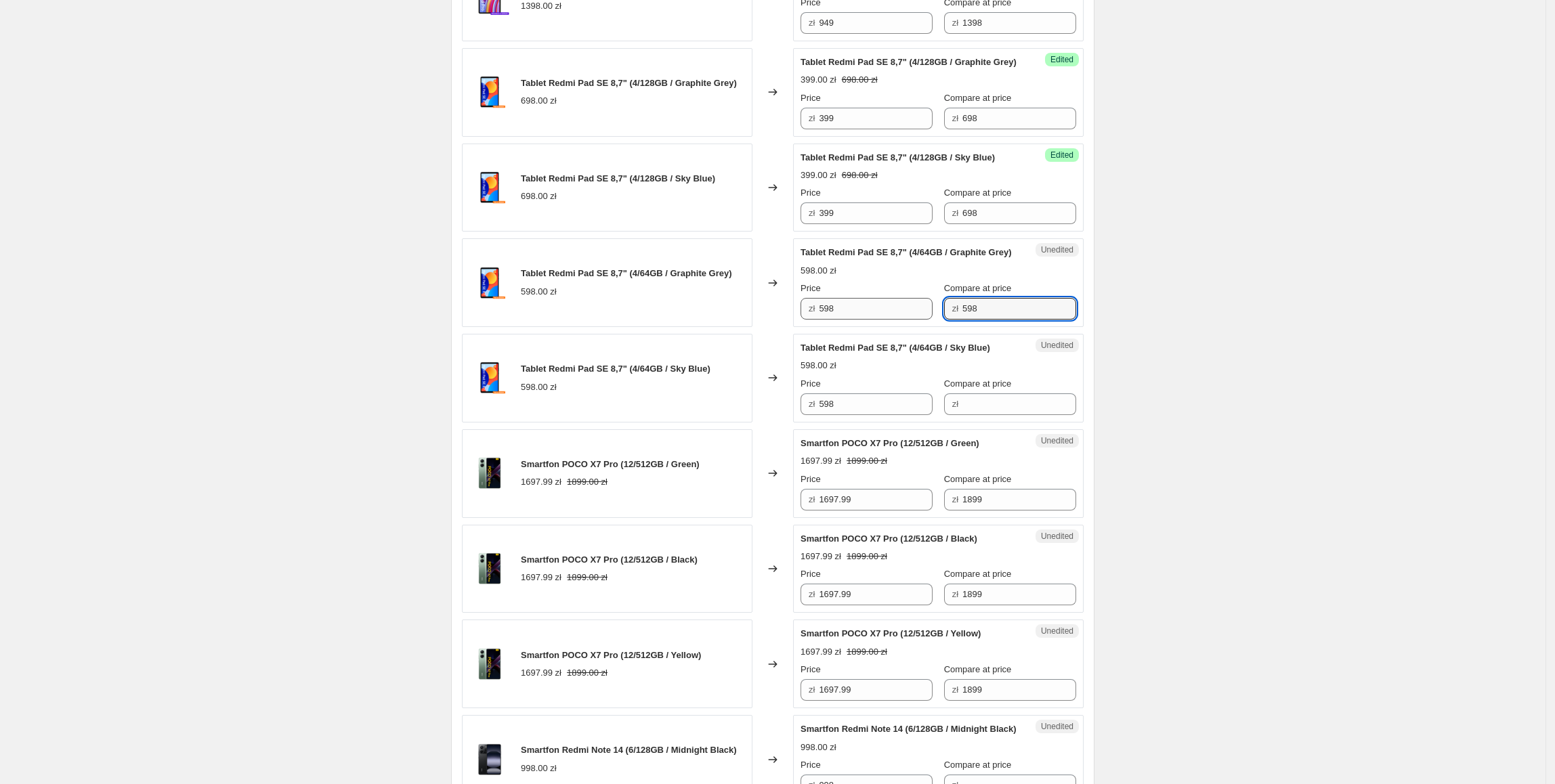
type input "598"
drag, startPoint x: 879, startPoint y: 366, endPoint x: 805, endPoint y: 365, distance: 74.0
click at [805, 319] on div "zł 598" at bounding box center [866, 308] width 132 height 22
type input "399"
drag, startPoint x: 1185, startPoint y: 431, endPoint x: 1192, endPoint y: 434, distance: 7.6
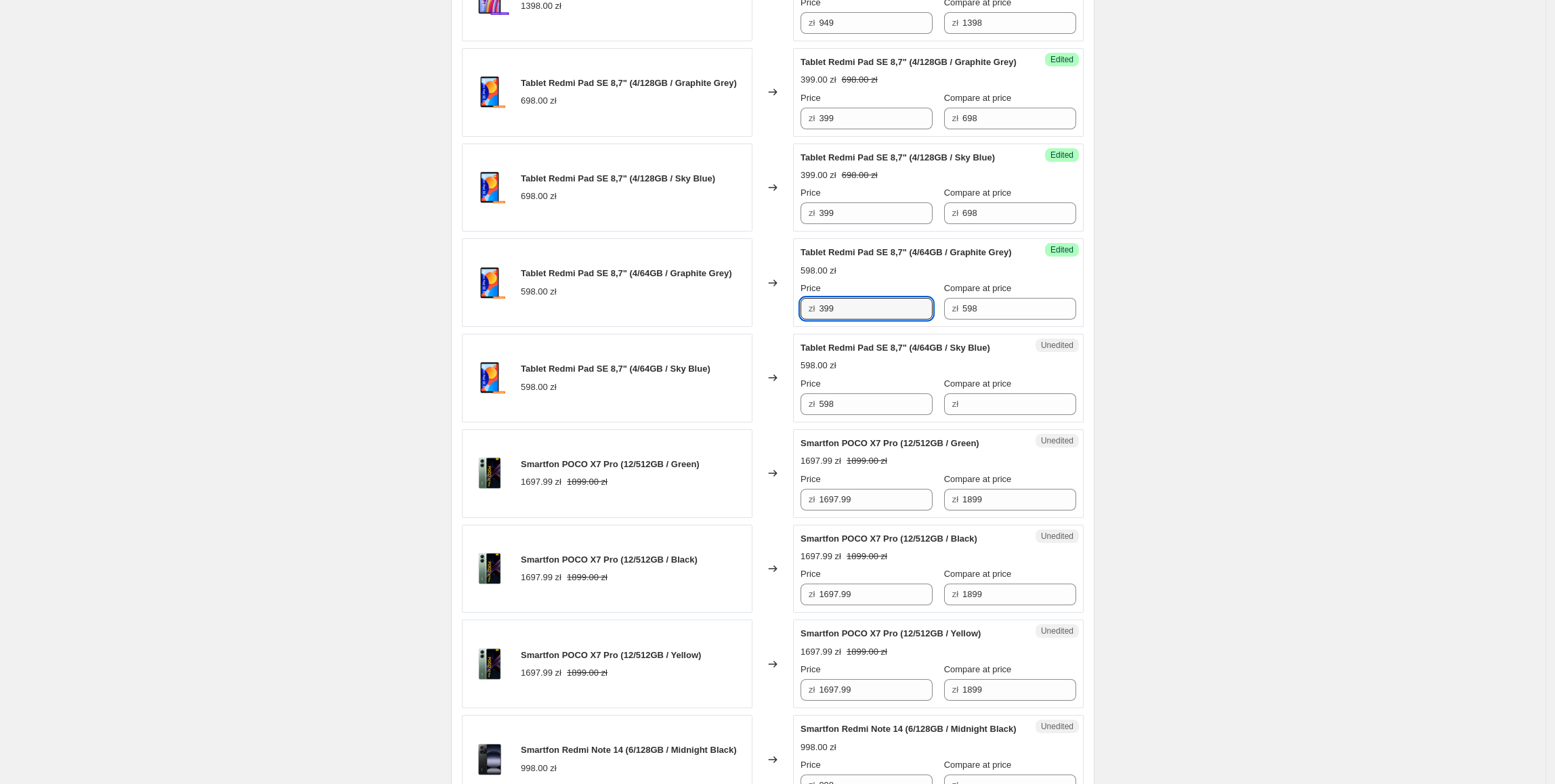
click at [1192, 434] on div "Create new price change job. This page is ready Create new price change job Dra…" at bounding box center [773, 554] width 1546 height 2606
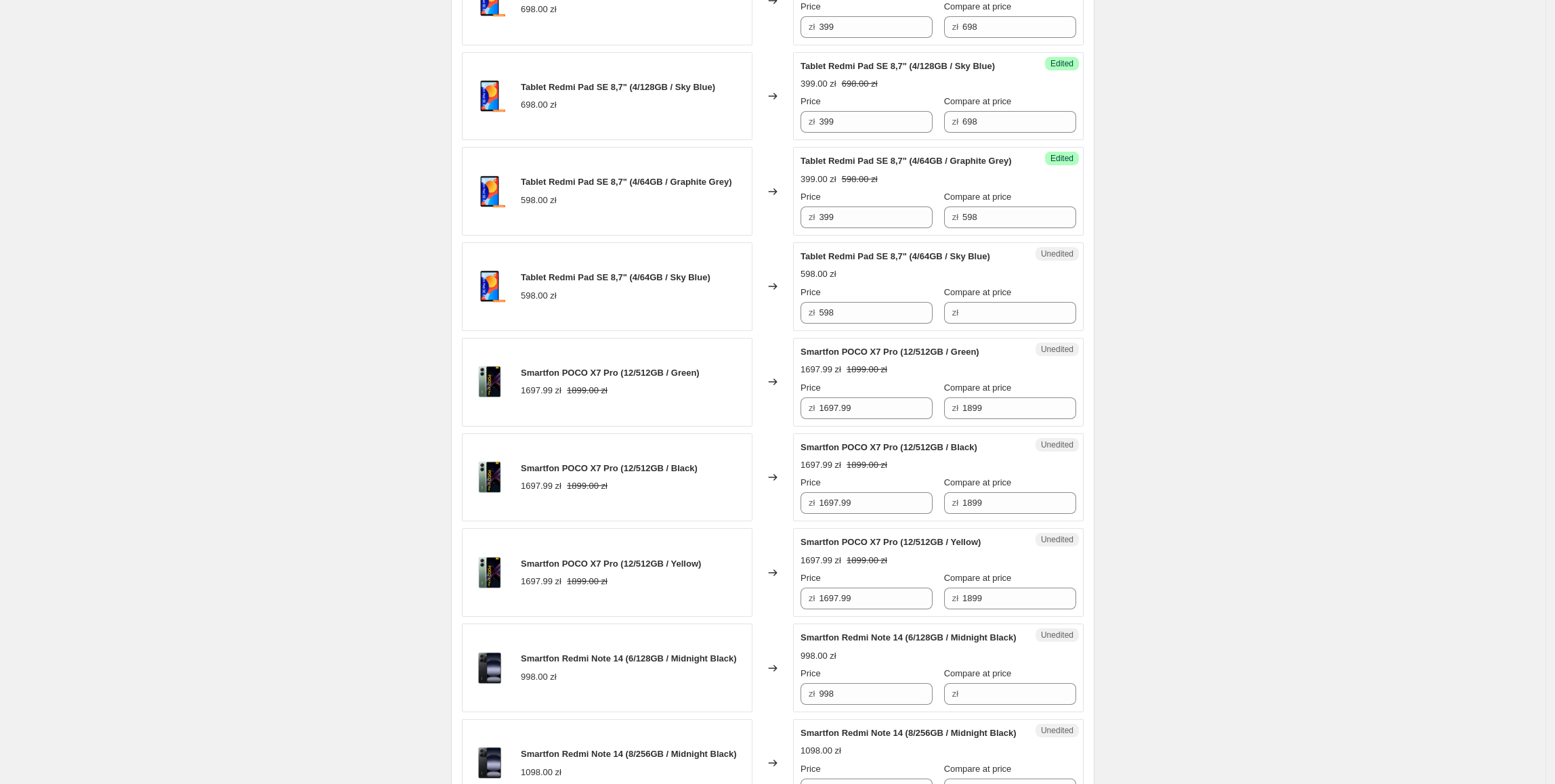
scroll to position [843, 0]
drag, startPoint x: 840, startPoint y: 276, endPoint x: 796, endPoint y: 283, distance: 44.6
click at [791, 233] on div "Tablet Redmi Pad SE 8,7" (4/64GB / Graphite Grey) 598.00 zł Changed to Success …" at bounding box center [773, 189] width 622 height 89
drag, startPoint x: 858, startPoint y: 355, endPoint x: 795, endPoint y: 369, distance: 64.5
click at [795, 329] on div "Tablet Redmi Pad SE 8,7" (4/64GB / Sky Blue) 598.00 zł Changed to Unedited Tabl…" at bounding box center [773, 284] width 622 height 89
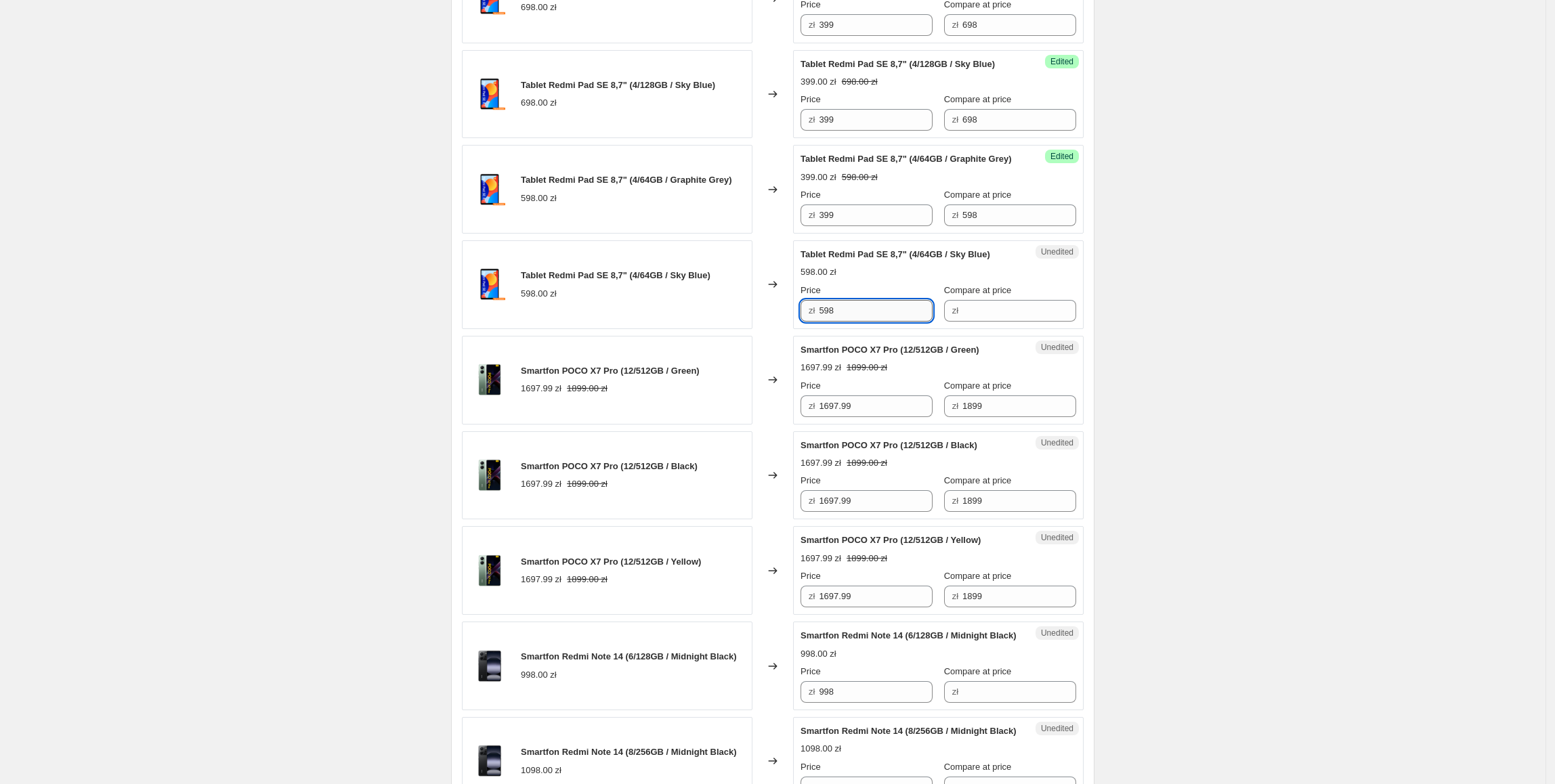
click at [841, 321] on input "598" at bounding box center [876, 311] width 113 height 22
paste input "399"
drag, startPoint x: 859, startPoint y: 371, endPoint x: 760, endPoint y: 374, distance: 99.0
click at [760, 329] on div "Tablet Redmi Pad SE 8,7" (4/64GB / Sky Blue) 598.00 zł Changed to Unedited Tabl…" at bounding box center [773, 284] width 622 height 89
type input "399"
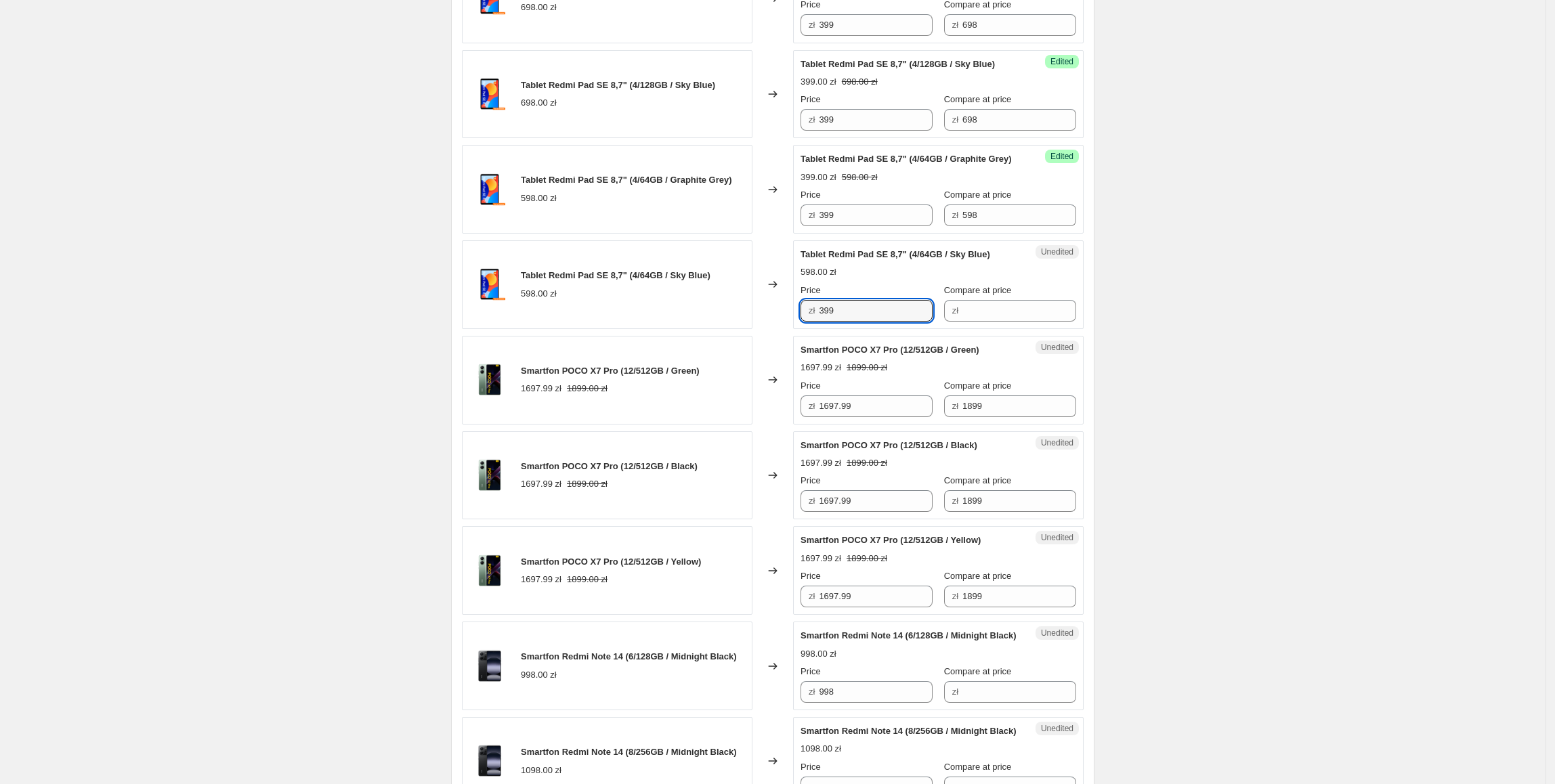
click at [760, 329] on div "Changed to" at bounding box center [772, 284] width 41 height 89
drag, startPoint x: 1018, startPoint y: 274, endPoint x: 974, endPoint y: 315, distance: 60.1
click at [919, 233] on div "Success Edited Tablet Redmi Pad SE 8,7" (4/64GB / Graphite Grey) 399.00 zł 598.…" at bounding box center [938, 189] width 291 height 89
click at [1014, 321] on input "Compare at price" at bounding box center [1019, 311] width 113 height 22
paste input "598"
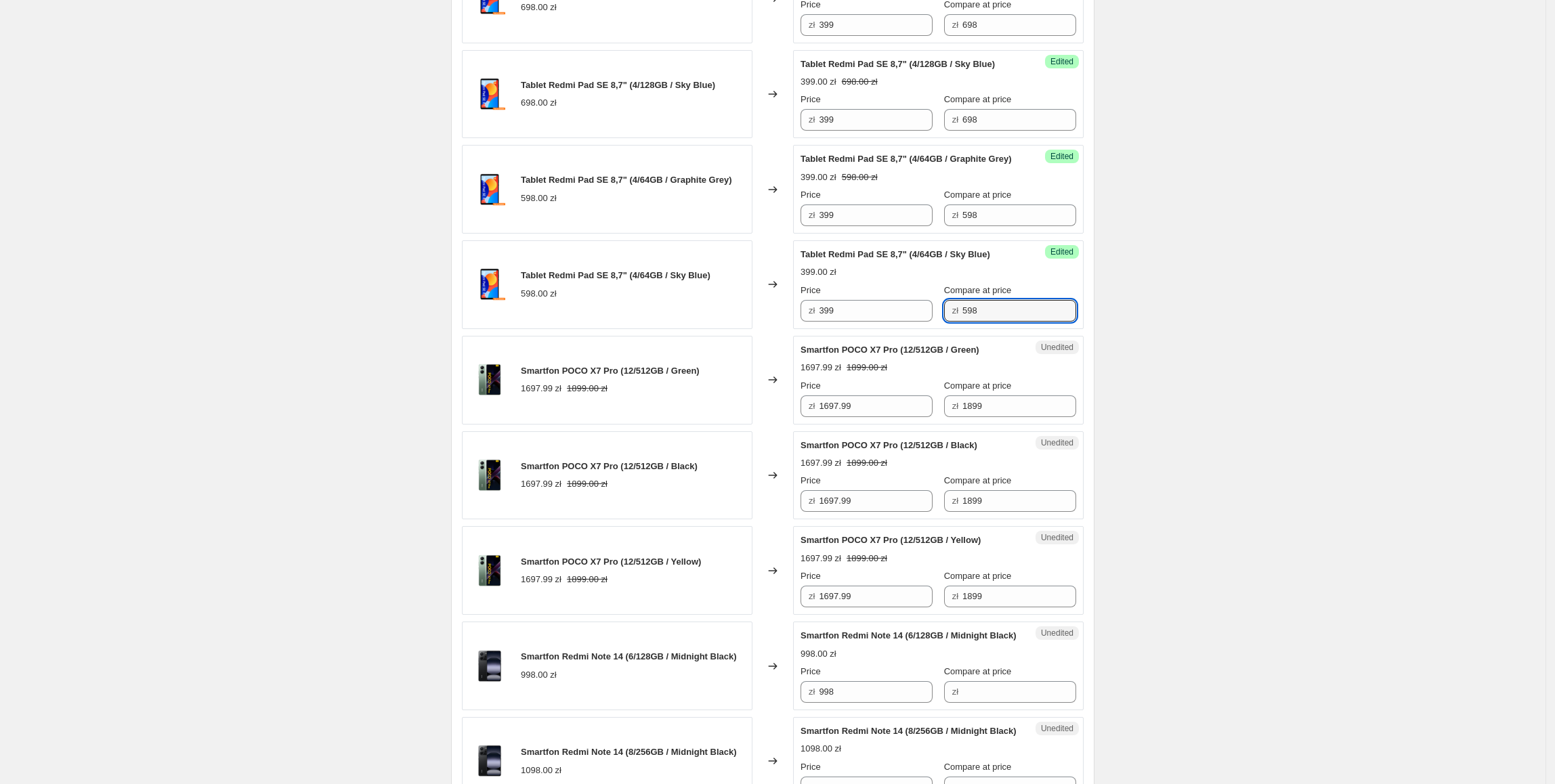
type input "598"
click at [1202, 348] on div "Create new price change job. This page is ready Create new price change job Dra…" at bounding box center [773, 460] width 1546 height 2606
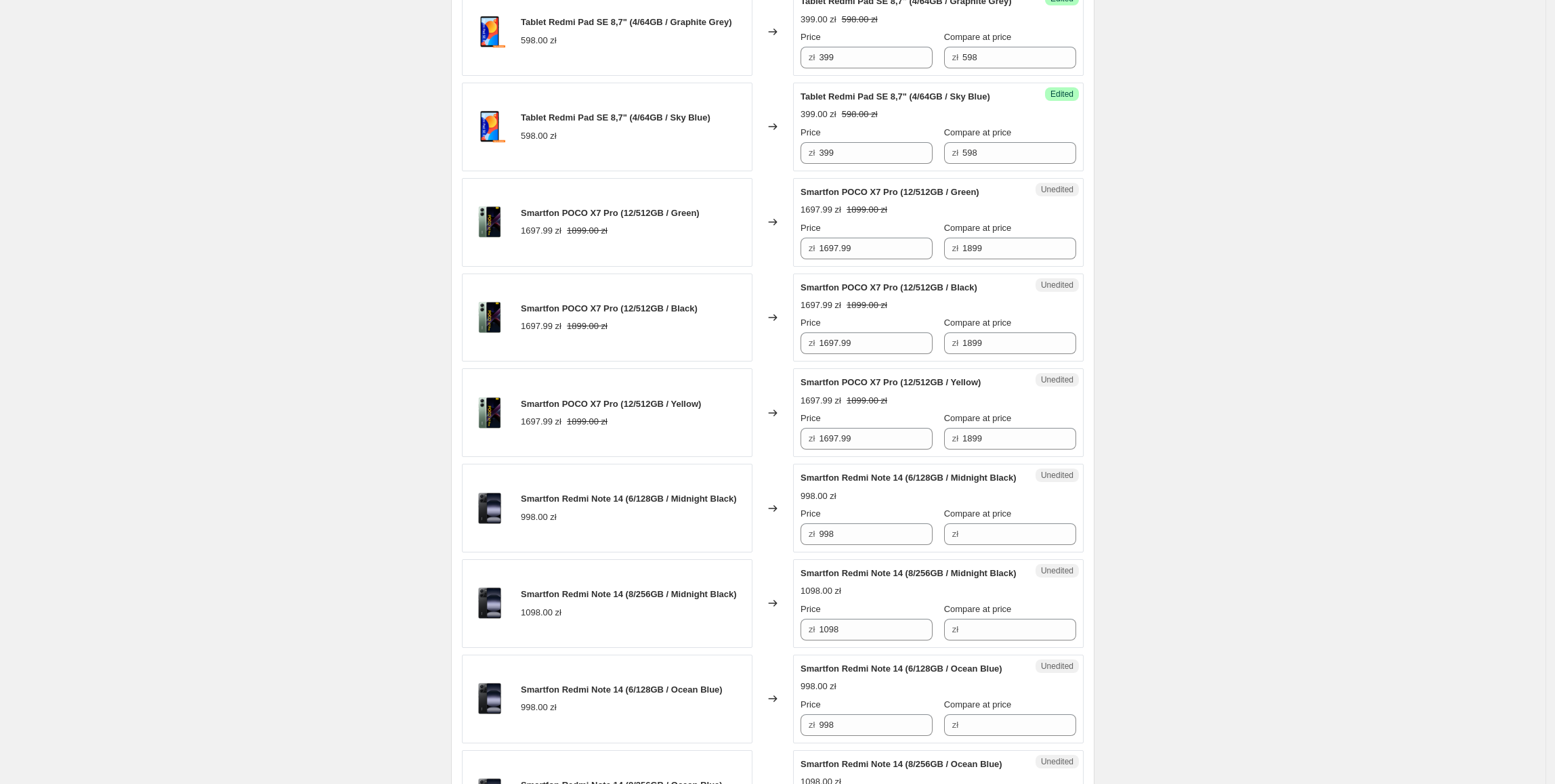
scroll to position [1000, 0]
drag, startPoint x: 886, startPoint y: 293, endPoint x: 865, endPoint y: 300, distance: 22.1
click at [864, 259] on div "Price zł 1697.99" at bounding box center [866, 240] width 132 height 38
drag, startPoint x: 892, startPoint y: 307, endPoint x: 817, endPoint y: 310, distance: 75.1
click at [817, 259] on div "zł 1697.99" at bounding box center [866, 247] width 132 height 22
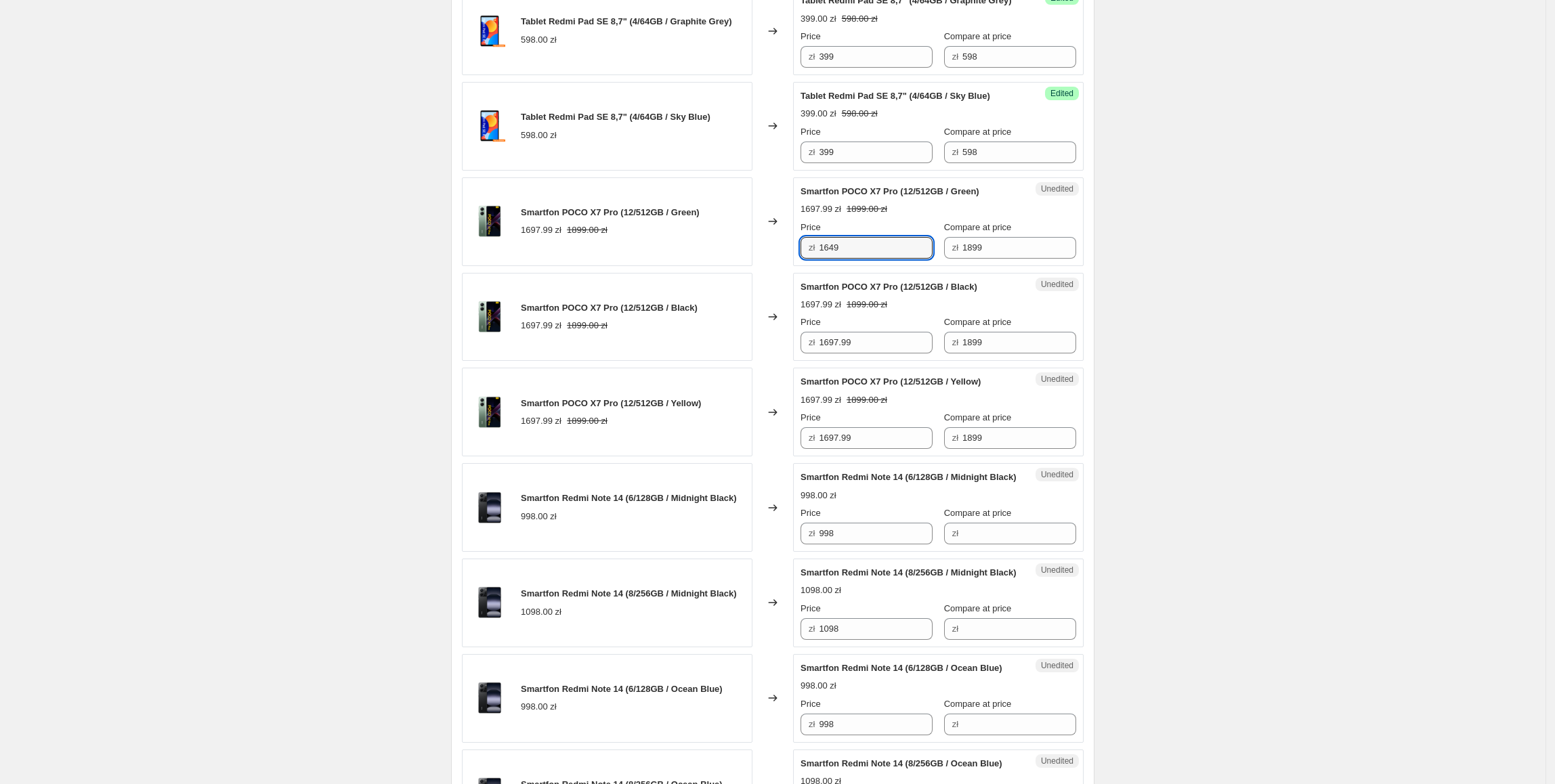
type input "1649"
click at [1256, 445] on div "Create new price change job. This page is ready Create new price change job Dra…" at bounding box center [773, 302] width 1546 height 2606
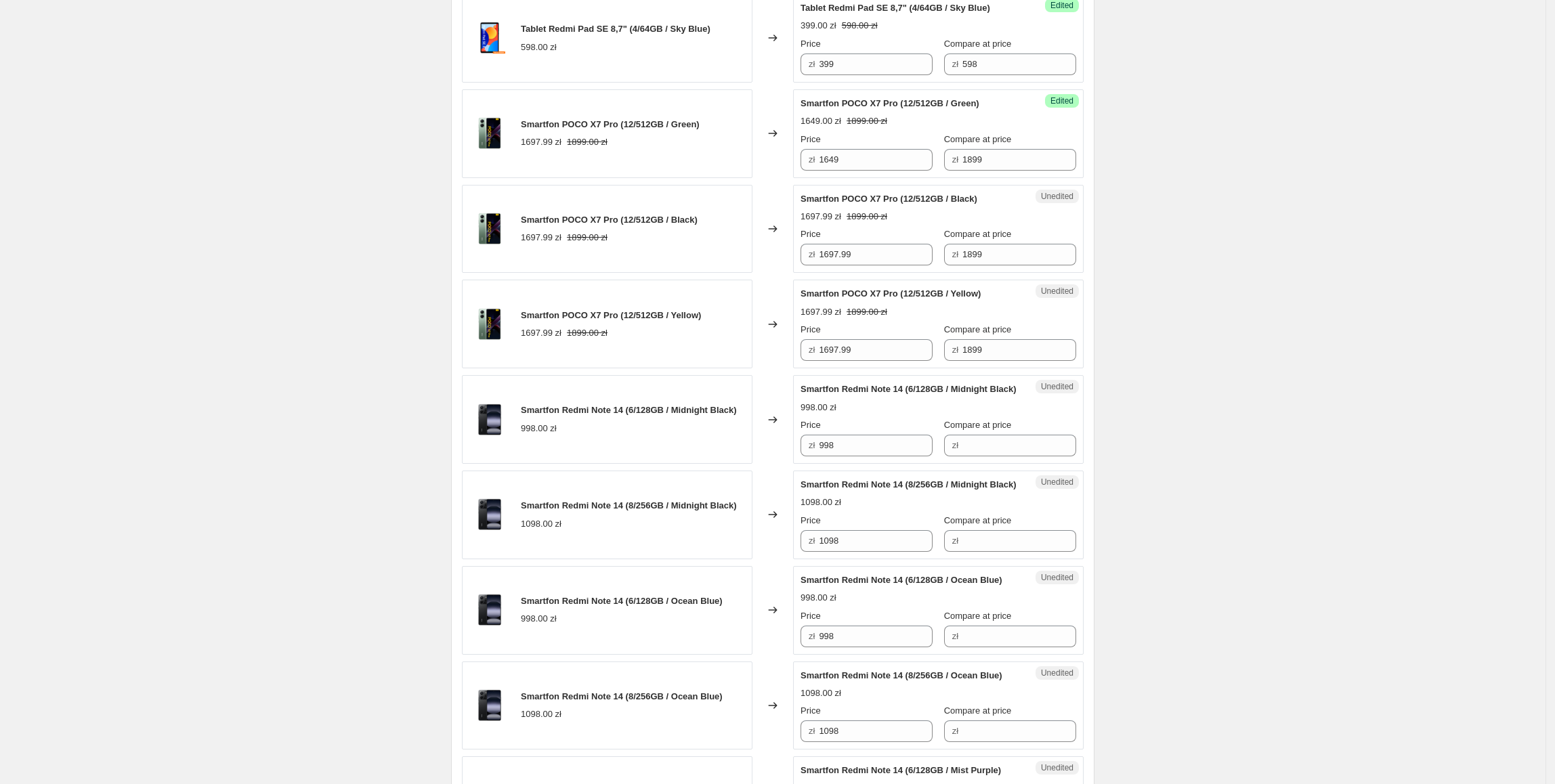
scroll to position [1089, 0]
drag, startPoint x: 865, startPoint y: 221, endPoint x: 788, endPoint y: 230, distance: 77.5
click at [778, 178] on div "Smartfon POCO X7 Pro (12/512GB / Green) 1697.99 zł 1899.00 zł Changed to Succes…" at bounding box center [773, 133] width 622 height 89
drag, startPoint x: 836, startPoint y: 301, endPoint x: 847, endPoint y: 377, distance: 76.8
click at [755, 273] on div "Smartfon POCO X7 Pro (12/512GB / Black) 1697.99 zł 1899.00 zł Changed to Unedit…" at bounding box center [773, 229] width 622 height 89
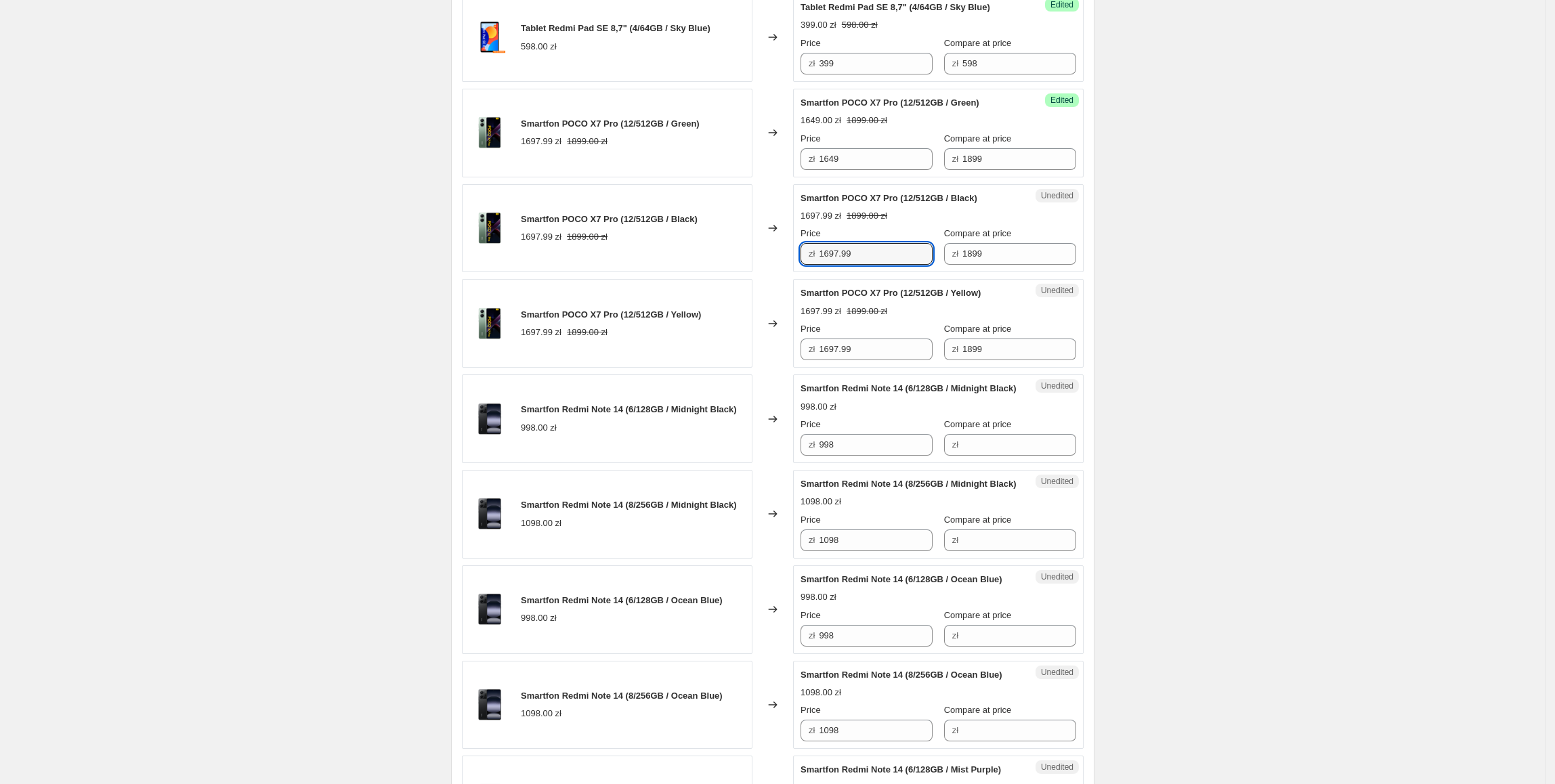
paste input "4"
type input "1649"
drag, startPoint x: 889, startPoint y: 397, endPoint x: 815, endPoint y: 424, distance: 78.8
click at [778, 367] on div "Smartfon POCO X7 Pro (12/512GB / Yellow) 1697.99 zł 1899.00 zł Changed to Unedi…" at bounding box center [773, 323] width 622 height 89
paste input "4"
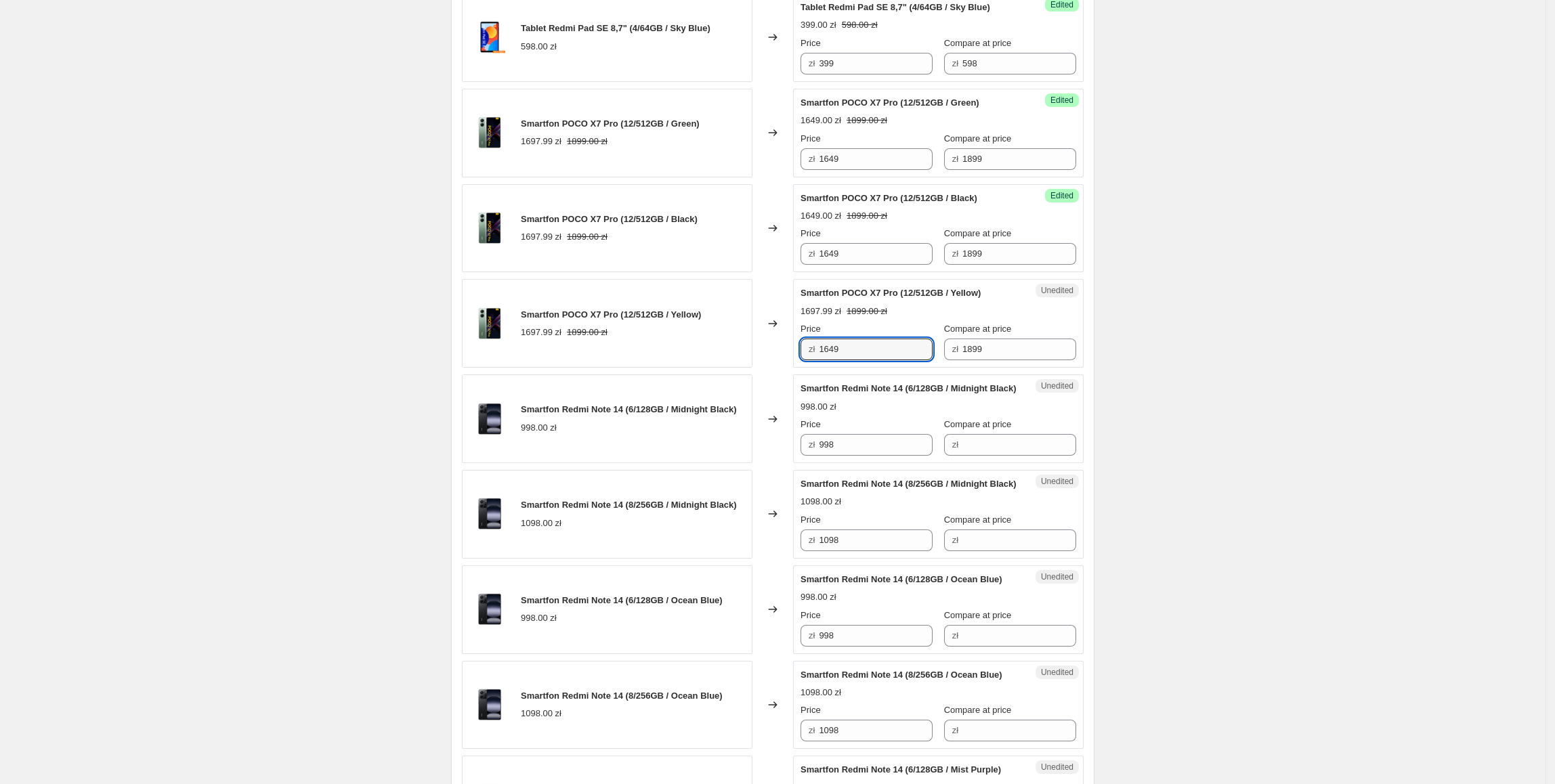
type input "1649"
click at [1266, 460] on div "Create new price change job. This page is ready Create new price change job Dra…" at bounding box center [773, 213] width 1546 height 2606
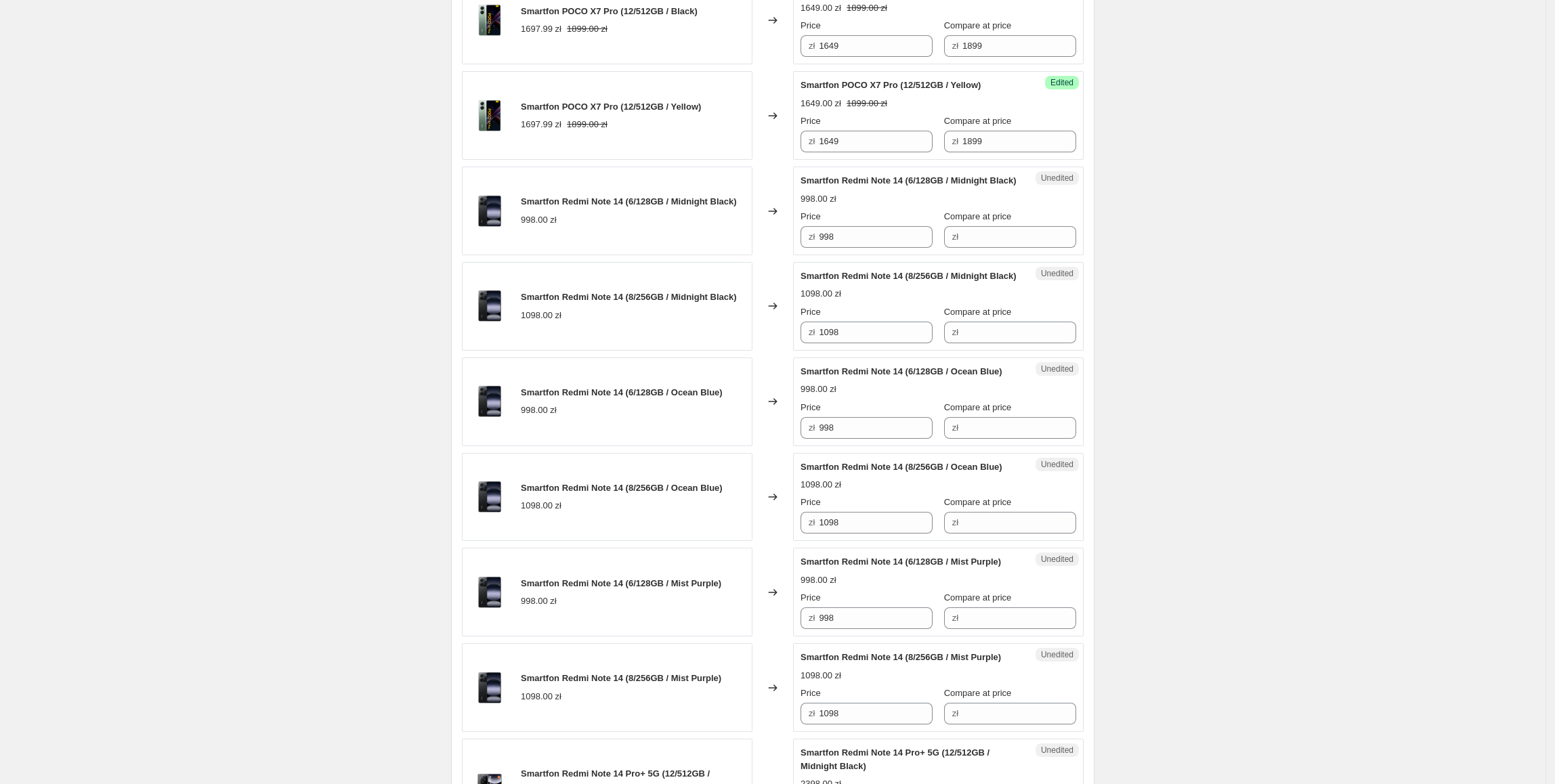
scroll to position [1304, 0]
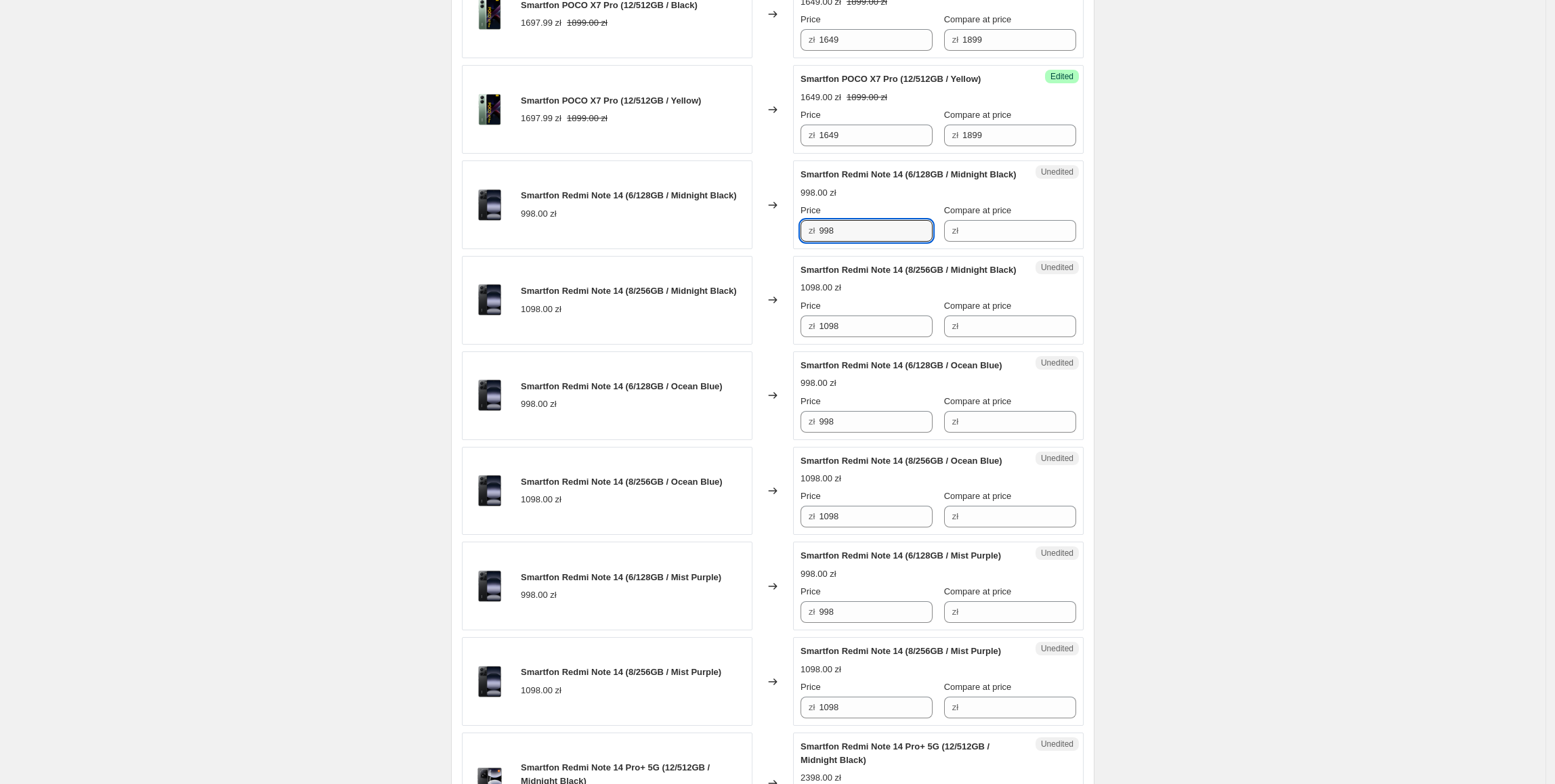
drag, startPoint x: 871, startPoint y: 310, endPoint x: 793, endPoint y: 315, distance: 78.2
click at [793, 249] on div "Smartfon Redmi Note 14 (6/128GB / Midnight Black) 998.00 zł Changed to Unedited…" at bounding box center [773, 205] width 622 height 89
click at [975, 242] on input "Compare at price" at bounding box center [1019, 230] width 113 height 22
paste input "998"
type input "998"
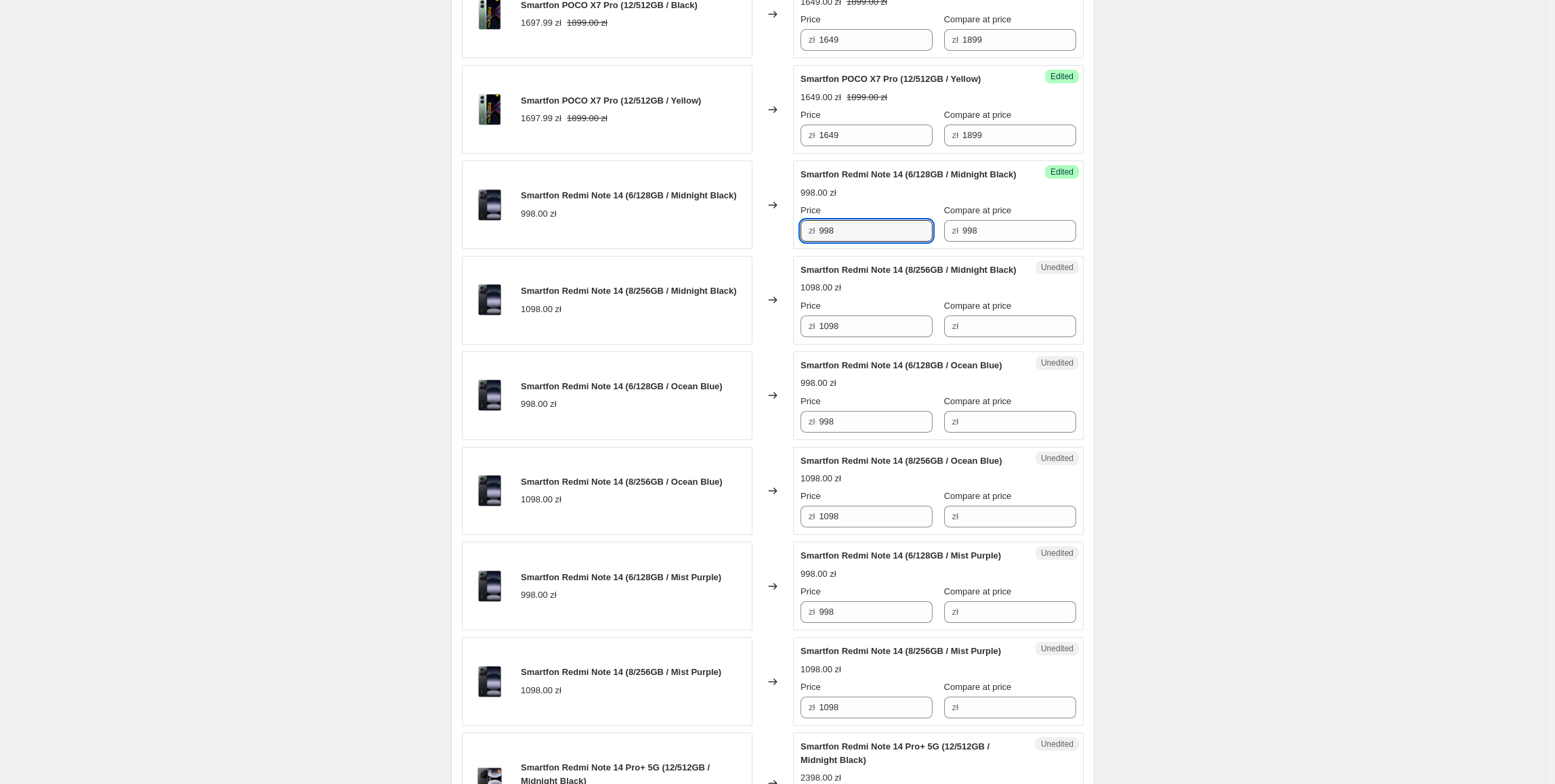
drag, startPoint x: 897, startPoint y: 299, endPoint x: 812, endPoint y: 303, distance: 85.1
click at [812, 242] on div "zł 998" at bounding box center [866, 230] width 132 height 22
type input "699"
click at [1180, 346] on div "Create new price change job. This page is ready Create new price change job Dra…" at bounding box center [773, -1] width 1546 height 2606
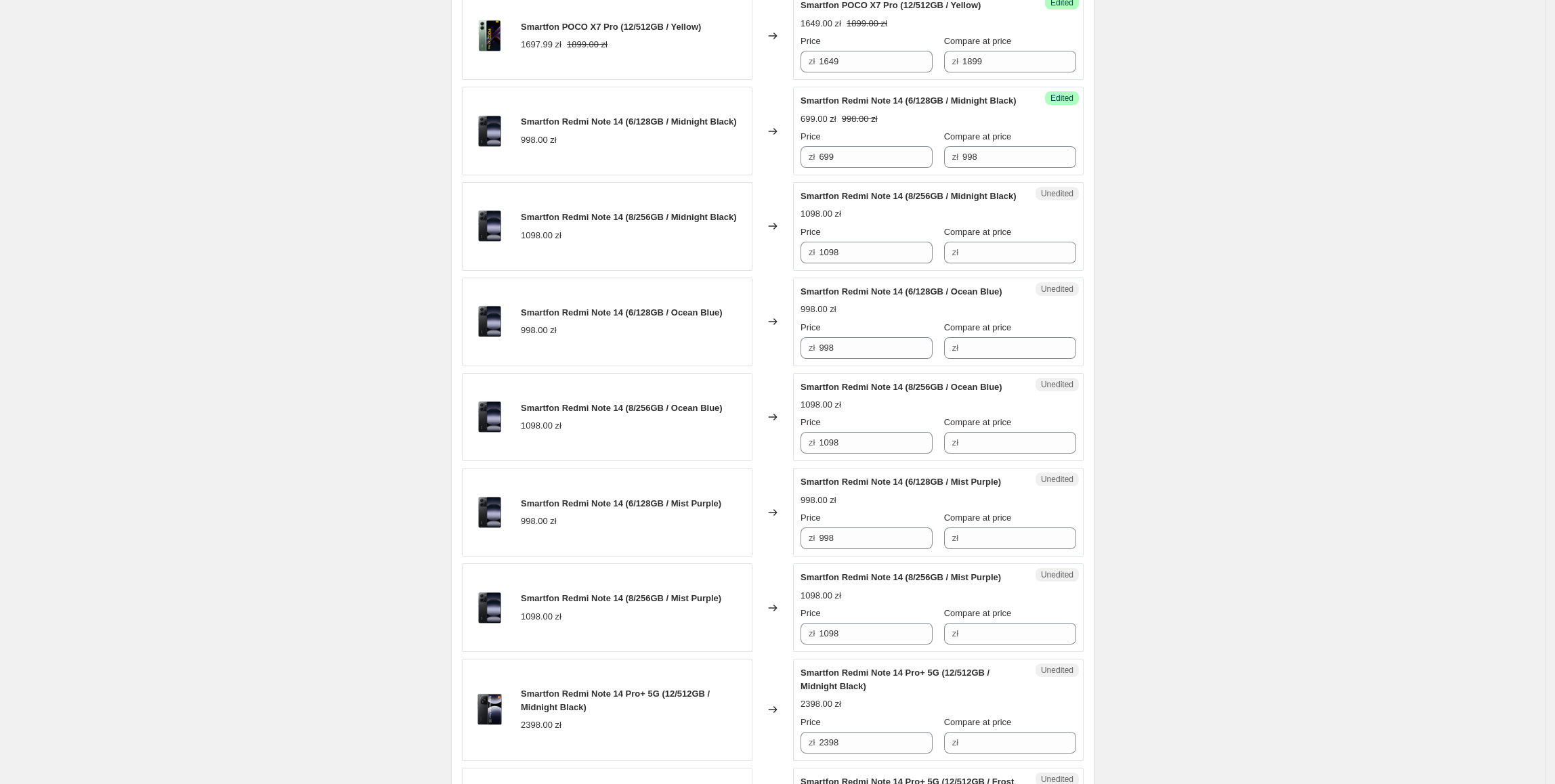
scroll to position [1378, 0]
drag, startPoint x: 877, startPoint y: 233, endPoint x: 797, endPoint y: 238, distance: 80.2
click at [793, 174] on div "Smartfon Redmi Note 14 (6/128GB / Midnight Black) 998.00 zł Changed to Success …" at bounding box center [773, 129] width 622 height 89
drag, startPoint x: 881, startPoint y: 334, endPoint x: 743, endPoint y: 336, distance: 138.0
click at [743, 269] on div "Smartfon Redmi Note 14 (8/256GB / Midnight Black) 1098.00 zł Changed to Unedite…" at bounding box center [773, 225] width 622 height 89
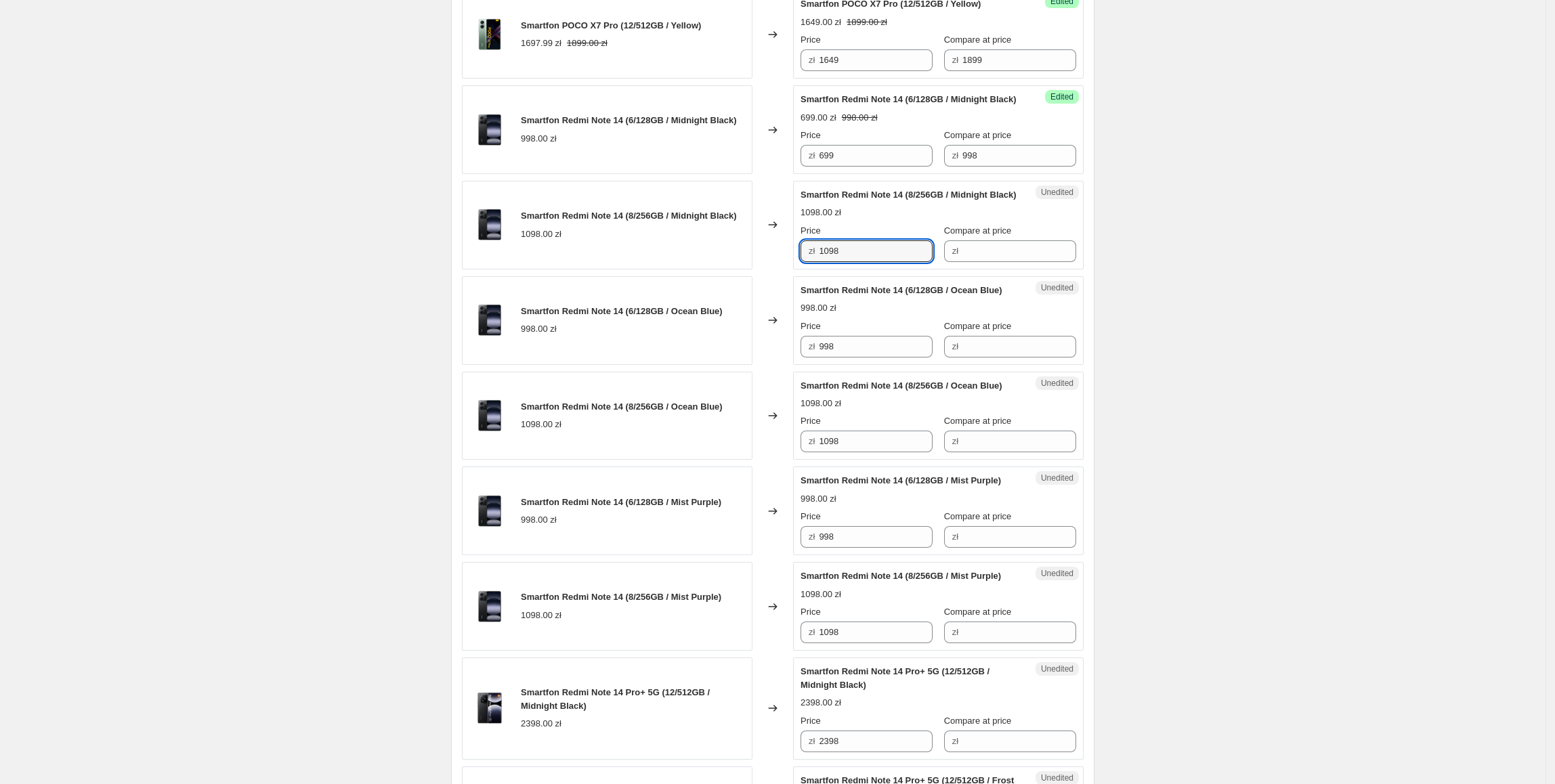
paste input "699"
click at [846, 296] on span "Smartfon Redmi Note 14 (6/128GB / Ocean Blue)" at bounding box center [901, 290] width 202 height 10
drag, startPoint x: 867, startPoint y: 341, endPoint x: 787, endPoint y: 340, distance: 80.0
click at [787, 269] on div "Smartfon Redmi Note 14 (8/256GB / Midnight Black) 1098.00 zł Changed to Success…" at bounding box center [773, 225] width 622 height 89
click at [998, 166] on input "998" at bounding box center [1019, 155] width 113 height 22
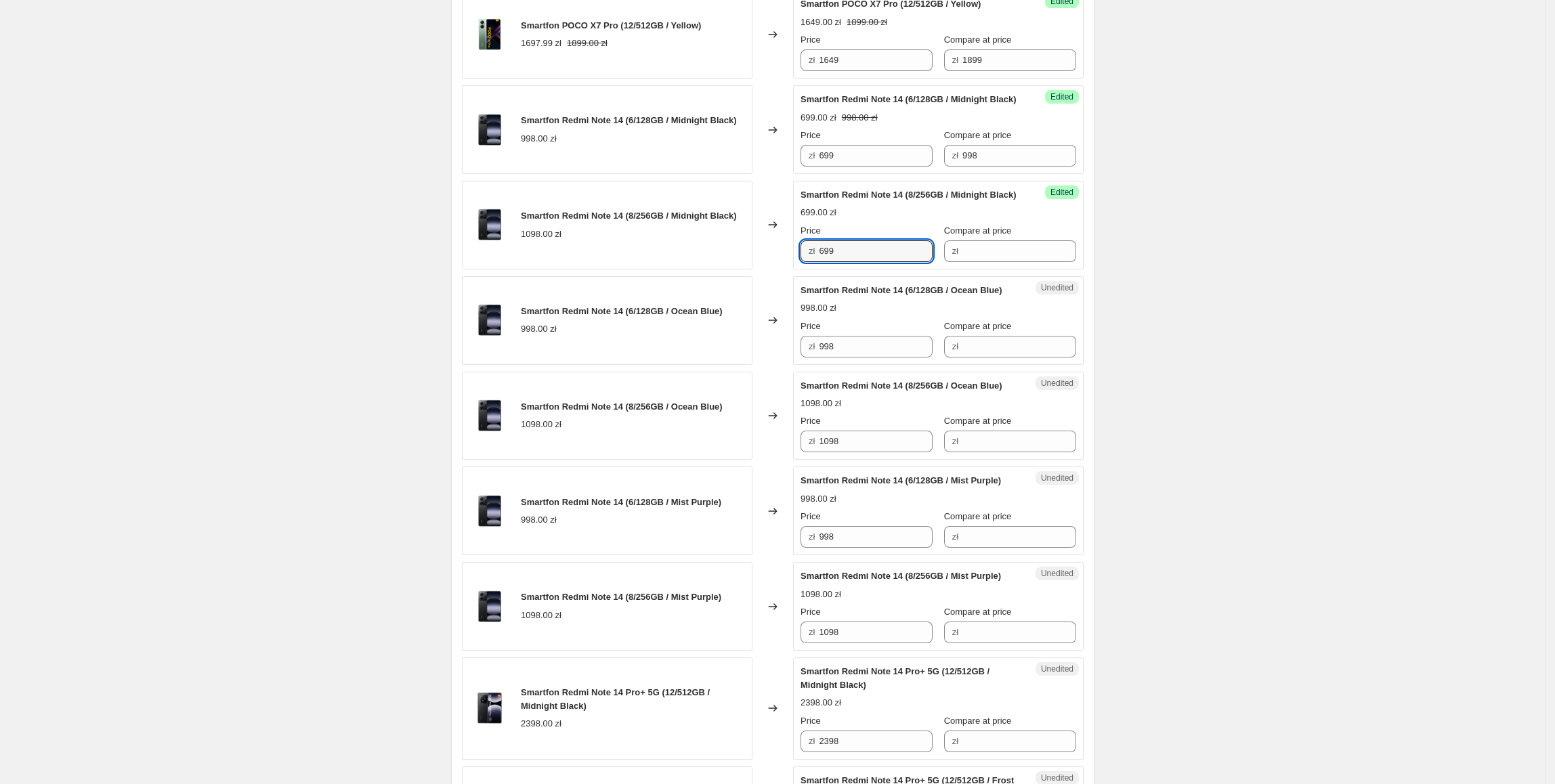
drag, startPoint x: 881, startPoint y: 333, endPoint x: 786, endPoint y: 343, distance: 95.5
click at [786, 269] on div "Smartfon Redmi Note 14 (8/256GB / Midnight Black) 1098.00 zł Changed to Success…" at bounding box center [773, 225] width 622 height 89
type input "799"
drag
click at [783, 460] on div "Smartfon Redmi Note 14 (8/256GB / Ocean Blue) 1098.00 zł Changed to Unedited Sm…" at bounding box center [773, 417] width 622 height 89
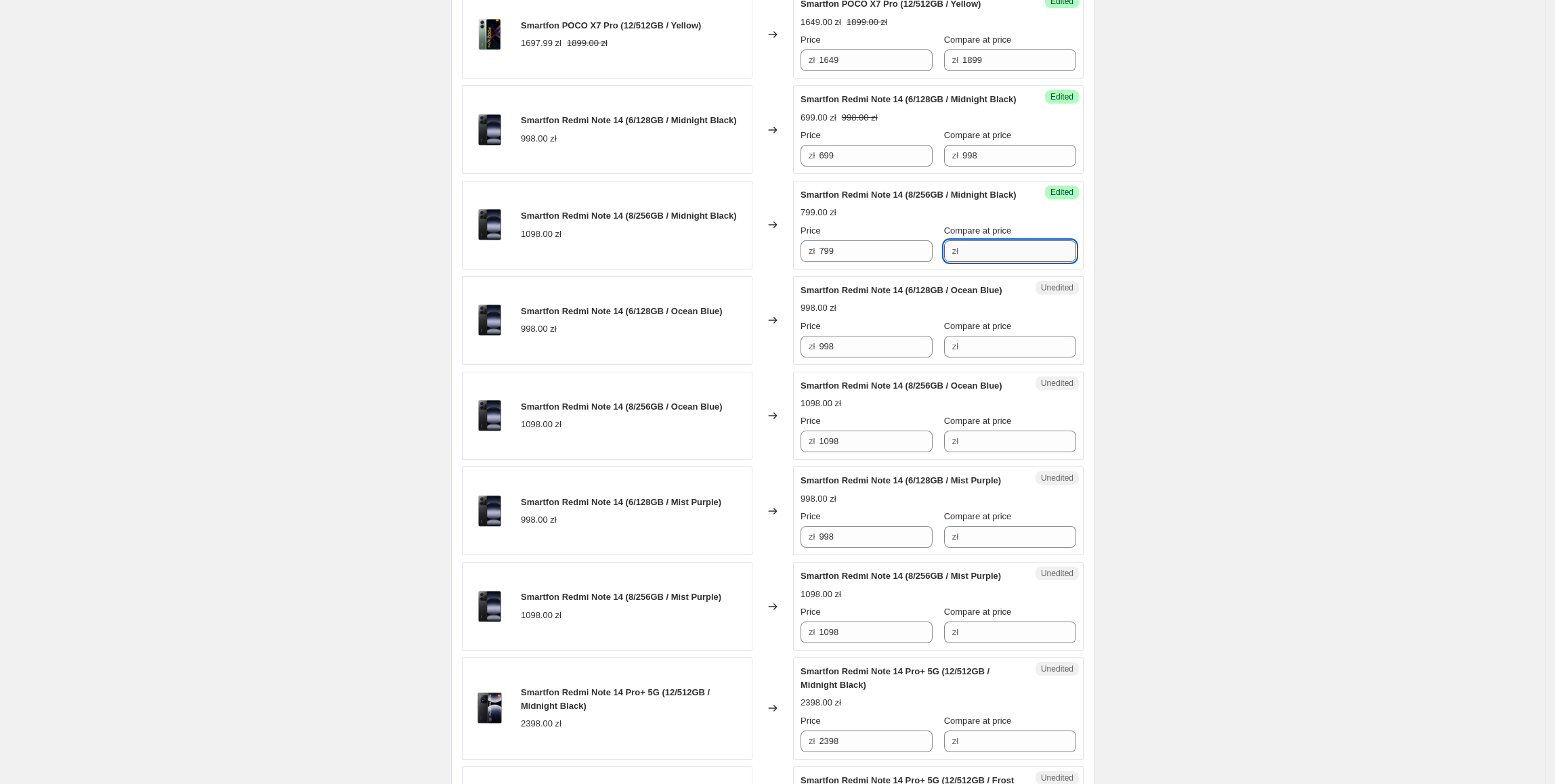
click at [1021, 262] on input "Compare at price" at bounding box center [1019, 250] width 113 height 22
paste input "1098"
type input "1098"
drag, startPoint x: 867, startPoint y: 228, endPoint x: 863, endPoint y: 318, distance: 90.1
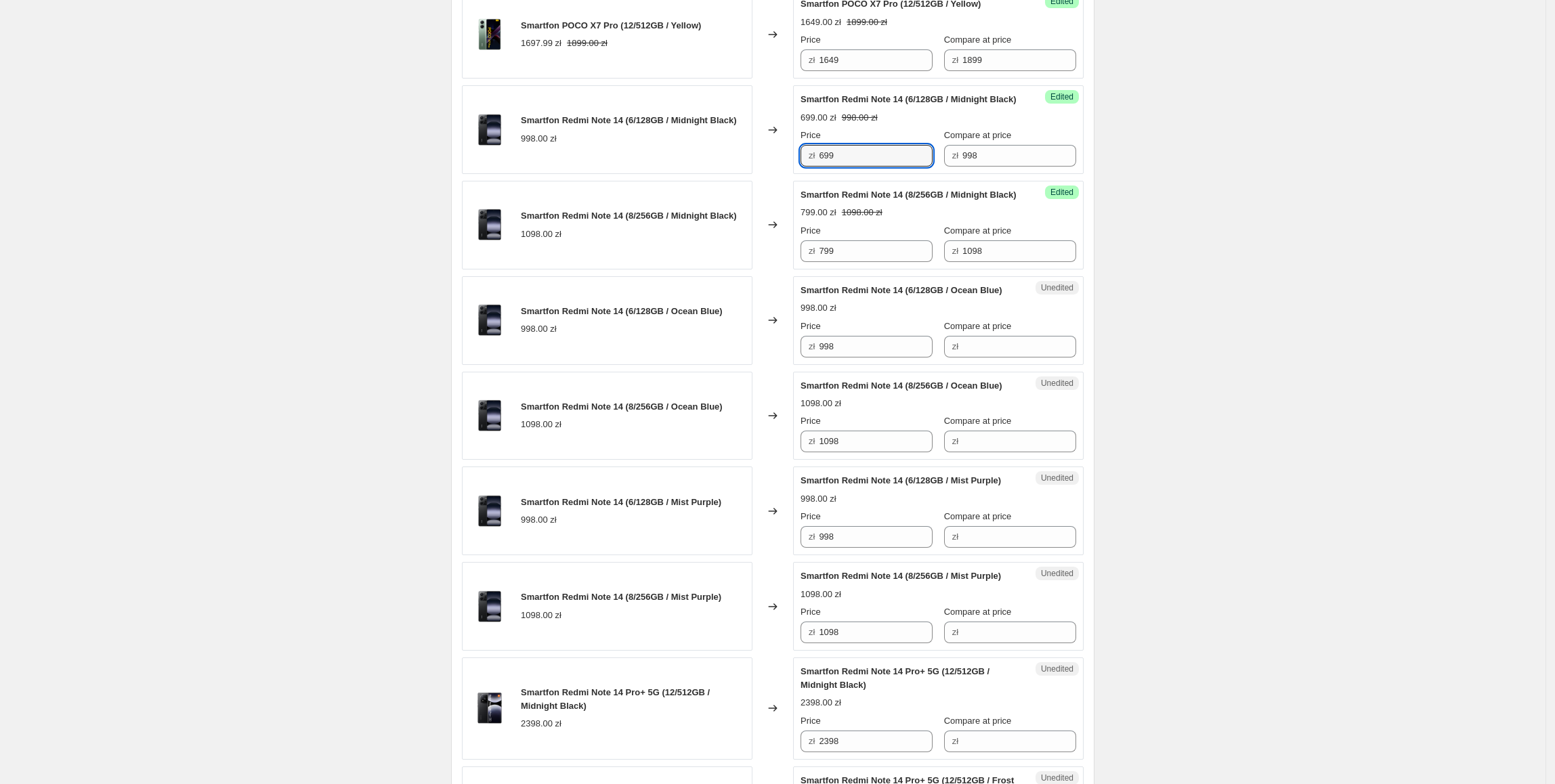
click at [795, 174] on div "Smartfon Redmi Note 14 (6/128GB / Midnight Black) 998.00 zł Changed to Success …" at bounding box center [773, 129] width 622 height 89
paste input "699"
drag, startPoint x: 831, startPoint y: 443, endPoint x: 1125, endPoint y: 360, distance: 305.5
click at [805, 357] on div "zł 699" at bounding box center [866, 347] width 132 height 22
type input "699"
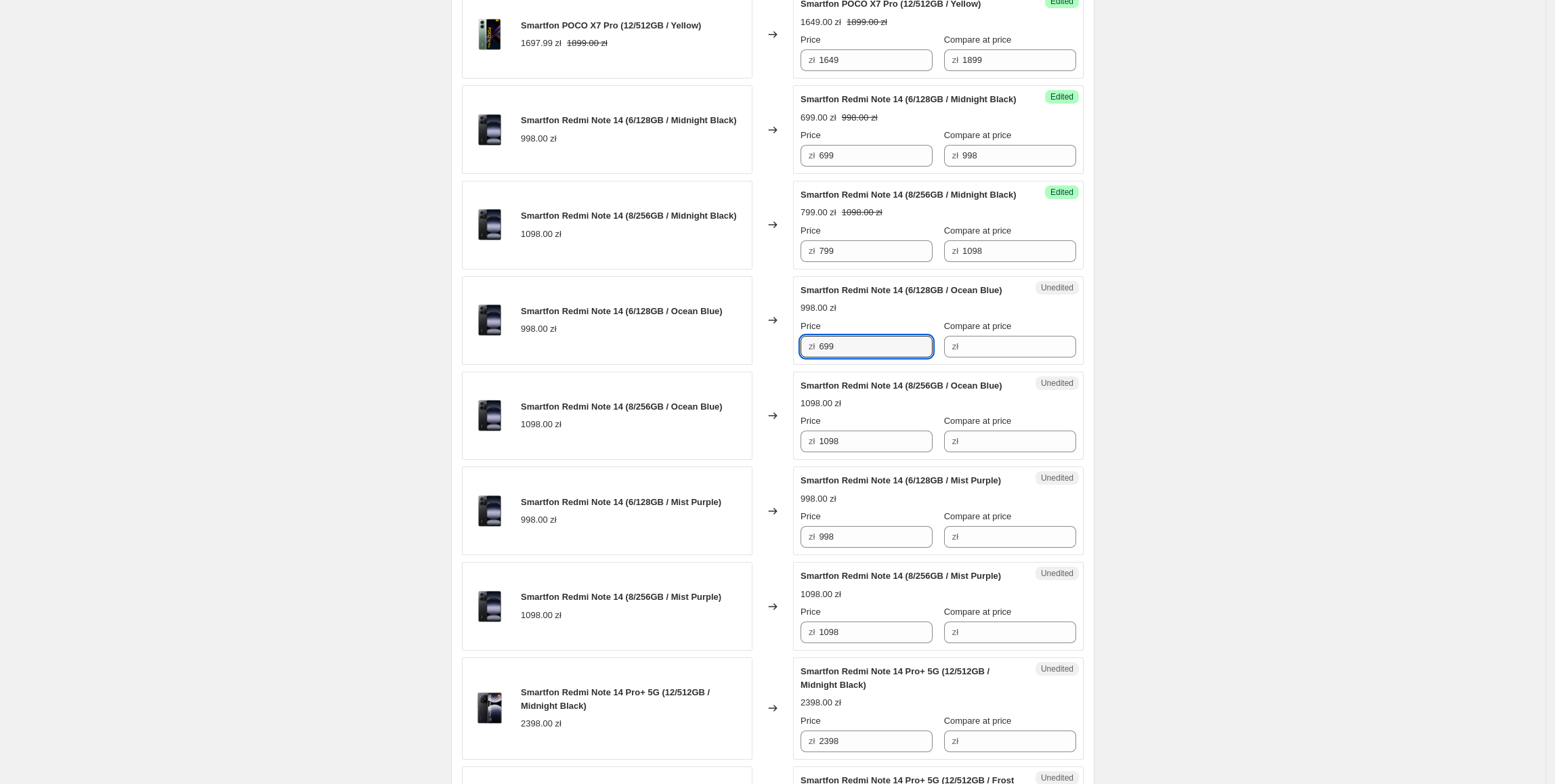
drag, startPoint x: 1130, startPoint y: 350, endPoint x: 1099, endPoint y: 286, distance: 71.1
drag, startPoint x: 1033, startPoint y: 230, endPoint x: 874, endPoint y: 252, distance: 160.5
click at [874, 252] on div "Tablet Redmi Pad Pro 12.1" (6/128GB / Graphite Grey) 1398.00 zł Changed to Succ…" at bounding box center [773, 48] width 622 height 1859
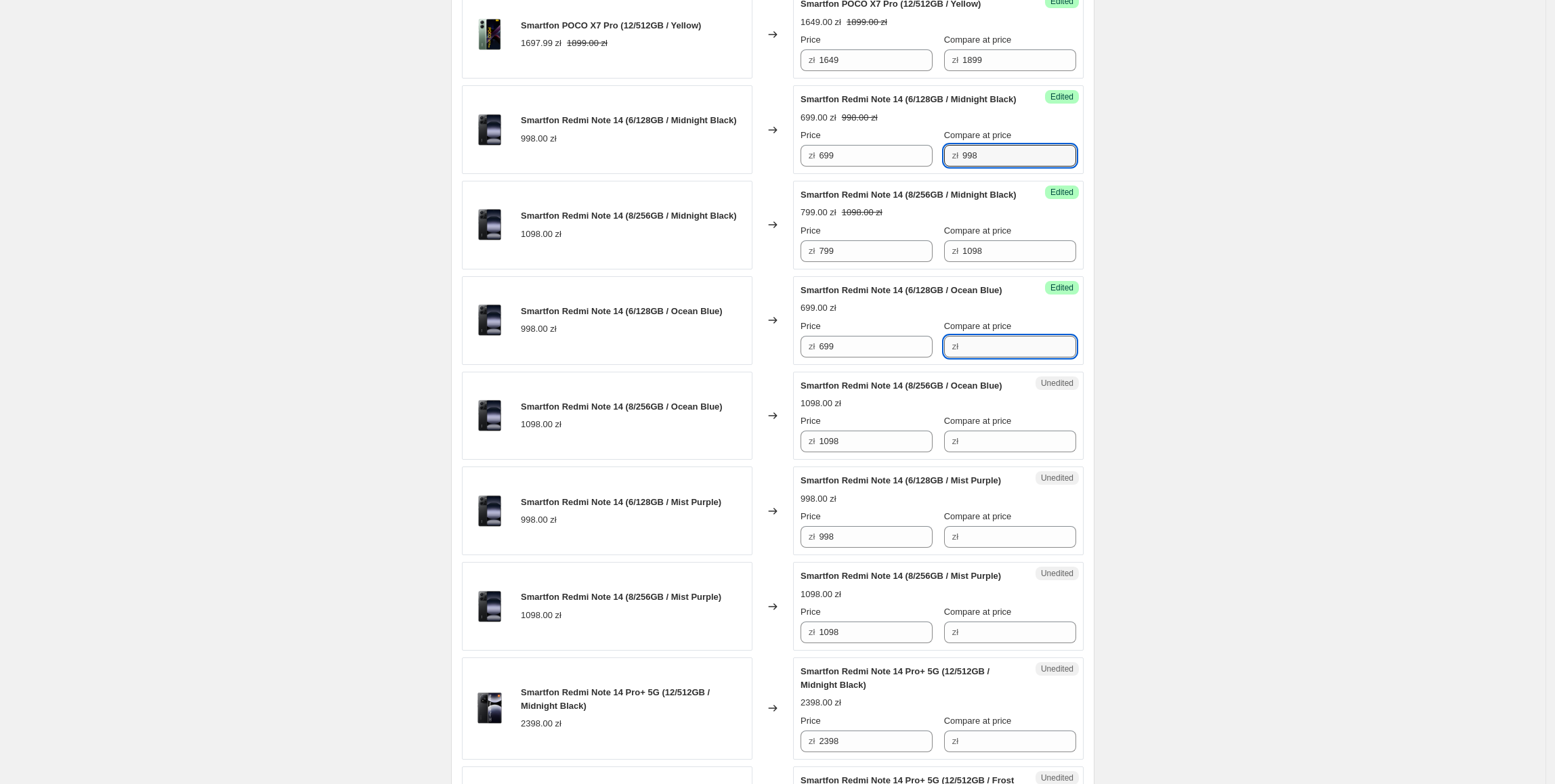
click at [1006, 357] on input "Compare at price" at bounding box center [1019, 347] width 113 height 22
paste input "998"
type input "998"
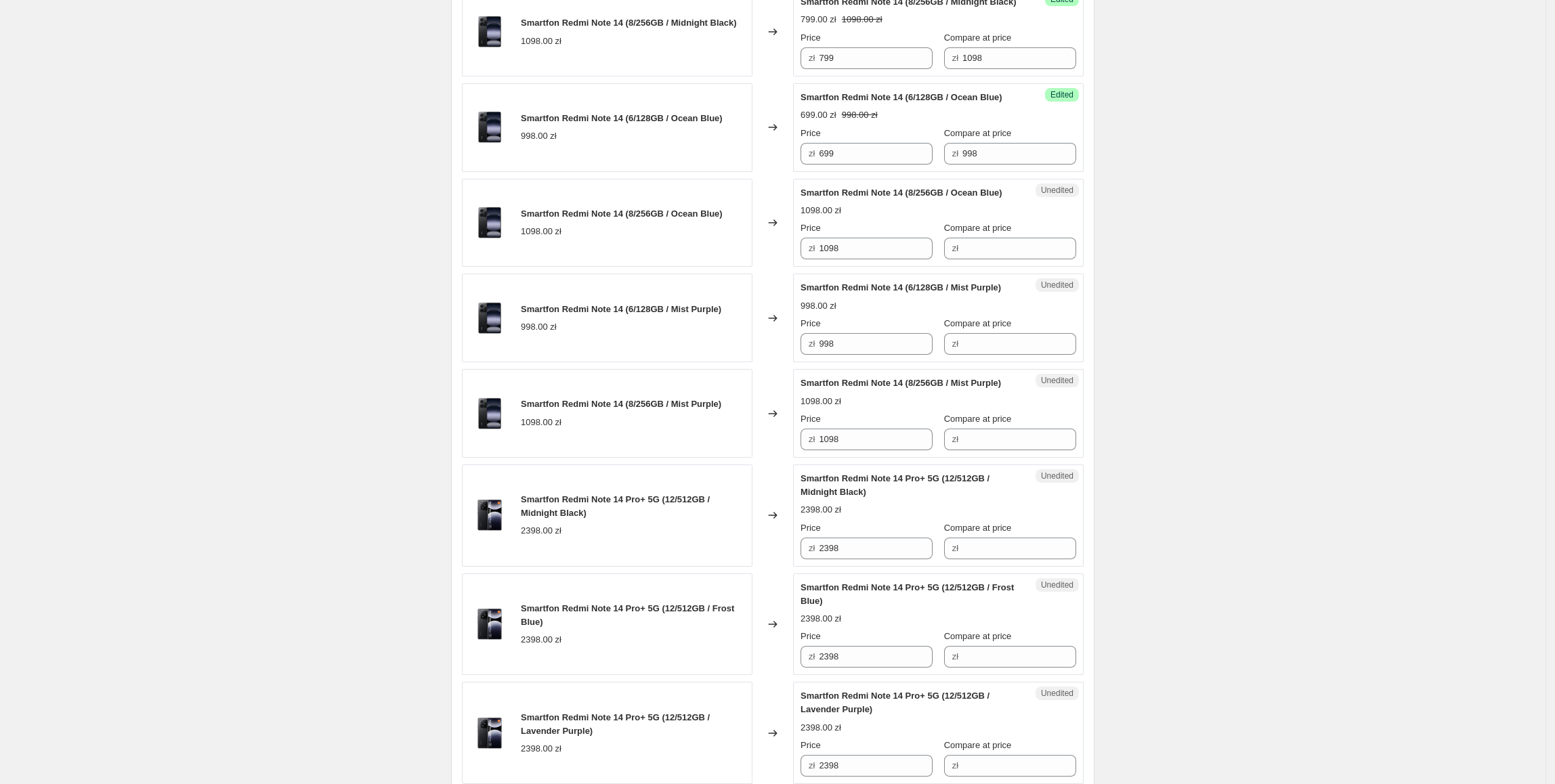
scroll to position [1598, 0]
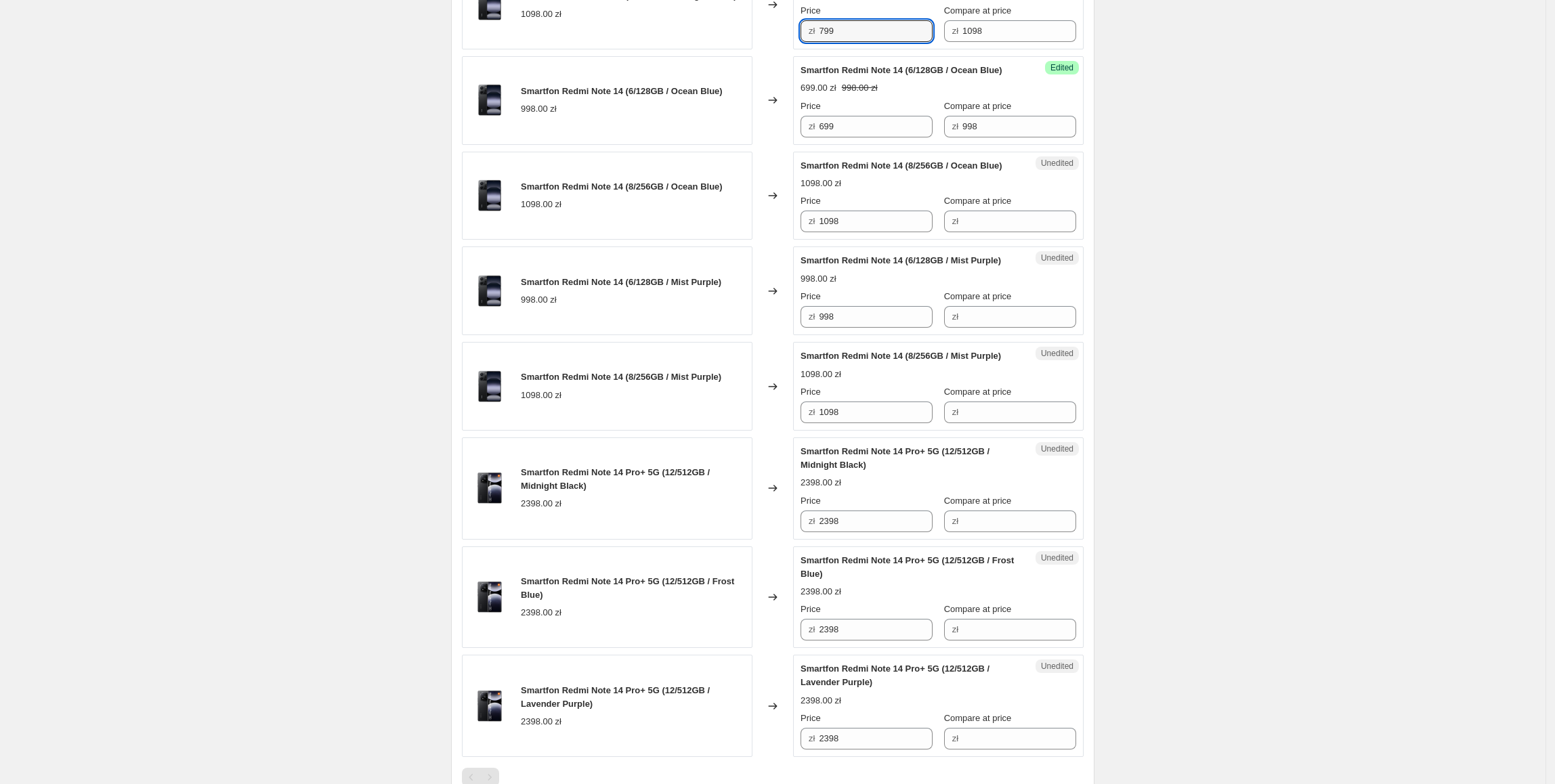
drag, startPoint x: 850, startPoint y: 128, endPoint x: 935, endPoint y: 401, distance: 285.9
click at [791, 49] on div "Smartfon Redmi Note 14 (8/256GB / Midnight Black) 1098.00 zł Changed to Success…" at bounding box center [773, 5] width 622 height 89
paste input "799"
drag, startPoint x: 868, startPoint y: 341, endPoint x: 757, endPoint y: 341, distance: 111.0
click at [757, 240] on div "Smartfon Redmi Note 14 (8/256GB / Ocean Blue) 1098.00 zł Changed to Unedited Sm…" at bounding box center [773, 196] width 622 height 89
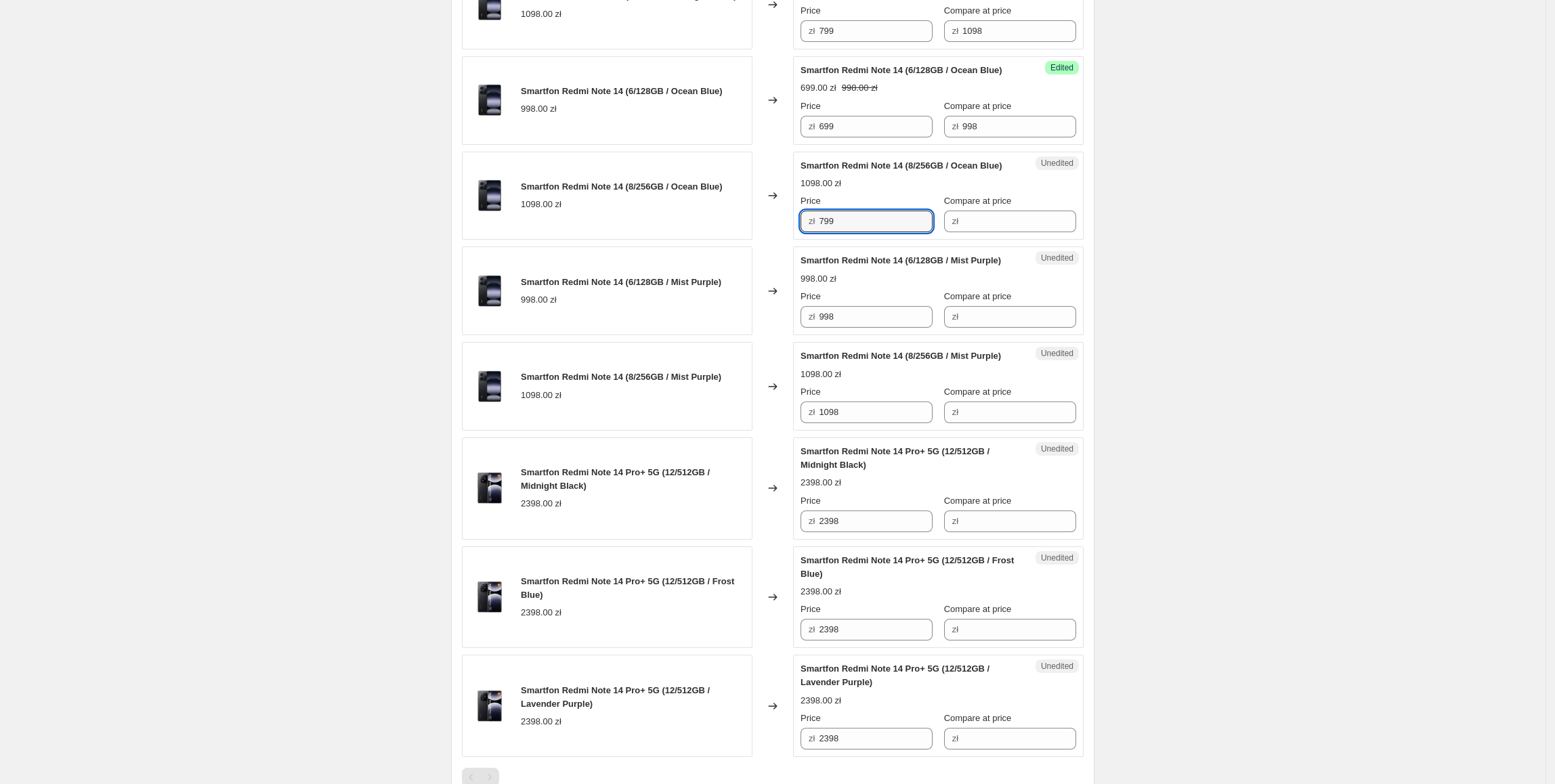
type input "799"
drag, startPoint x: 757, startPoint y: 342, endPoint x: 802, endPoint y: 320, distance: 50.1
click at [760, 240] on div "Changed to" at bounding box center [772, 196] width 41 height 89
click at [939, 49] on div "Success Edited Smartfon Redmi Note 14 (8/256GB / Midnight Black) 799.00 zł 1098…" at bounding box center [938, 5] width 291 height 89
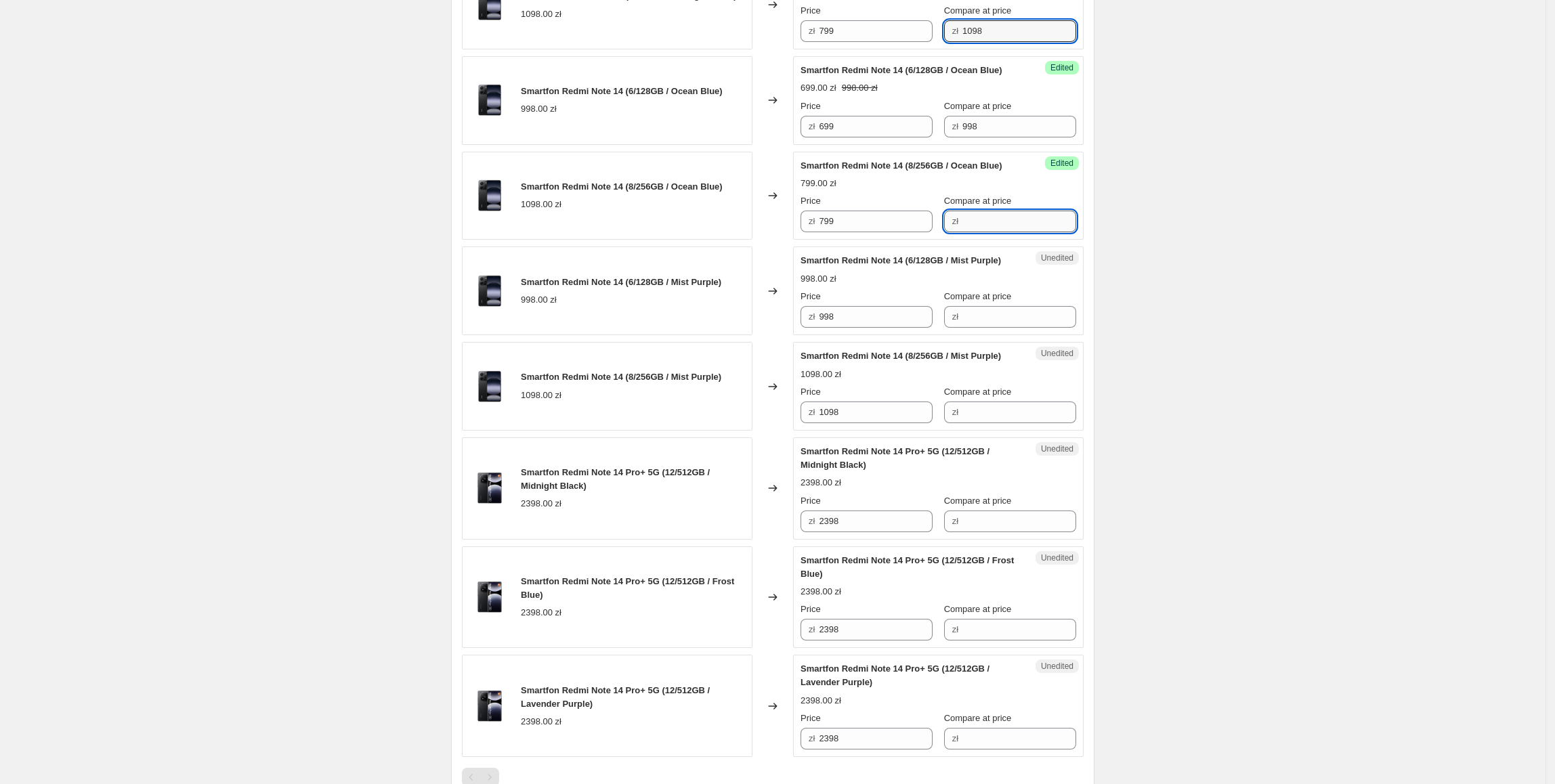
click at [1015, 232] on input "Compare at price" at bounding box center [1019, 221] width 113 height 22
paste input "1098"
type input "1098"
click at [822, 138] on div "zł 699" at bounding box center [866, 127] width 132 height 22
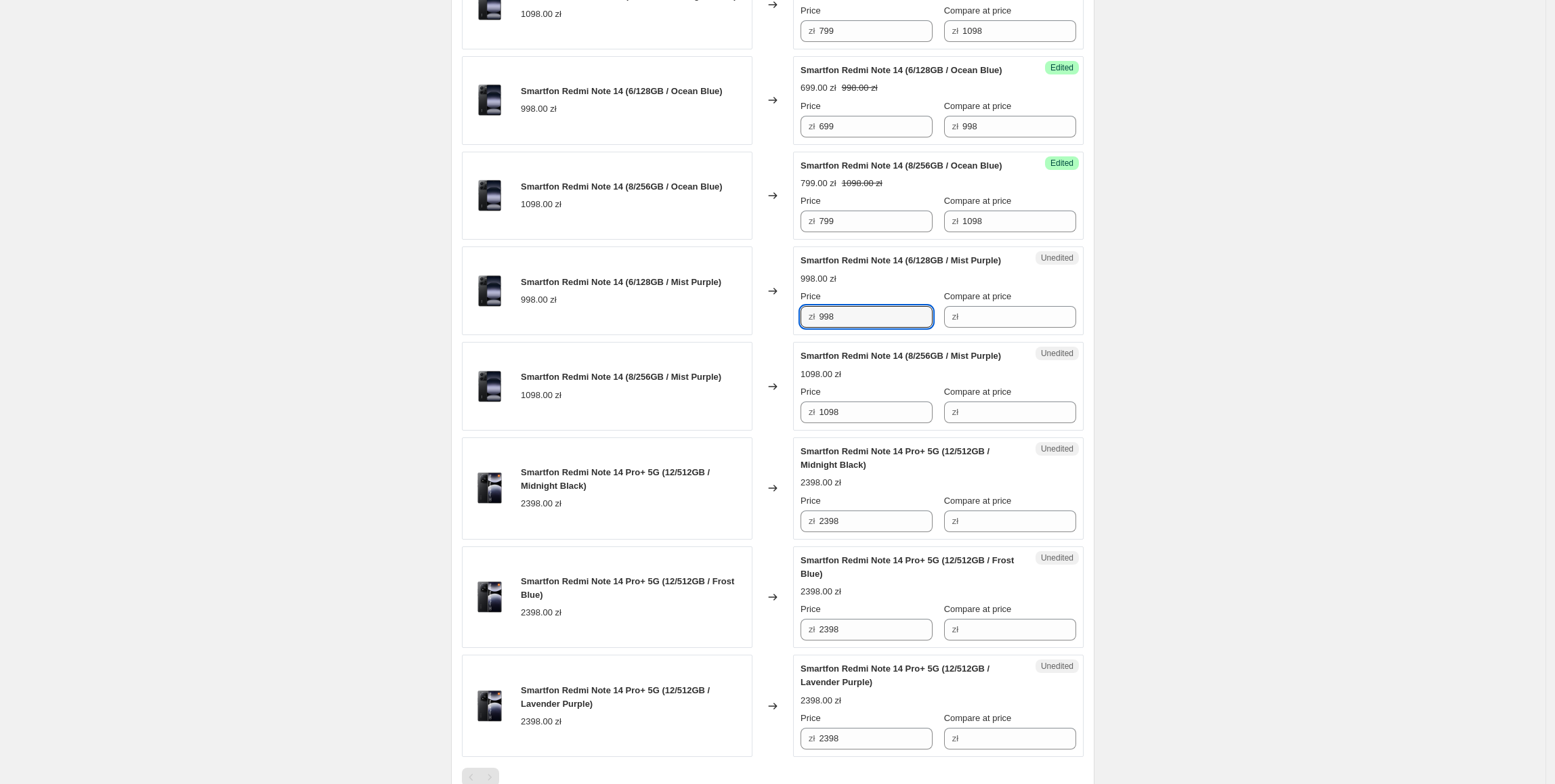
paste input "699"
click at [778, 335] on div "Smartfon Redmi Note 14 (6/128GB / Mist Purple) 998.00 zł Changed to Unedited Sm…" at bounding box center [773, 291] width 622 height 89
type input "699"
click at [775, 335] on div "Changed to" at bounding box center [772, 291] width 41 height 89
click at [910, 145] on div "Success Edited Smartfon Redmi Note 14 (6/128GB / Ocean Blue) 699.00 zł 998.00 z…" at bounding box center [938, 100] width 291 height 89
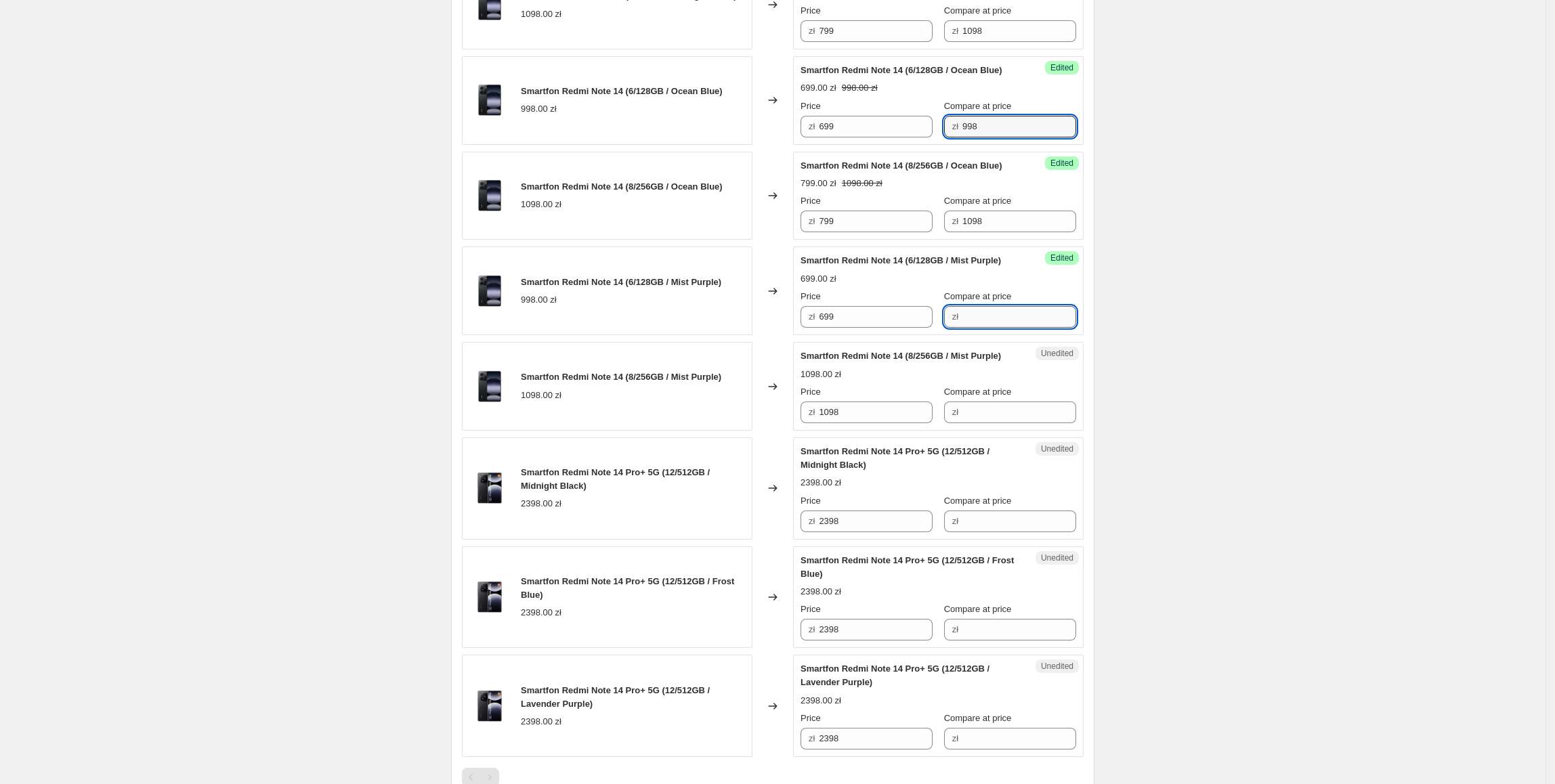
click at [999, 328] on input "Compare at price" at bounding box center [1019, 316] width 113 height 22
paste input "998"
type input "998"
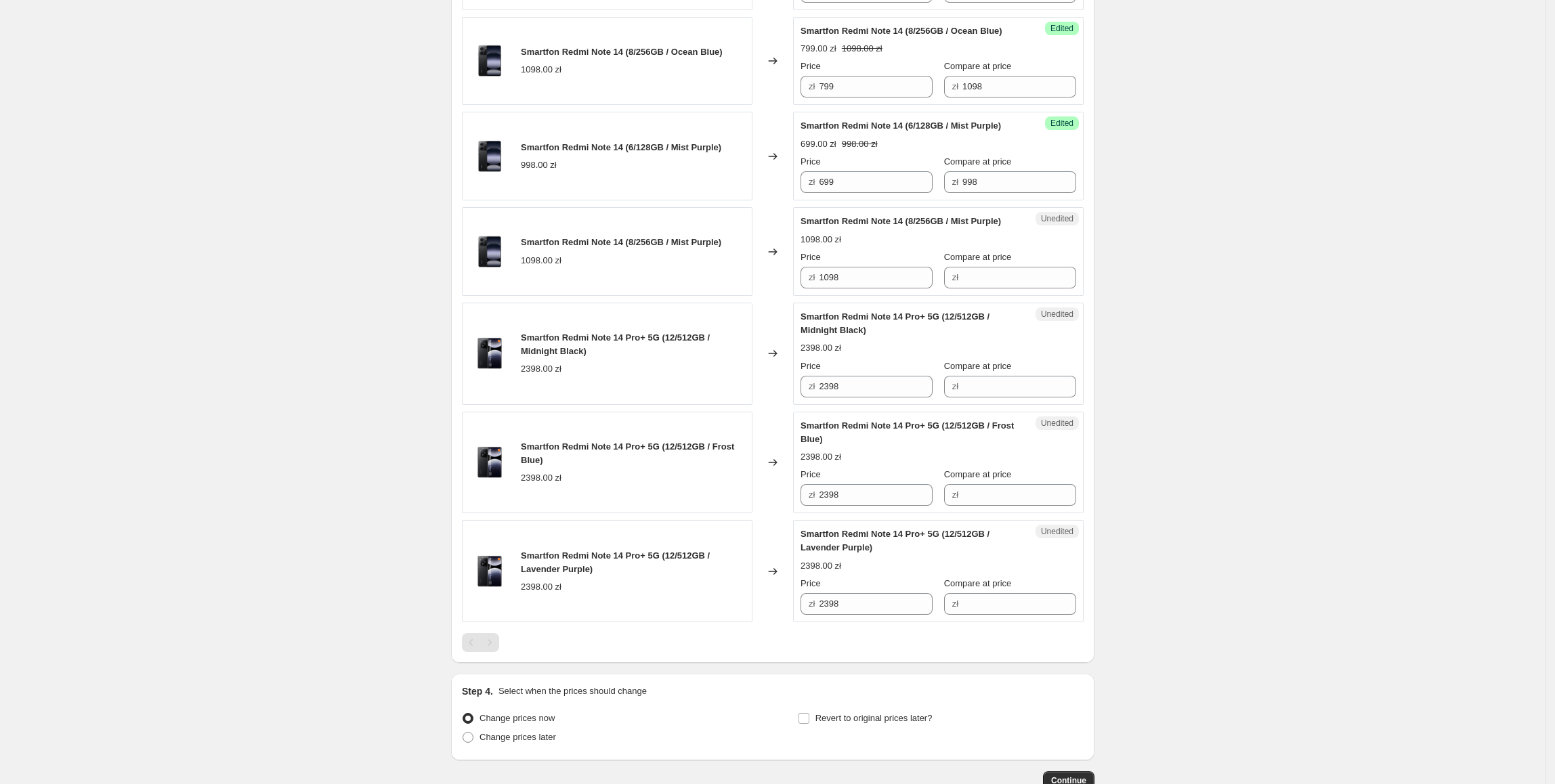
scroll to position [1737, 0]
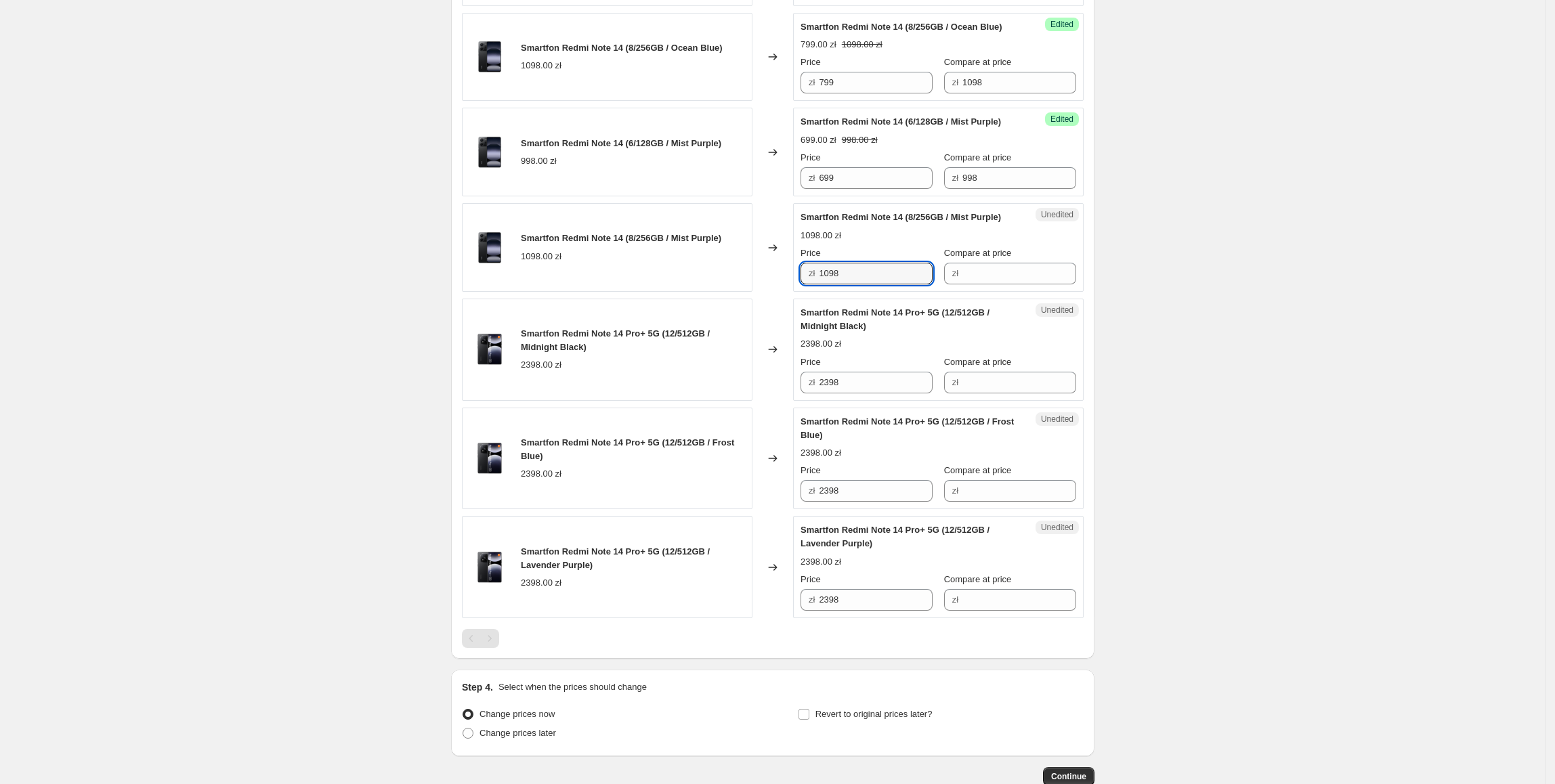
click at [773, 292] on div "Smartfon Redmi Note 14 (8/256GB / Mist Purple) 1098.00 zł Changed to Unedited S…" at bounding box center [773, 247] width 622 height 89
click at [1008, 284] on input "Compare at price" at bounding box center [1019, 273] width 113 height 22
paste input "1098"
type input "1098"
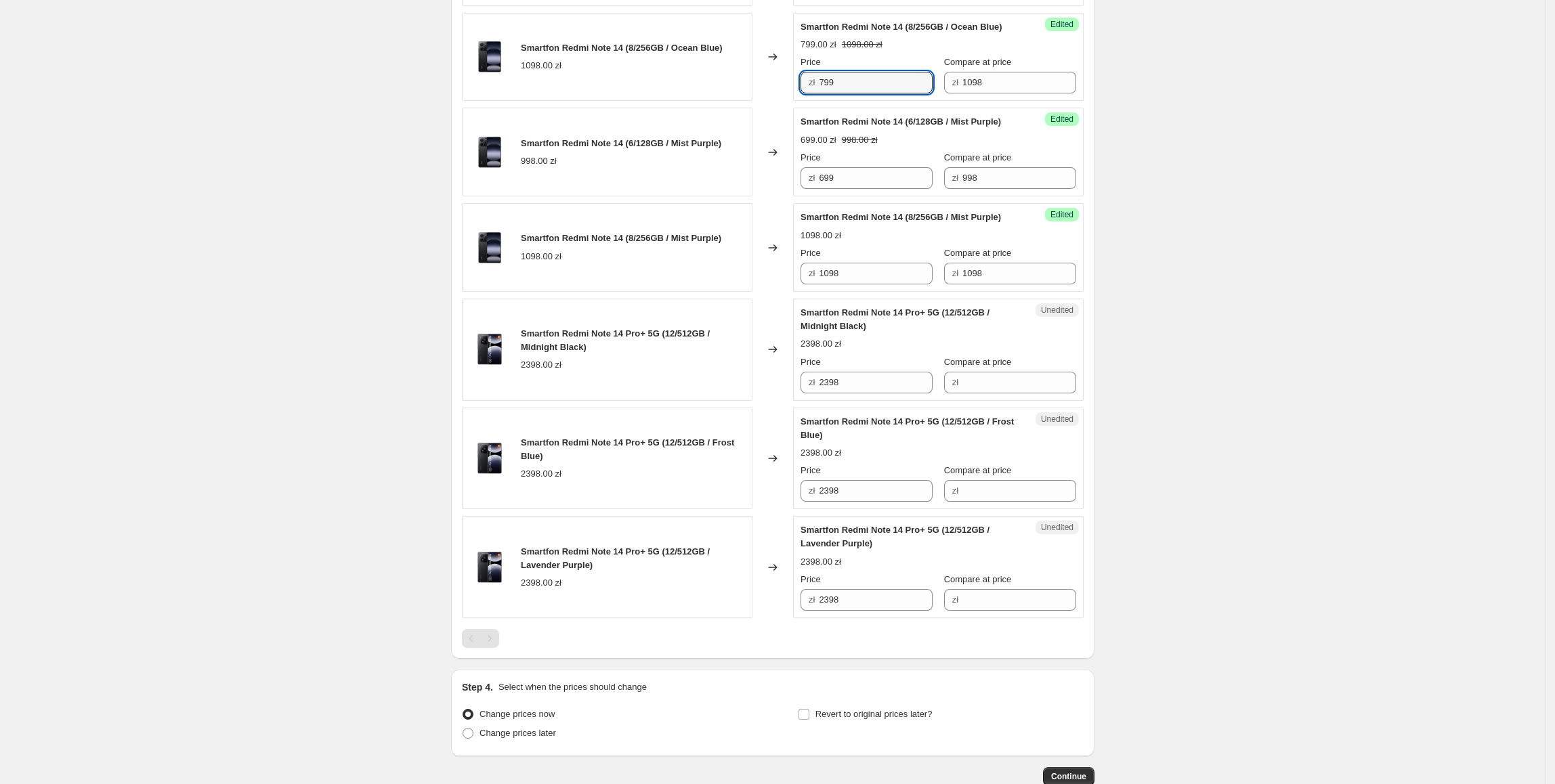
click at [805, 94] on div "zł 799" at bounding box center [866, 82] width 132 height 22
paste input "799"
click at [754, 292] on div "Smartfon Redmi Note 14 (8/256GB / Mist Purple) 1098.00 zł Changed to Success Ed…" at bounding box center [773, 247] width 622 height 89
type input "799"
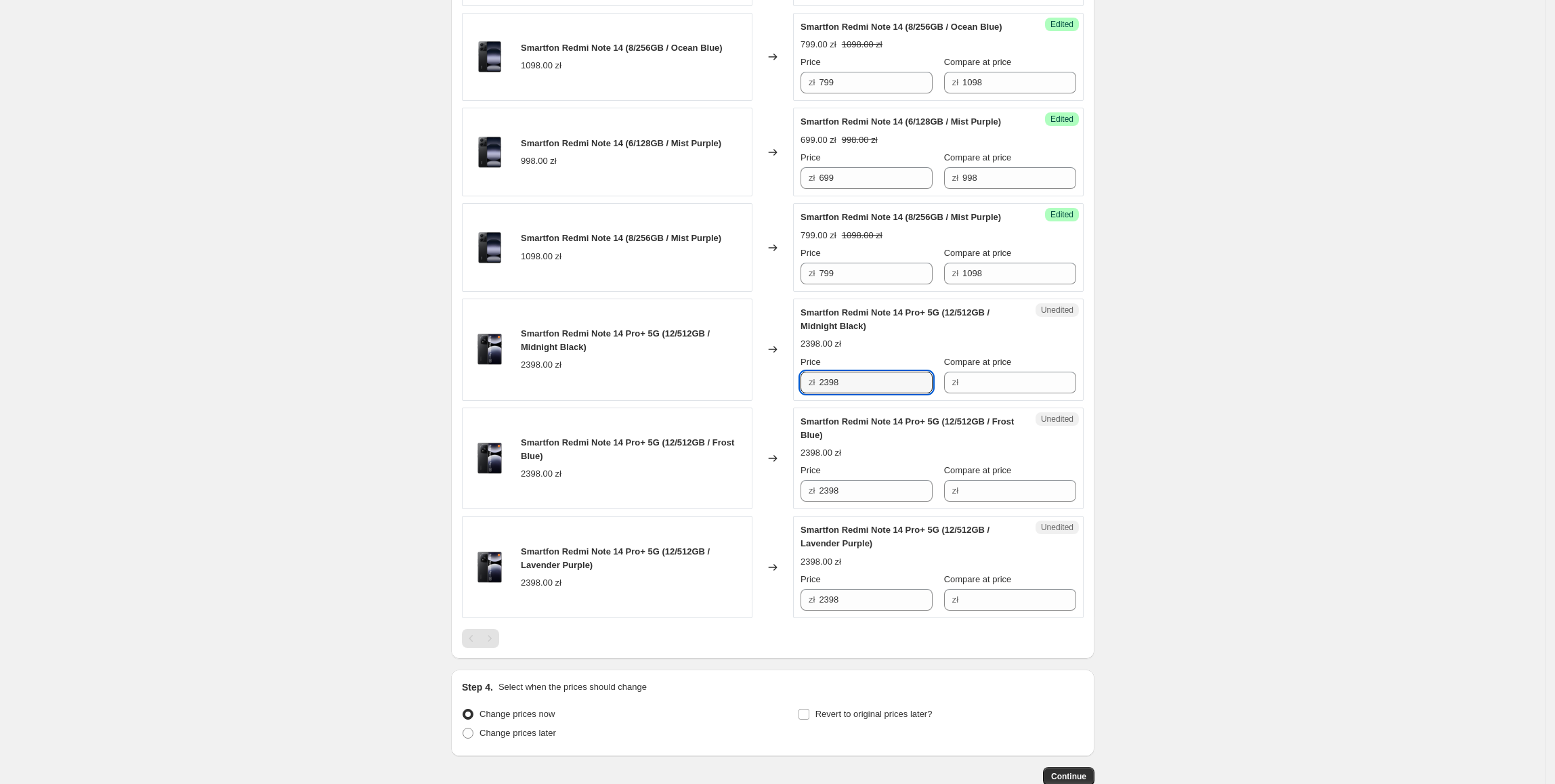
click at [772, 401] on div "Smartfon Redmi Note 14 Pro+ 5G (12/512GB / Midnight Black) 2398.00 zł Changed t…" at bounding box center [773, 349] width 622 height 102
click at [987, 393] on input "Compare at price" at bounding box center [1019, 383] width 113 height 22
paste input "2398"
type input "2398"
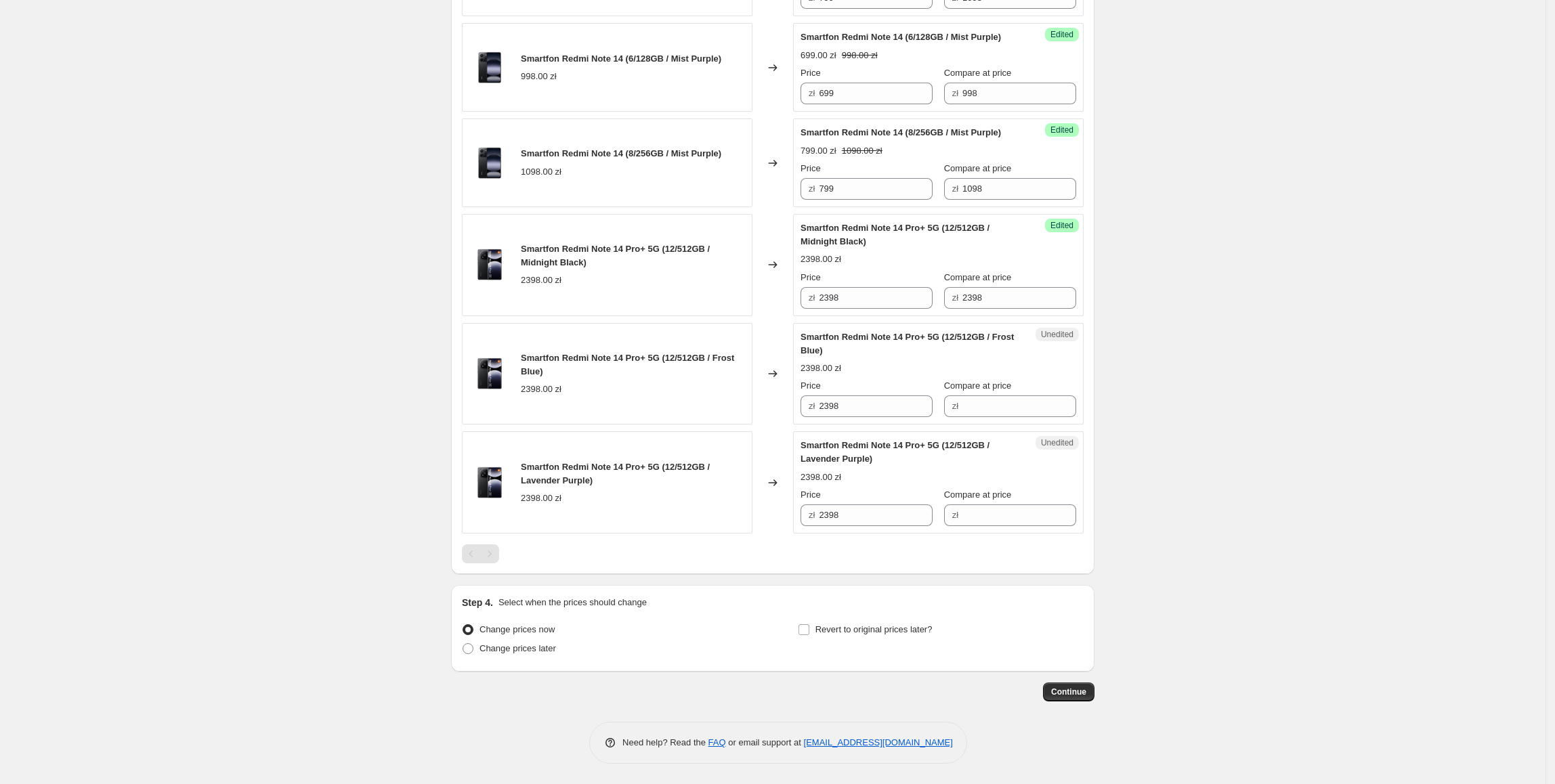
scroll to position [1967, 0]
click at [821, 298] on div "zł 2398" at bounding box center [866, 298] width 132 height 22
click at [895, 309] on div "Success Edited Smartfon Redmi Note 14 Pro+ 5G (12/512GB / Midnight Black) 2398.…" at bounding box center [938, 265] width 291 height 102
click at [796, 299] on div "Smartfon Redmi Note 14 Pro+ 5G (12/512GB / Midnight Black) 2398.00 zł Changed t…" at bounding box center [773, 265] width 622 height 102
type input "1999"
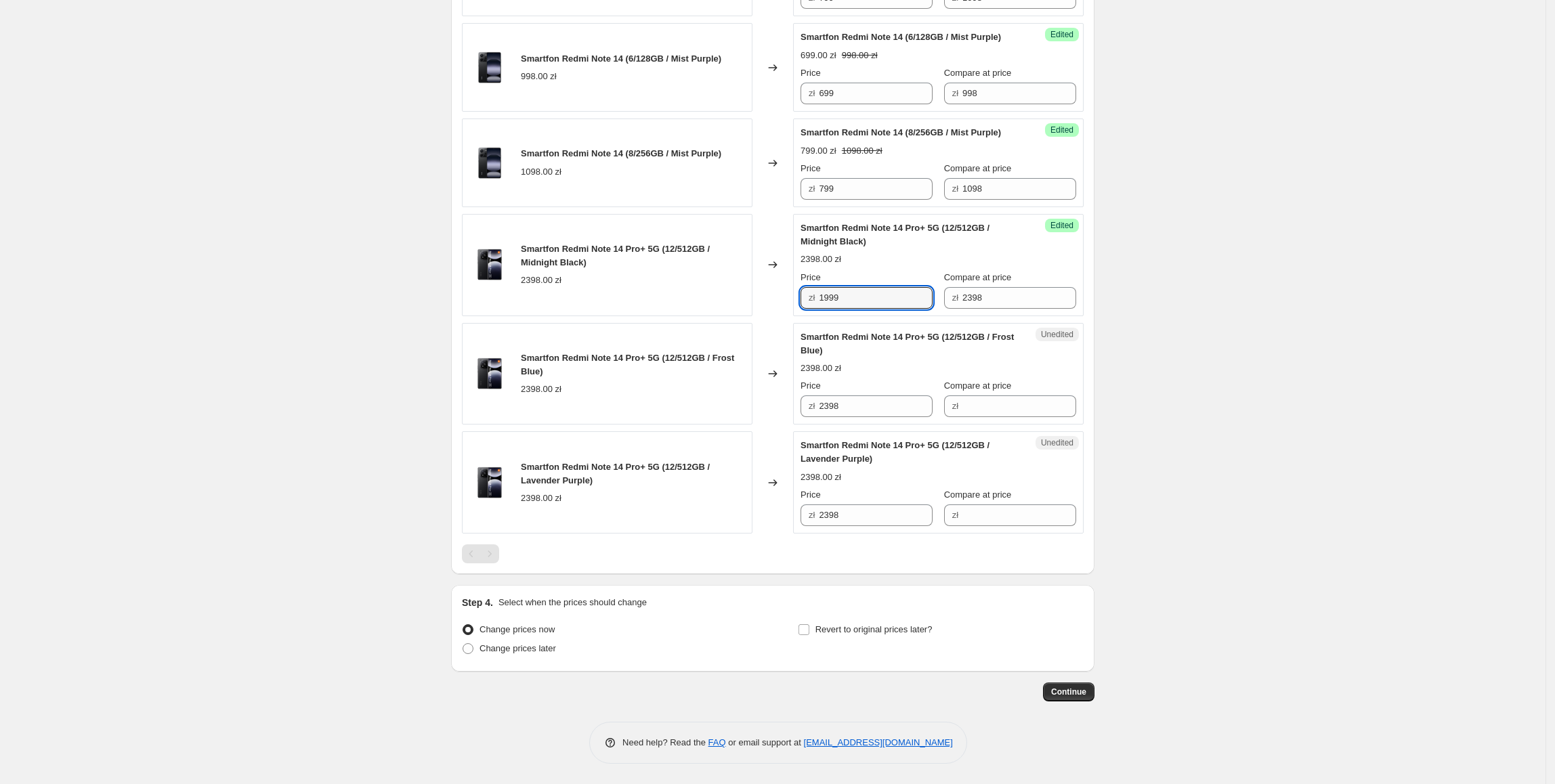
click at [1082, 418] on div "Unedited Smartfon Redmi Note 14 Pro+ 5G (12/512GB / Frost Blue) 2398.00 zł Pric…" at bounding box center [938, 374] width 291 height 102
click at [764, 296] on div "Smartfon Redmi Note 14 Pro+ 5G (12/512GB / Midnight Black) 2398.00 zł Changed t…" at bounding box center [773, 265] width 622 height 102
click at [733, 415] on div "Smartfon Redmi Note 14 Pro+ 5G (12/512GB / Frost Blue) 2398.00 zł Changed to Un…" at bounding box center [773, 374] width 622 height 102
paste input "1999"
type input "1999"
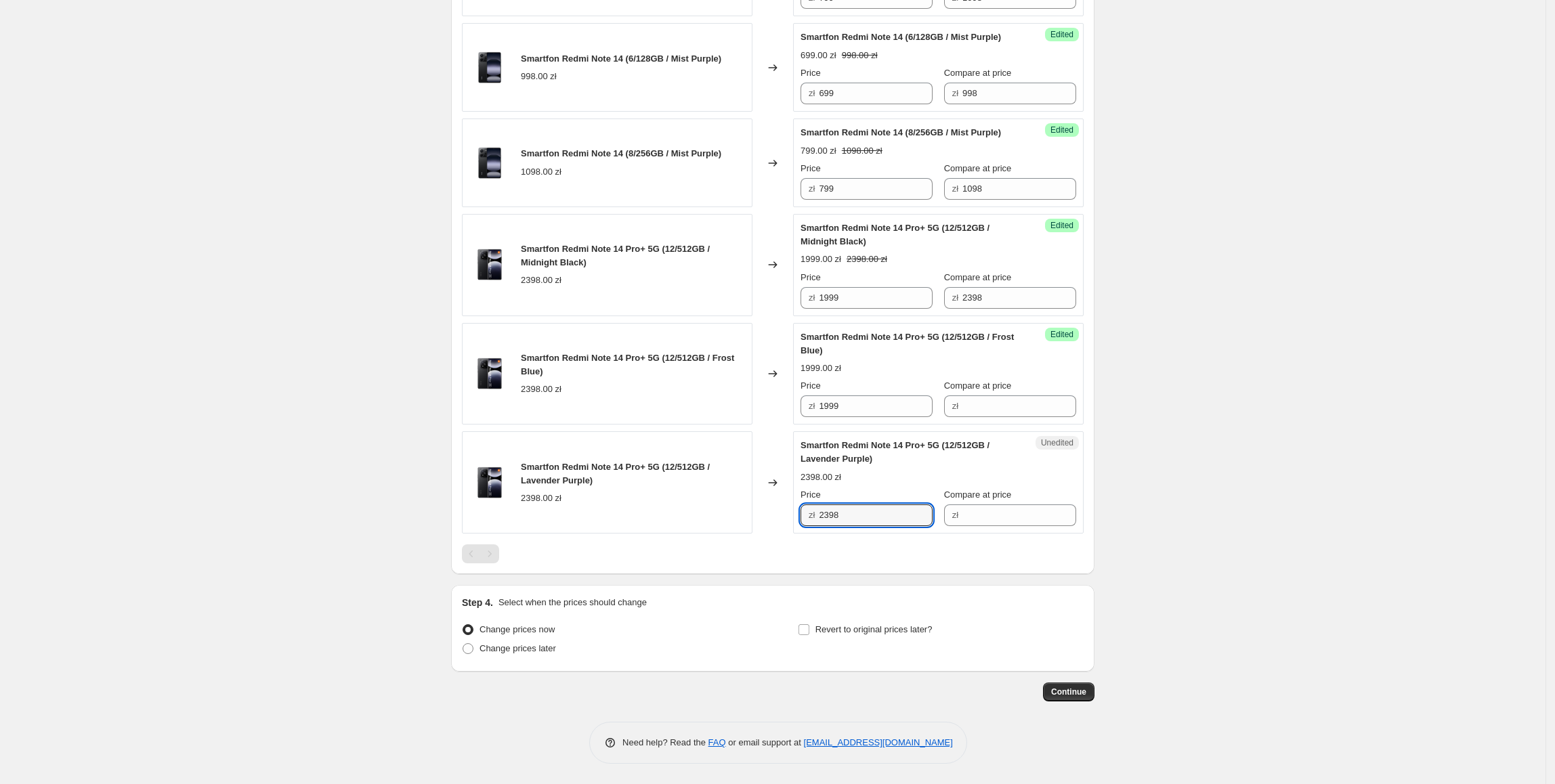
paste input "1999"
click at [732, 512] on div "Smartfon Redmi Note 14 Pro+ 5G (12/512GB / Lavender Purple) 2398.00 zł Changed …" at bounding box center [773, 483] width 622 height 102
type input "1999"
click at [734, 506] on div "Smartfon Redmi Note 14 Pro+ 5G (12/512GB / Lavender Purple) 2398.00 zł" at bounding box center [607, 483] width 291 height 102
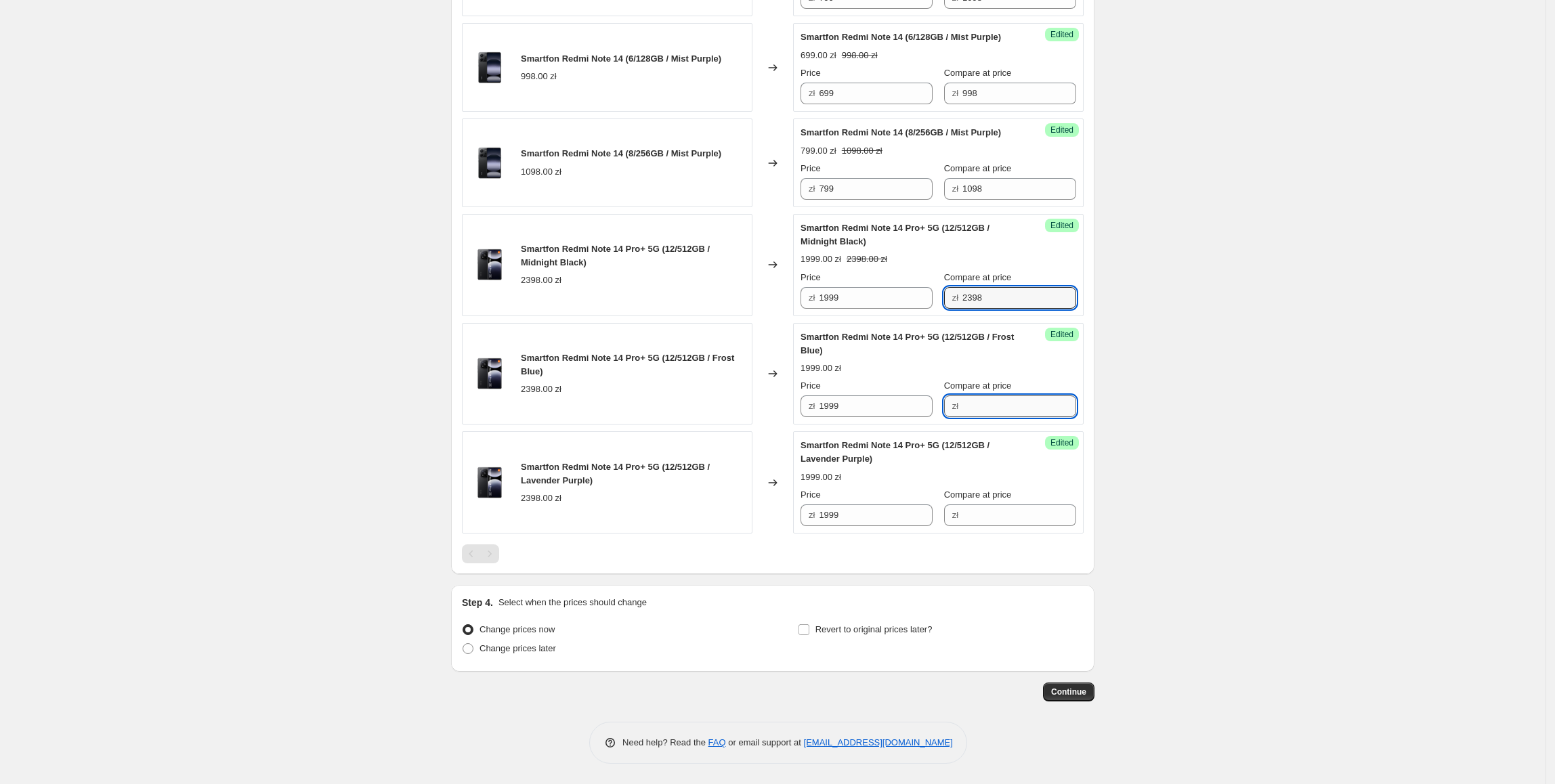
click at [982, 398] on input "Compare at price" at bounding box center [1019, 406] width 113 height 22
paste input "2398"
type input "2398"
click at [997, 516] on input "Compare at price" at bounding box center [1019, 515] width 113 height 22
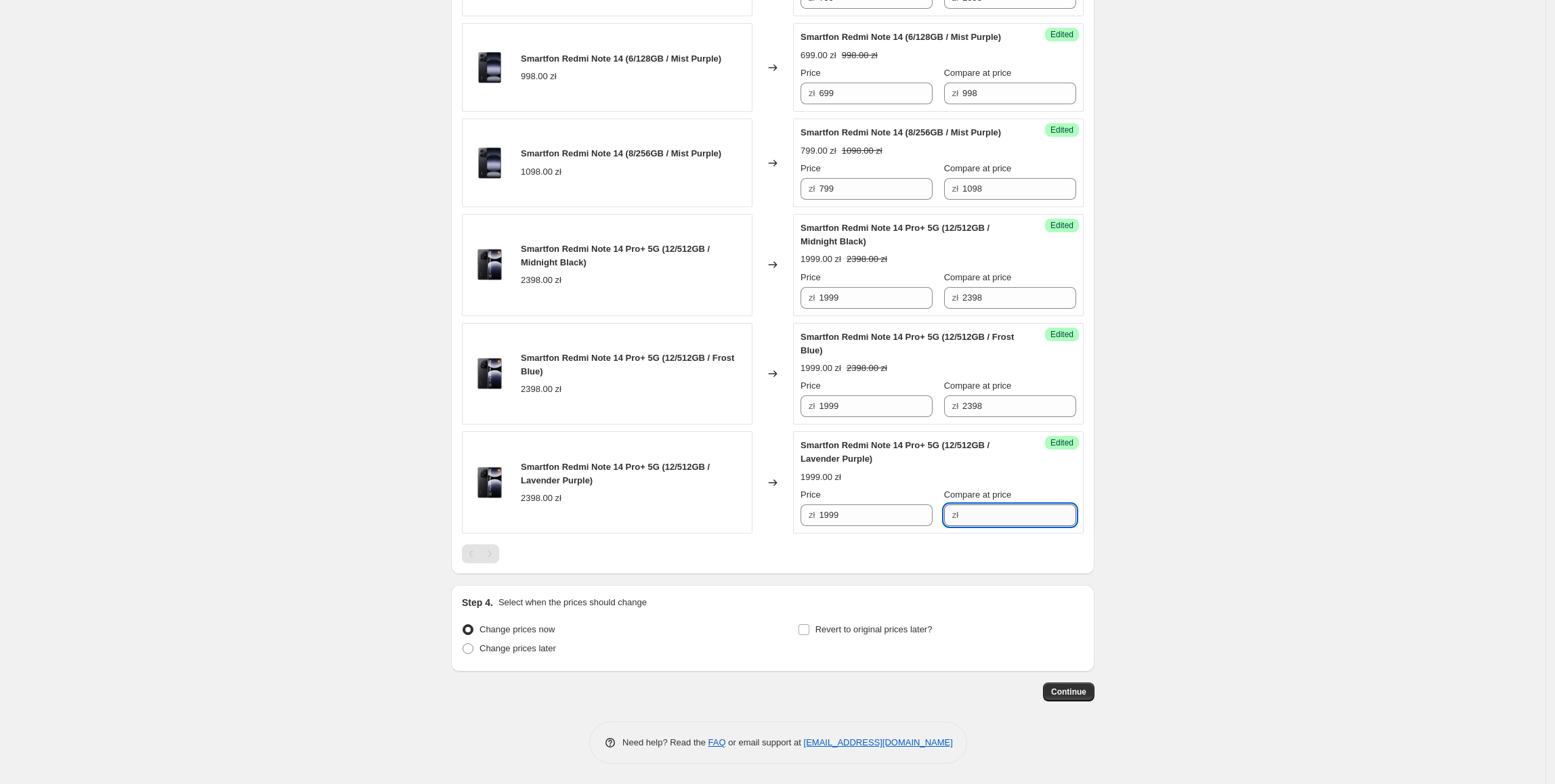
paste input "2398"
type input "2398"
click at [910, 634] on span "Revert to original prices later?" at bounding box center [874, 629] width 117 height 10
click at [810, 634] on input "Revert to original prices later?" at bounding box center [803, 629] width 10 height 10
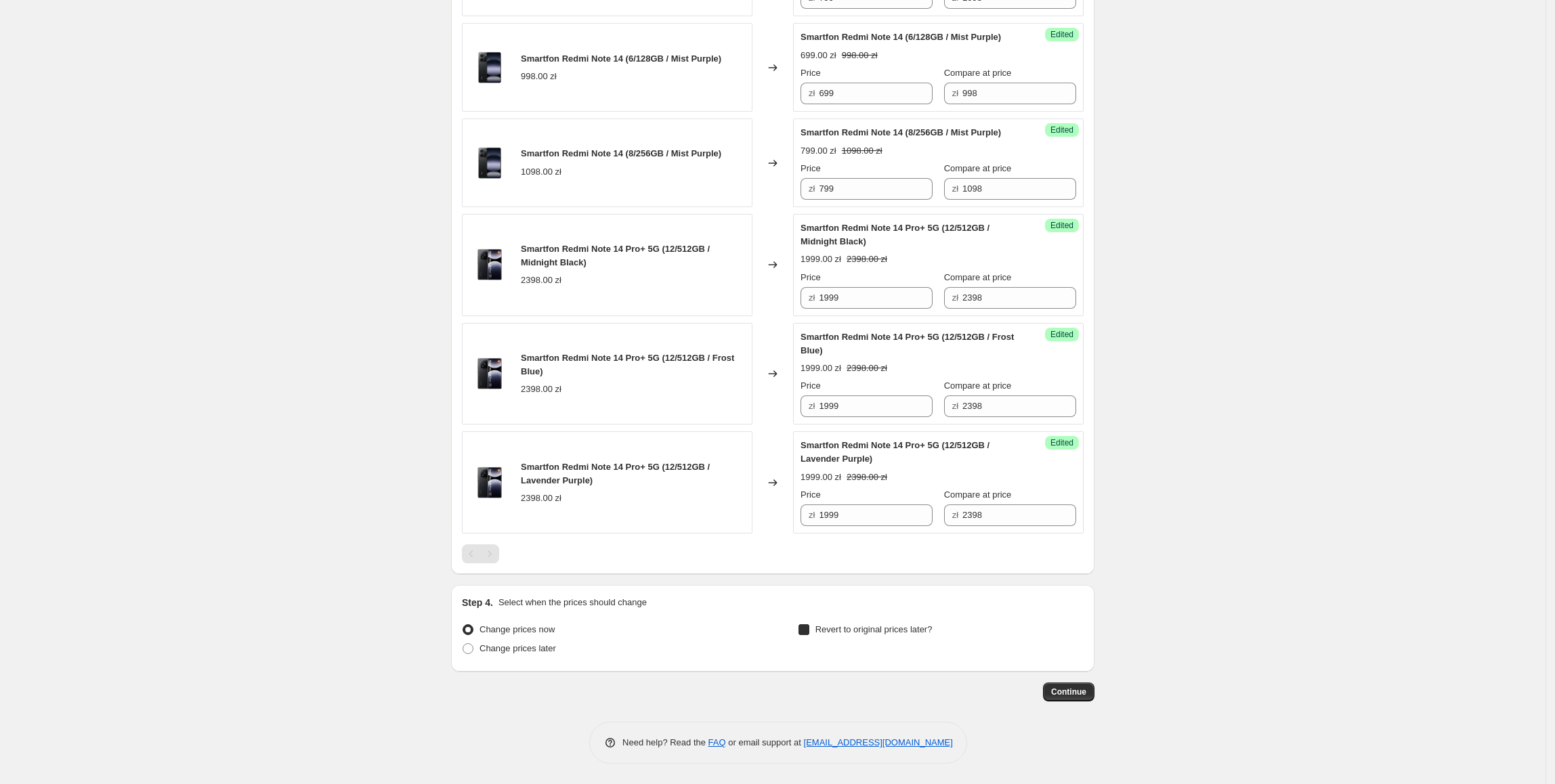
checkbox input "true"
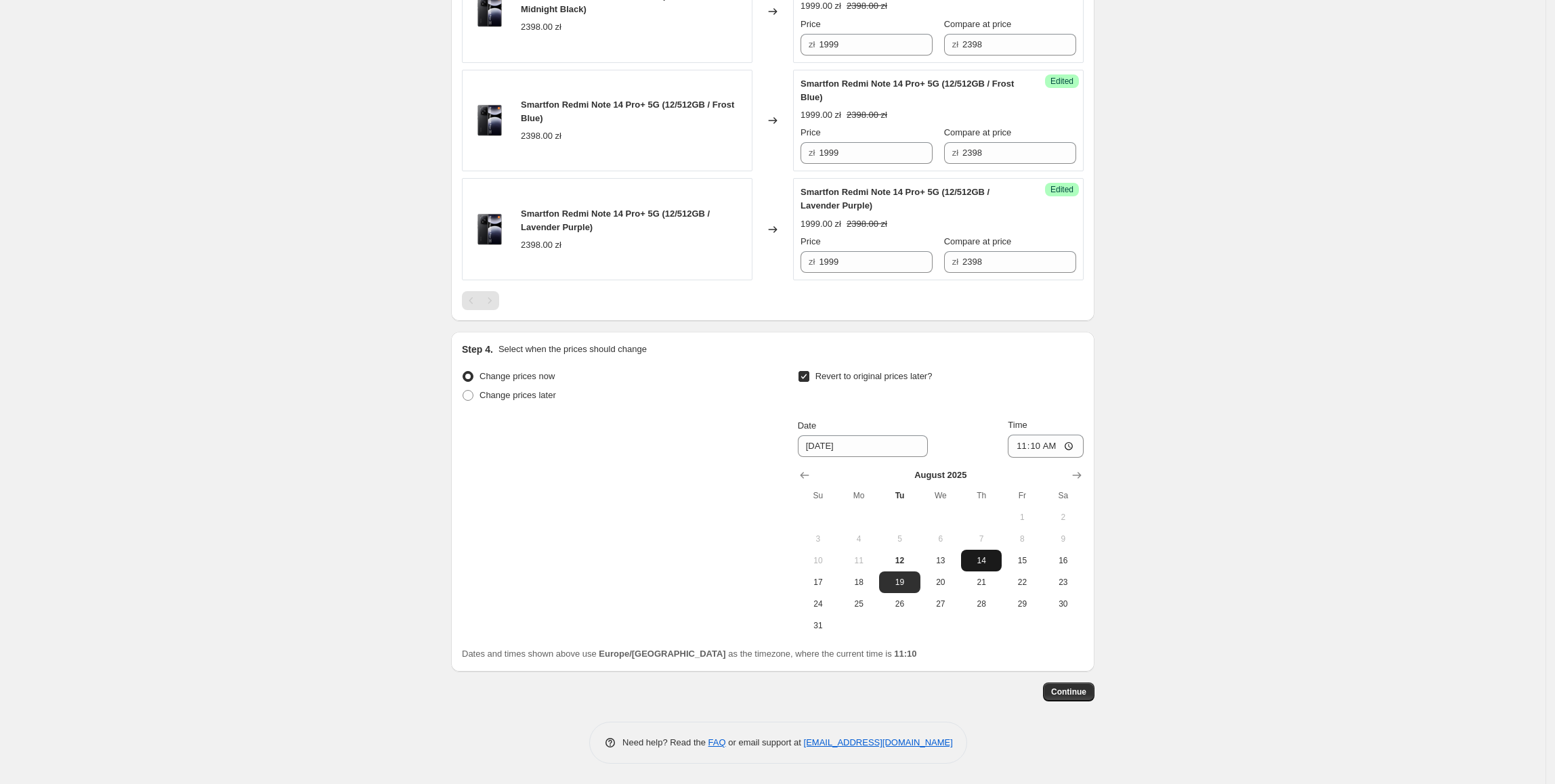
scroll to position [2217, 0]
click at [813, 593] on button "17" at bounding box center [817, 582] width 41 height 22
type input "8/17/2025"
click at [1047, 450] on input "11:10" at bounding box center [1046, 446] width 76 height 23
type input "23:55"
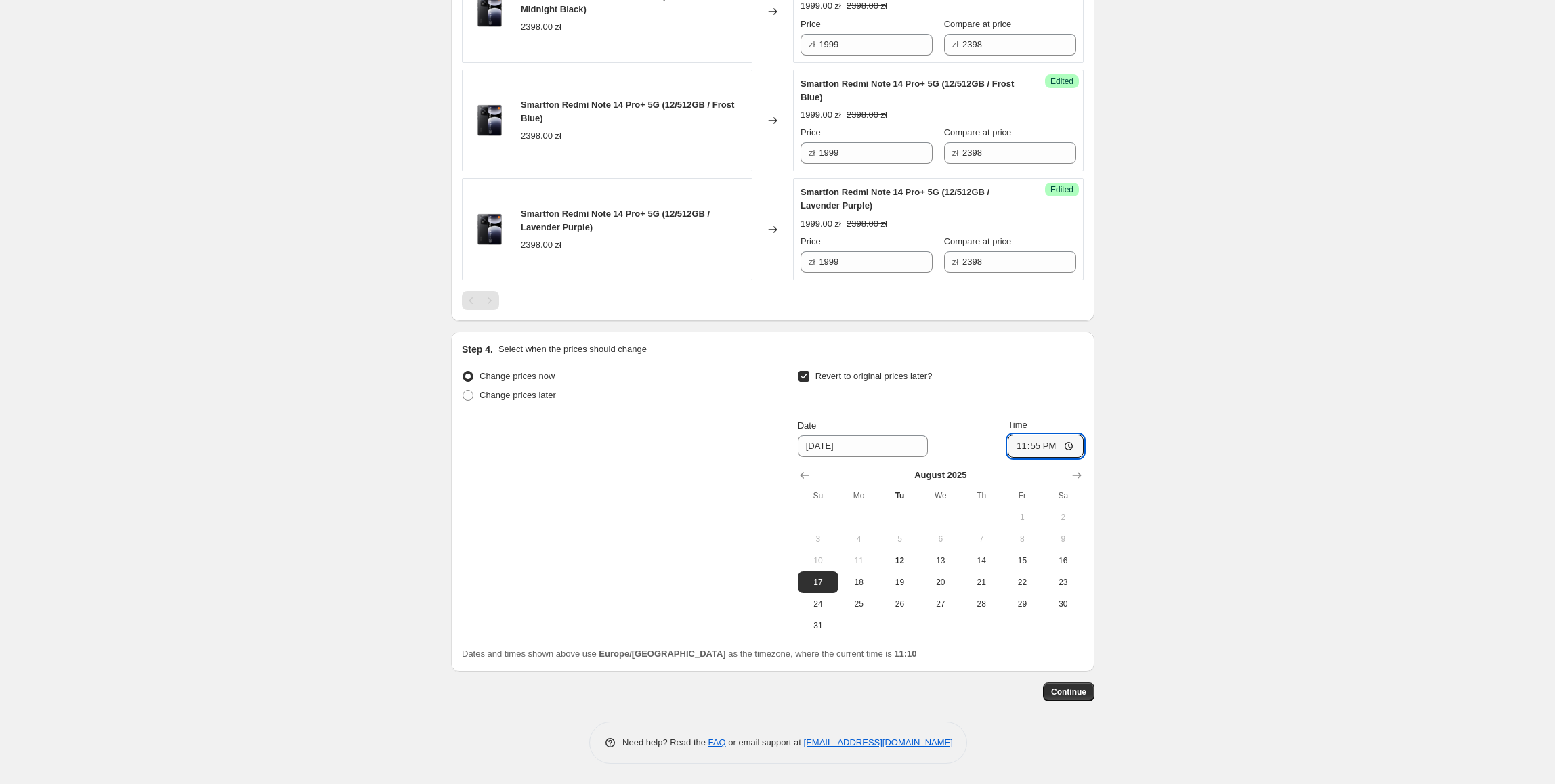
click at [1074, 697] on span "Continue" at bounding box center [1068, 691] width 35 height 10
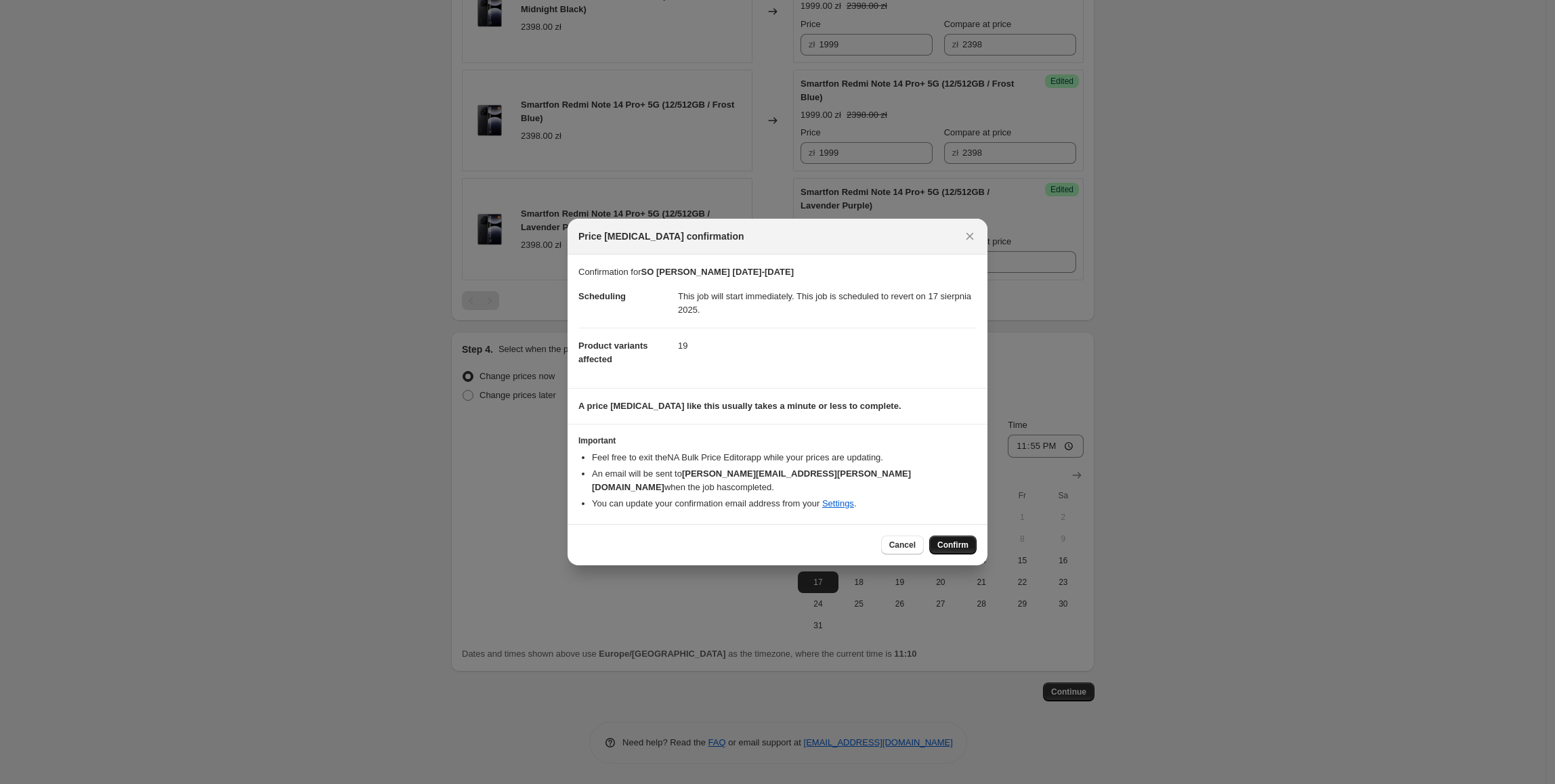
click at [957, 539] on span "Confirm" at bounding box center [952, 544] width 31 height 10
